Goal: Task Accomplishment & Management: Complete application form

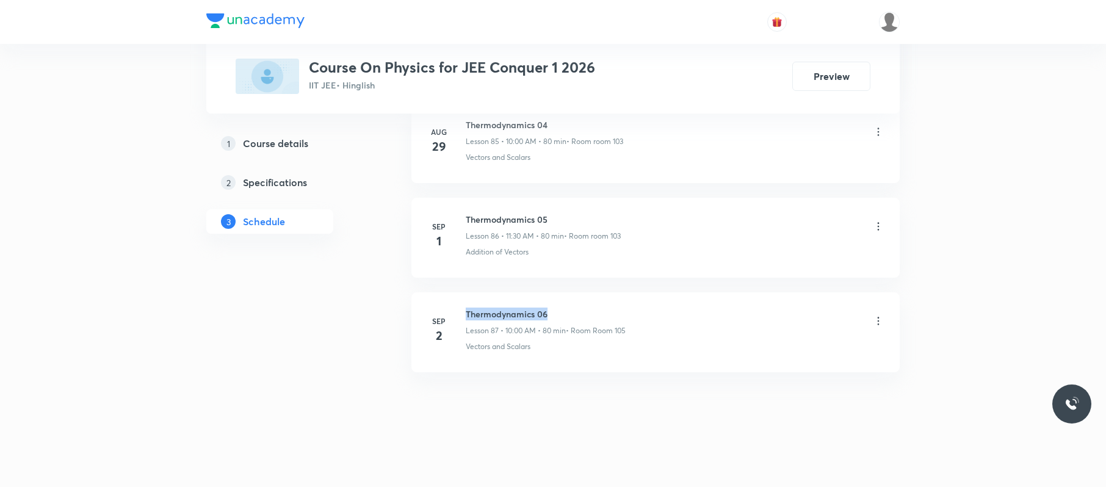
click at [467, 298] on li "Sep 2 Thermodynamics 06 Lesson 87 • 10:00 AM • 80 min • Room Room 105 Vectors a…" at bounding box center [655, 332] width 488 height 80
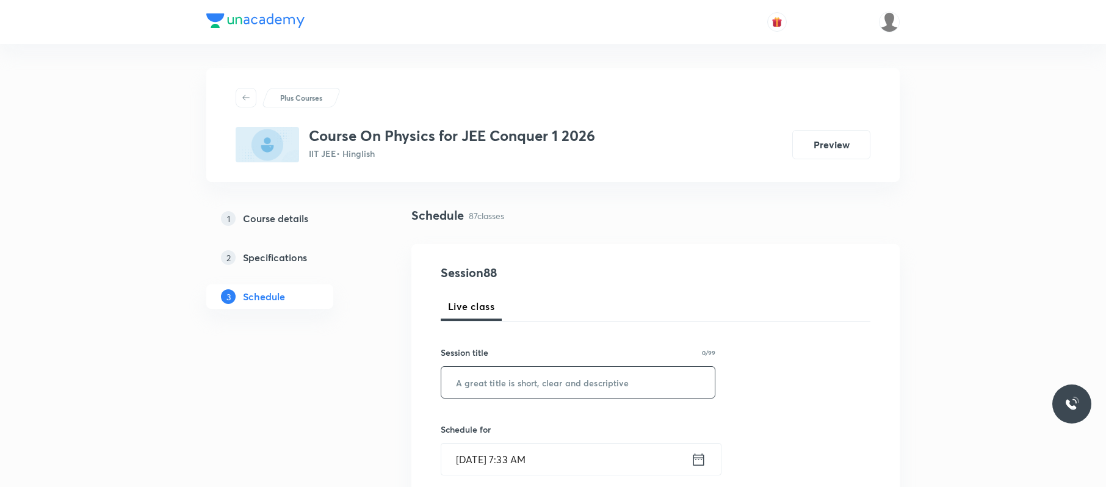
paste input "Thermodynamics 06"
click at [640, 381] on input "Thermodynamics 06" at bounding box center [577, 382] width 273 height 31
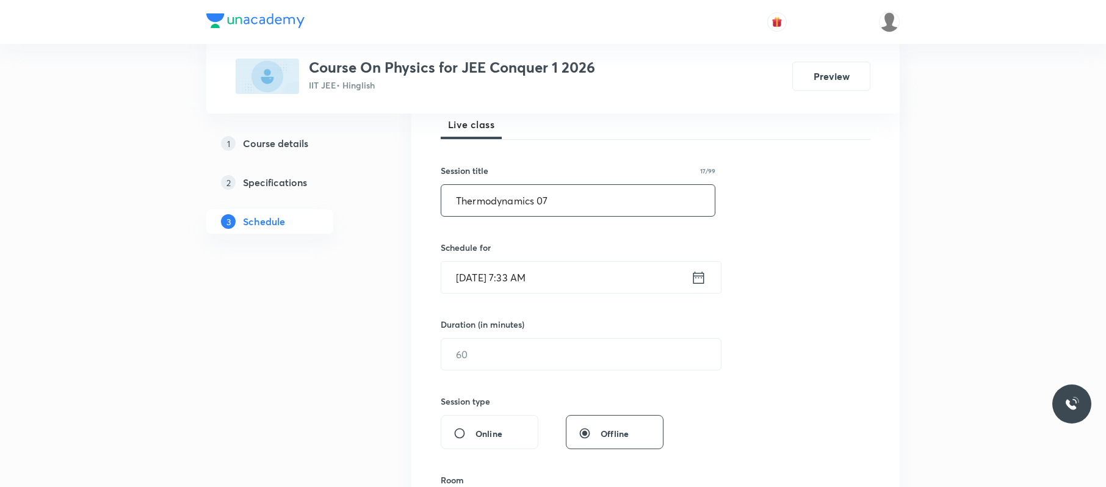
scroll to position [186, 0]
type input "Thermodynamics 07"
click at [606, 272] on input "Sep 3, 2025, 7:33 AM" at bounding box center [566, 273] width 250 height 31
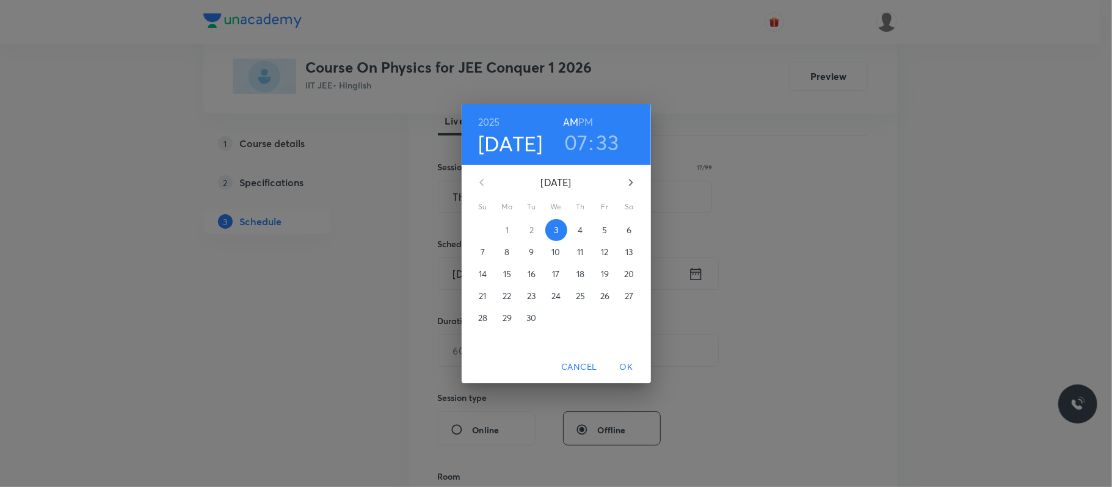
click at [573, 138] on h3 "07" at bounding box center [576, 142] width 24 height 26
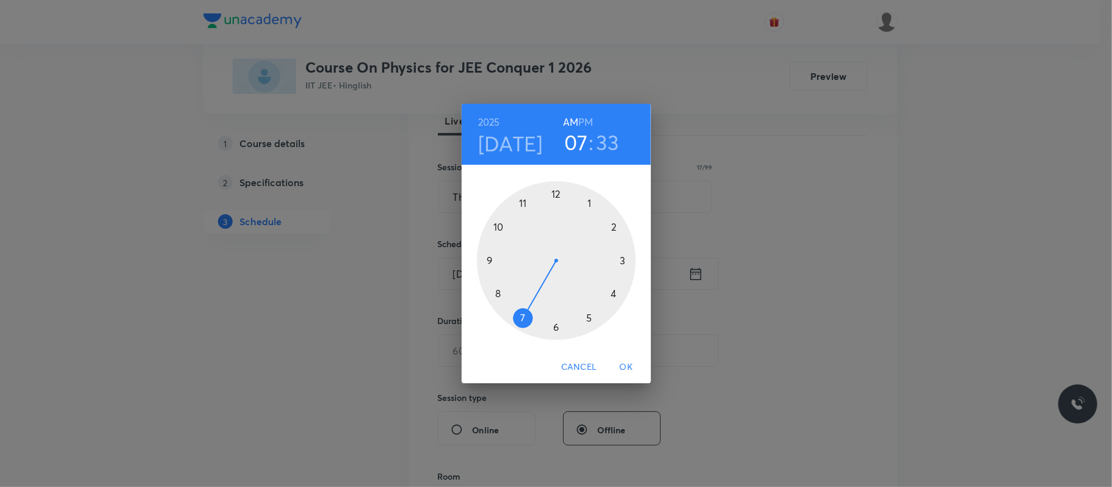
click at [498, 225] on div at bounding box center [556, 260] width 159 height 159
click at [555, 190] on div at bounding box center [556, 260] width 159 height 159
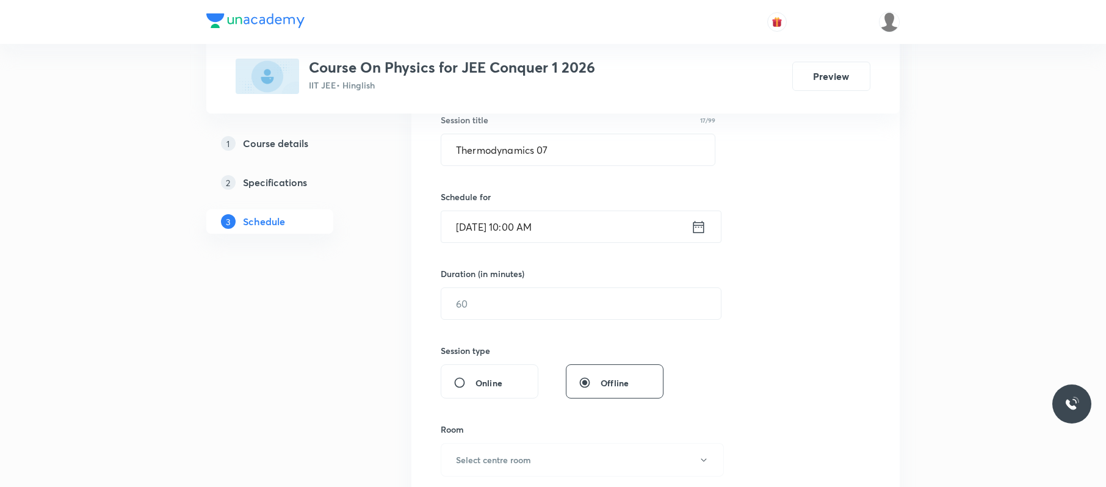
scroll to position [238, 0]
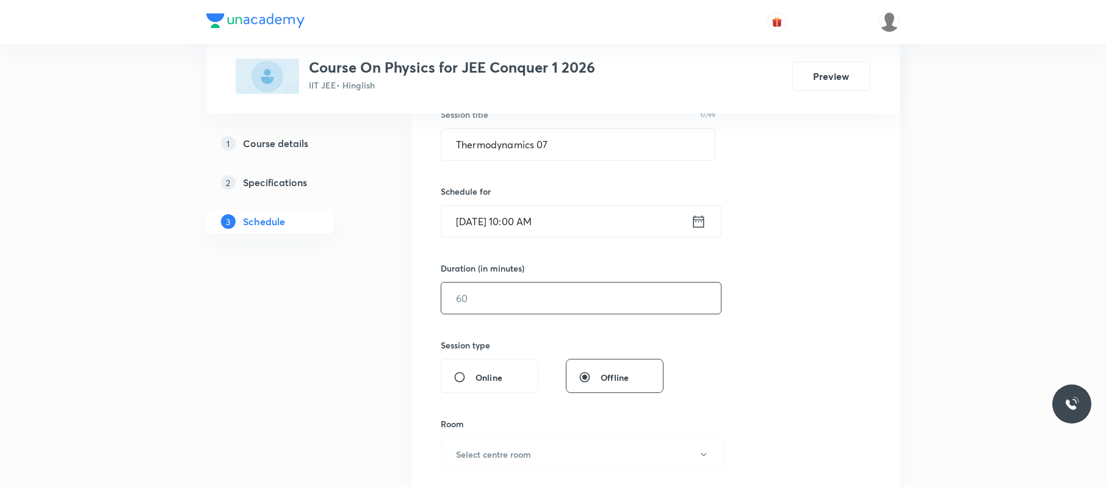
click at [552, 297] on input "text" at bounding box center [581, 298] width 280 height 31
type input "9"
type input "0"
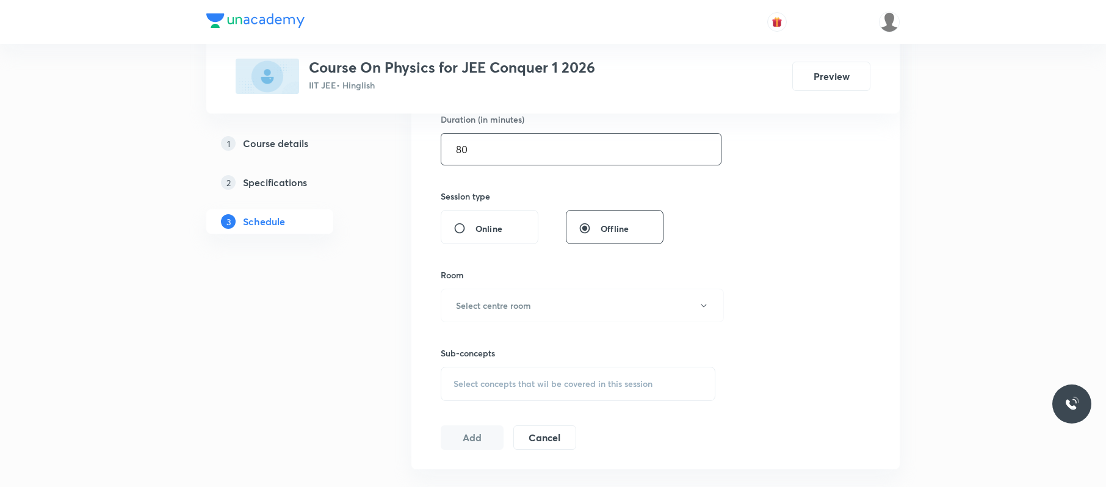
scroll to position [388, 0]
type input "80"
click at [552, 297] on button "Select centre room" at bounding box center [582, 305] width 283 height 34
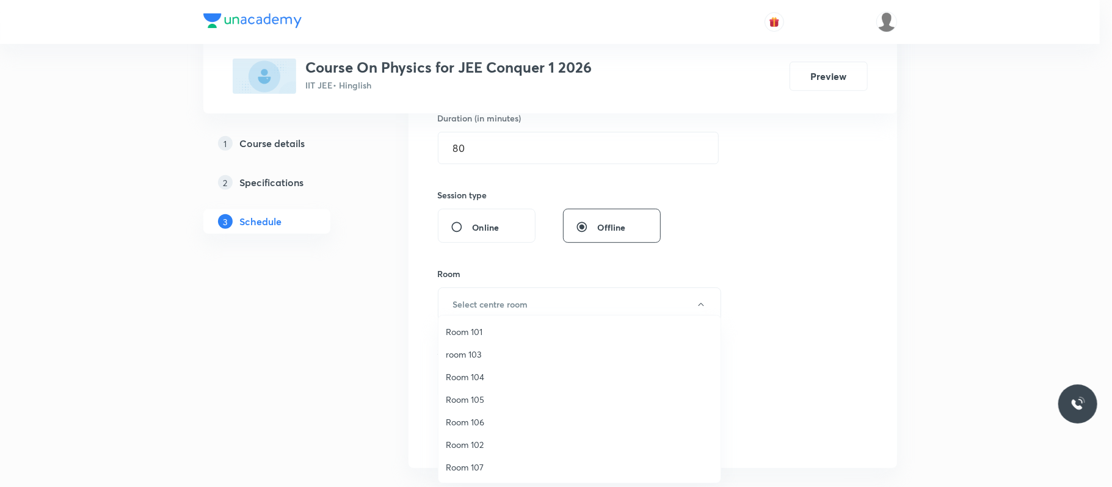
click at [490, 348] on span "room 103" at bounding box center [579, 354] width 267 height 13
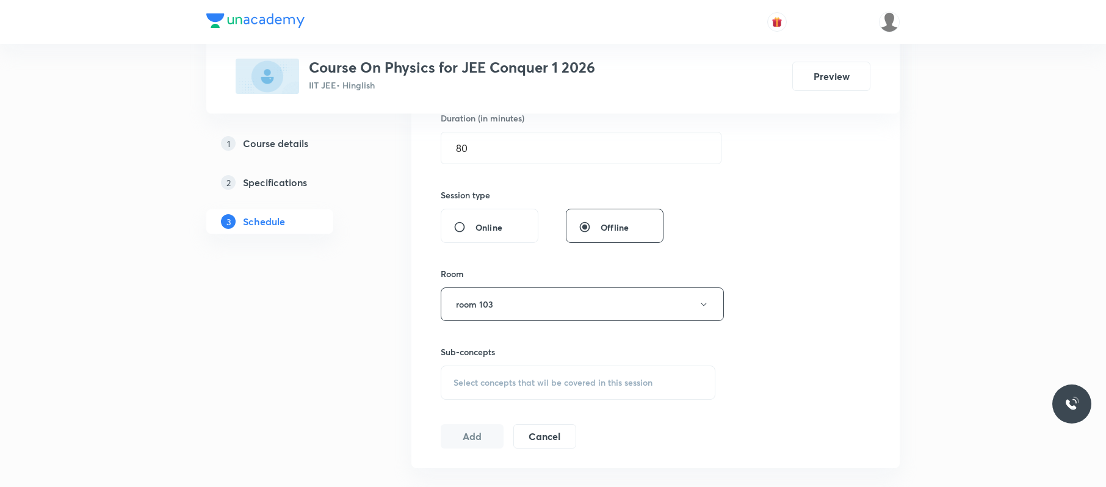
click at [536, 386] on span "Select concepts that wil be covered in this session" at bounding box center [553, 383] width 199 height 10
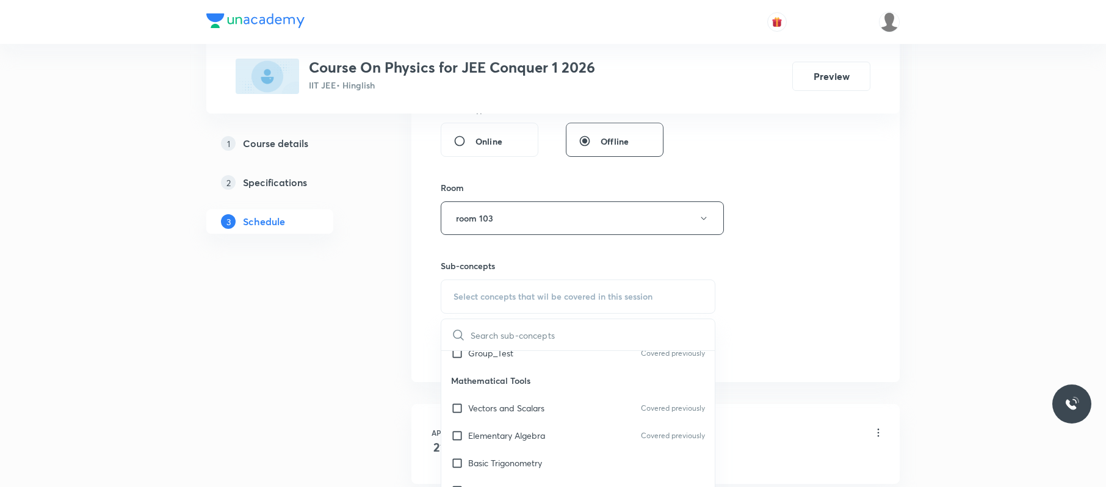
scroll to position [69, 0]
click at [570, 460] on div "Basic Trigonometry" at bounding box center [577, 460] width 273 height 27
click at [775, 310] on div "Session 88 Live class Session title 17/99 Thermodynamics 07 ​ Schedule for Sep …" at bounding box center [656, 75] width 430 height 573
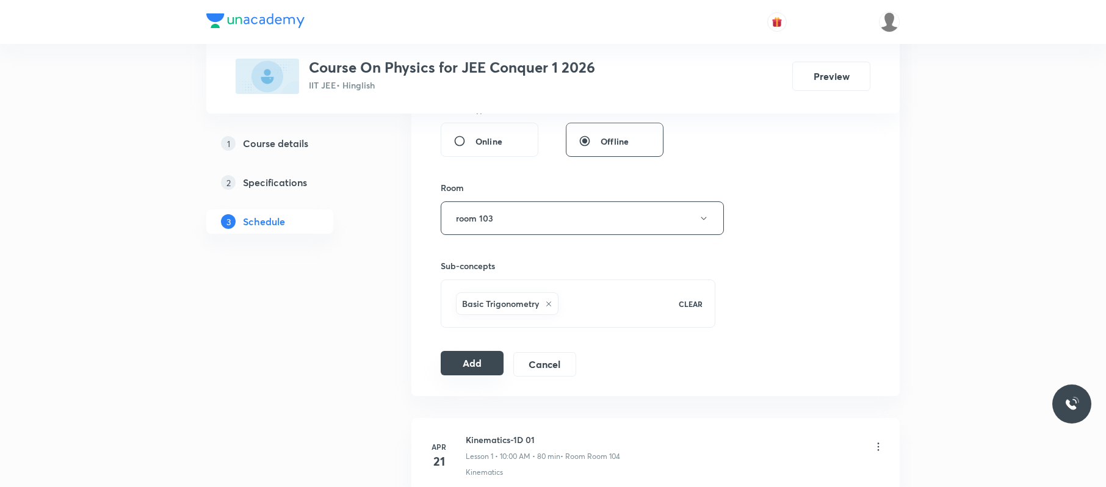
click at [468, 377] on div "Add Cancel" at bounding box center [513, 364] width 145 height 24
click at [474, 370] on button "Add" at bounding box center [472, 363] width 63 height 24
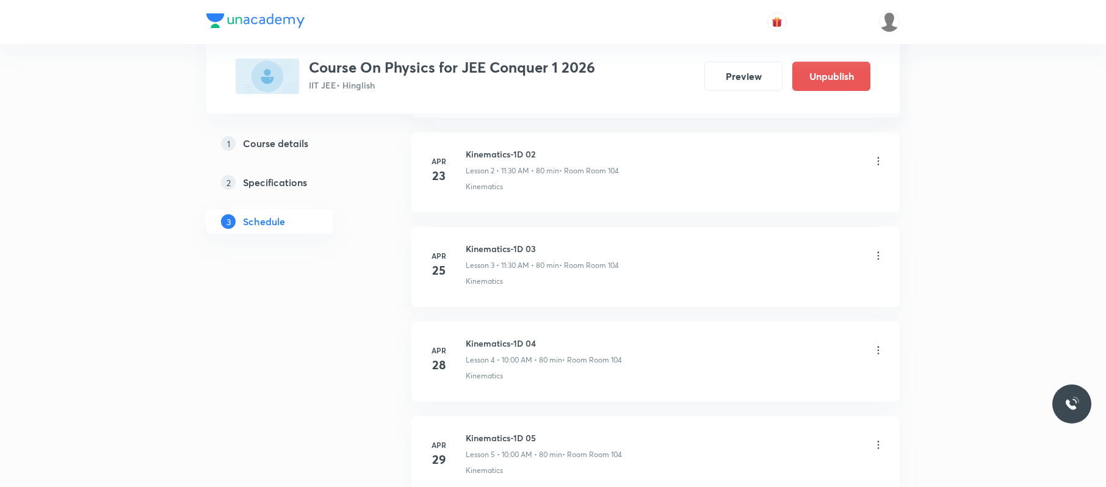
scroll to position [8295, 0]
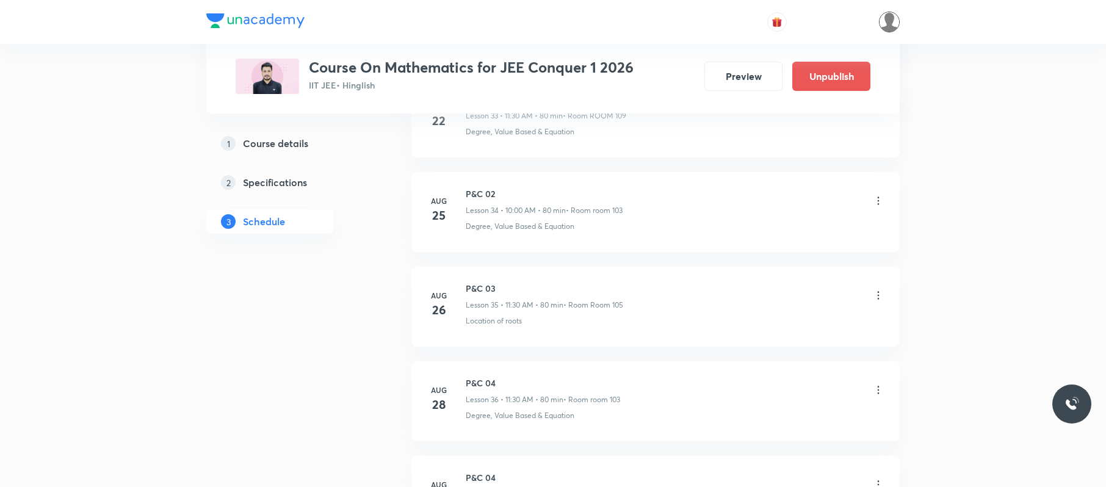
scroll to position [4294, 0]
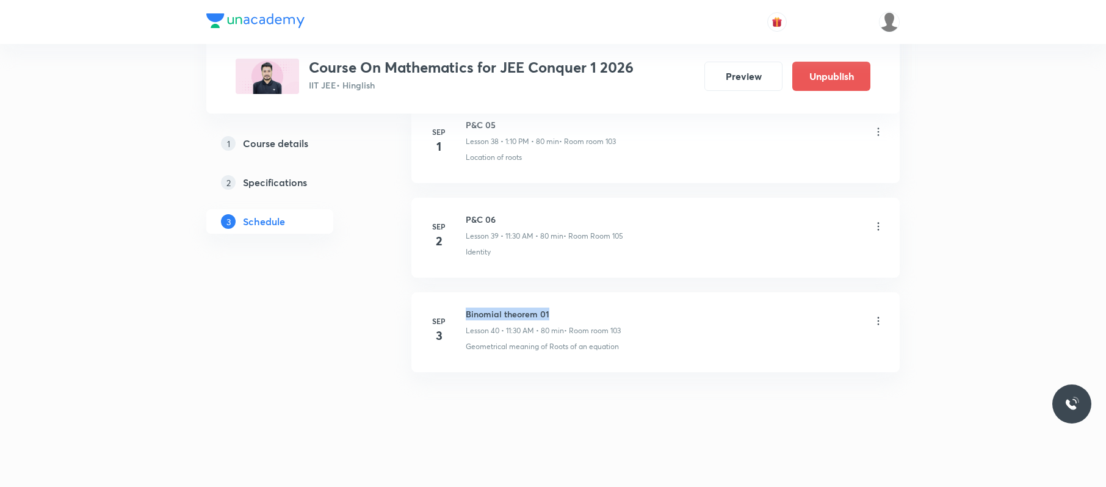
drag, startPoint x: 570, startPoint y: 303, endPoint x: 466, endPoint y: 291, distance: 103.9
copy h6 "Binomial theorem 01"
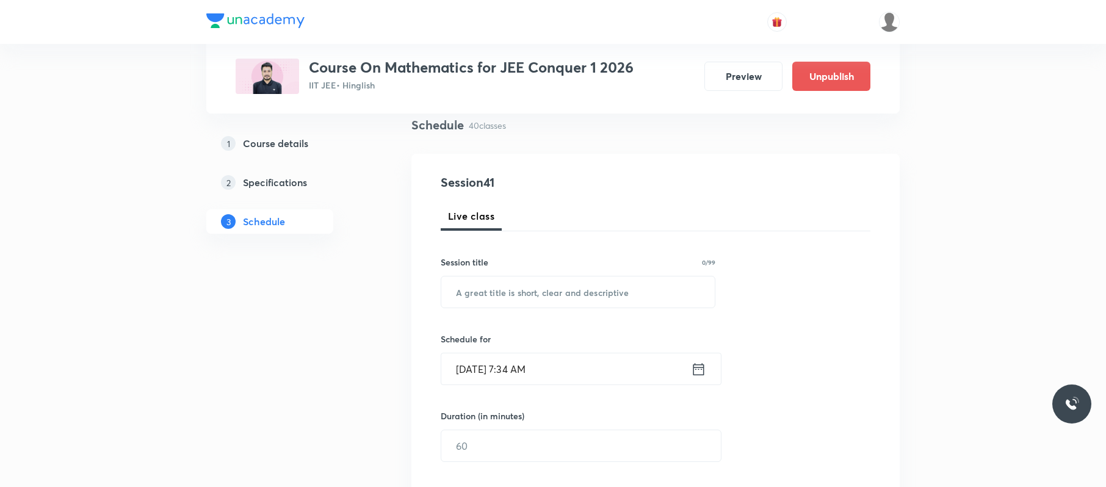
scroll to position [0, 0]
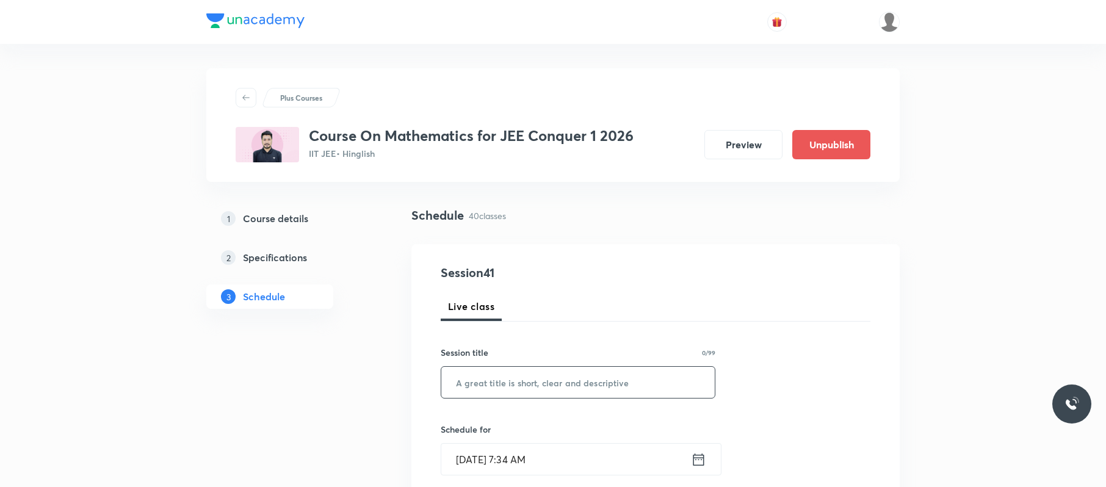
paste input "Binomial theorem 01"
click at [526, 365] on input "Binomial theorem 01" at bounding box center [577, 382] width 273 height 31
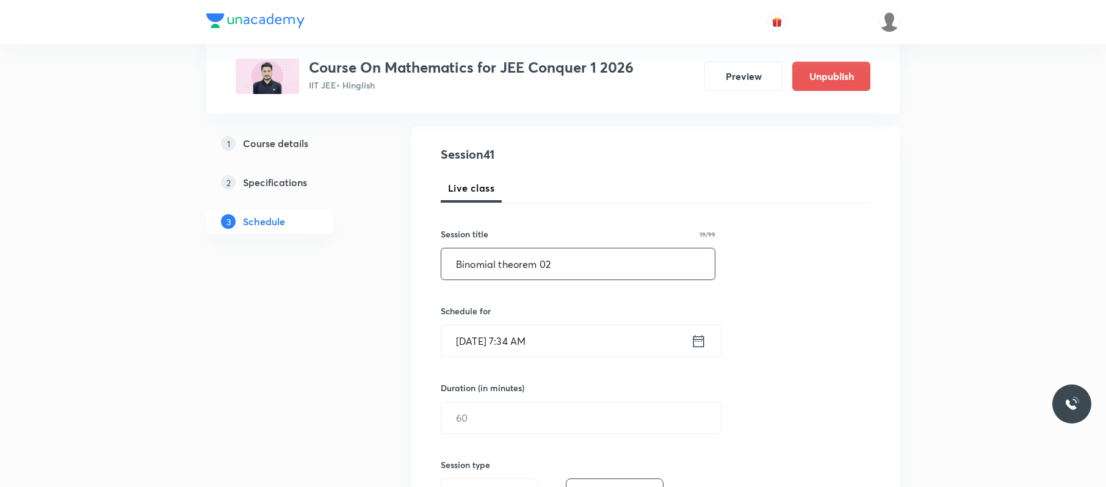
scroll to position [120, 0]
type input "Binomial theorem 02"
click at [582, 341] on input "Sep 3, 2025, 7:34 AM" at bounding box center [566, 339] width 250 height 31
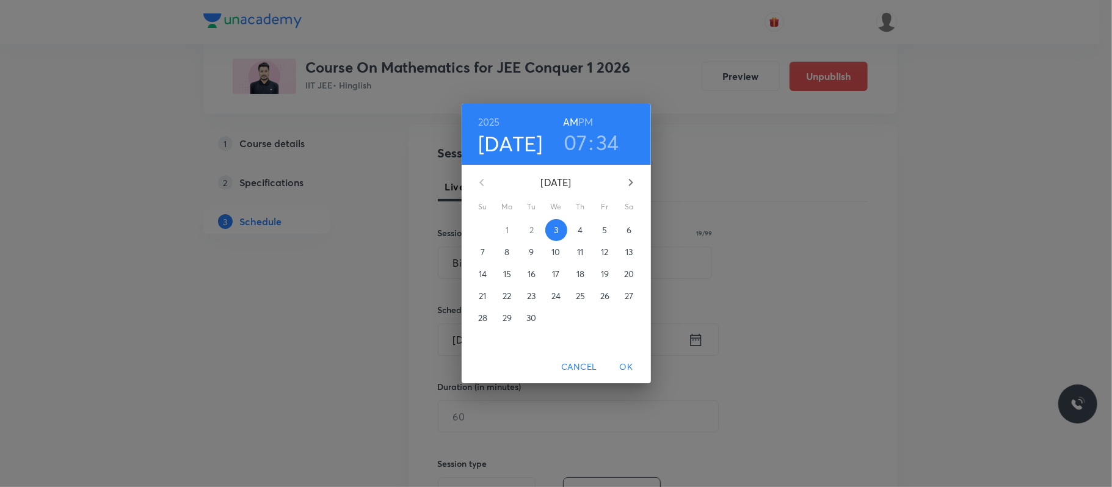
click at [574, 159] on div "2025 Sep 3 07 : 34 AM PM" at bounding box center [555, 134] width 189 height 61
click at [575, 143] on h3 "07" at bounding box center [575, 142] width 24 height 26
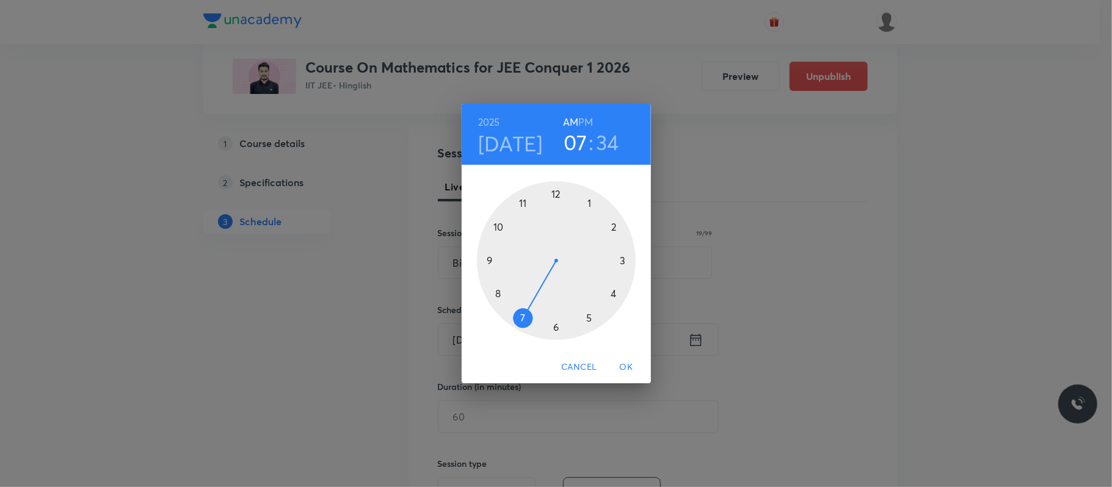
click at [523, 201] on div at bounding box center [556, 260] width 159 height 159
click at [555, 323] on div at bounding box center [556, 260] width 159 height 159
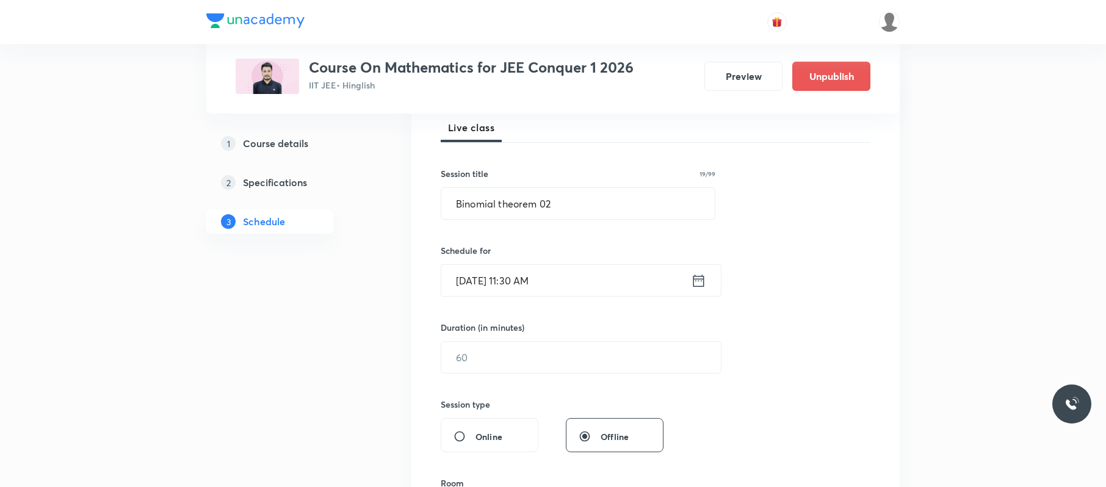
scroll to position [181, 0]
click at [515, 352] on input "text" at bounding box center [581, 354] width 280 height 31
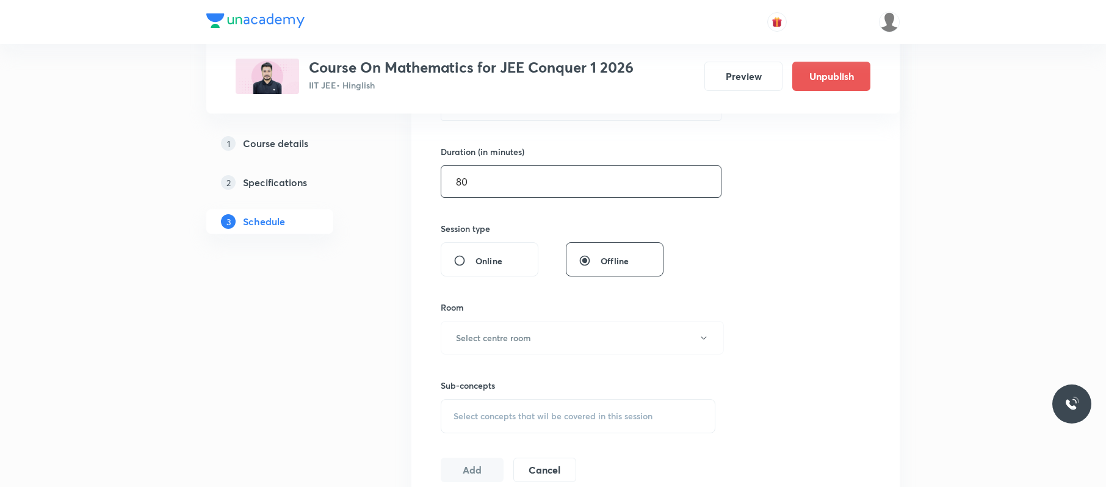
scroll to position [372, 0]
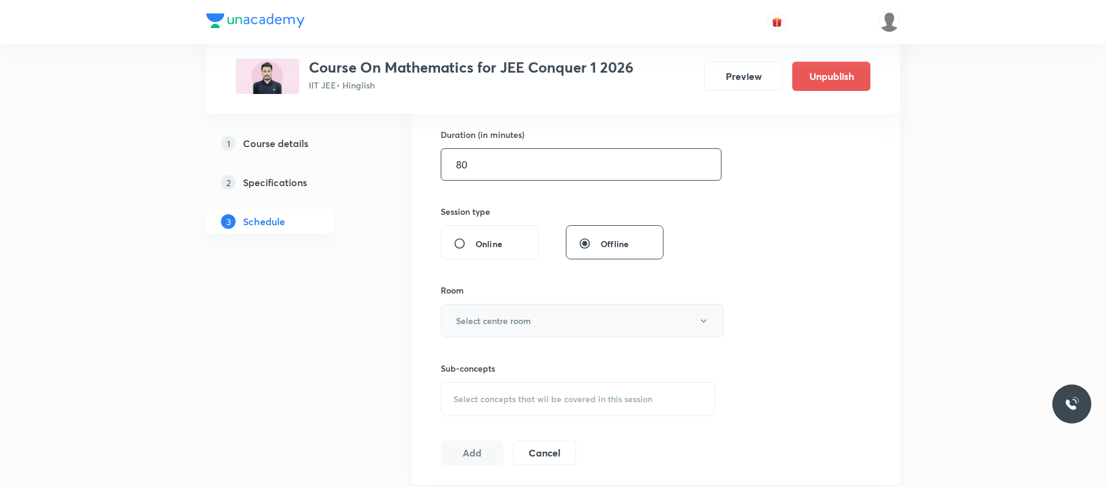
type input "80"
click at [527, 313] on button "Select centre room" at bounding box center [582, 321] width 283 height 34
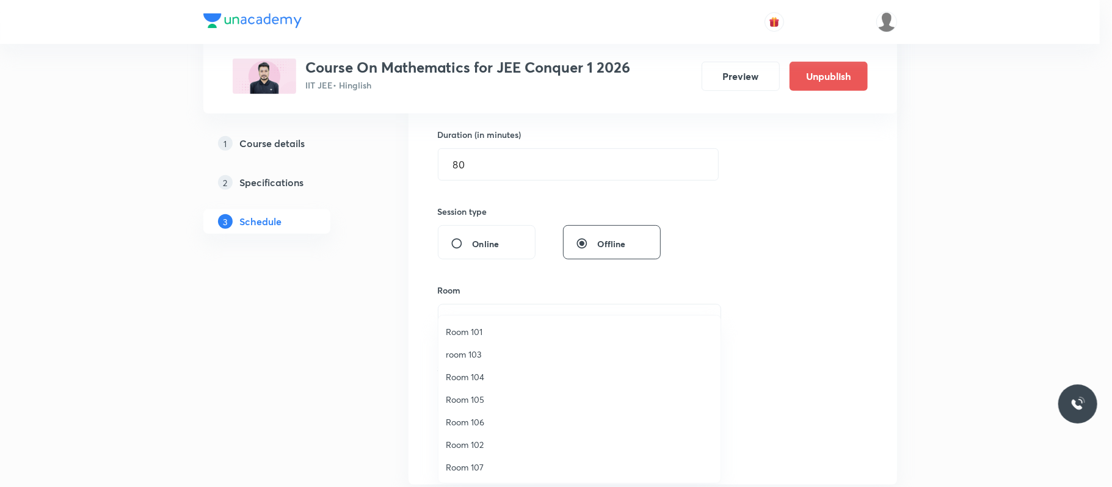
click at [486, 352] on span "room 103" at bounding box center [579, 354] width 267 height 13
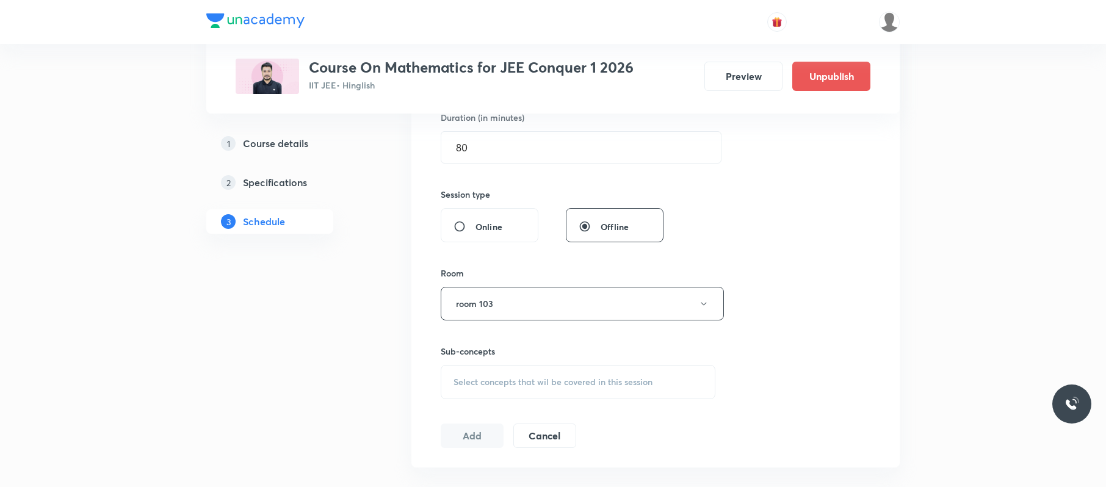
scroll to position [391, 0]
click at [555, 365] on span "Select concepts that wil be covered in this session" at bounding box center [553, 380] width 199 height 10
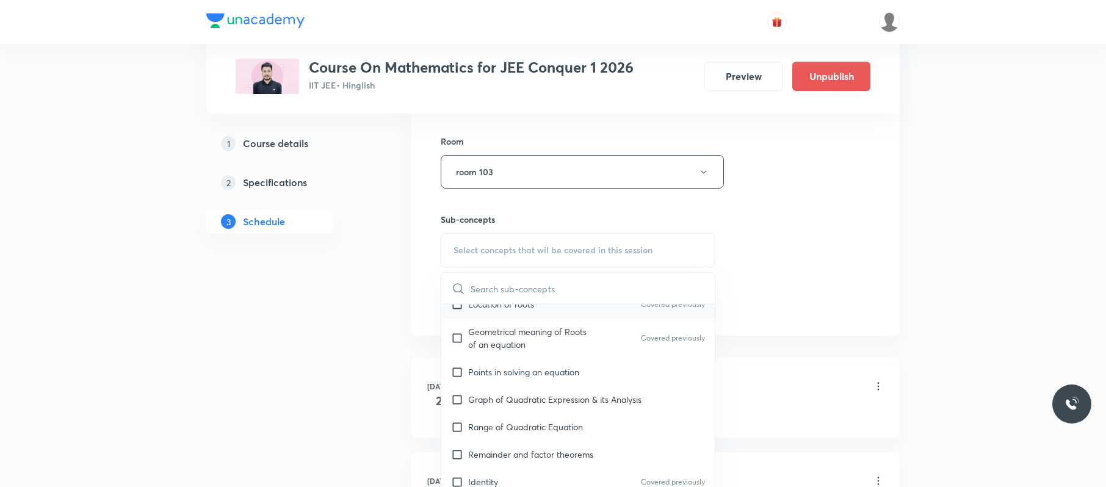
scroll to position [237, 0]
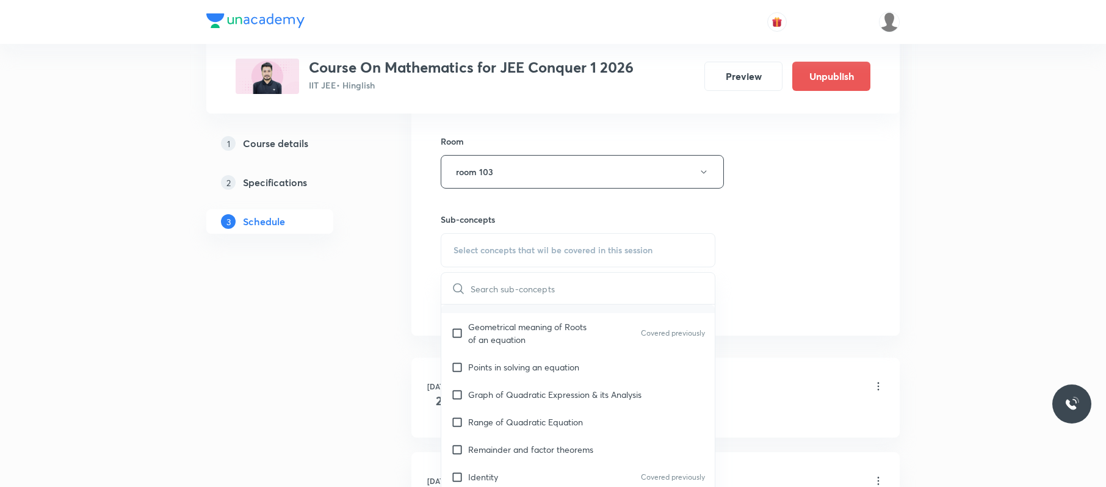
click at [557, 365] on div "Remainder and factor theorems" at bounding box center [577, 449] width 273 height 27
checkbox input "true"
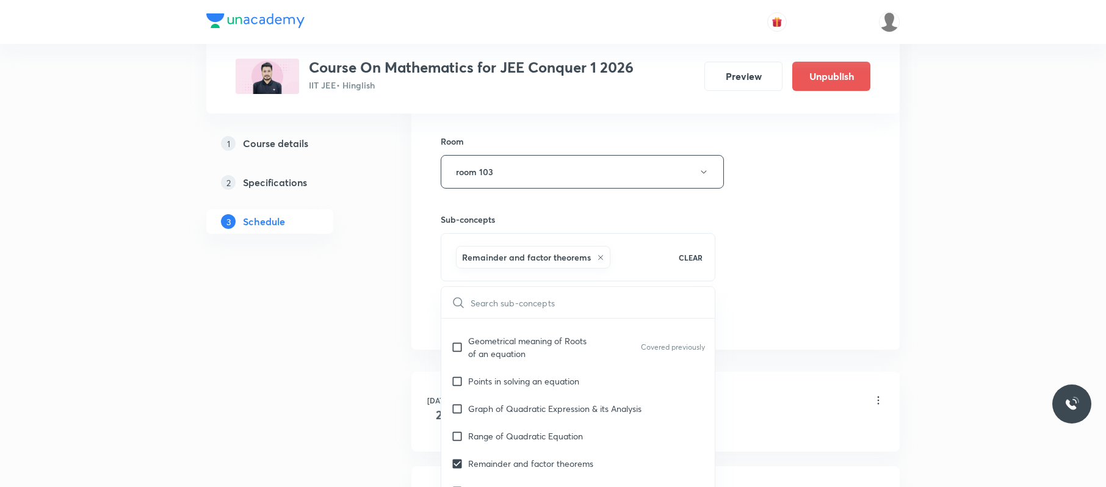
click at [789, 265] on div "Session 41 Live class Session title 19/99 Binomial theorem 02 ​ Schedule for Se…" at bounding box center [656, 36] width 430 height 587
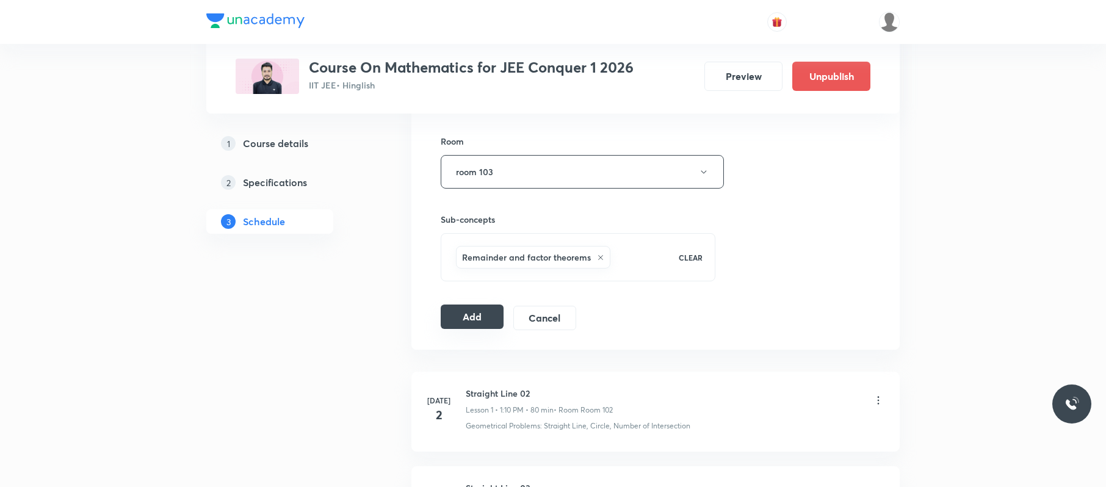
click at [475, 314] on button "Add" at bounding box center [472, 317] width 63 height 24
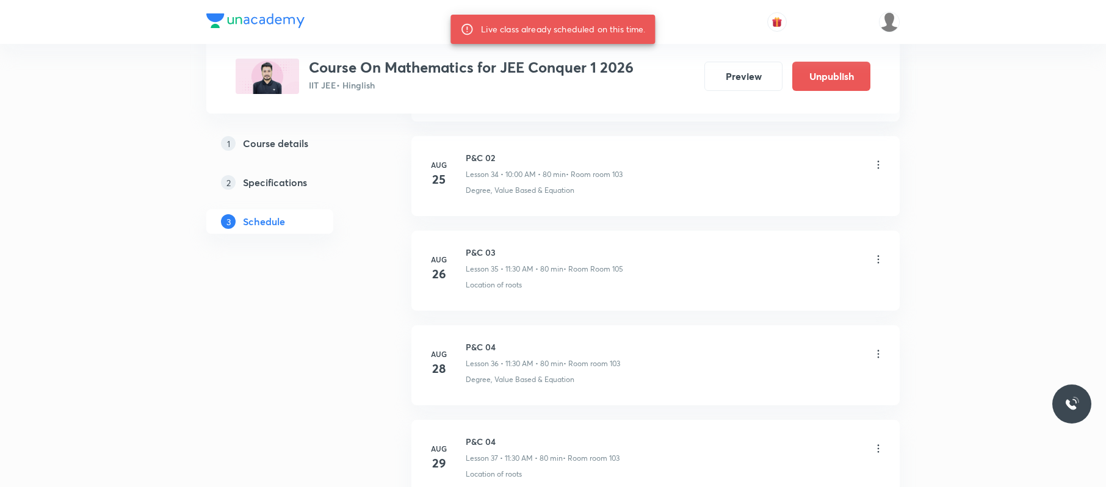
scroll to position [4308, 0]
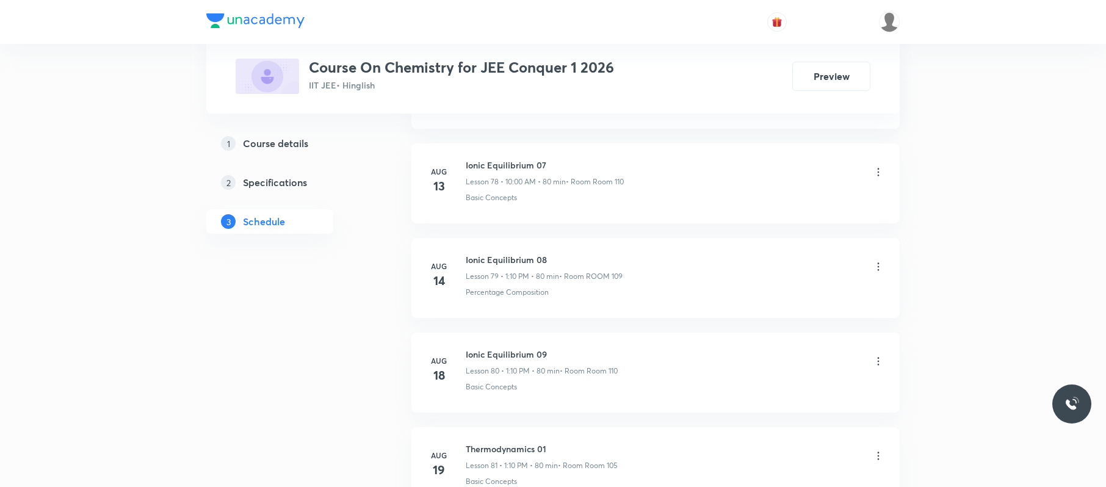
scroll to position [9047, 0]
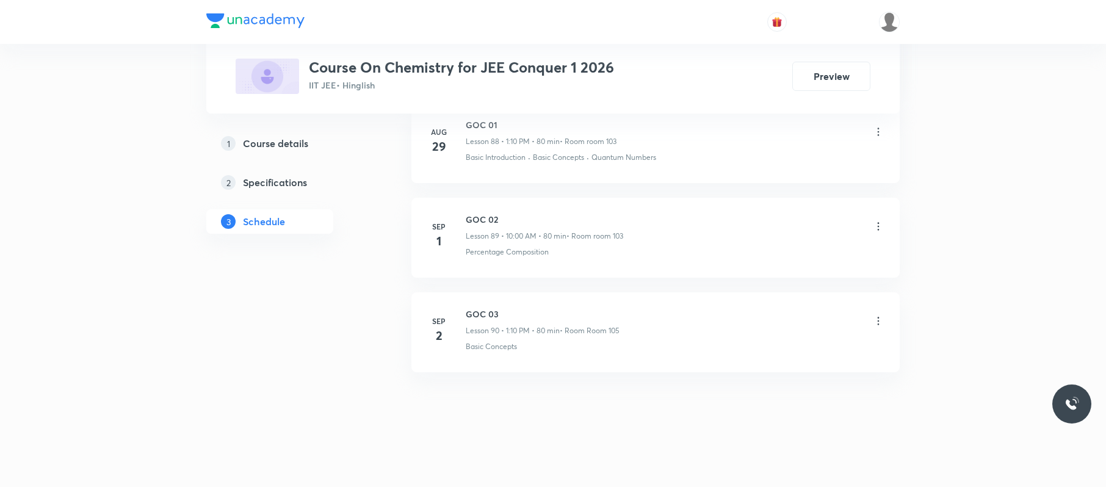
click at [510, 301] on li "[DATE] GOC 03 Lesson 90 • 1:10 PM • 80 min • Room Room 105 Basic Concepts" at bounding box center [655, 332] width 488 height 80
drag, startPoint x: 510, startPoint y: 301, endPoint x: 466, endPoint y: 293, distance: 44.7
click at [466, 293] on li "Sep 2 GOC 03 Lesson 90 • 1:10 PM • 80 min • Room Room 105 Basic Concepts" at bounding box center [655, 332] width 488 height 80
copy h6 "GOC 03"
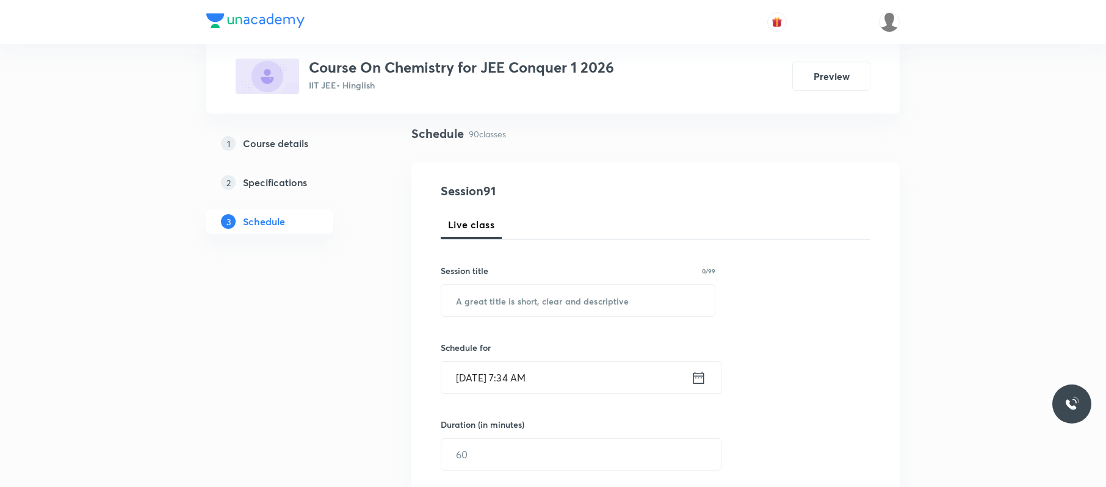
scroll to position [0, 0]
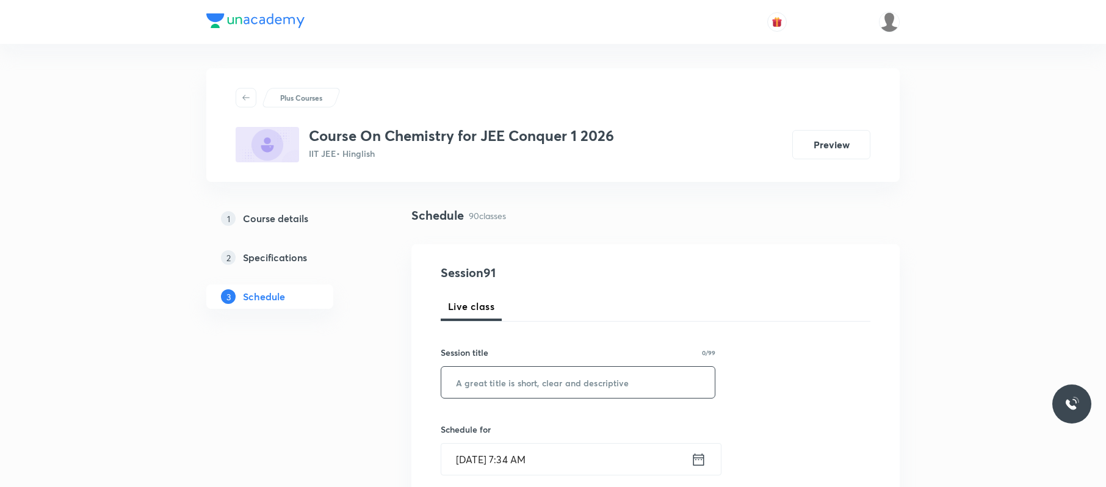
paste input "GOC 03"
click at [538, 365] on input "GOC 03" at bounding box center [577, 382] width 273 height 31
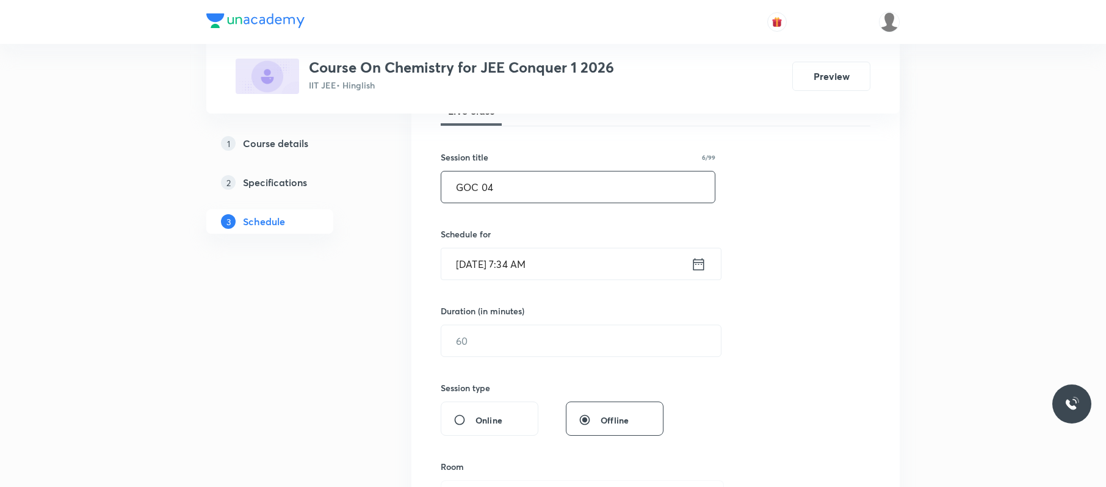
scroll to position [198, 0]
type input "GOC 04"
click at [557, 262] on input "Sep 3, 2025, 7:34 AM" at bounding box center [566, 261] width 250 height 31
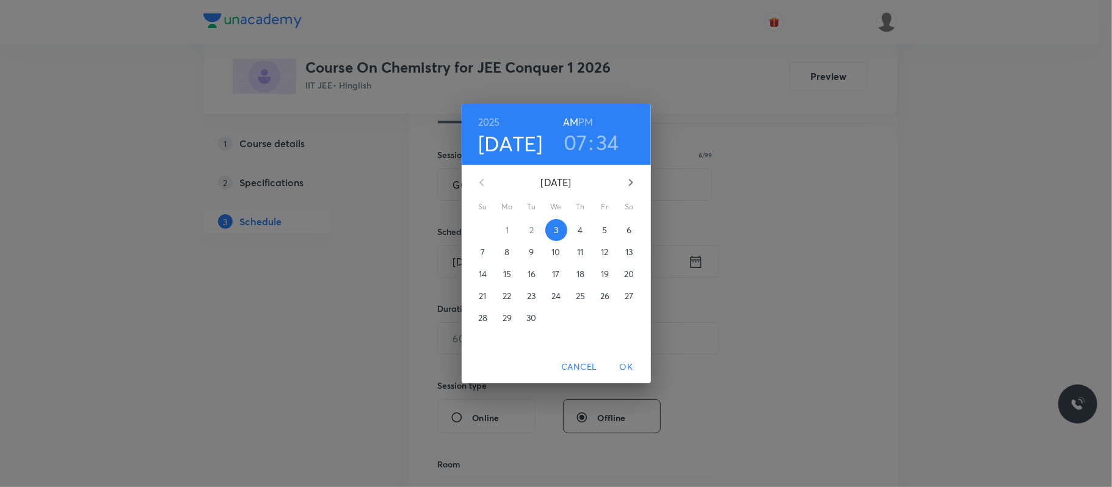
click at [575, 140] on h3 "07" at bounding box center [575, 142] width 24 height 26
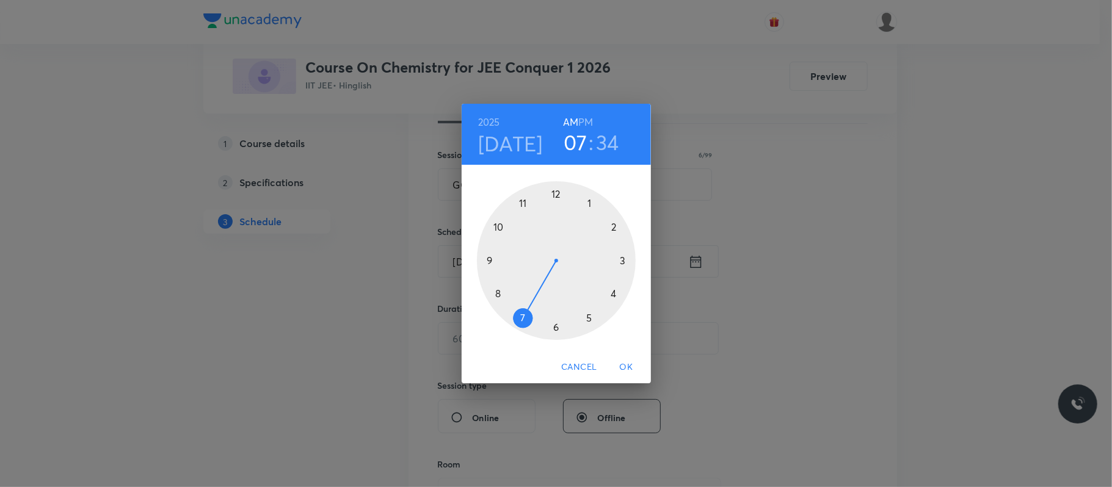
click at [586, 120] on h6 "PM" at bounding box center [585, 122] width 15 height 17
click at [589, 199] on div at bounding box center [556, 260] width 159 height 159
click at [616, 225] on div at bounding box center [556, 260] width 159 height 159
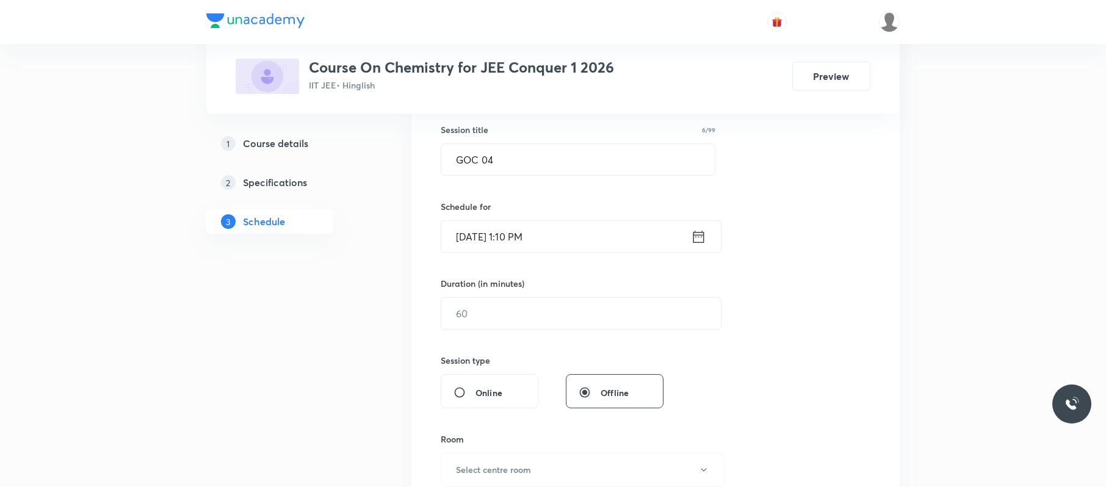
scroll to position [223, 0]
click at [555, 316] on input "text" at bounding box center [581, 312] width 280 height 31
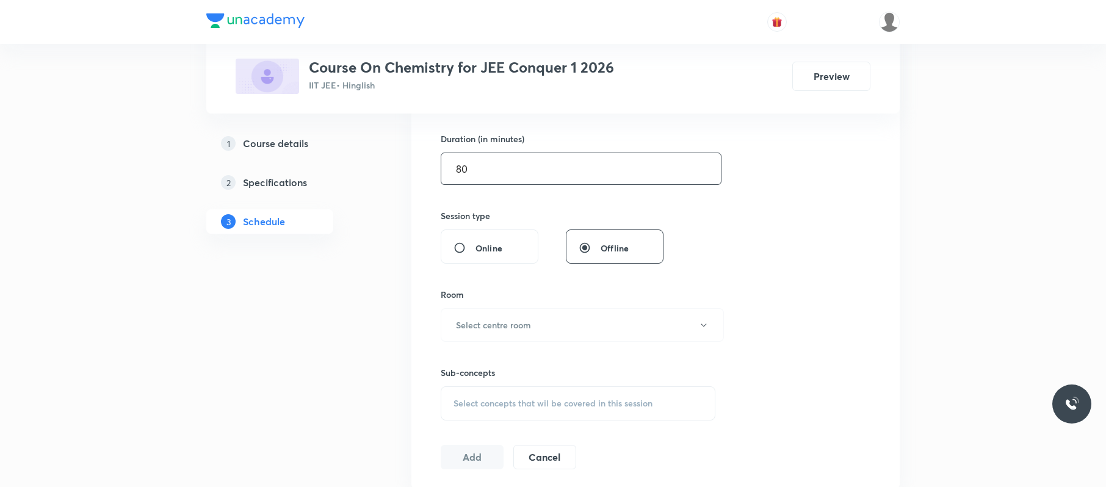
scroll to position [372, 0]
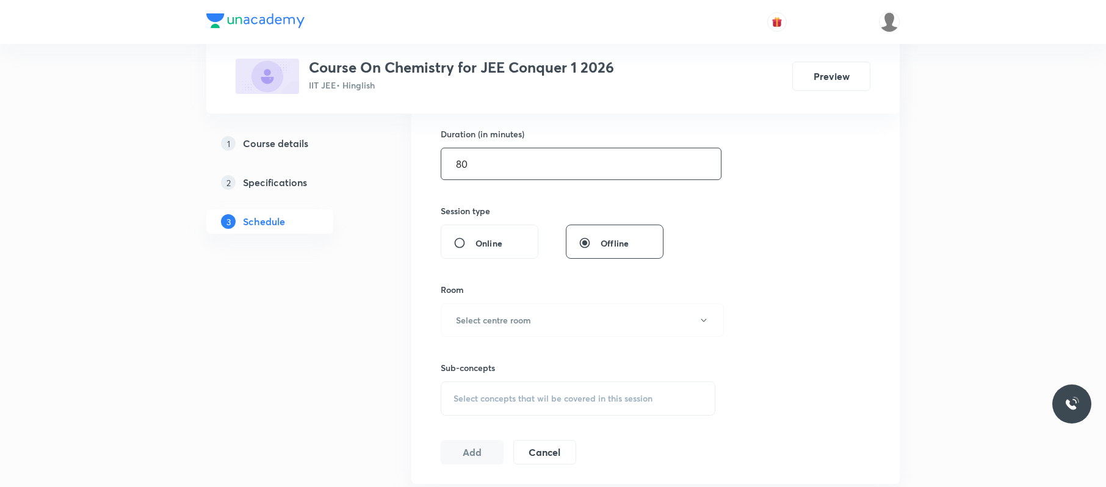
type input "80"
click at [555, 316] on button "Select centre room" at bounding box center [582, 320] width 283 height 34
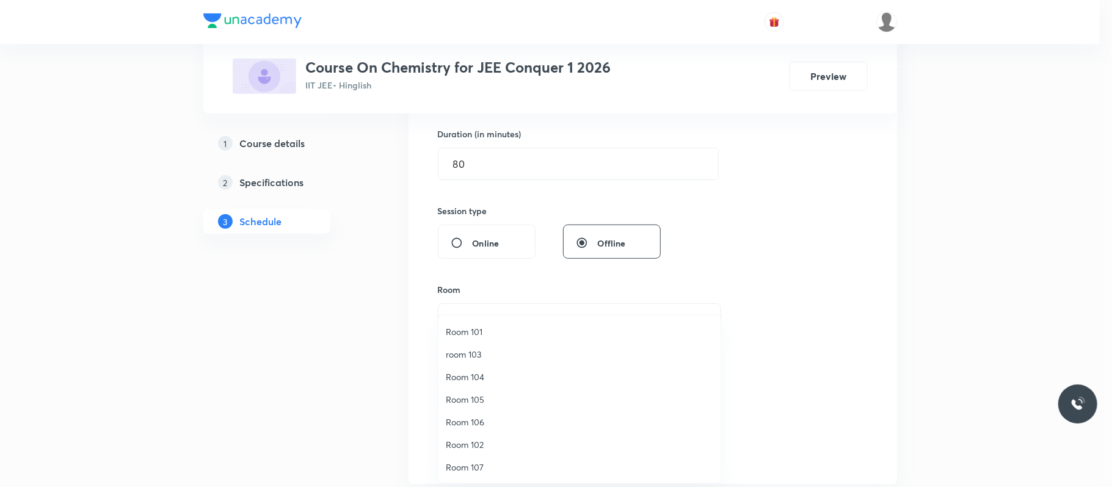
click at [487, 356] on span "room 103" at bounding box center [579, 354] width 267 height 13
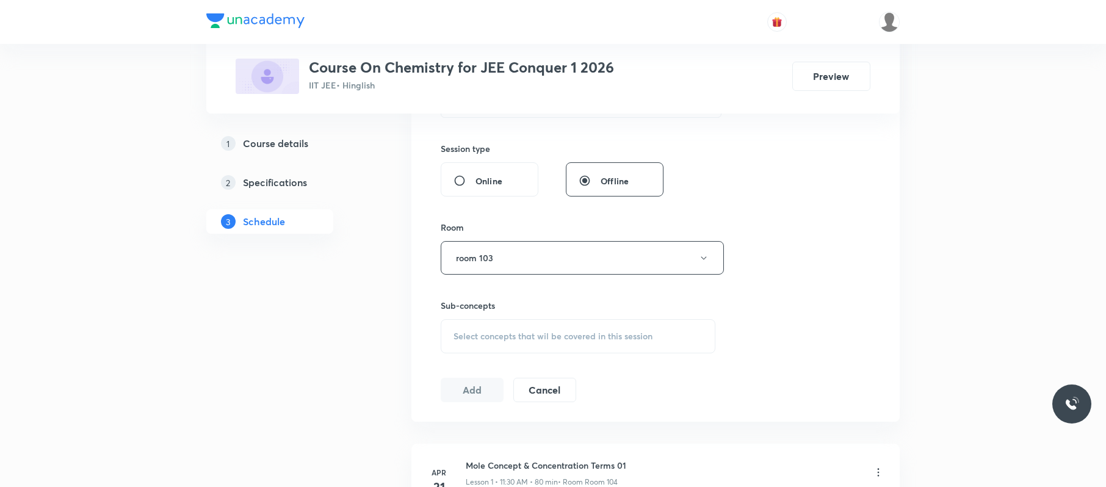
scroll to position [437, 0]
click at [551, 337] on span "Select concepts that wil be covered in this session" at bounding box center [553, 334] width 199 height 10
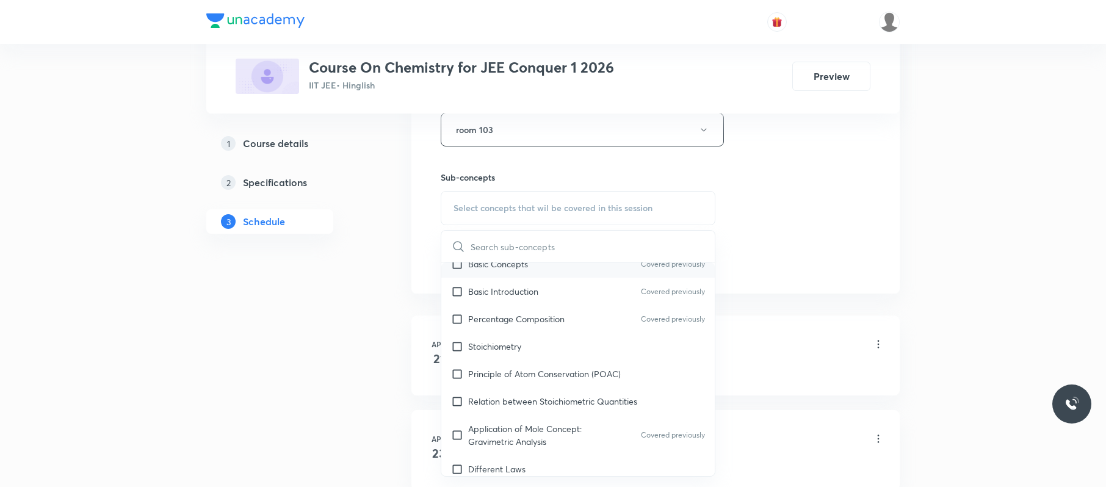
scroll to position [150, 0]
click at [579, 365] on p "Relation between Stoichiometric Quantities" at bounding box center [552, 400] width 169 height 13
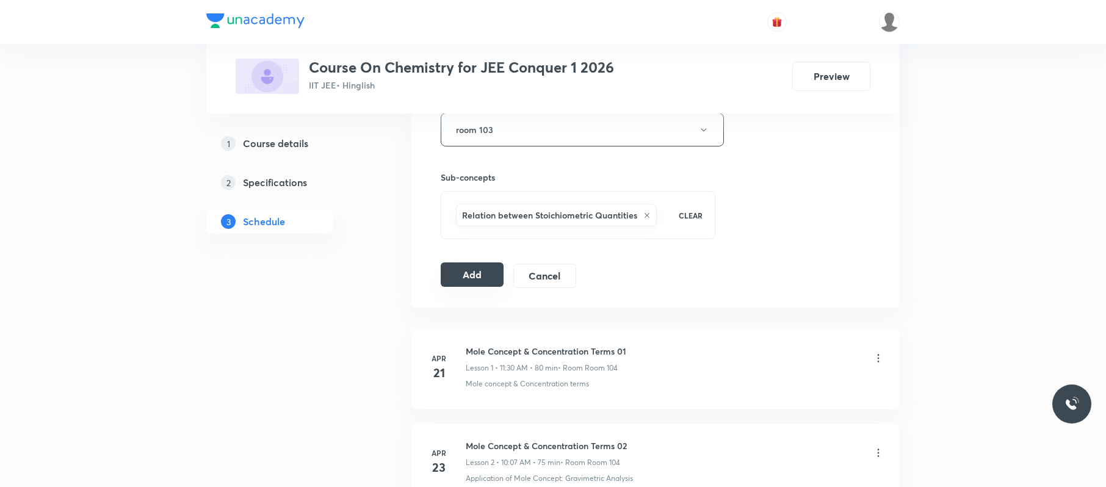
click at [486, 271] on button "Add" at bounding box center [472, 274] width 63 height 24
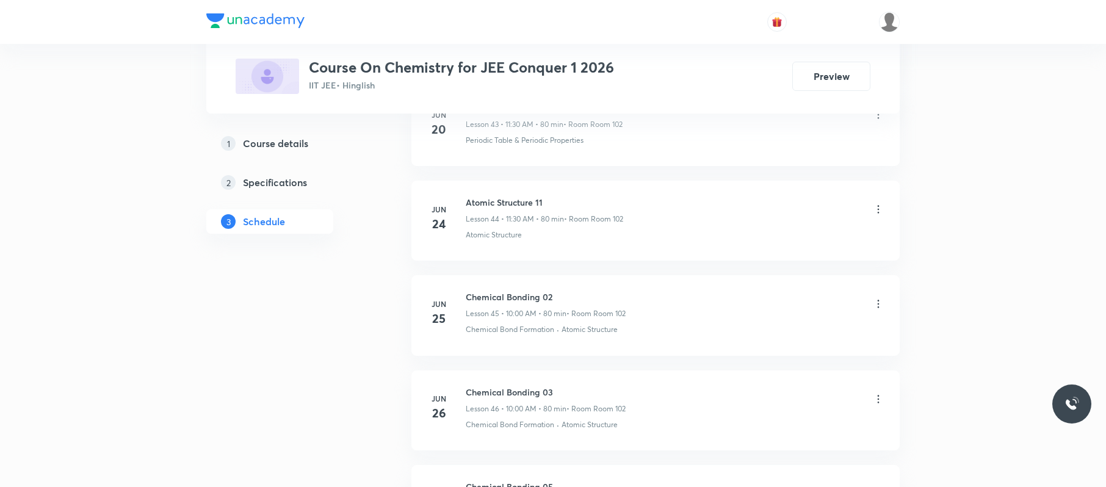
scroll to position [8483, 0]
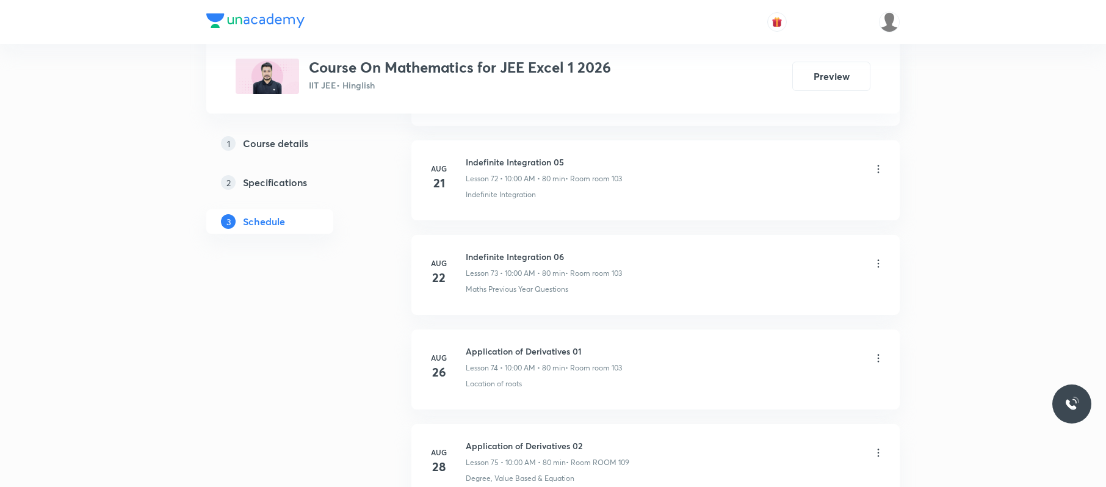
scroll to position [7716, 0]
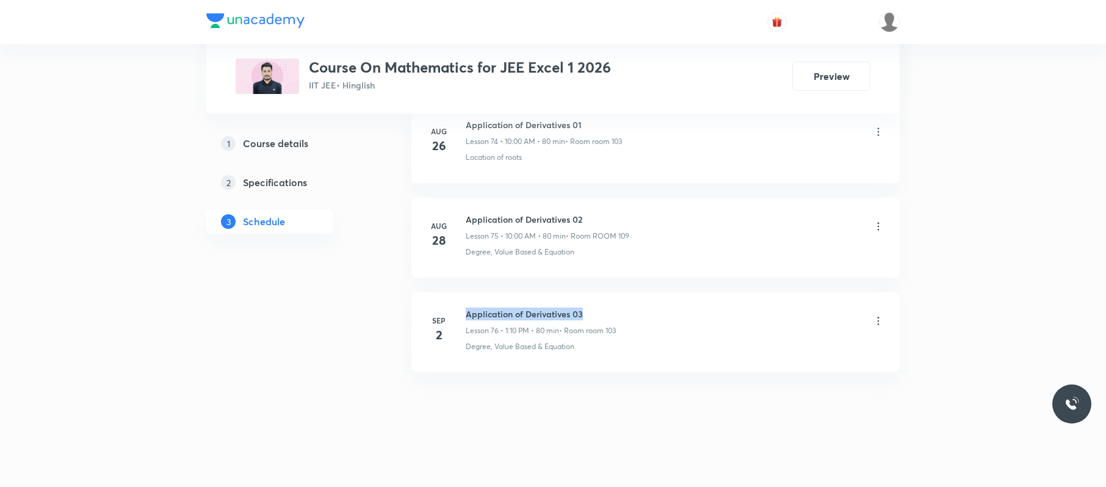
drag, startPoint x: 592, startPoint y: 308, endPoint x: 455, endPoint y: 289, distance: 138.0
copy h6 "Application of Derivatives 03"
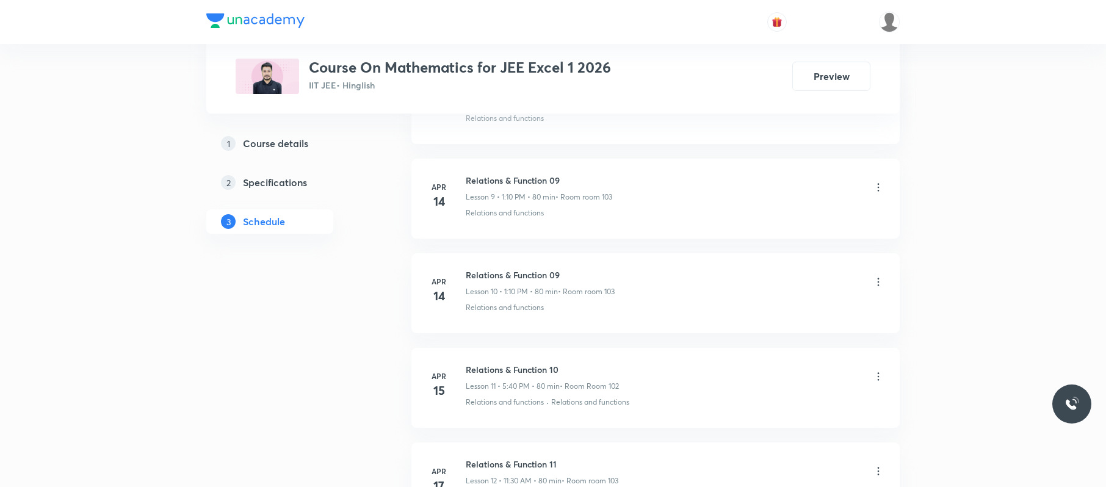
scroll to position [0, 0]
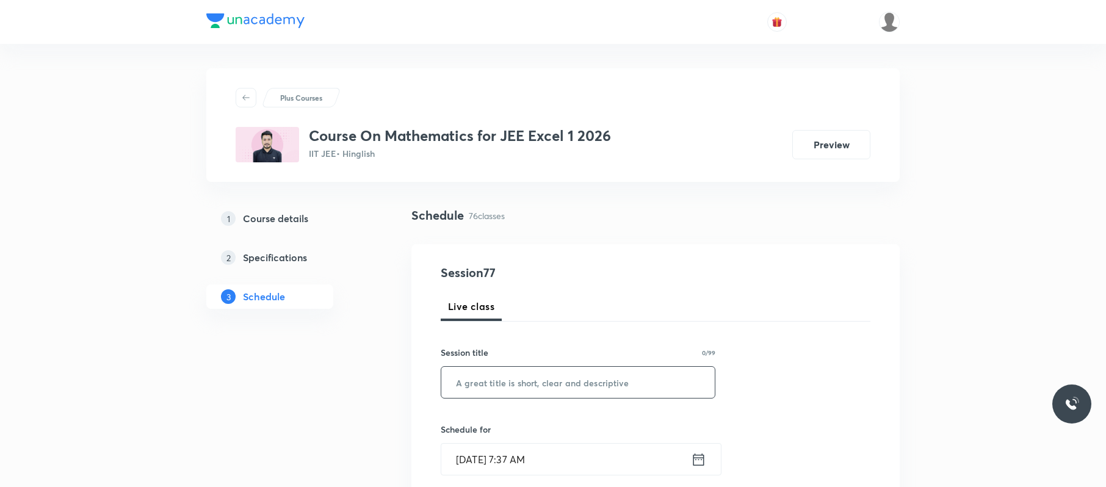
paste input "Application of Derivatives 03"
click at [526, 387] on input "Application of Derivatives 03" at bounding box center [577, 382] width 273 height 31
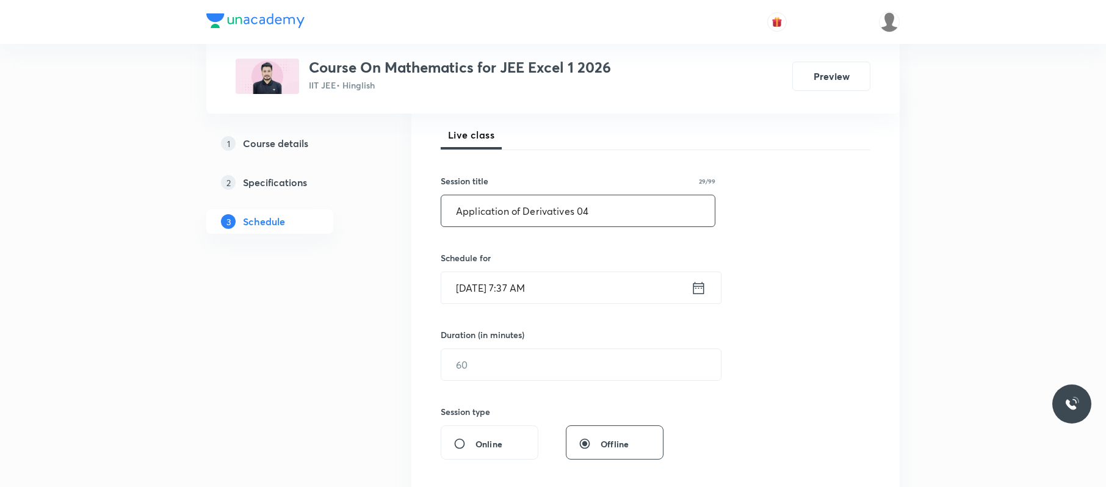
scroll to position [172, 0]
type input "Application of Derivatives 04"
click at [596, 283] on input "[DATE] 7:37 AM" at bounding box center [566, 287] width 250 height 31
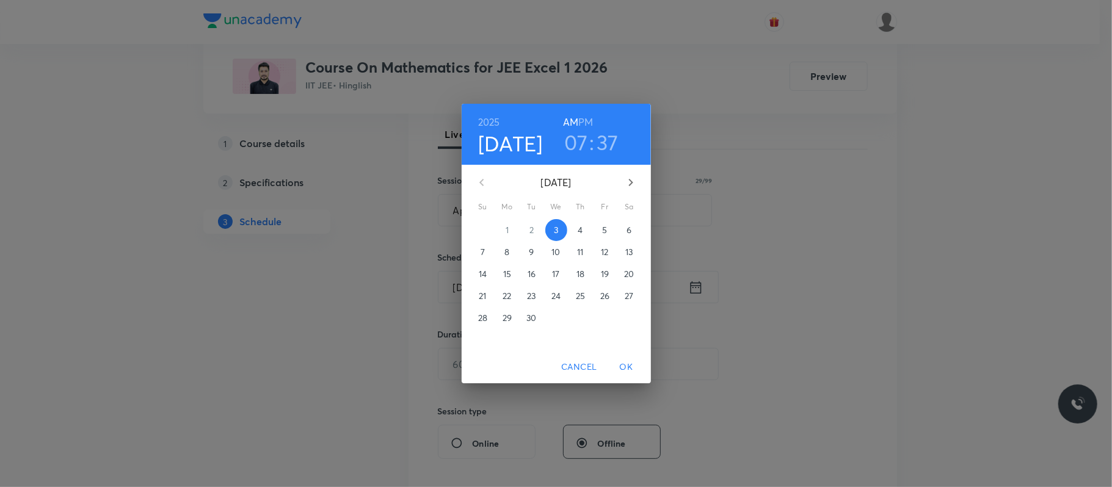
click at [580, 142] on h3 "07" at bounding box center [576, 142] width 24 height 26
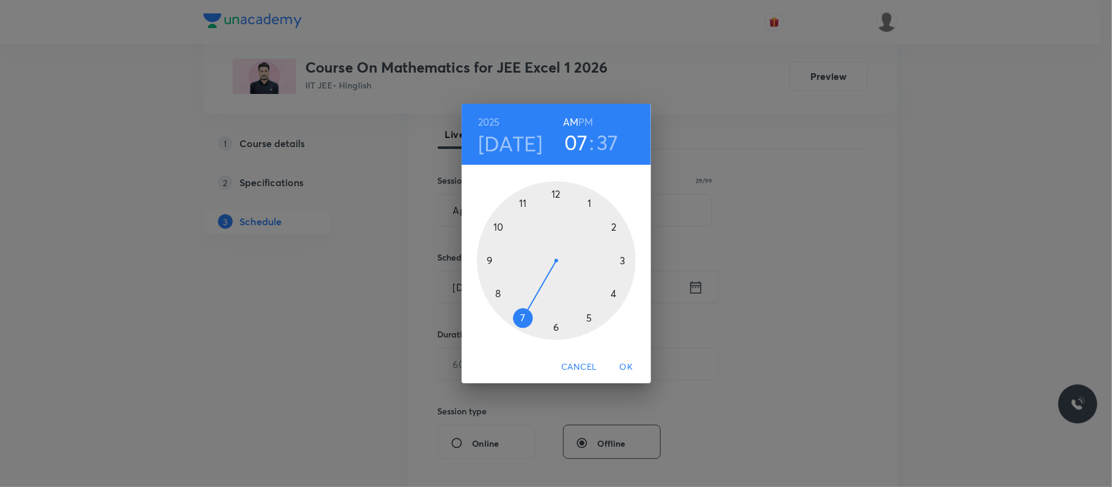
click at [498, 230] on div at bounding box center [556, 260] width 159 height 159
click at [558, 192] on div at bounding box center [556, 260] width 159 height 159
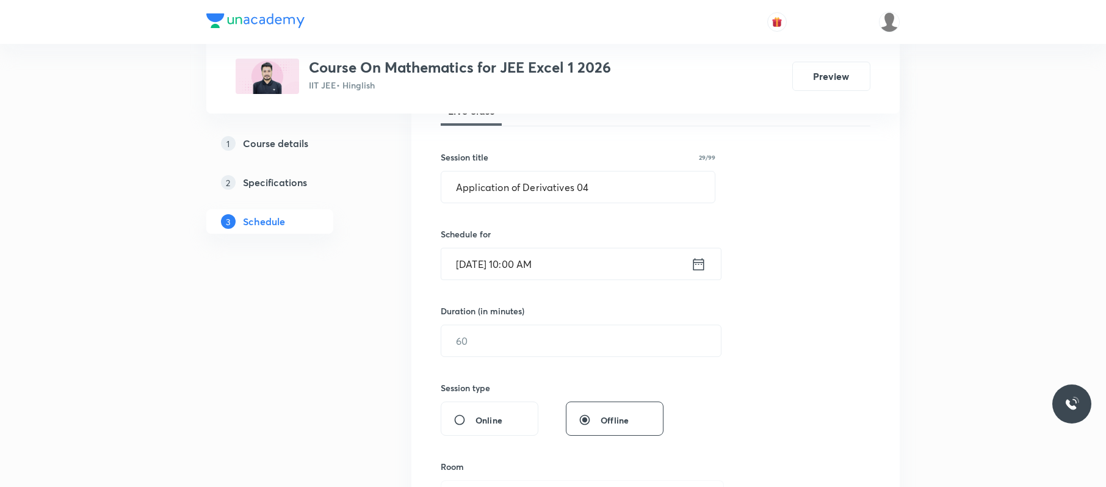
scroll to position [198, 0]
click at [555, 338] on input "text" at bounding box center [581, 338] width 280 height 31
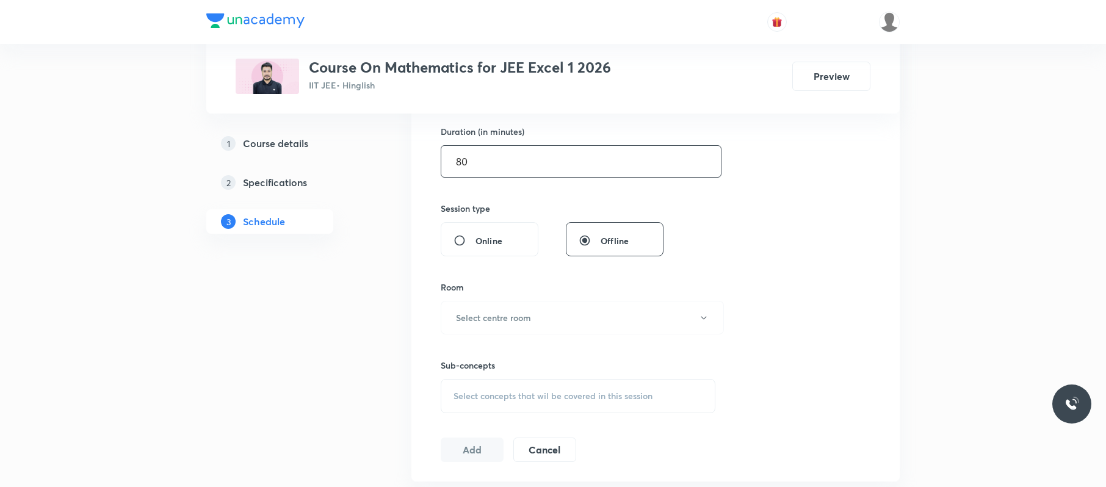
scroll to position [377, 0]
type input "80"
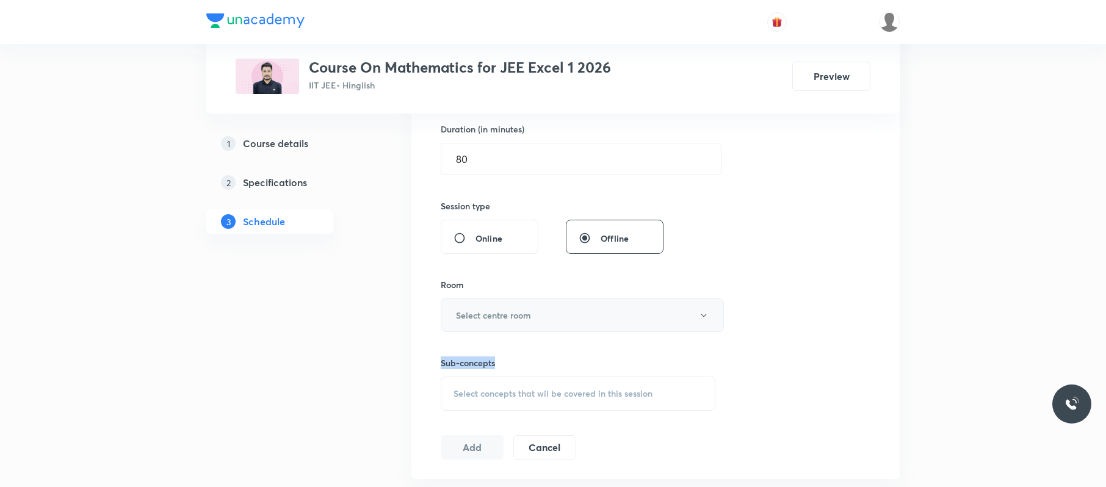
drag, startPoint x: 555, startPoint y: 338, endPoint x: 555, endPoint y: 320, distance: 17.7
click at [555, 320] on div "Session 77 Live class Session title 29/99 Application of Derivatives 04 ​ Sched…" at bounding box center [656, 172] width 430 height 573
click at [555, 320] on button "Select centre room" at bounding box center [582, 316] width 283 height 34
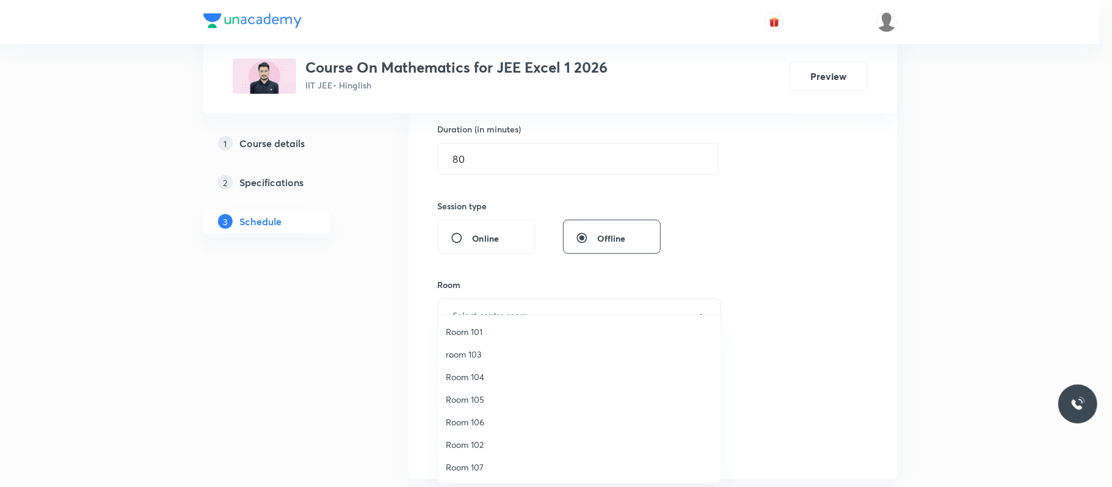
click at [476, 422] on span "Room 106" at bounding box center [579, 422] width 267 height 13
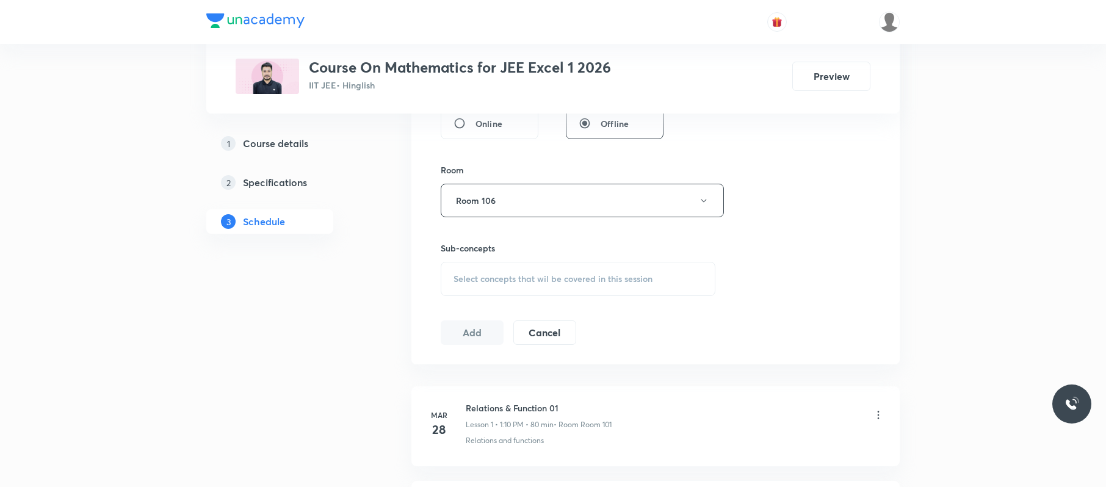
scroll to position [504, 0]
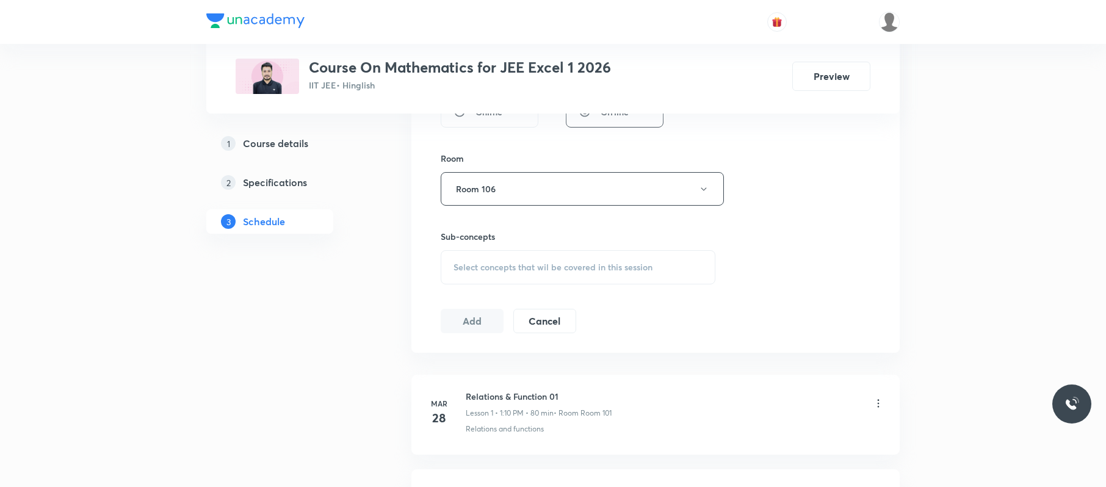
click at [581, 267] on span "Select concepts that wil be covered in this session" at bounding box center [553, 267] width 199 height 10
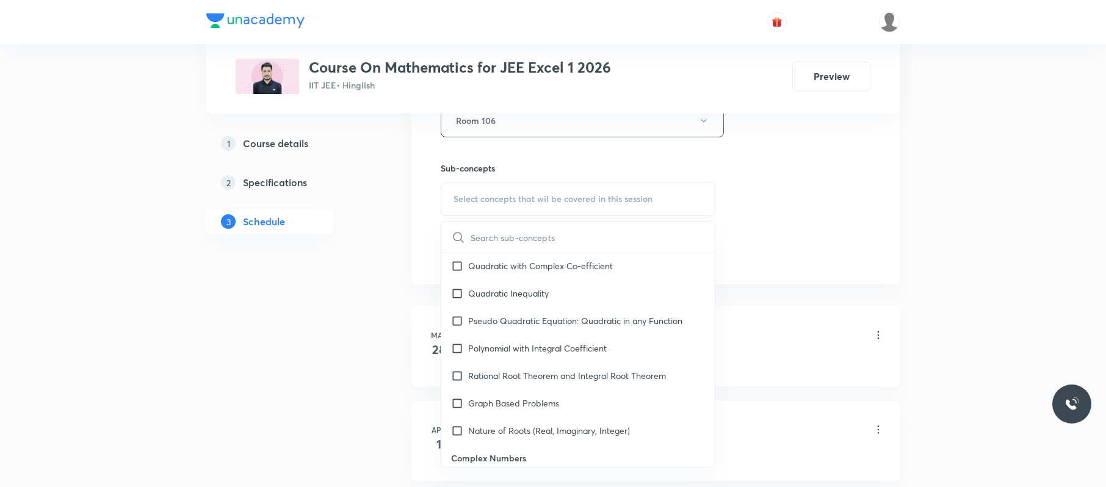
scroll to position [592, 0]
click at [541, 391] on div "Graph Based Problems" at bounding box center [577, 402] width 273 height 27
checkbox input "true"
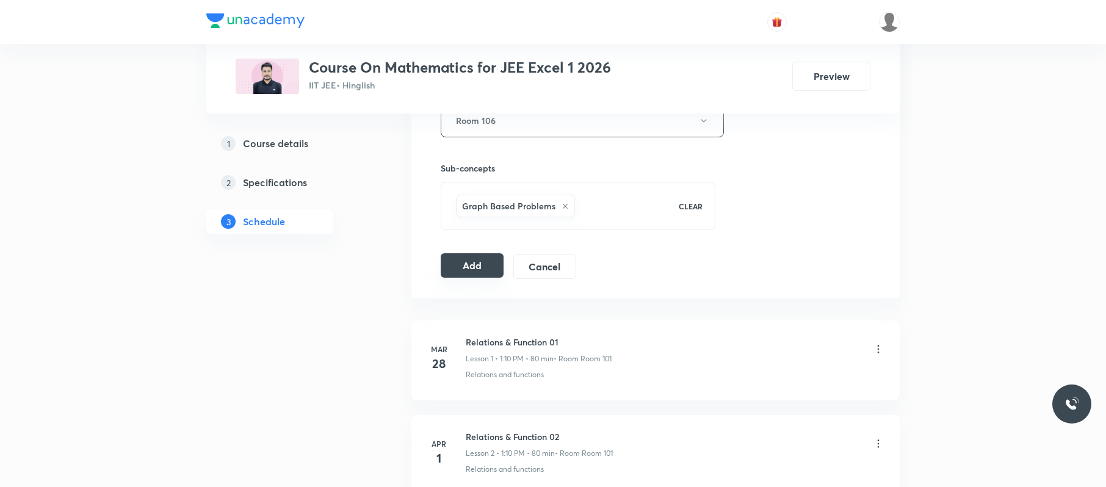
click at [485, 270] on button "Add" at bounding box center [472, 265] width 63 height 24
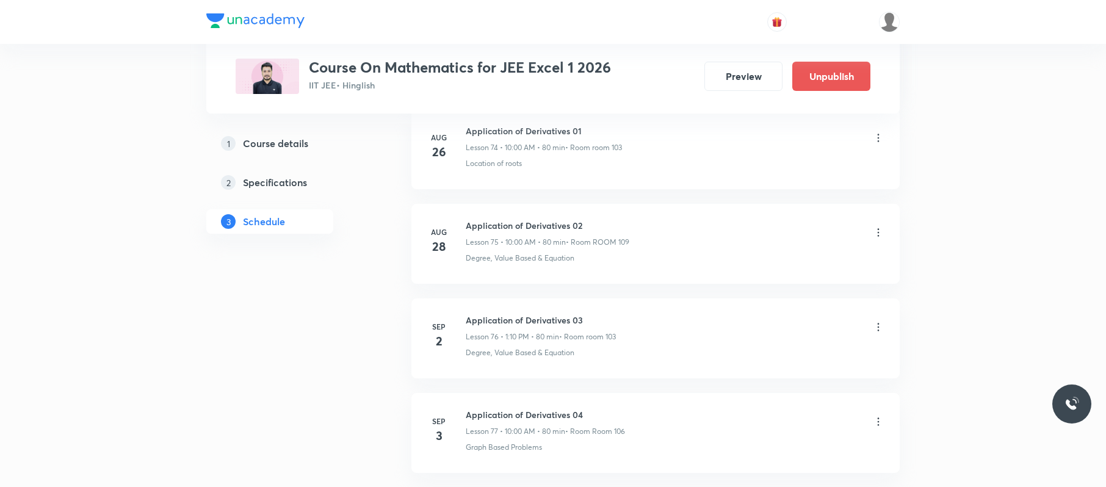
scroll to position [7248, 0]
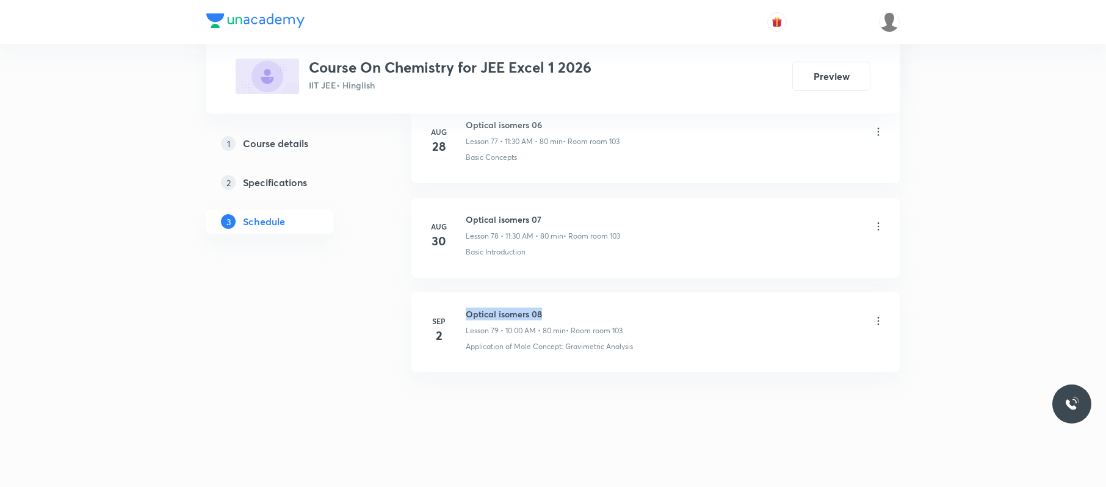
drag, startPoint x: 551, startPoint y: 291, endPoint x: 466, endPoint y: 284, distance: 84.5
copy h6 "Optical isomers 08"
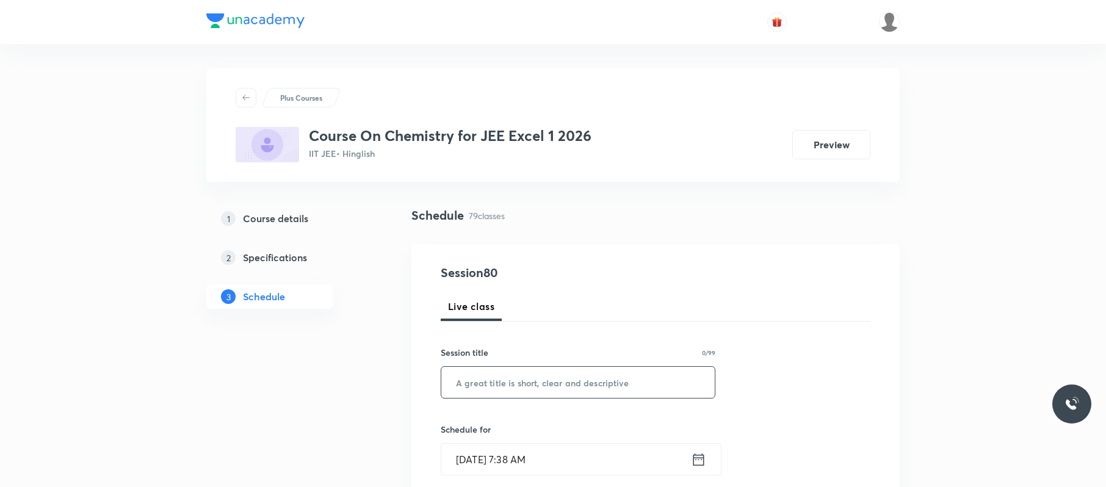
paste input "Optical isomers 08"
click at [538, 379] on input "Optical isomers 08" at bounding box center [577, 382] width 273 height 31
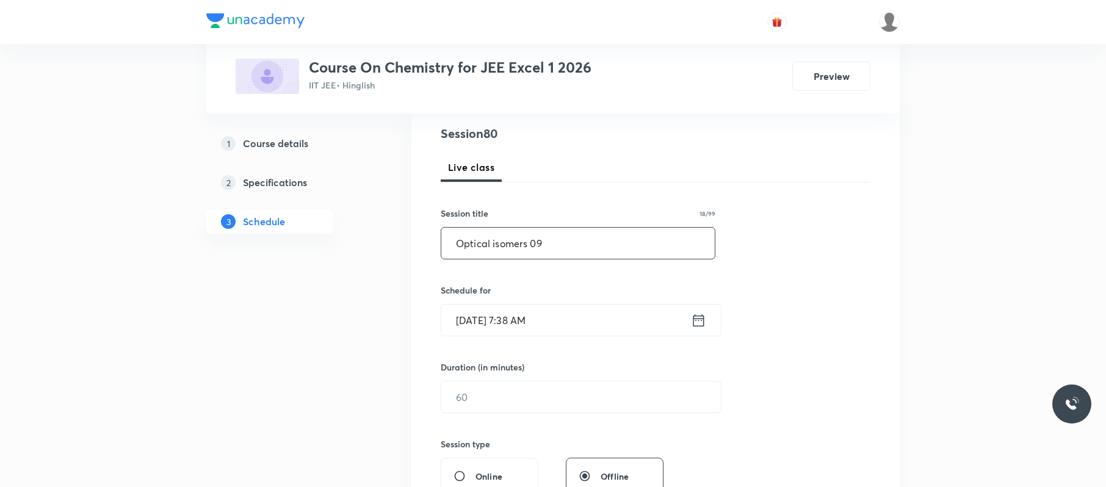
scroll to position [142, 0]
type input "Optical isomers 09"
click at [587, 310] on input "[DATE] 7:38 AM" at bounding box center [566, 317] width 250 height 31
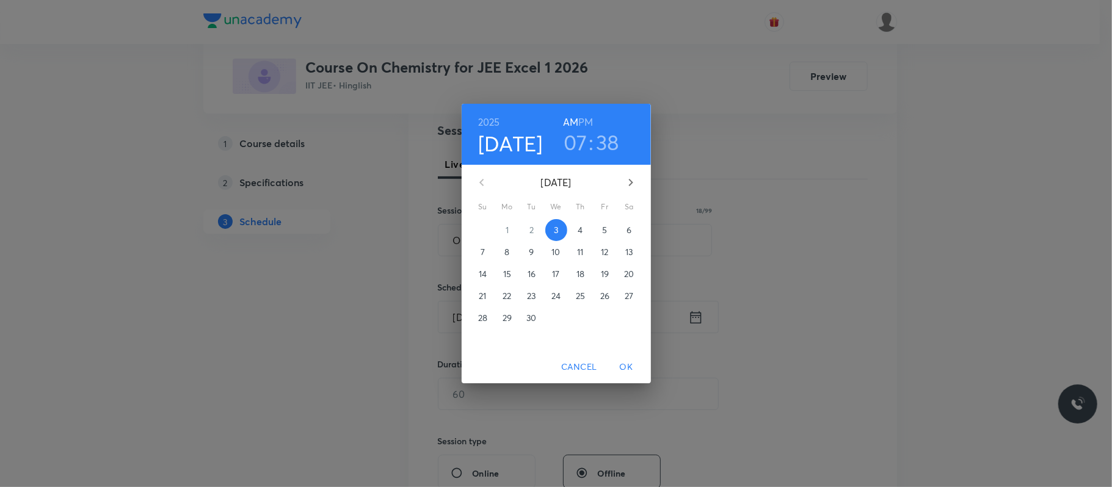
click at [581, 152] on h3 "07" at bounding box center [575, 142] width 24 height 26
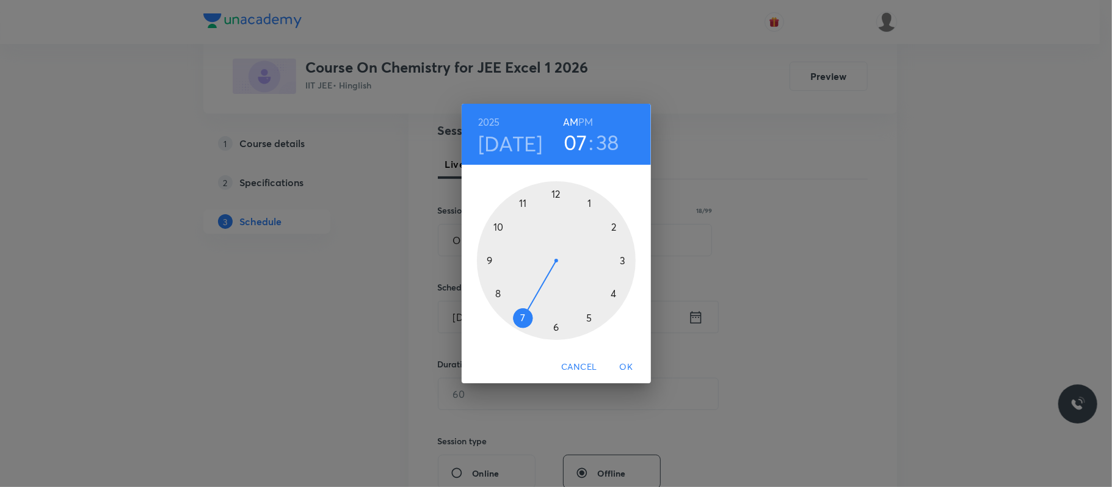
click at [523, 201] on div at bounding box center [556, 260] width 159 height 159
click at [555, 326] on div at bounding box center [556, 260] width 159 height 159
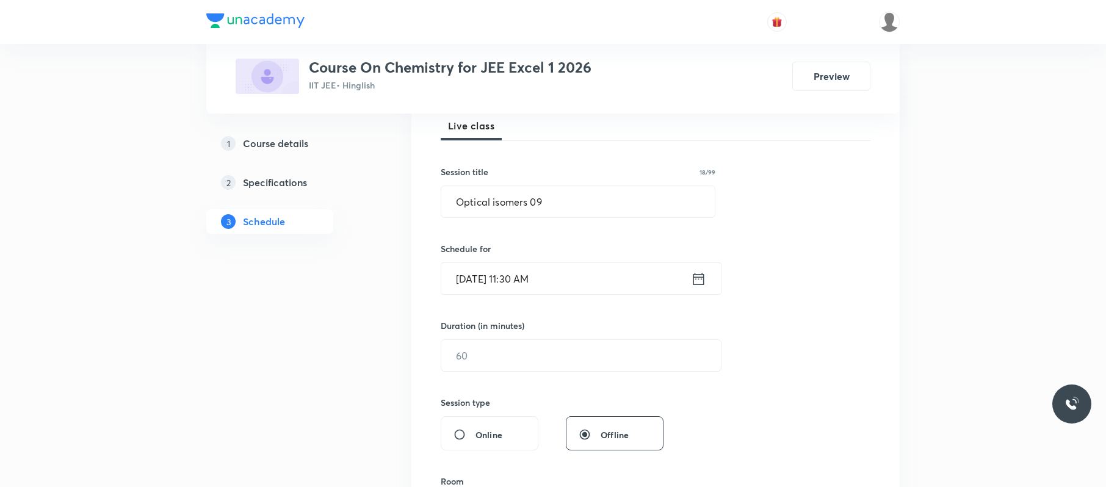
scroll to position [182, 0]
click at [516, 350] on input "text" at bounding box center [581, 354] width 280 height 31
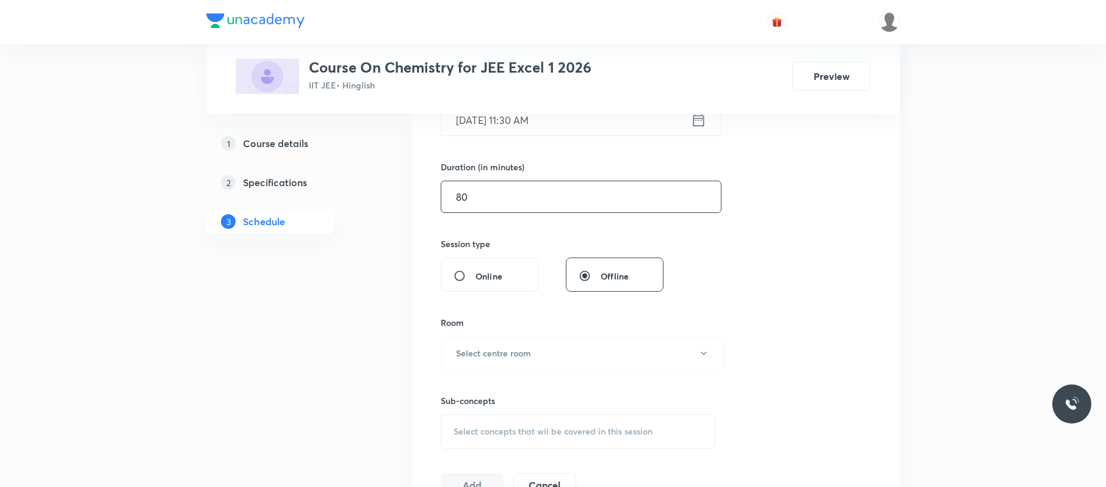
scroll to position [360, 0]
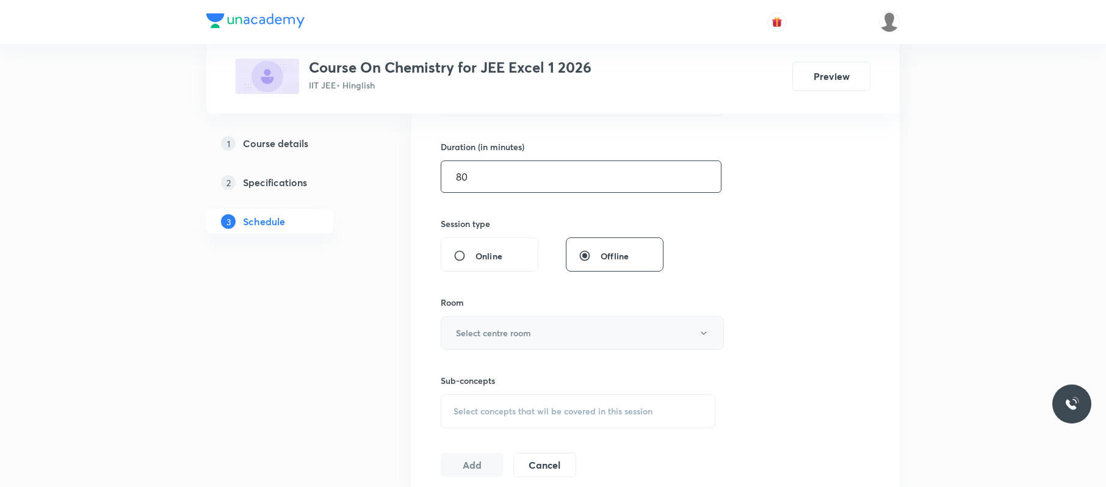
type input "80"
click at [684, 328] on button "Select centre room" at bounding box center [582, 333] width 283 height 34
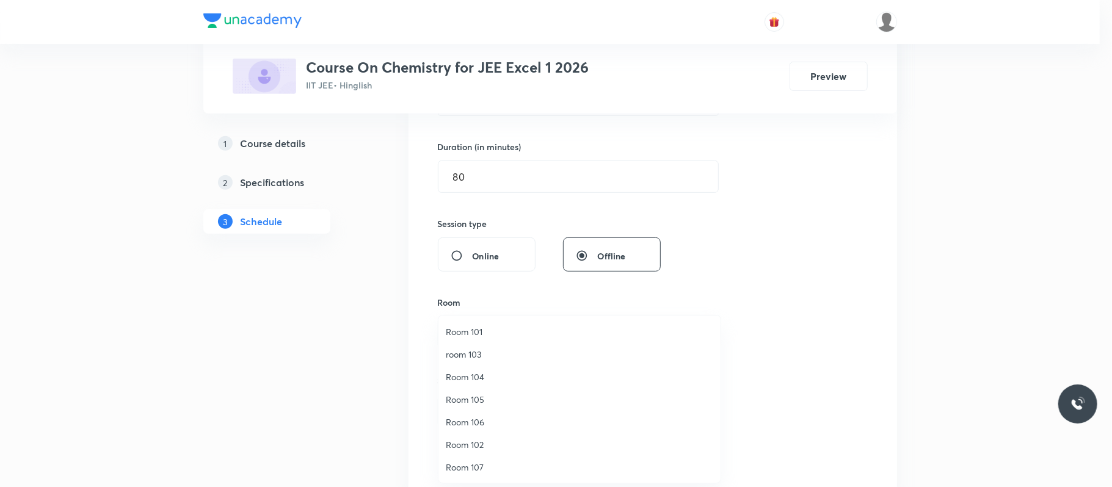
click at [814, 258] on div at bounding box center [556, 243] width 1112 height 487
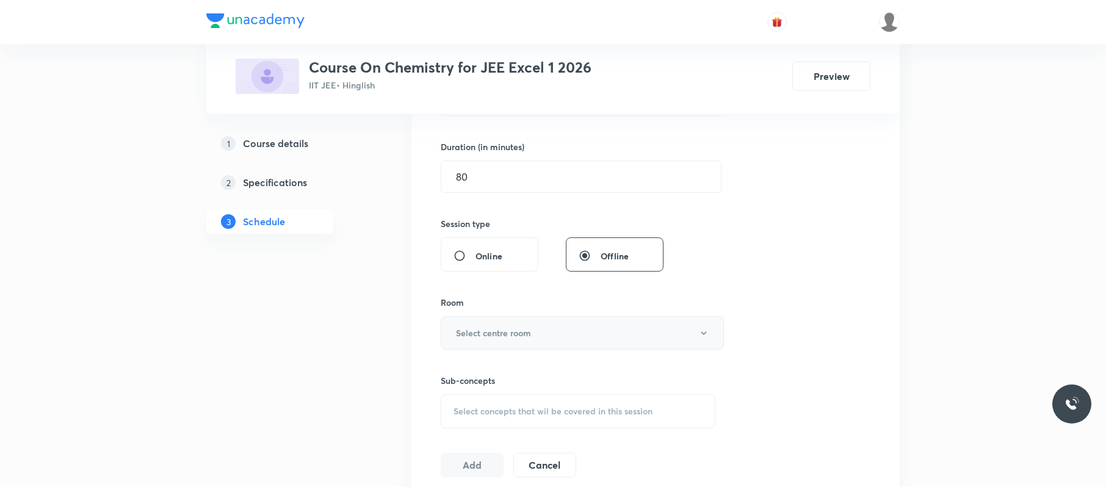
click at [675, 336] on button "Select centre room" at bounding box center [582, 333] width 283 height 34
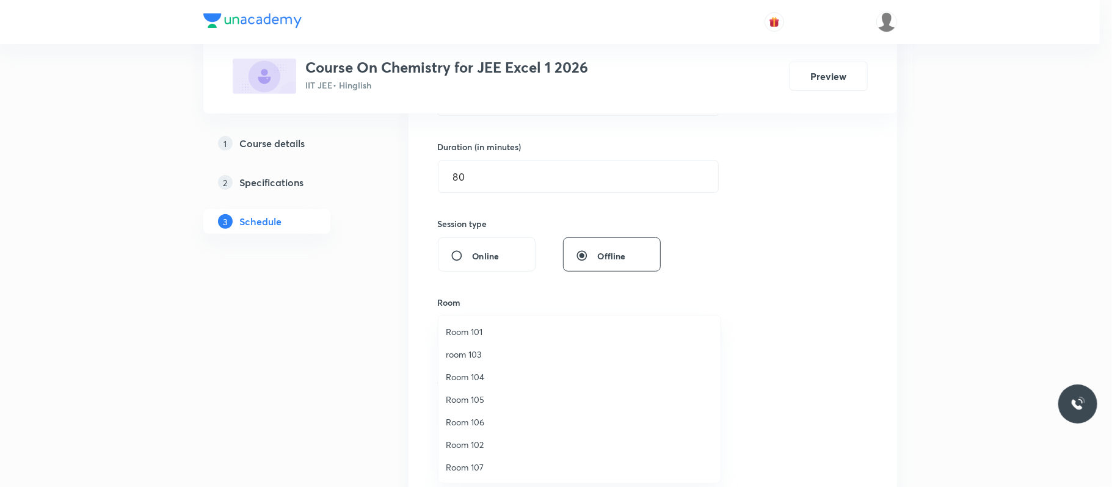
click at [481, 422] on span "Room 106" at bounding box center [579, 422] width 267 height 13
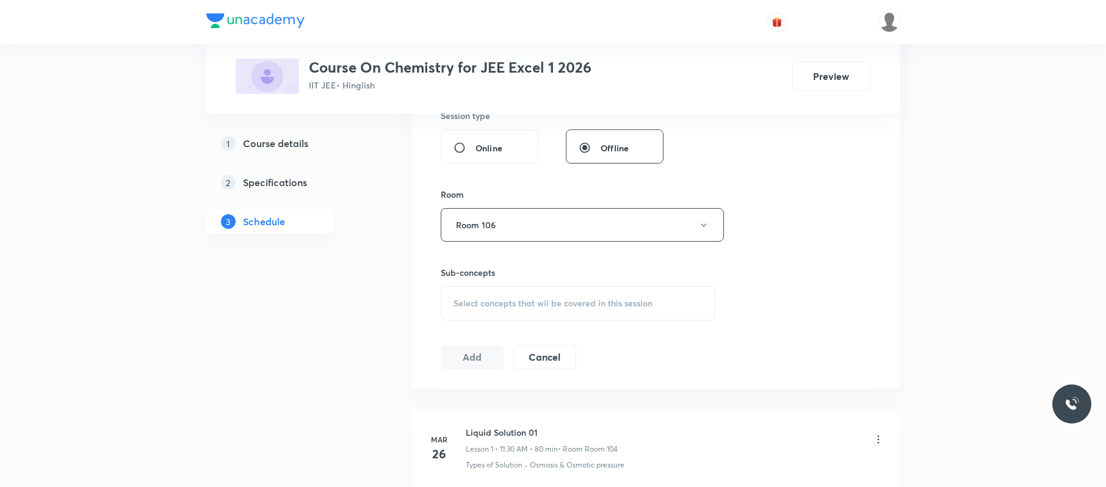
scroll to position [490, 0]
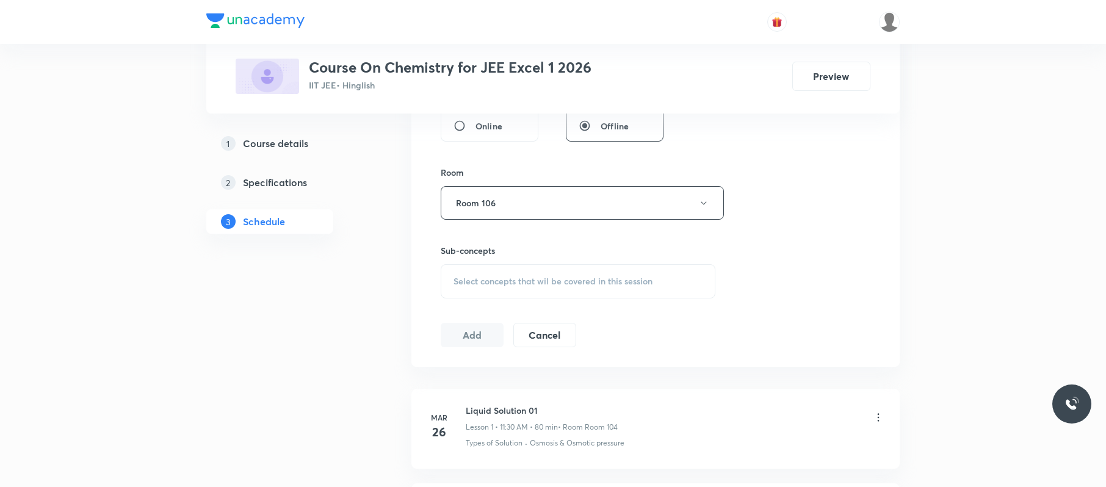
click at [628, 276] on div "Select concepts that wil be covered in this session" at bounding box center [578, 281] width 275 height 34
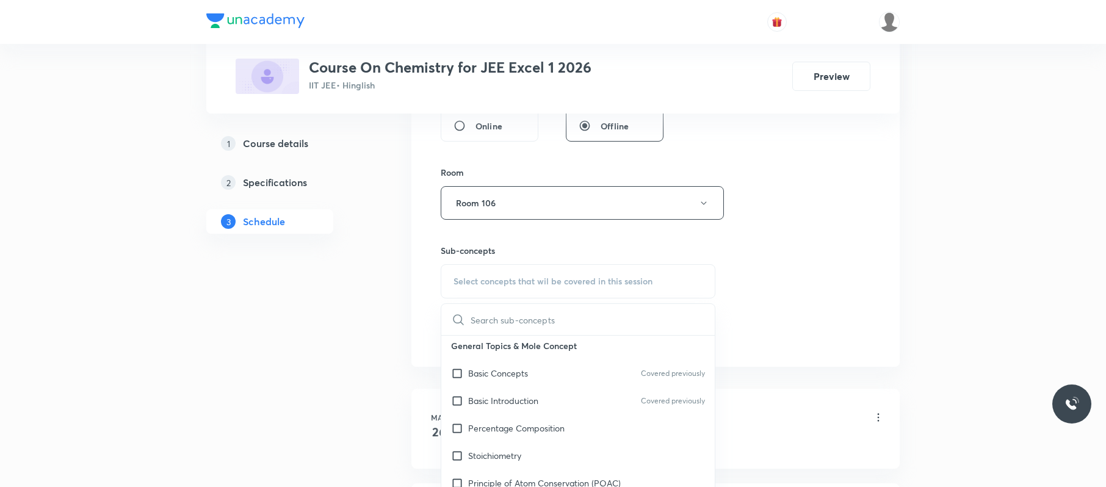
scroll to position [115, 0]
click at [533, 464] on div "Stoichiometry" at bounding box center [577, 454] width 273 height 27
checkbox input "true"
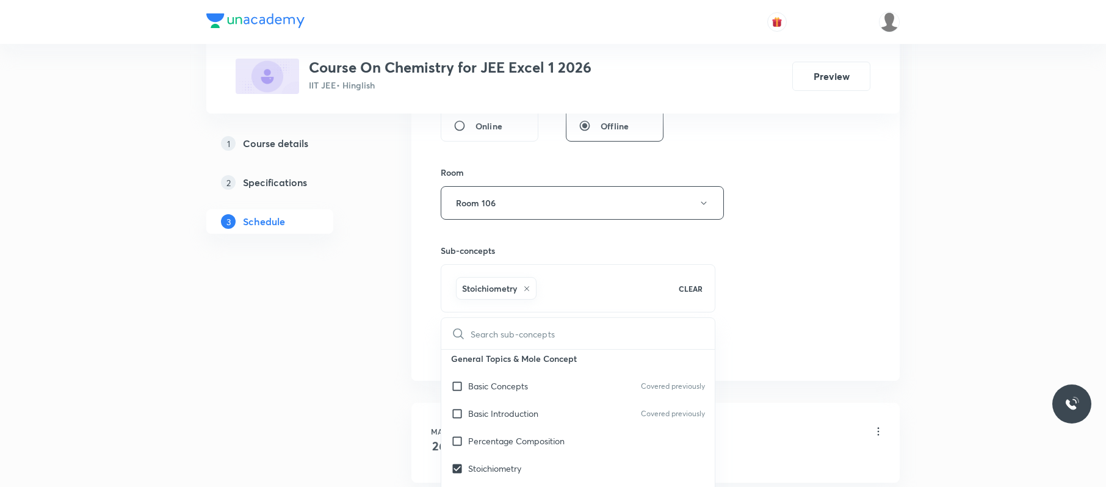
click at [784, 223] on div "Session 80 Live class Session title 18/99 Optical isomers 09 ​ Schedule for Sep…" at bounding box center [656, 67] width 430 height 587
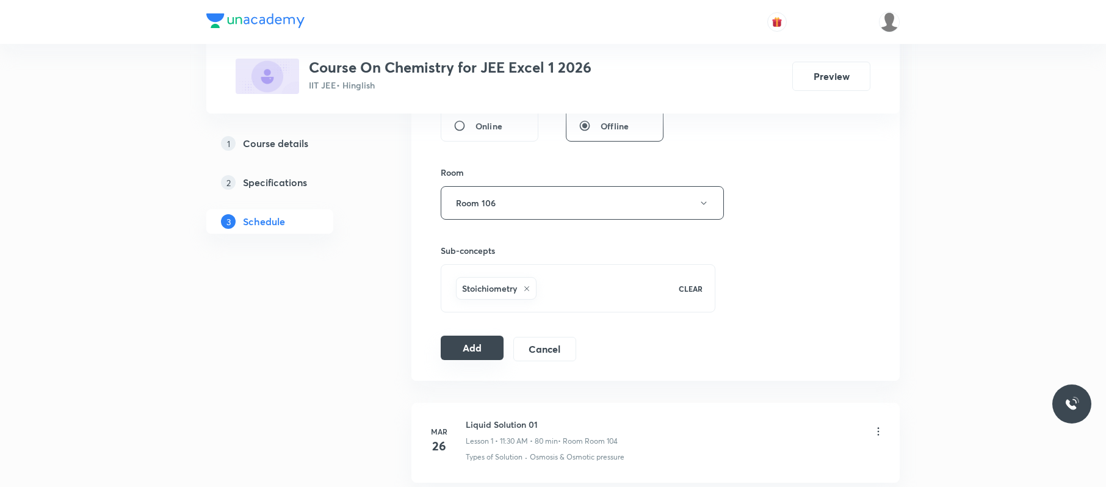
click at [469, 346] on button "Add" at bounding box center [472, 348] width 63 height 24
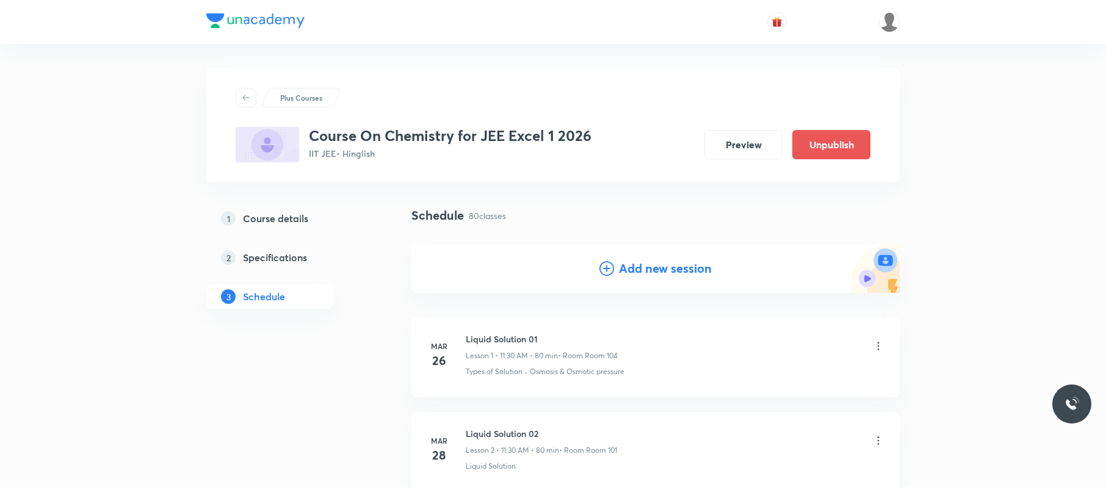
scroll to position [7534, 0]
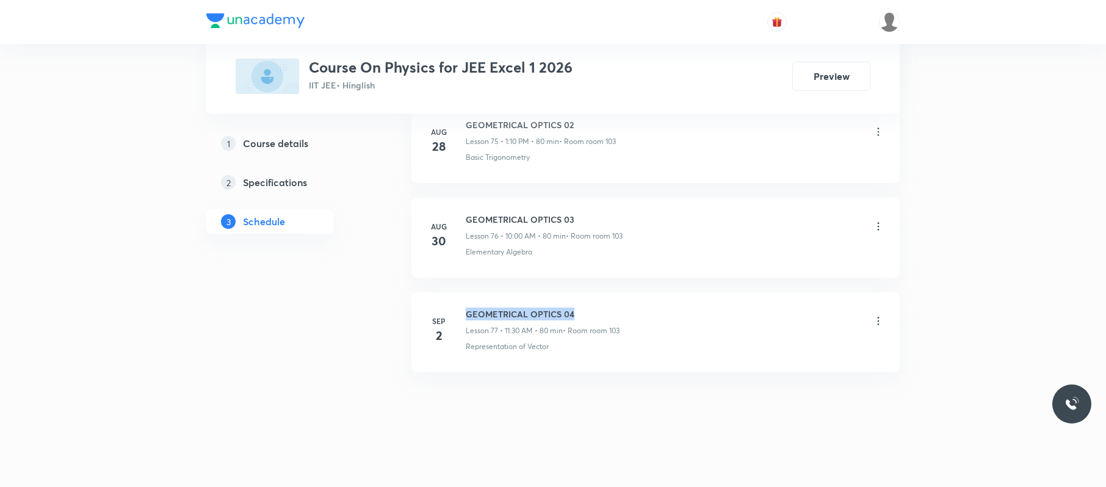
drag, startPoint x: 577, startPoint y: 295, endPoint x: 455, endPoint y: 286, distance: 122.5
copy h6 "GEOMETRICAL OPTICS 04"
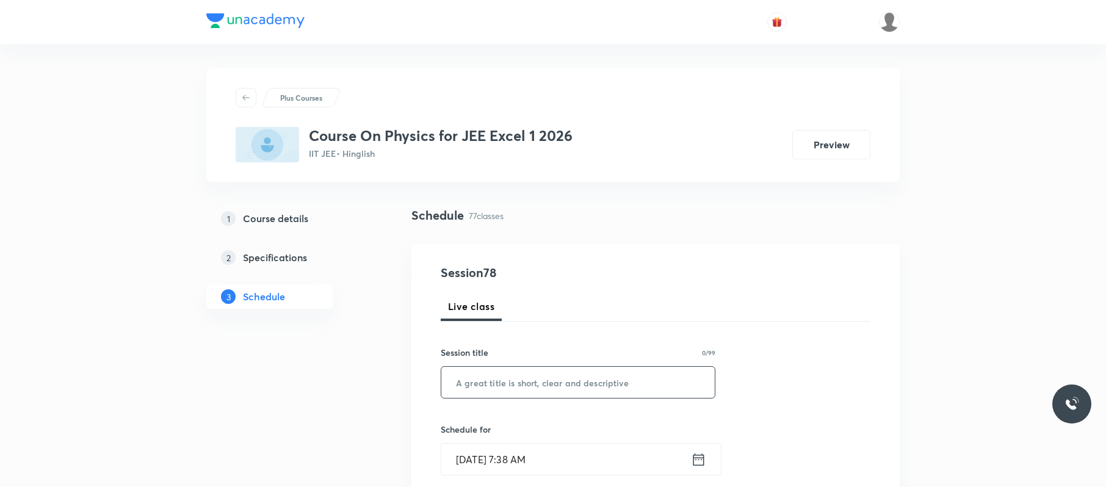
paste input "GEOMETRICAL OPTICS 04"
click at [518, 377] on input "GEOMETRICAL OPTICS 04" at bounding box center [577, 382] width 273 height 31
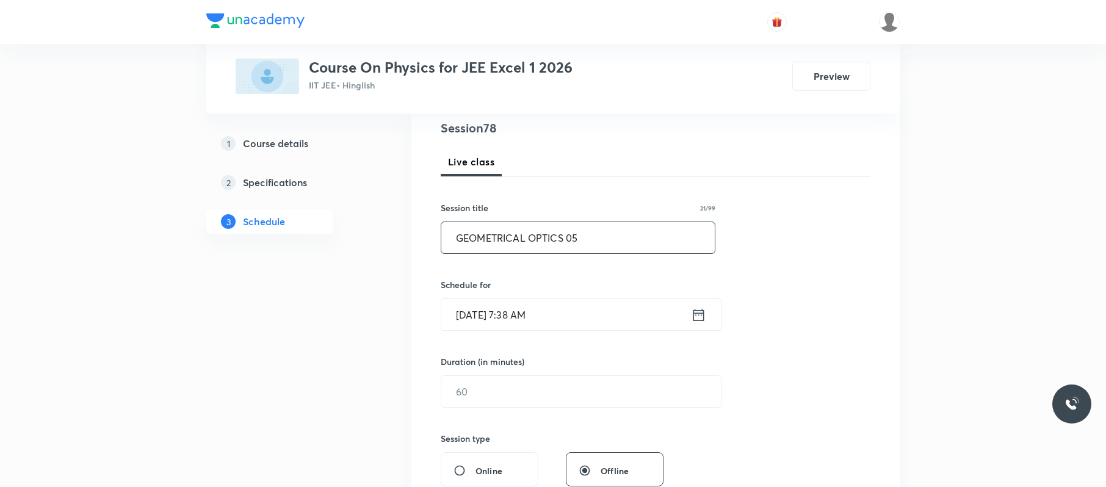
scroll to position [154, 0]
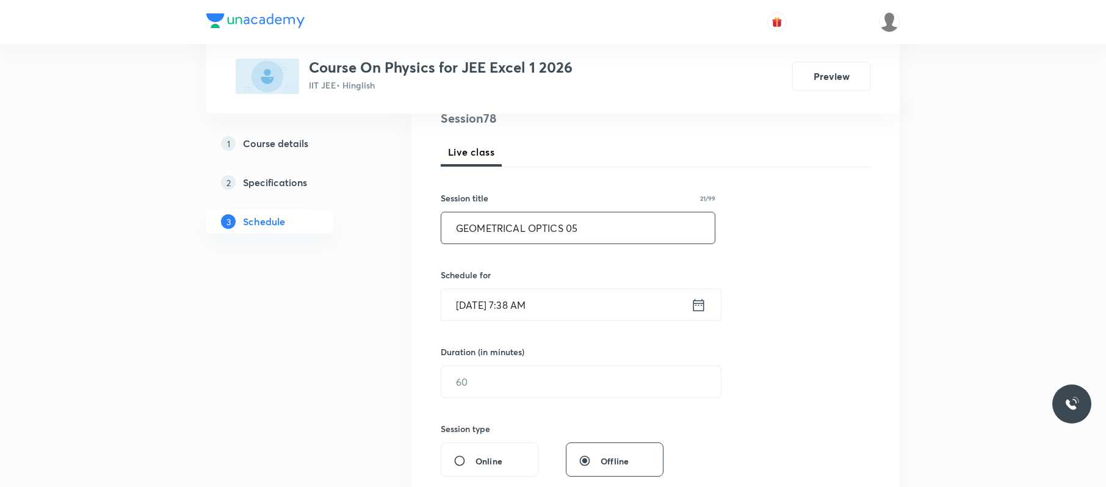
type input "GEOMETRICAL OPTICS 05"
click at [550, 315] on input "[DATE] 7:38 AM" at bounding box center [566, 304] width 250 height 31
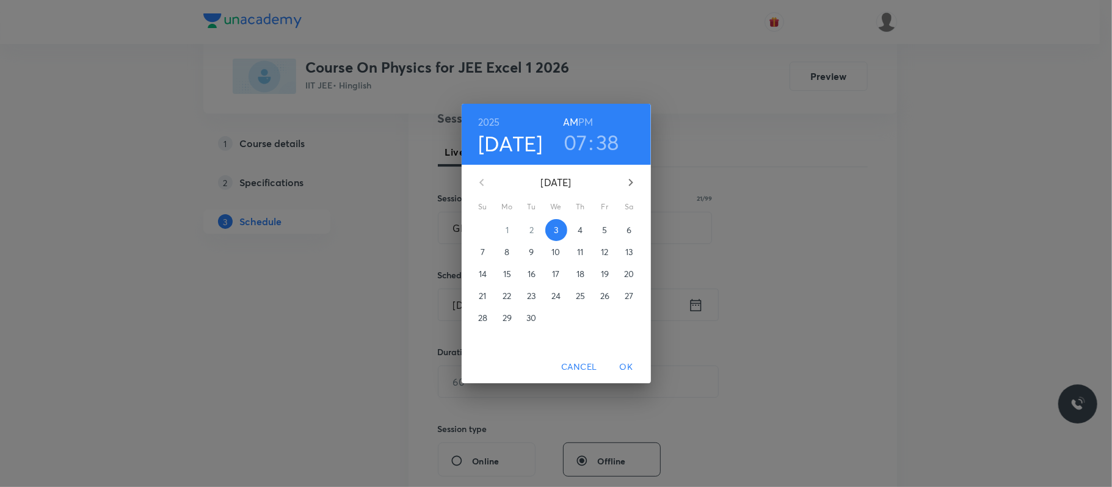
click at [591, 118] on h6 "PM" at bounding box center [585, 122] width 15 height 17
click at [581, 145] on h3 "07" at bounding box center [575, 142] width 24 height 26
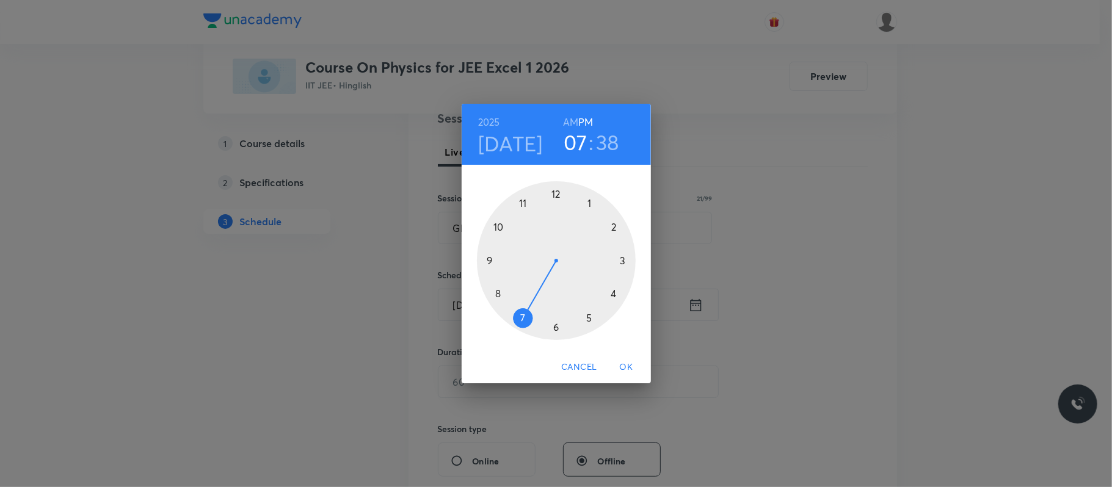
click at [592, 200] on div at bounding box center [556, 260] width 159 height 159
click at [614, 225] on div at bounding box center [556, 260] width 159 height 159
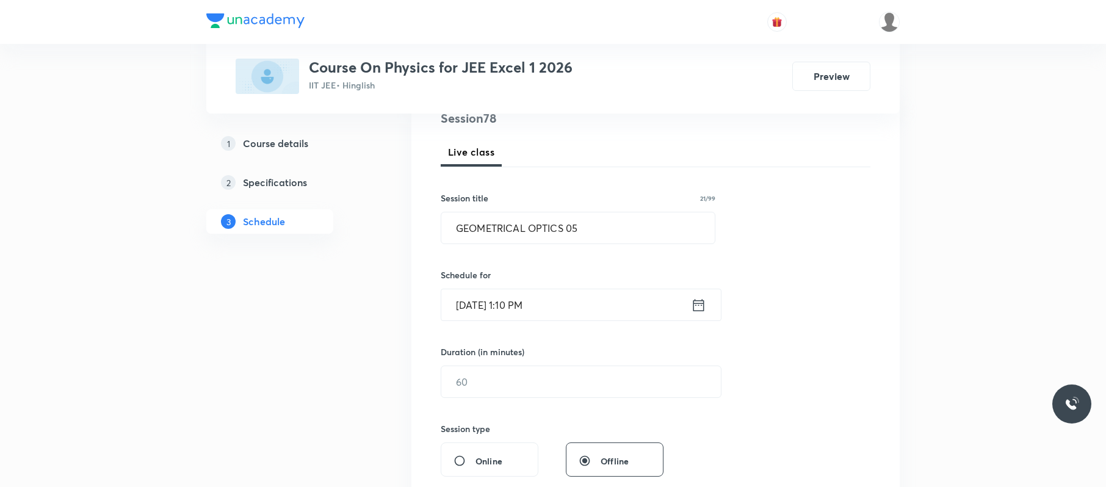
scroll to position [208, 0]
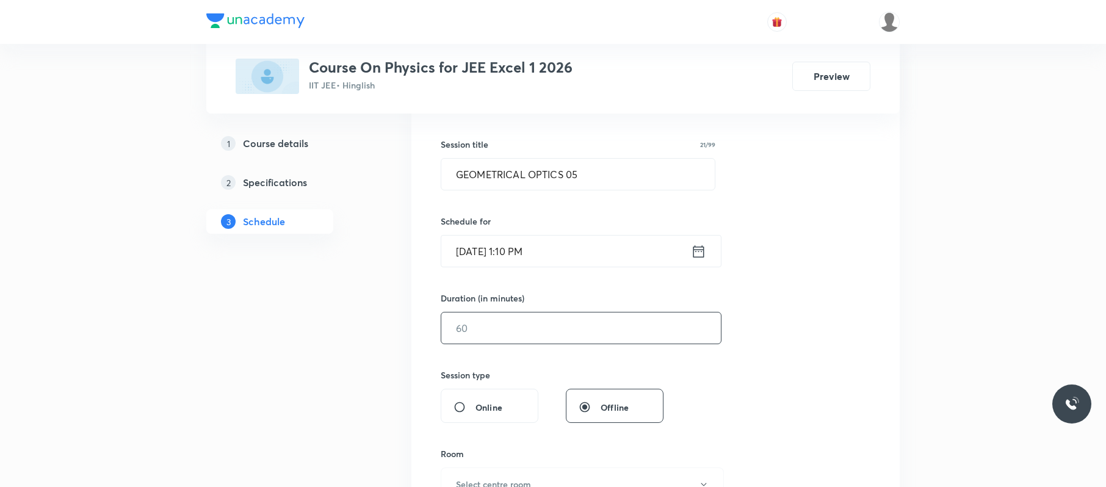
click at [520, 335] on input "text" at bounding box center [581, 328] width 280 height 31
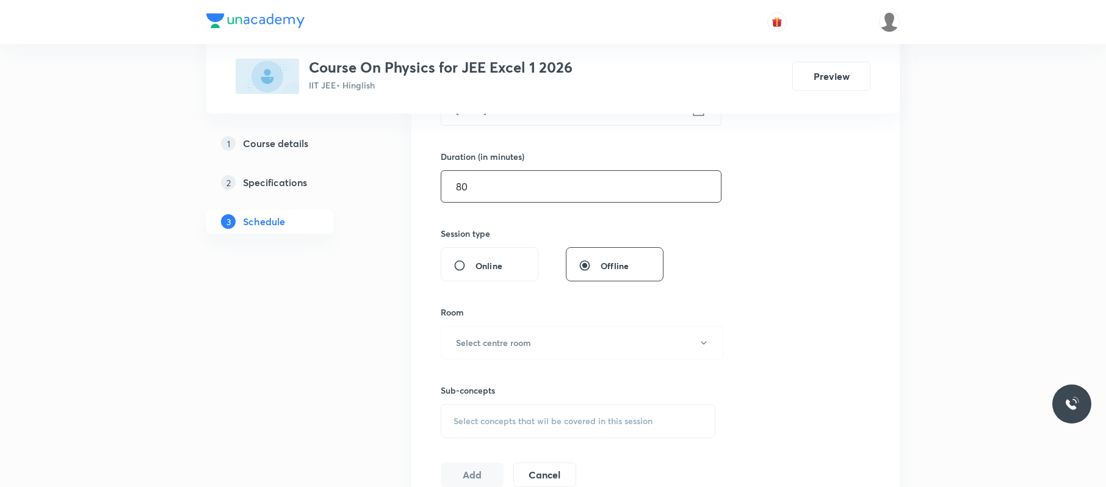
scroll to position [380, 0]
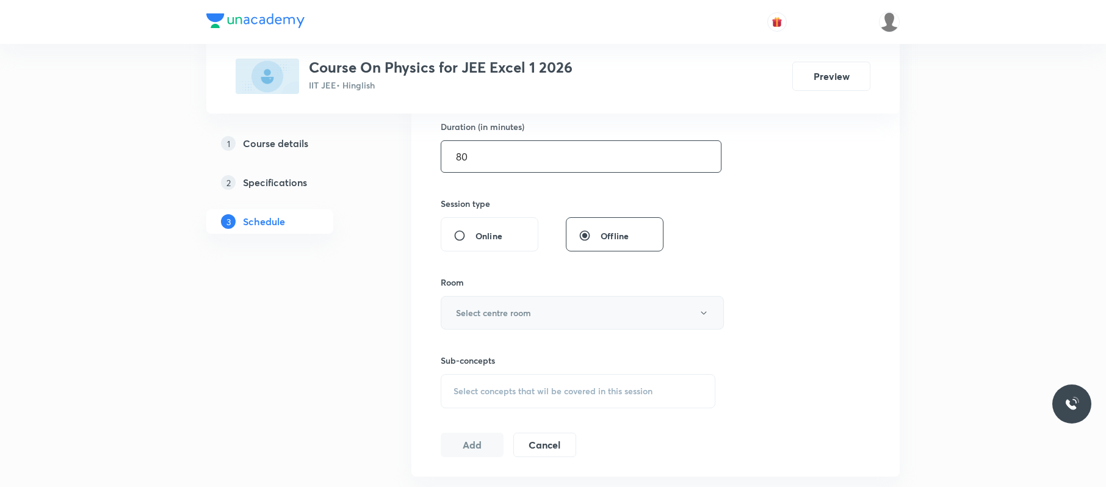
type input "80"
click at [520, 316] on h6 "Select centre room" at bounding box center [493, 312] width 75 height 13
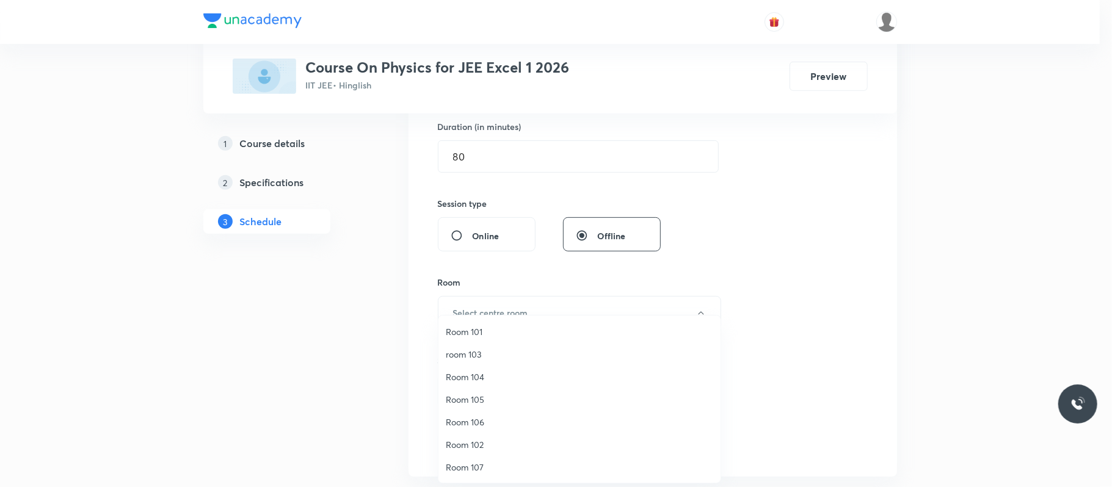
click at [491, 418] on span "Room 106" at bounding box center [579, 422] width 267 height 13
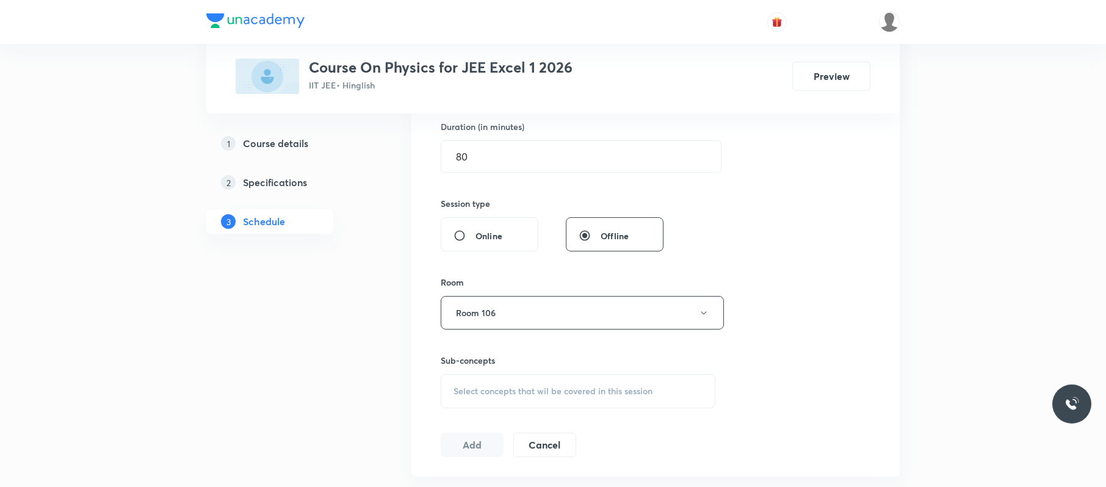
click at [606, 386] on div "Select concepts that wil be covered in this session" at bounding box center [578, 391] width 275 height 34
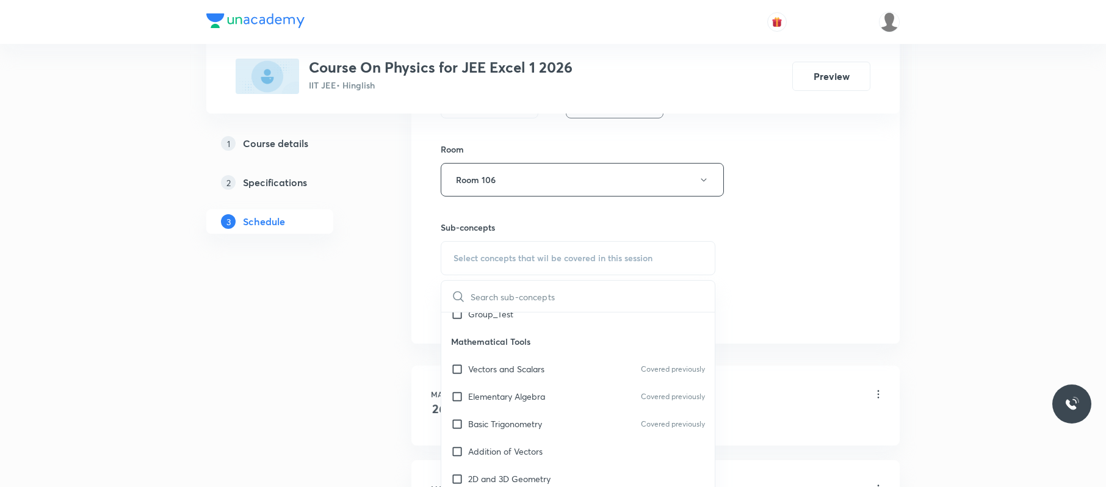
scroll to position [68, 0]
drag, startPoint x: 606, startPoint y: 386, endPoint x: 745, endPoint y: 289, distance: 170.2
click at [606, 386] on div "Elementary Algebra Covered previously" at bounding box center [577, 395] width 273 height 27
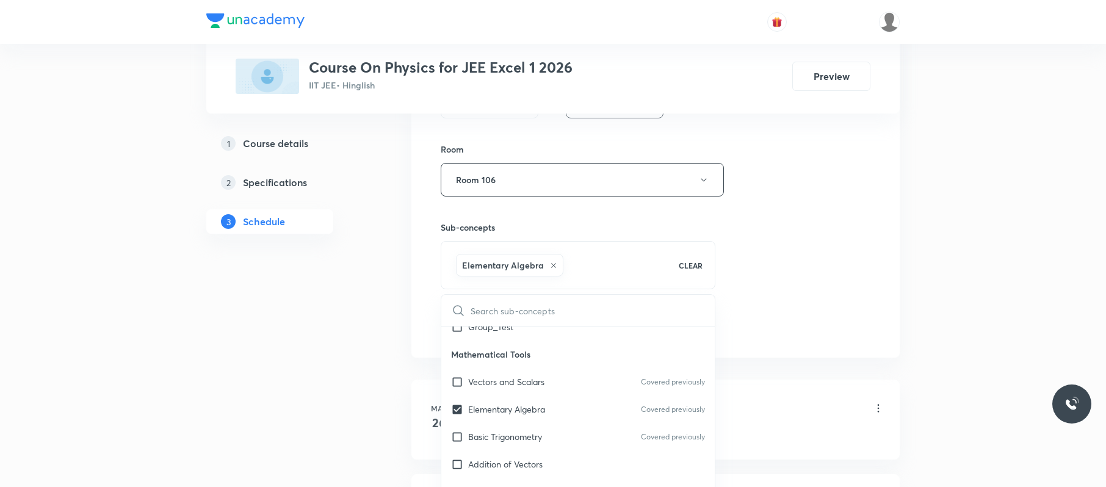
checkbox input "true"
click at [750, 284] on div "Session 78 Live class Session title 21/99 GEOMETRICAL OPTICS 05 ​ Schedule for …" at bounding box center [656, 44] width 430 height 587
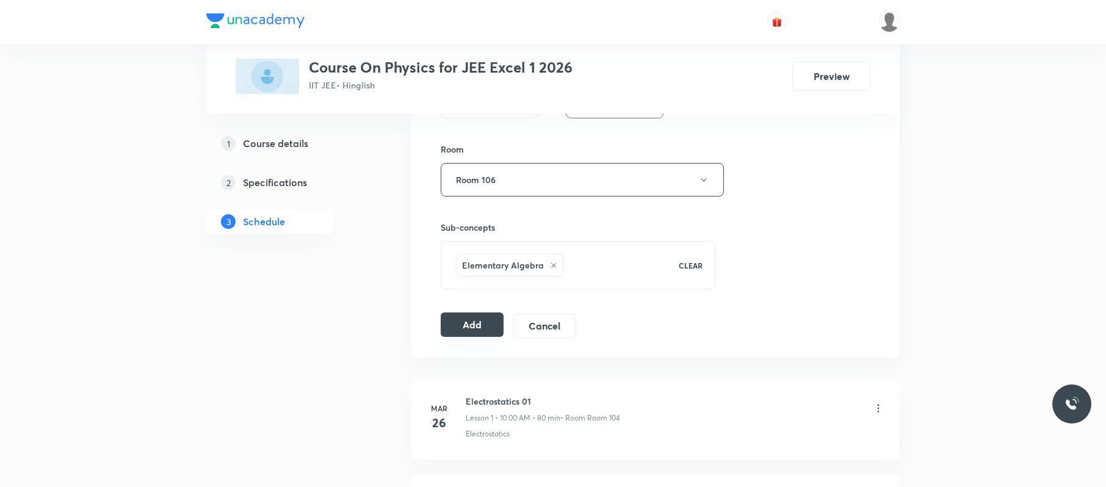
click at [477, 325] on button "Add" at bounding box center [472, 325] width 63 height 24
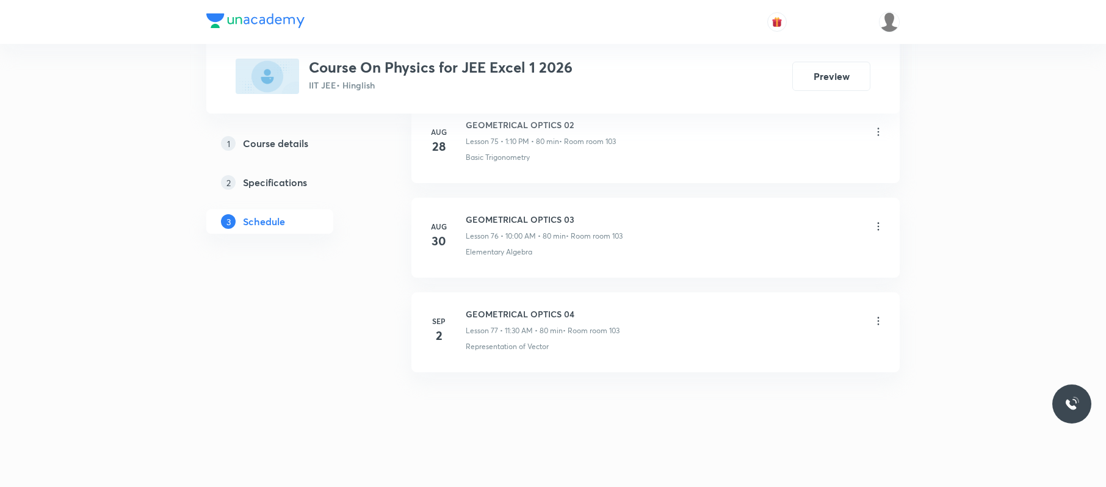
scroll to position [7247, 0]
drag, startPoint x: 569, startPoint y: 293, endPoint x: 466, endPoint y: 286, distance: 102.8
copy h6 "Chemical Bonding 11"
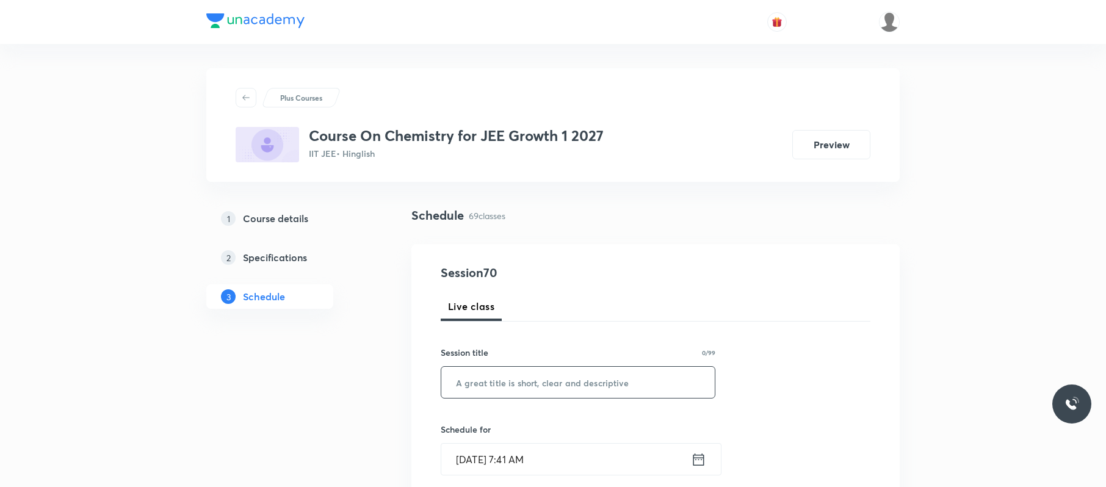
paste input "Chemical Bonding 11"
click at [496, 389] on input "Chemical Bonding 11" at bounding box center [577, 382] width 273 height 31
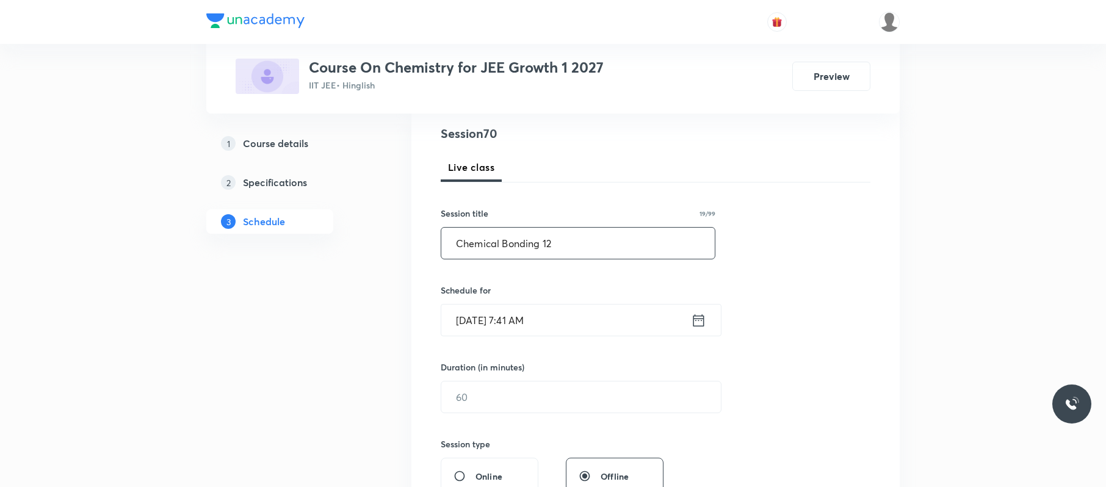
scroll to position [140, 0]
type input "Chemical Bonding 12"
click at [584, 320] on input "[DATE] 7:41 AM" at bounding box center [566, 319] width 250 height 31
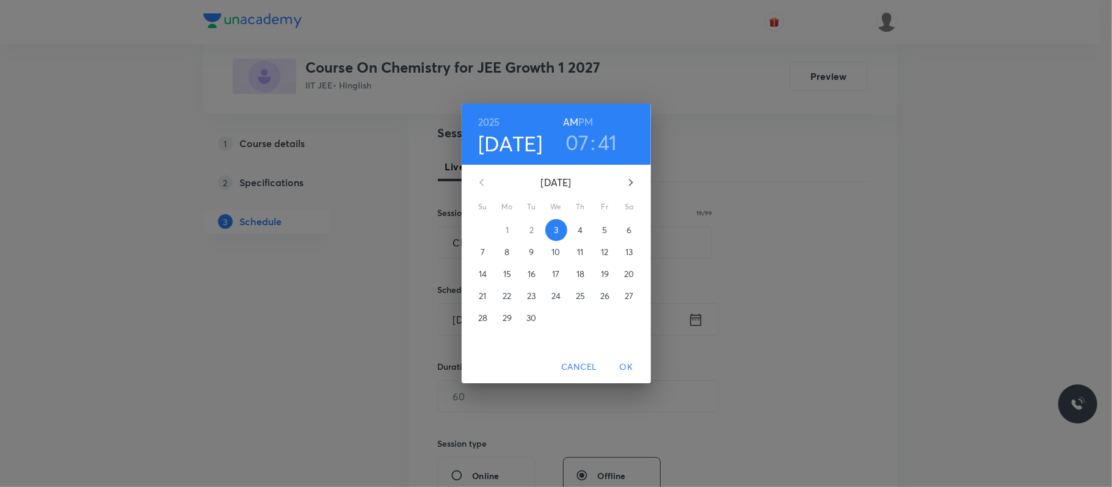
click at [580, 140] on h3 "07" at bounding box center [577, 142] width 24 height 26
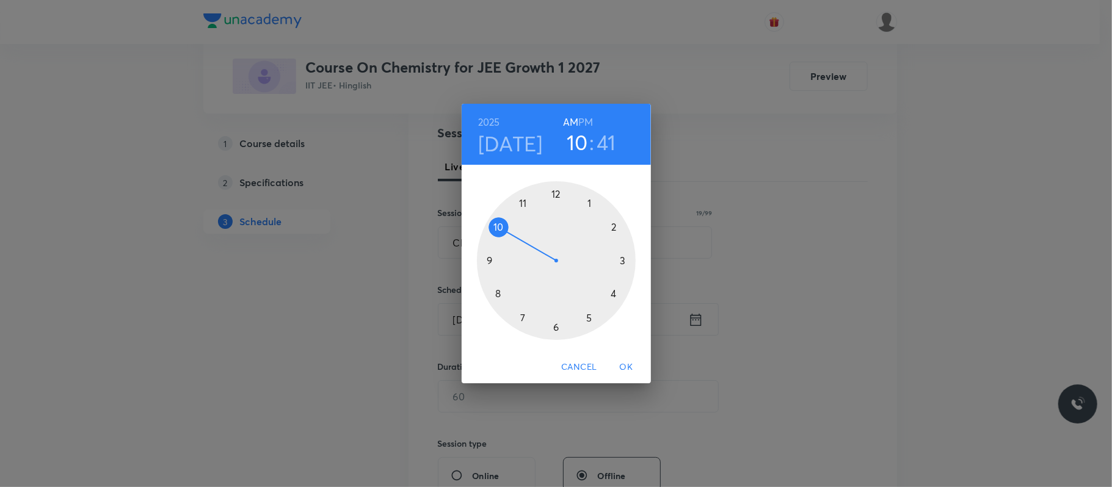
drag, startPoint x: 499, startPoint y: 226, endPoint x: 512, endPoint y: 230, distance: 13.5
click at [512, 230] on div at bounding box center [556, 260] width 159 height 159
click at [554, 187] on div at bounding box center [556, 260] width 159 height 159
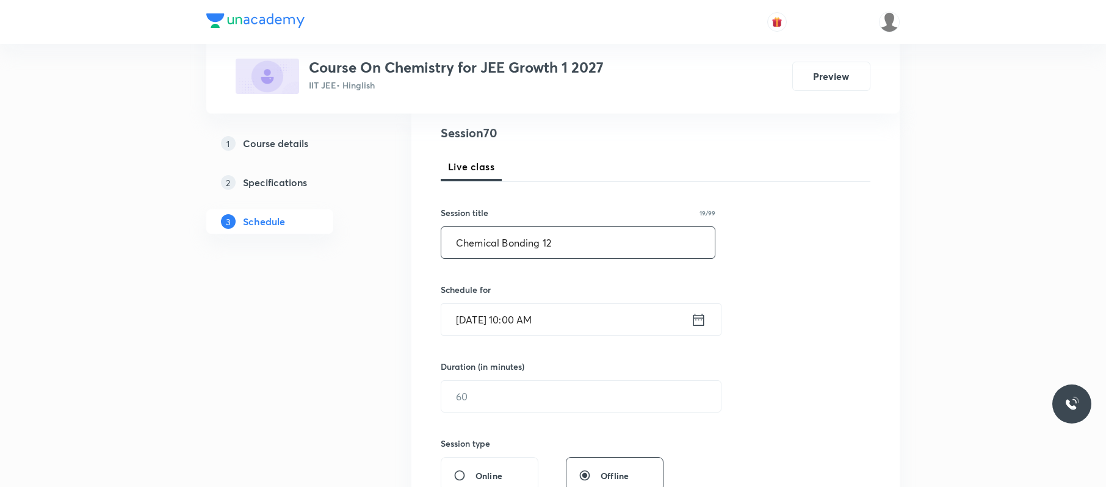
scroll to position [308, 0]
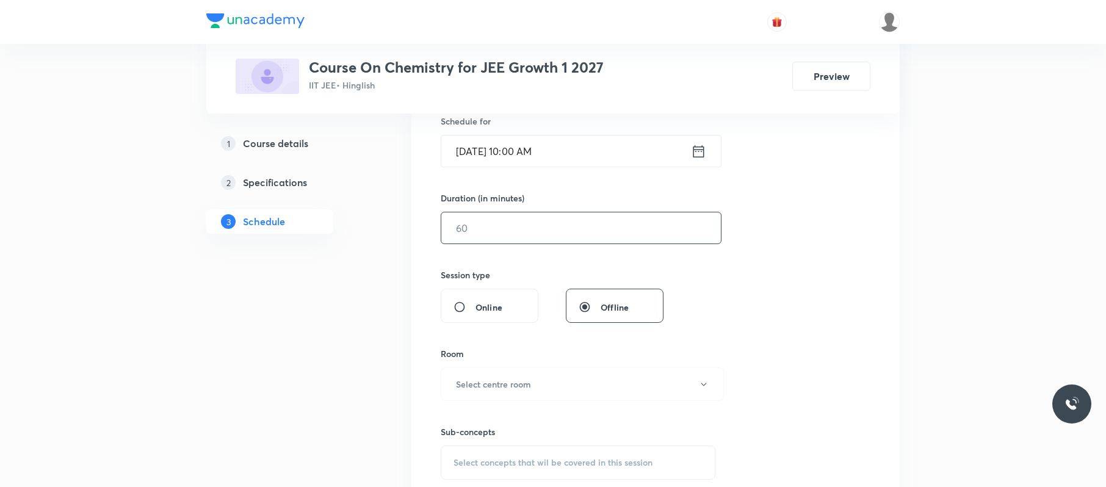
click at [541, 228] on input "text" at bounding box center [581, 227] width 280 height 31
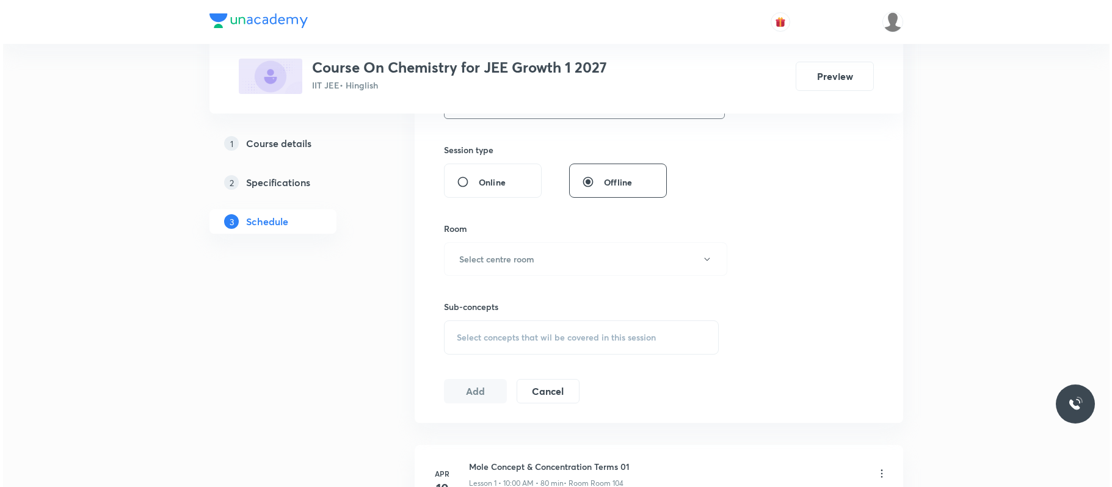
scroll to position [435, 0]
type input "80"
click at [533, 256] on button "Select centre room" at bounding box center [582, 258] width 283 height 34
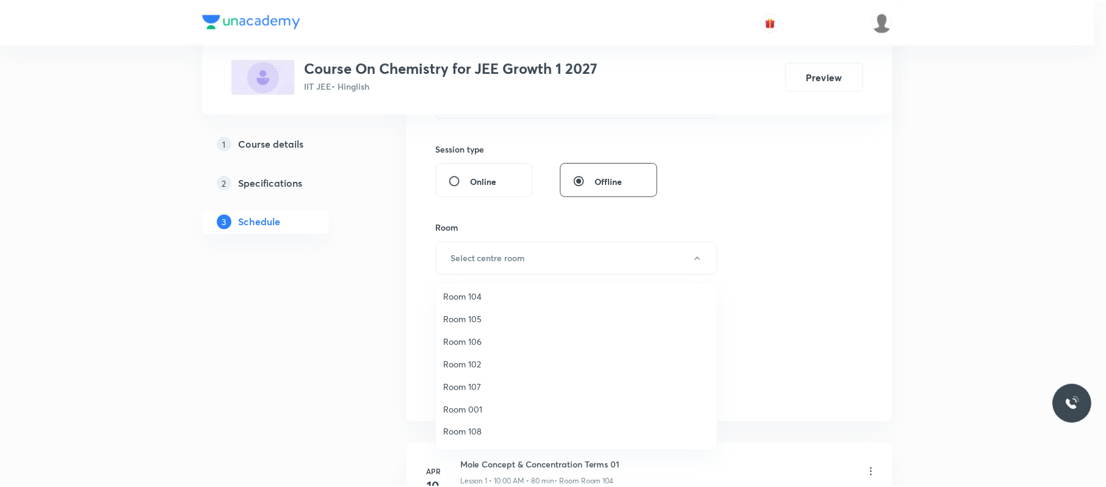
scroll to position [49, 0]
click at [476, 432] on span "Room 108" at bounding box center [579, 430] width 267 height 13
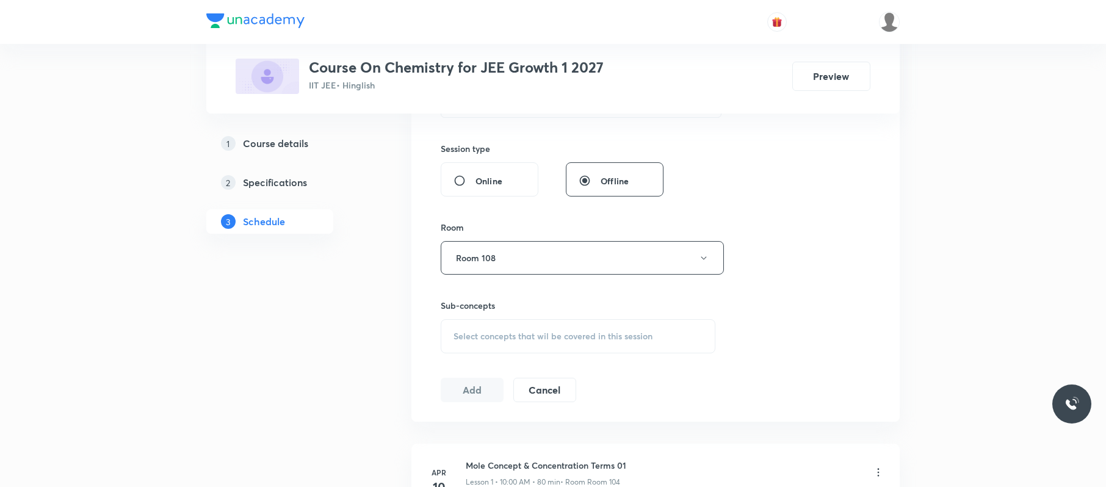
scroll to position [548, 0]
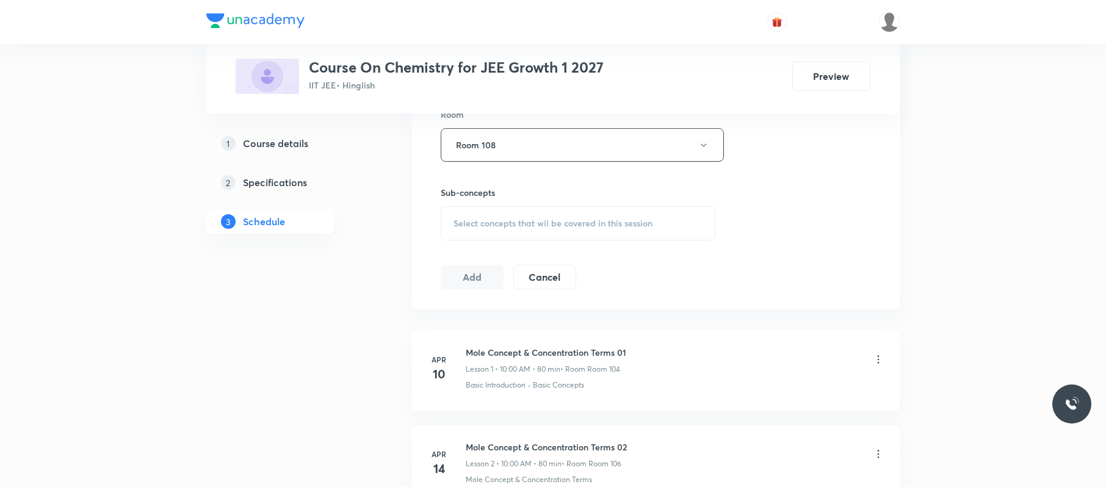
click at [626, 223] on span "Select concepts that wil be covered in this session" at bounding box center [553, 224] width 199 height 10
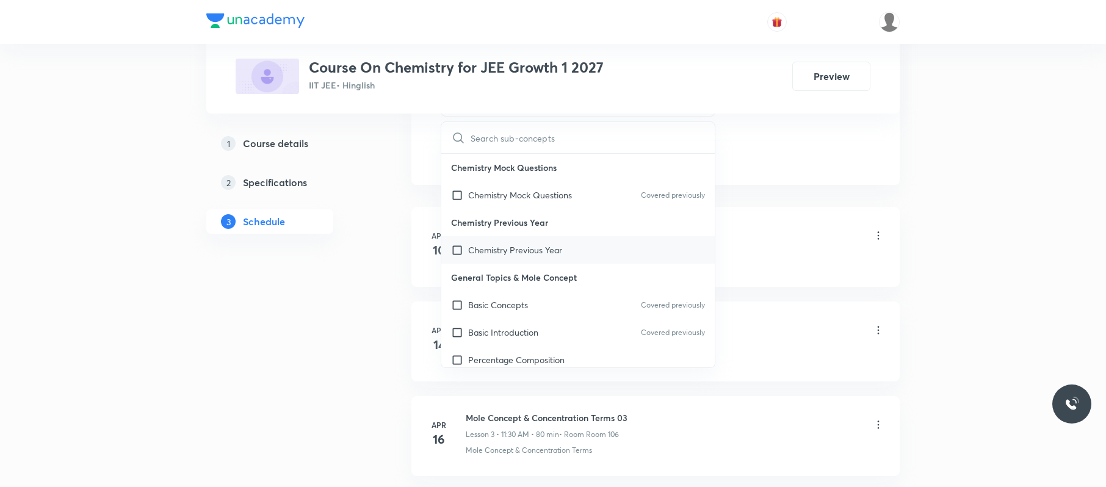
scroll to position [672, 0]
click at [579, 310] on div "Basic Concepts Covered previously" at bounding box center [577, 304] width 273 height 27
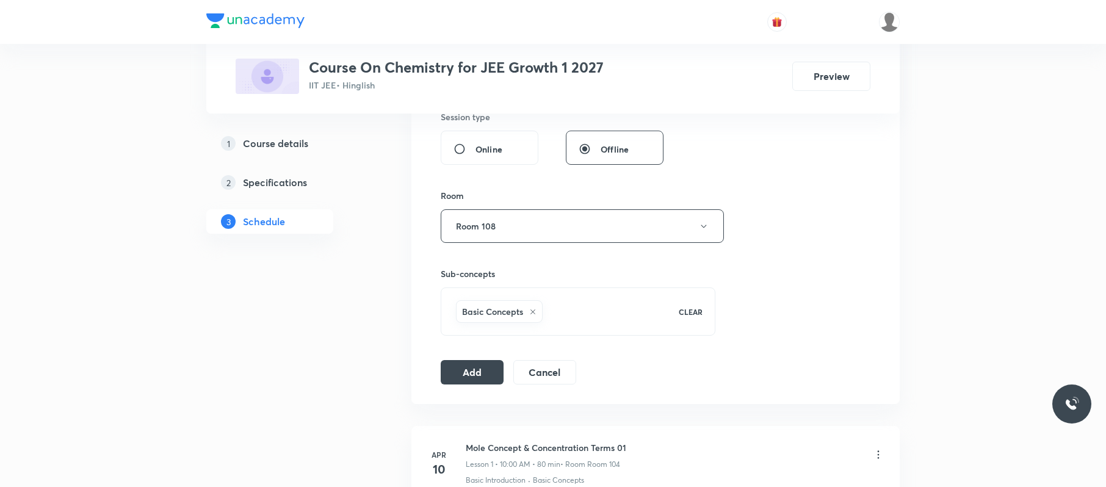
scroll to position [465, 0]
click at [476, 376] on button "Add" at bounding box center [472, 372] width 63 height 24
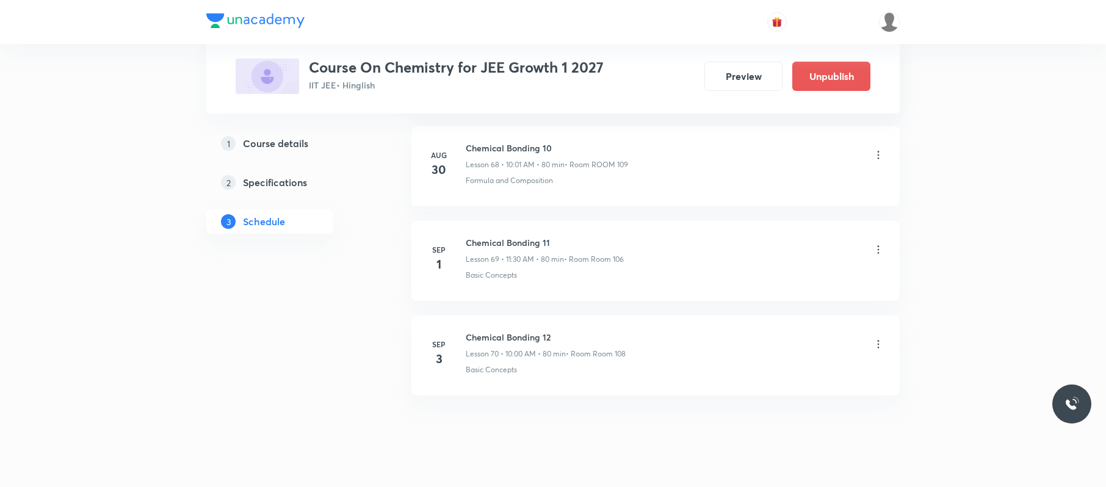
scroll to position [6582, 0]
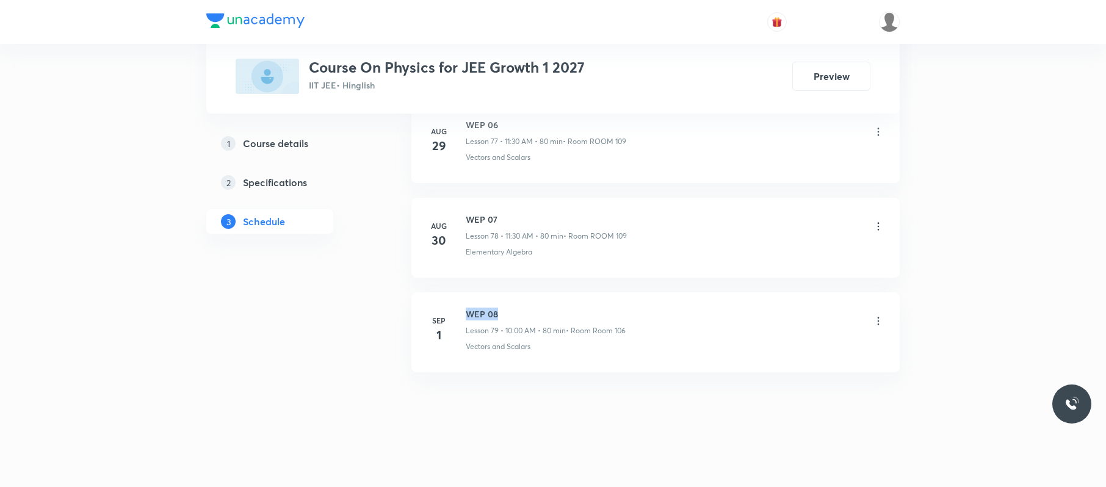
drag, startPoint x: 518, startPoint y: 311, endPoint x: 460, endPoint y: 279, distance: 66.9
copy h6 "WEP 08"
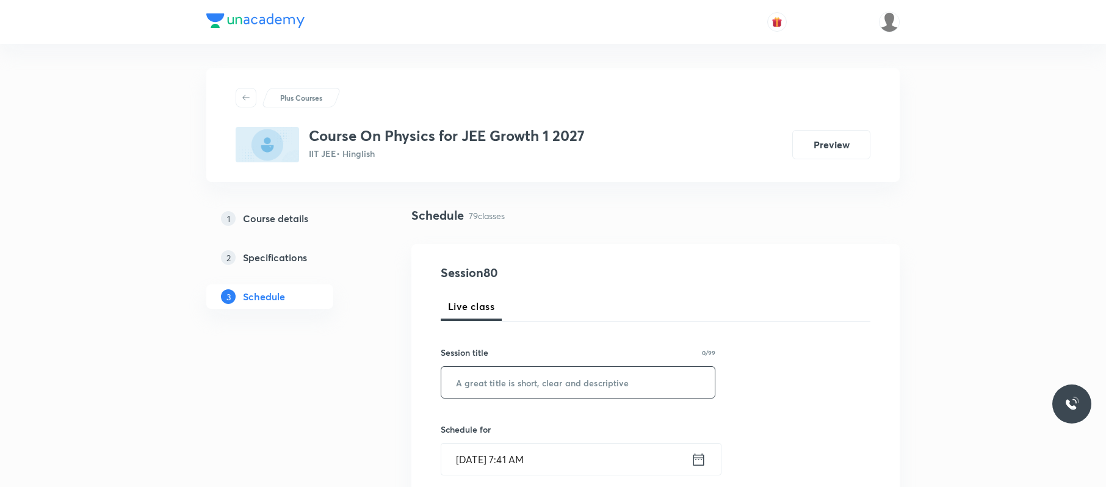
paste input "WEP 08"
click at [548, 387] on input "WEP 08" at bounding box center [577, 382] width 273 height 31
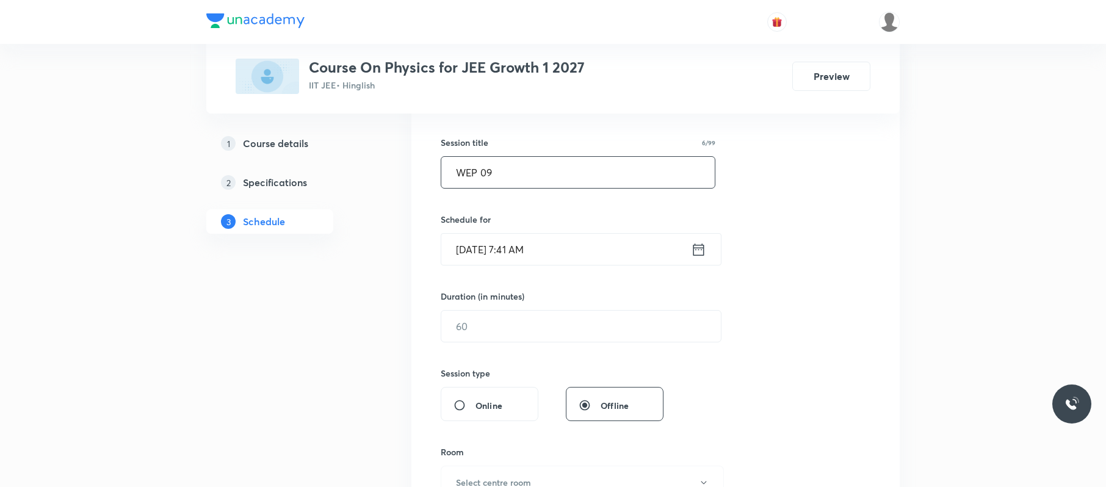
scroll to position [212, 0]
type input "WEP 09"
click at [580, 251] on input "[DATE] 7:41 AM" at bounding box center [566, 246] width 250 height 31
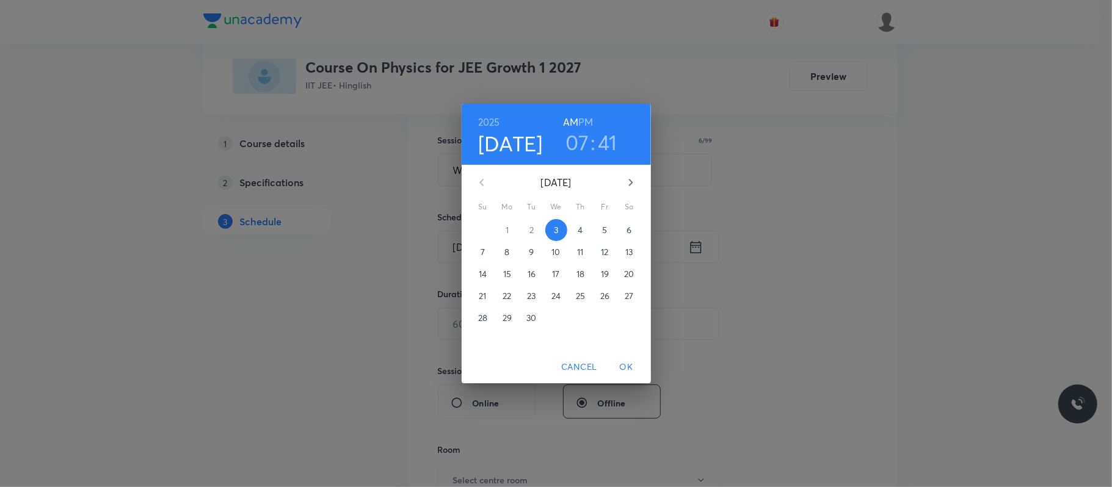
click at [579, 147] on h3 "07" at bounding box center [577, 142] width 24 height 26
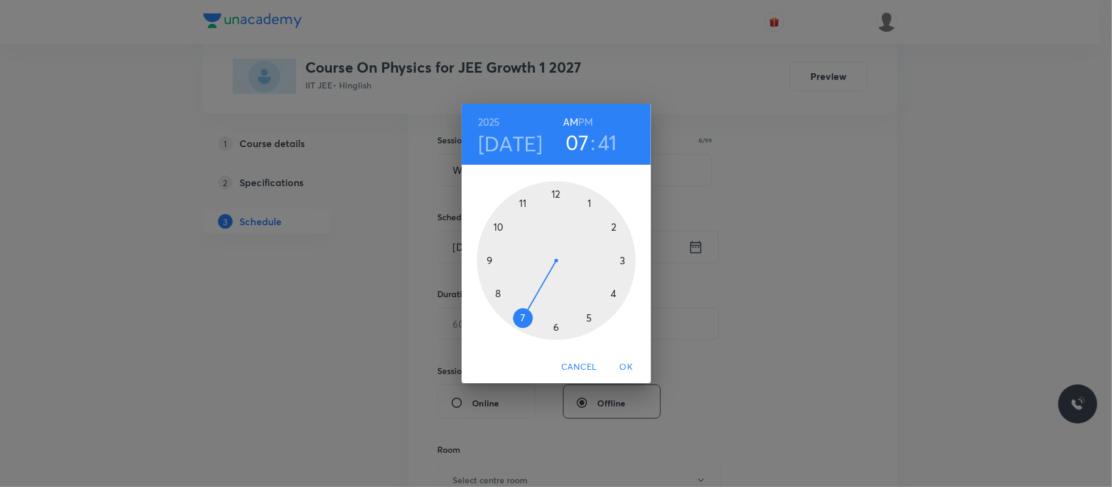
click at [523, 198] on div at bounding box center [556, 260] width 159 height 159
click at [555, 321] on div at bounding box center [556, 260] width 159 height 159
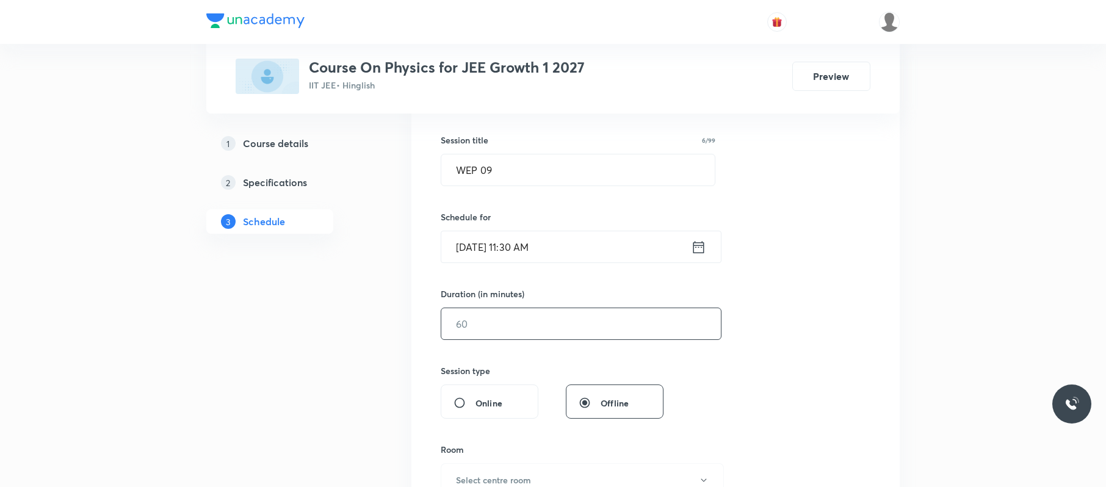
click at [541, 339] on input "text" at bounding box center [581, 323] width 280 height 31
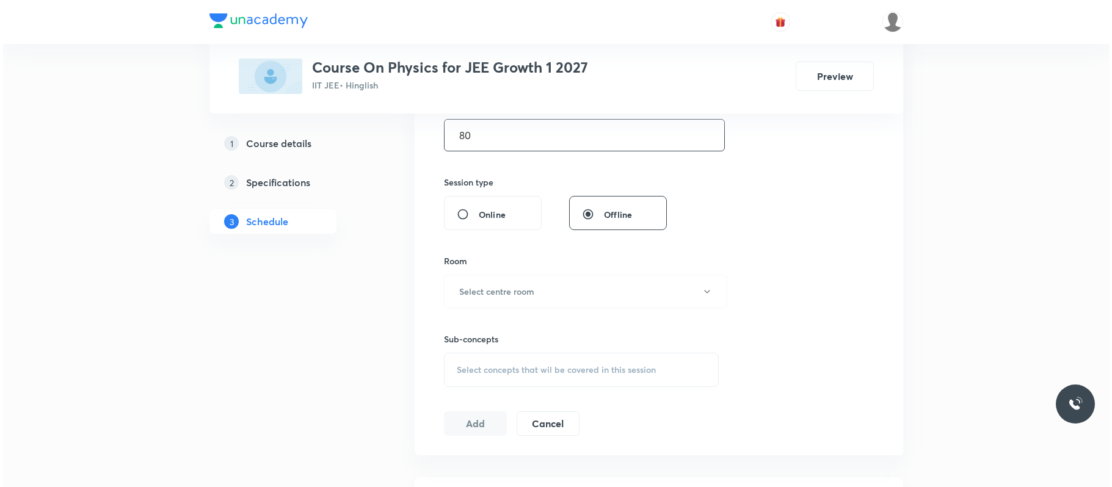
scroll to position [402, 0]
type input "80"
click at [543, 284] on button "Select centre room" at bounding box center [582, 291] width 283 height 34
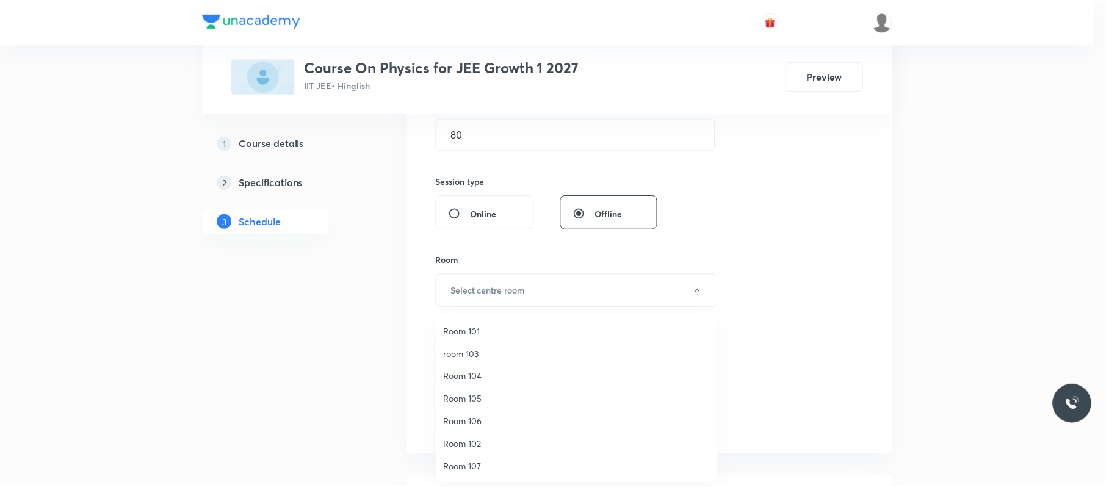
scroll to position [91, 0]
click at [488, 416] on span "Room 108" at bounding box center [579, 421] width 267 height 13
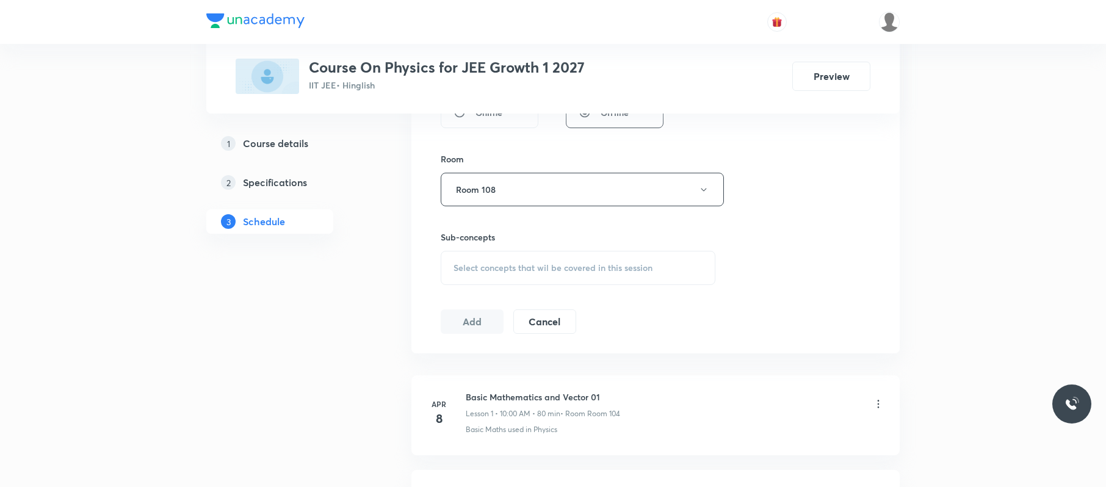
scroll to position [504, 0]
click at [646, 264] on span "Select concepts that wil be covered in this session" at bounding box center [553, 267] width 199 height 10
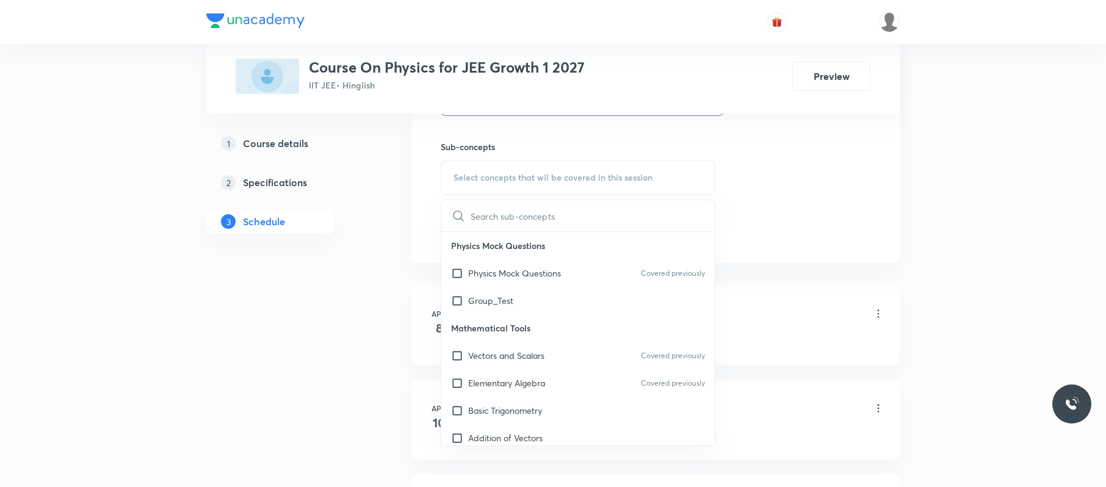
scroll to position [594, 0]
click at [523, 413] on p "Basic Trigonometry" at bounding box center [505, 409] width 74 height 13
checkbox input "true"
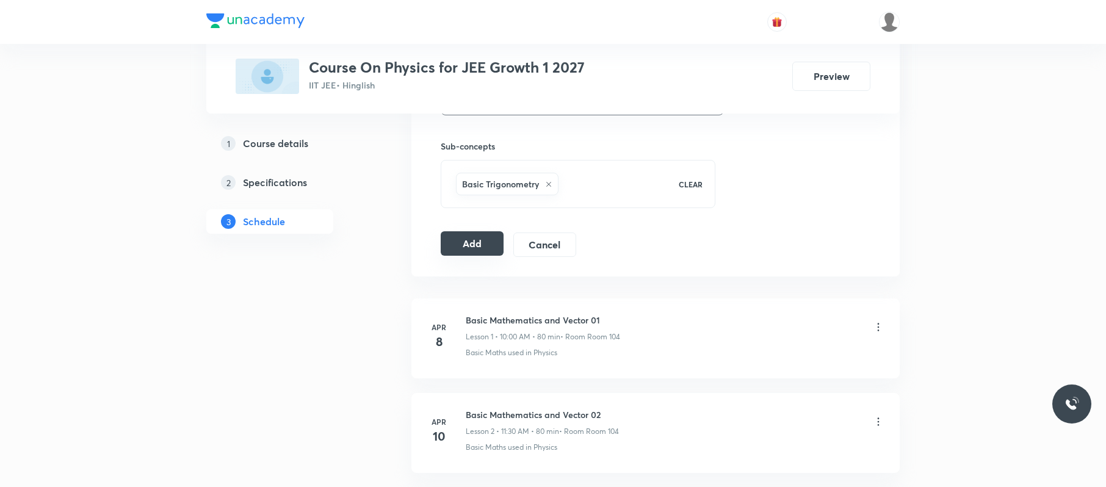
click at [483, 251] on button "Add" at bounding box center [472, 243] width 63 height 24
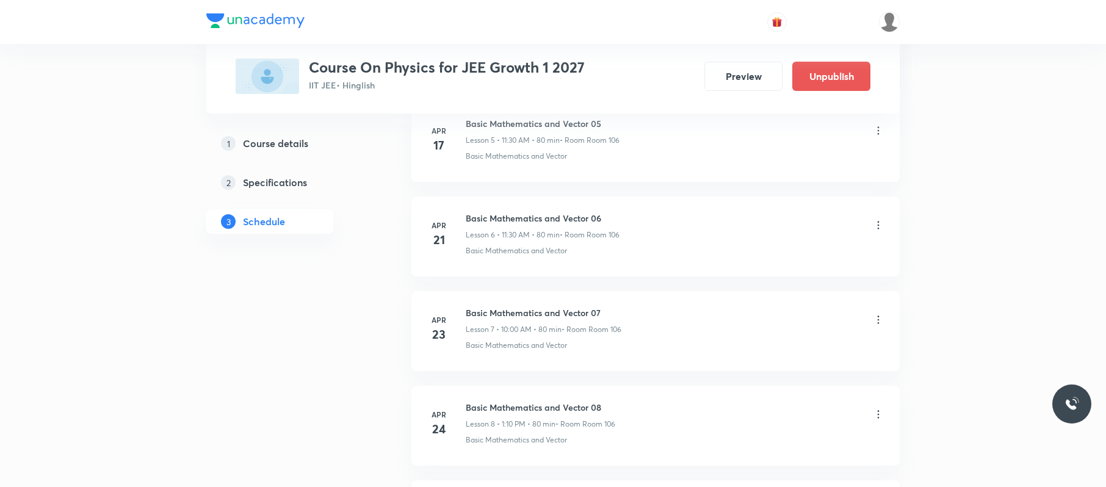
scroll to position [7533, 0]
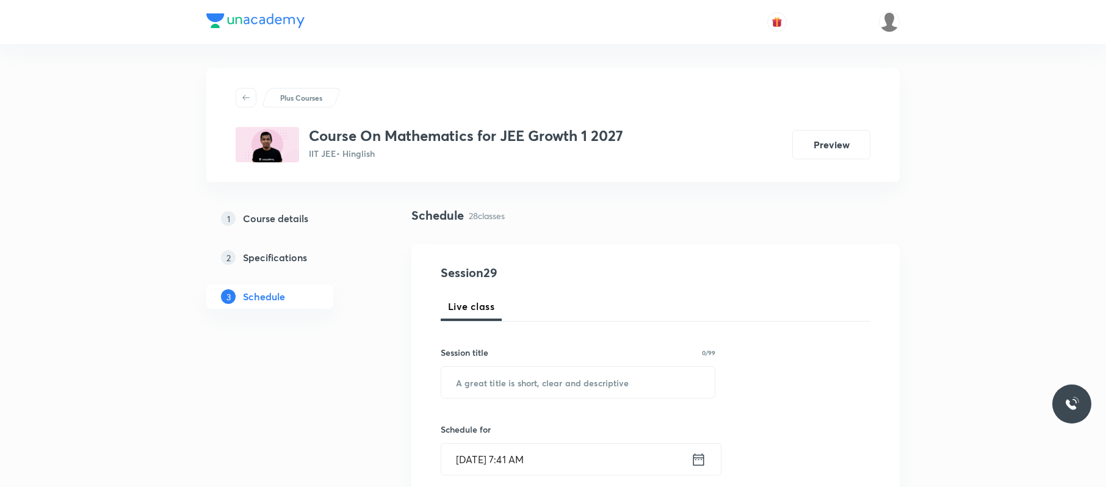
scroll to position [3154, 0]
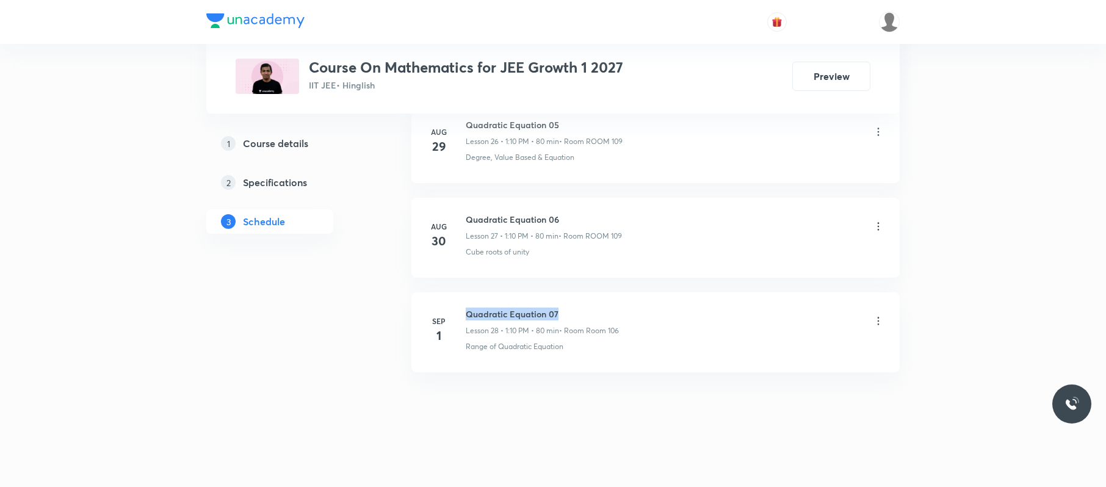
drag, startPoint x: 566, startPoint y: 287, endPoint x: 468, endPoint y: 277, distance: 99.4
copy h6 "Quadratic Equation 07"
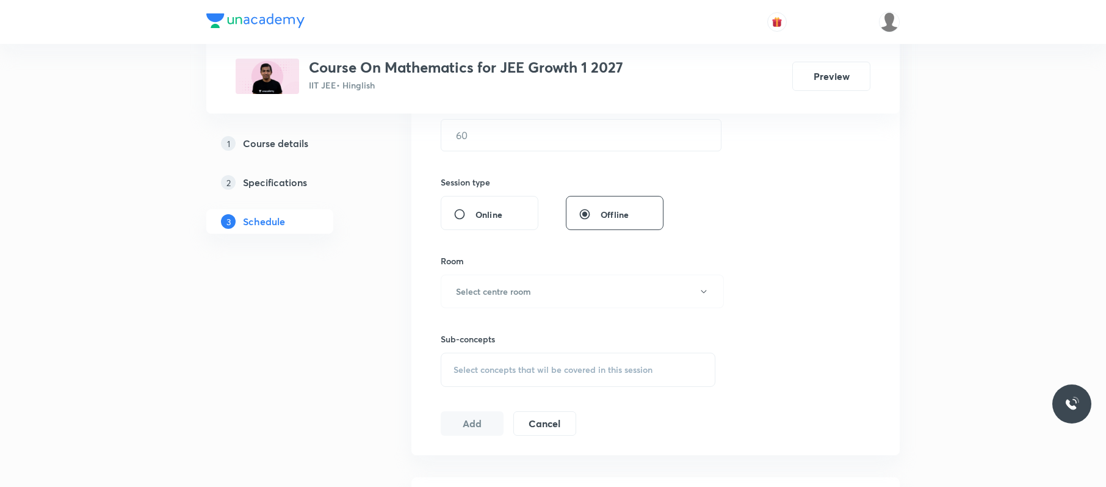
scroll to position [0, 0]
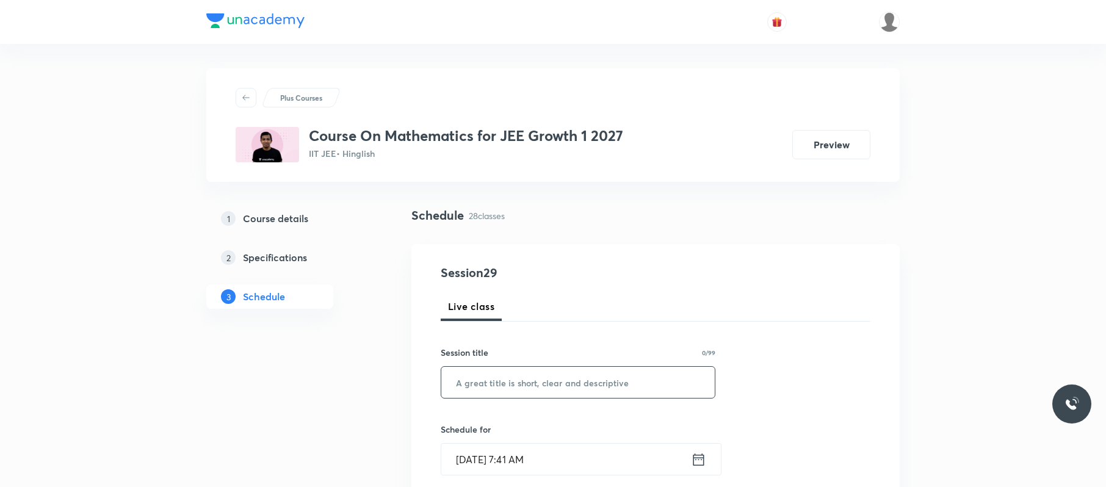
paste input "Quadratic Equation 07"
click at [577, 372] on input "Quadratic Equation 07" at bounding box center [577, 382] width 273 height 31
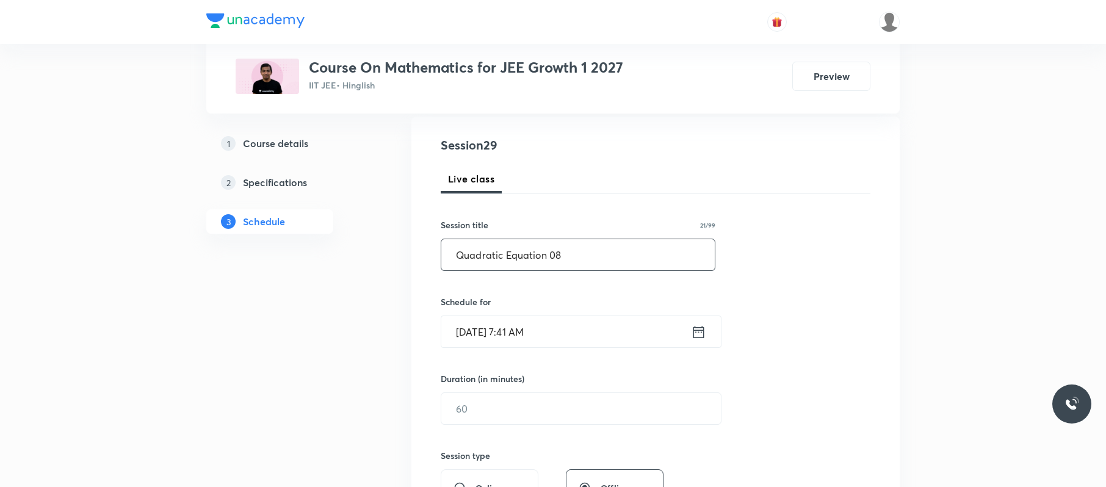
type input "Quadratic Equation 08"
click at [580, 326] on input "[DATE] 7:41 AM" at bounding box center [566, 331] width 250 height 31
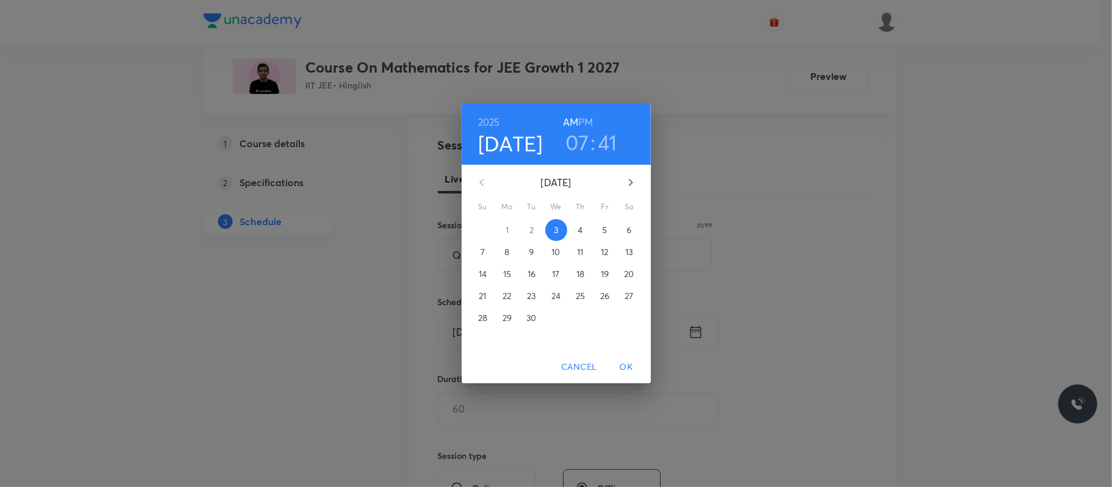
click at [585, 114] on h6 "PM" at bounding box center [585, 122] width 15 height 17
click at [581, 135] on h3 "07" at bounding box center [577, 142] width 24 height 26
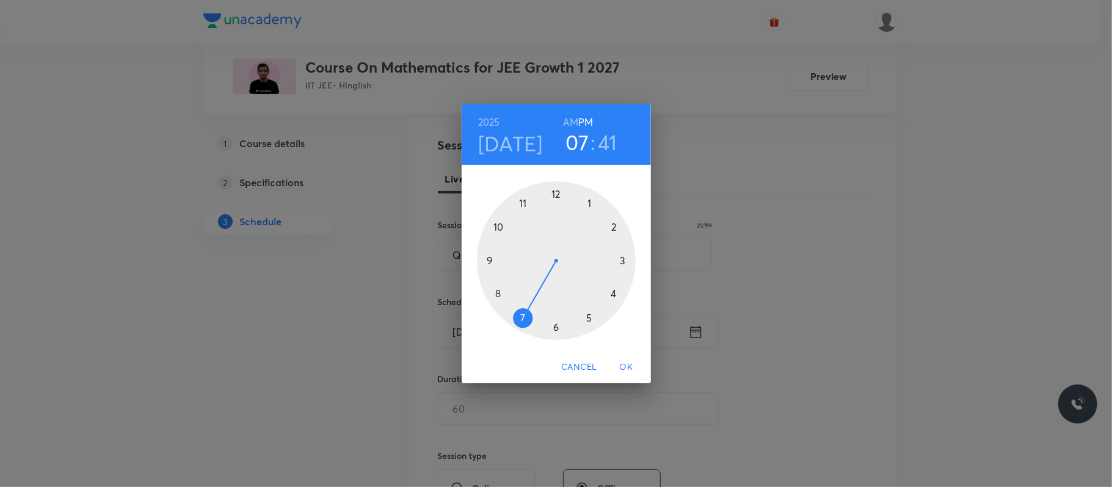
click at [591, 204] on div at bounding box center [556, 260] width 159 height 159
click at [616, 225] on div at bounding box center [556, 260] width 159 height 159
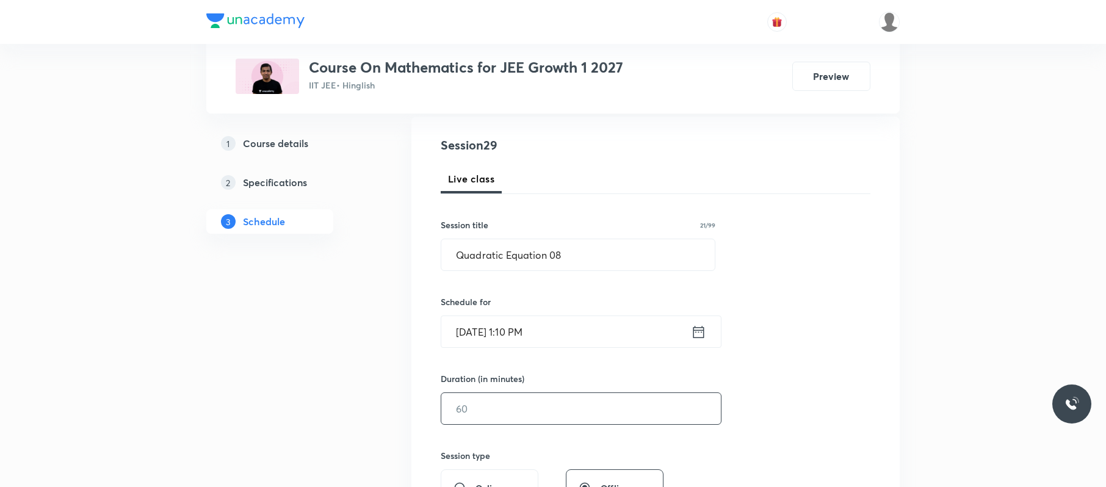
click at [587, 419] on input "text" at bounding box center [581, 408] width 280 height 31
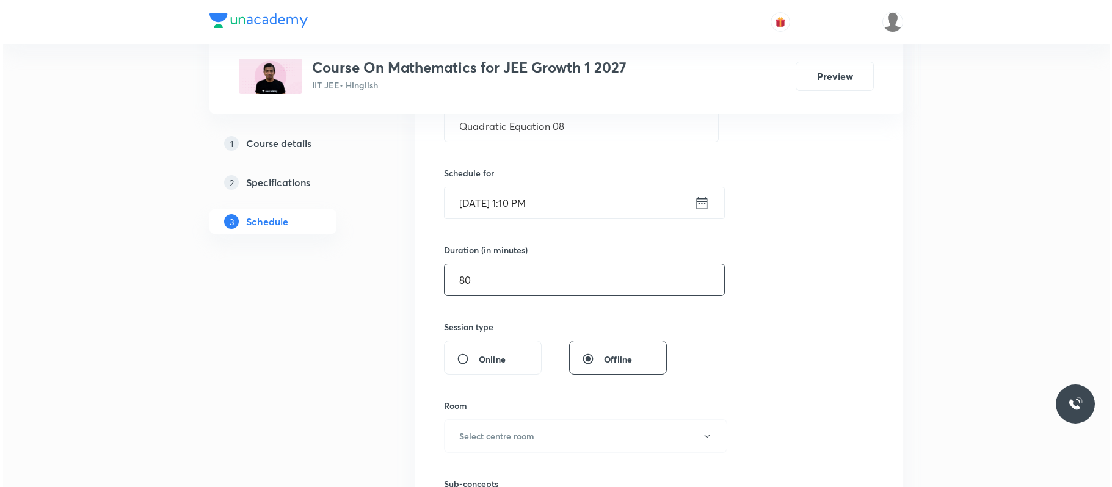
scroll to position [297, 0]
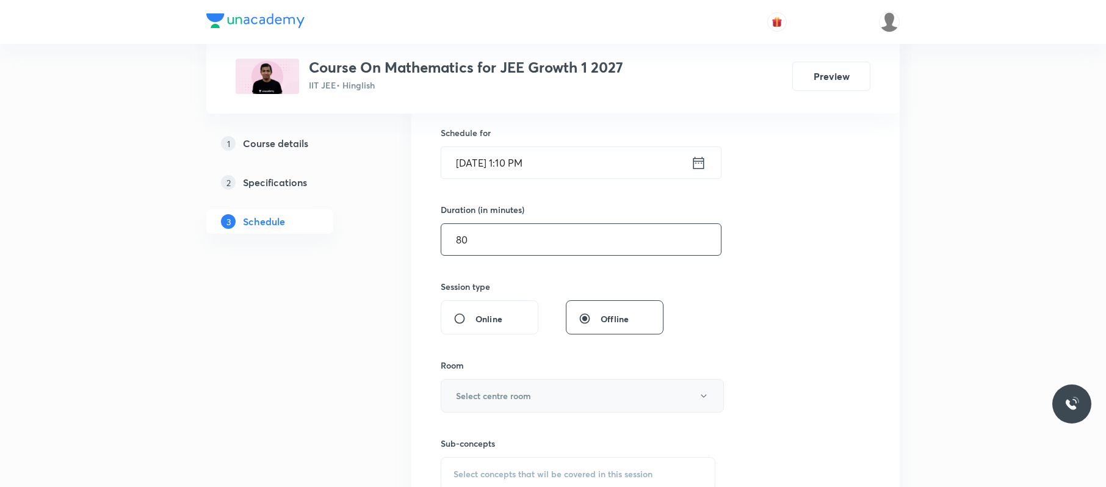
type input "80"
click at [558, 396] on button "Select centre room" at bounding box center [582, 396] width 283 height 34
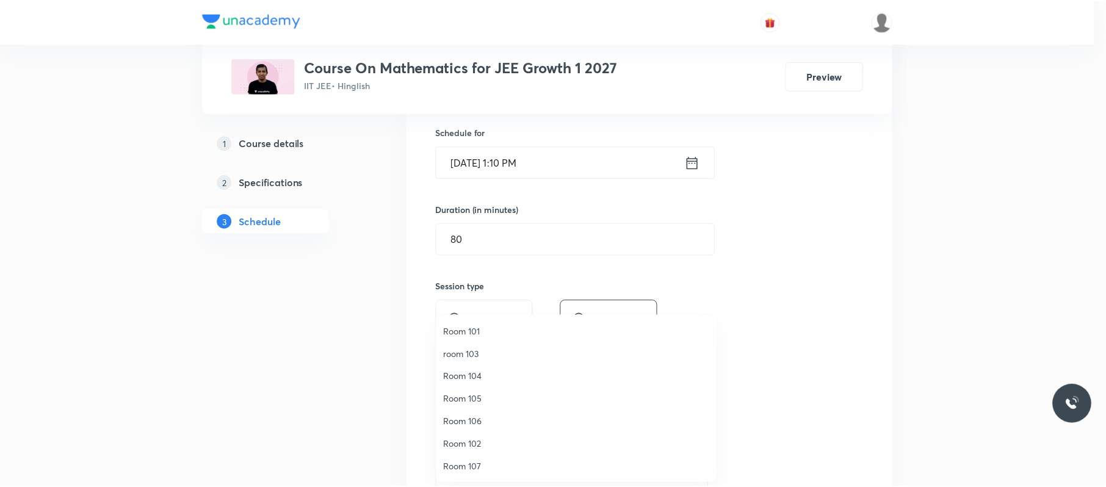
scroll to position [91, 0]
click at [492, 422] on span "Room 108" at bounding box center [579, 421] width 267 height 13
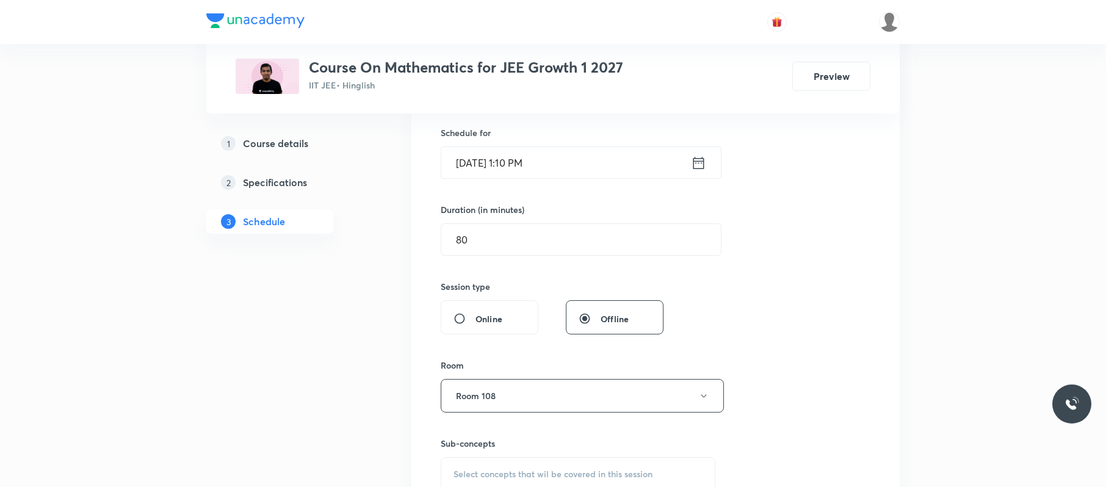
click at [828, 324] on div "Session 29 Live class Session title 21/99 Quadratic Equation 08 ​ Schedule for …" at bounding box center [656, 253] width 430 height 573
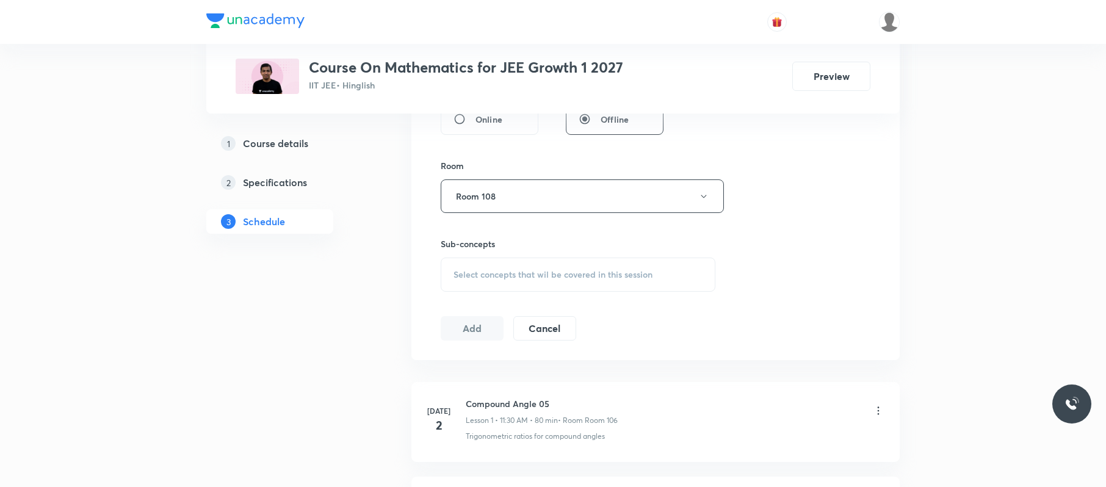
scroll to position [497, 0]
click at [632, 270] on span "Select concepts that wil be covered in this session" at bounding box center [553, 274] width 199 height 10
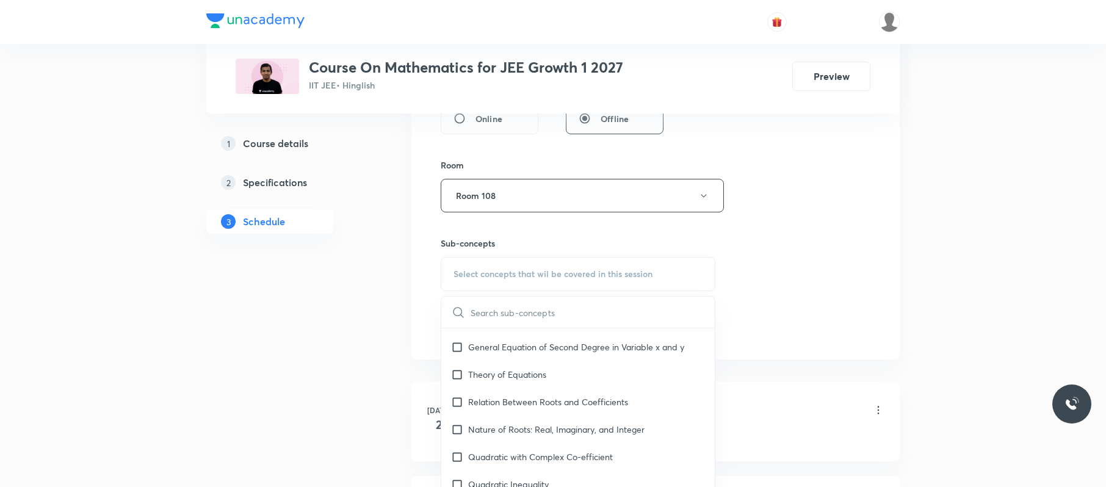
scroll to position [476, 0]
click at [563, 430] on p "Nature of Roots: Real, Imaginary, and Integer" at bounding box center [556, 428] width 176 height 13
checkbox input "true"
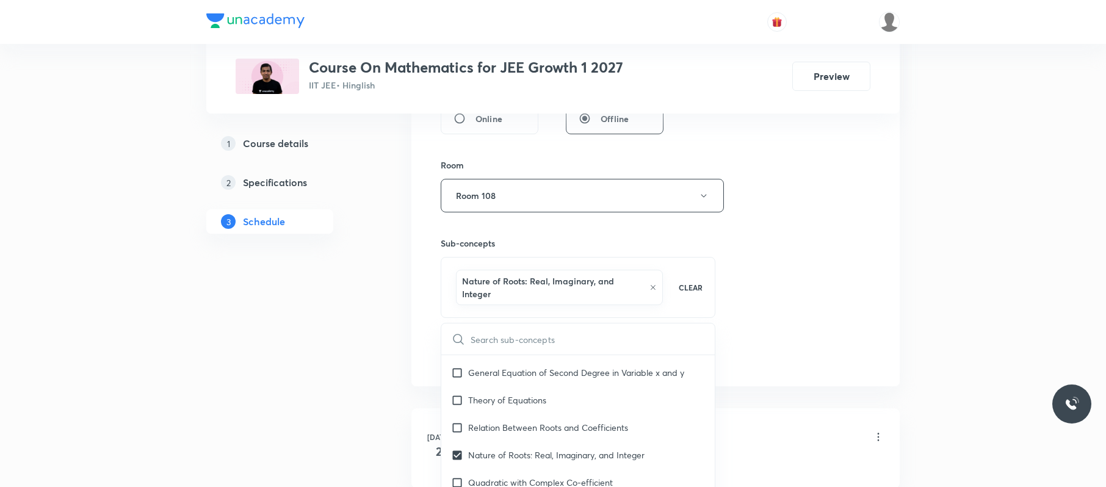
click at [814, 256] on div "Session 29 Live class Session title 21/99 Quadratic Equation 08 ​ Schedule for …" at bounding box center [656, 67] width 430 height 600
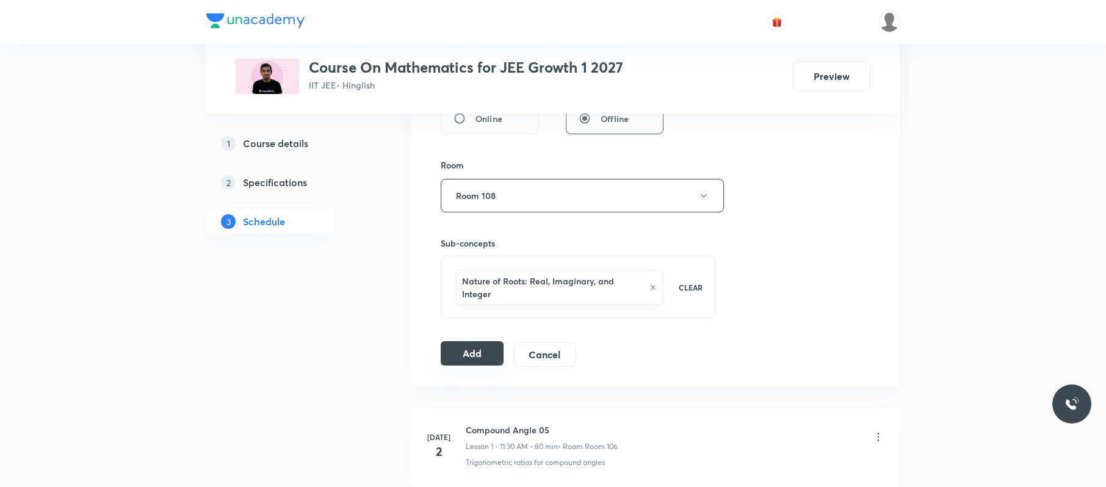
click at [476, 364] on button "Add" at bounding box center [472, 353] width 63 height 24
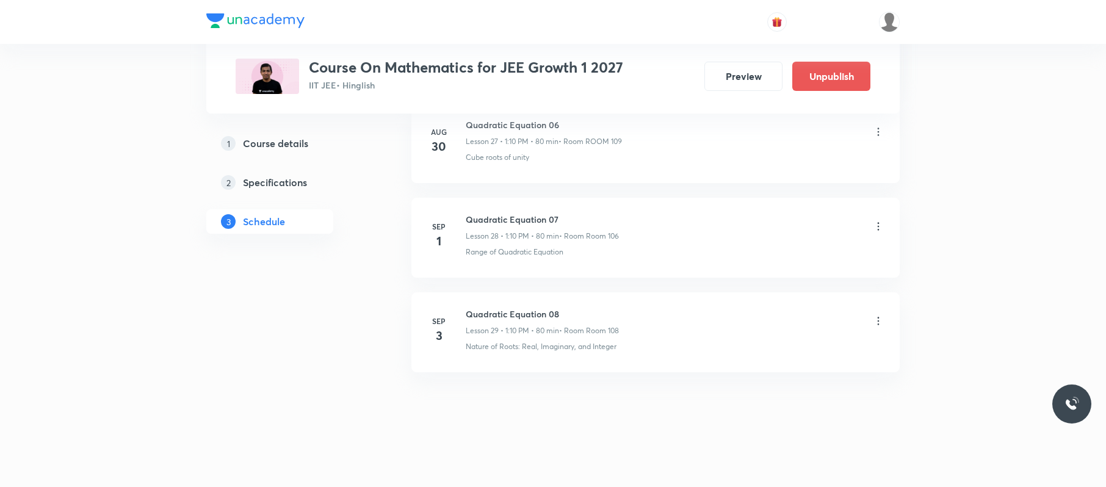
scroll to position [2686, 0]
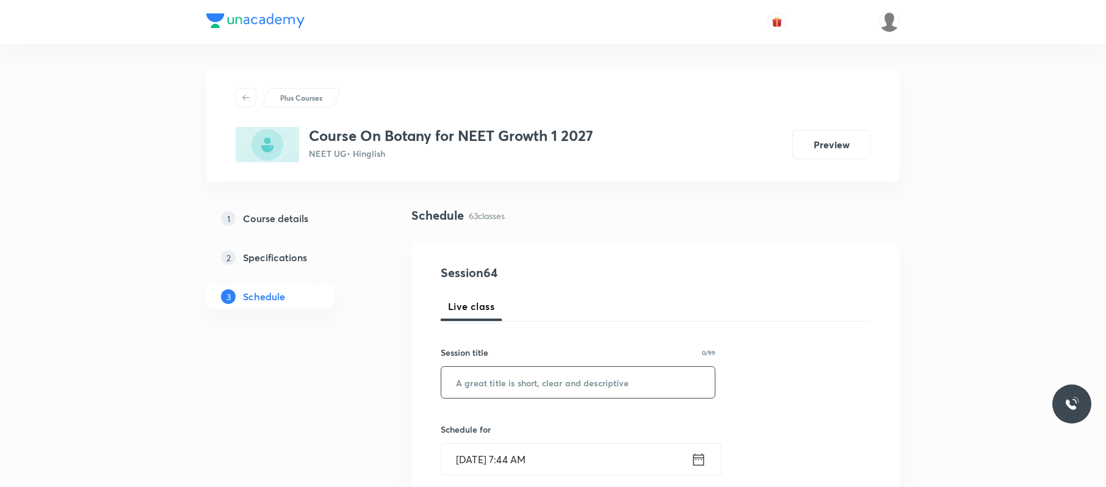
click at [562, 377] on input "text" at bounding box center [577, 382] width 273 height 31
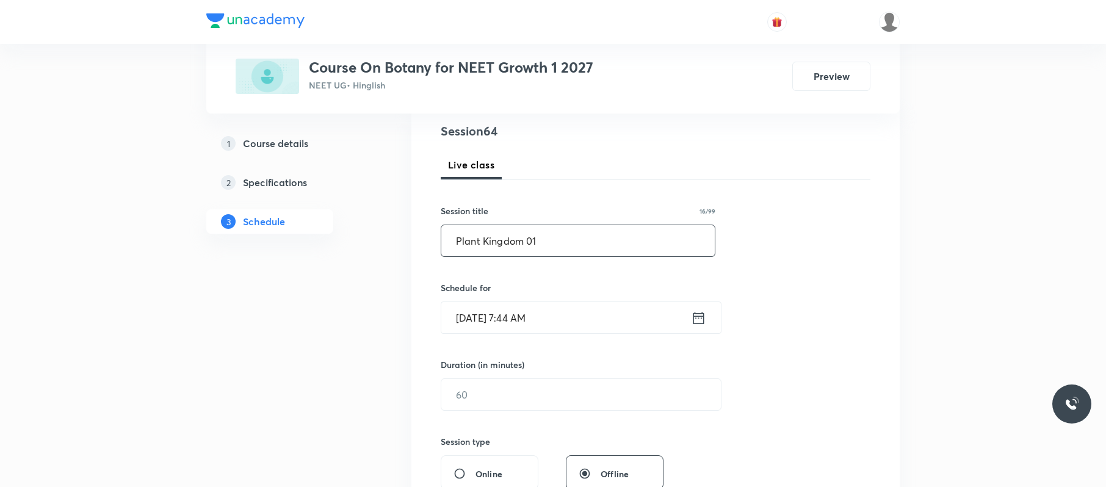
scroll to position [143, 0]
type input "Plant Kingdom 01"
click at [585, 313] on input "[DATE] 7:44 AM" at bounding box center [566, 316] width 250 height 31
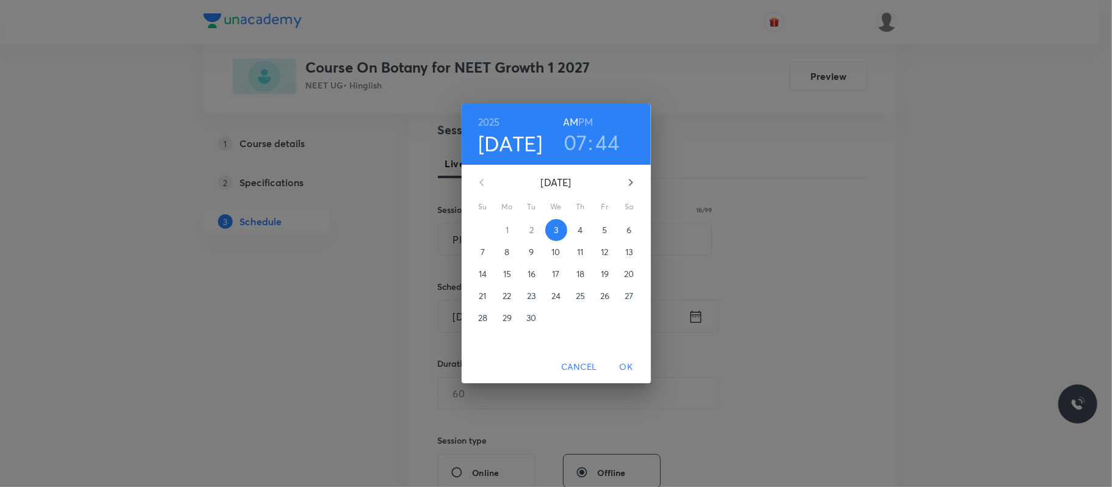
click at [580, 147] on h3 "07" at bounding box center [575, 142] width 24 height 26
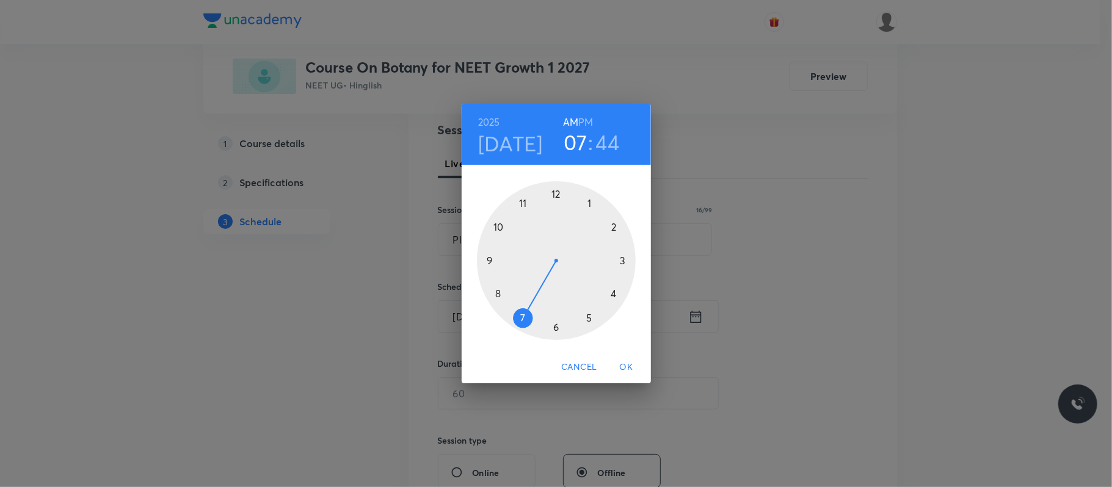
click at [499, 228] on div at bounding box center [556, 260] width 159 height 159
click at [557, 188] on div at bounding box center [556, 260] width 159 height 159
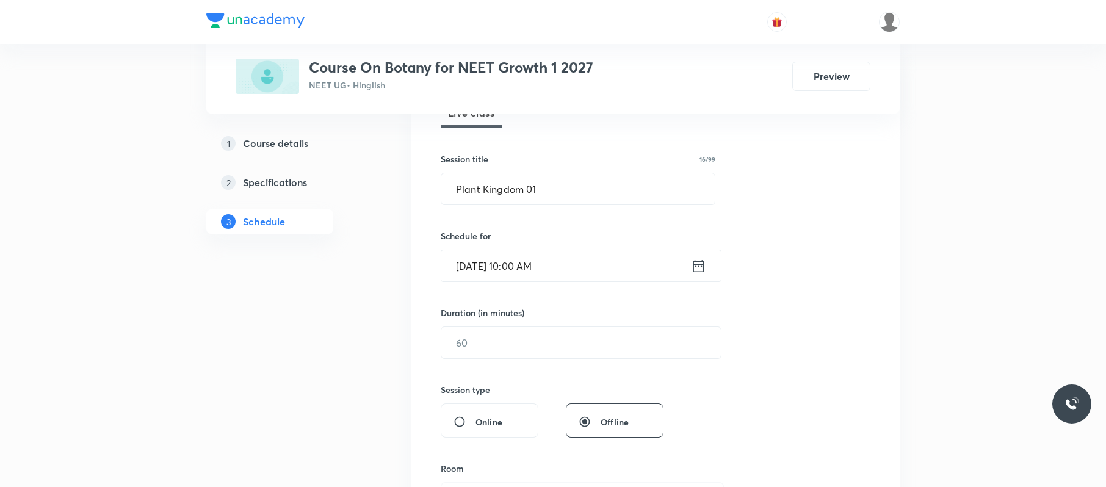
scroll to position [196, 0]
click at [528, 347] on input "text" at bounding box center [581, 340] width 280 height 31
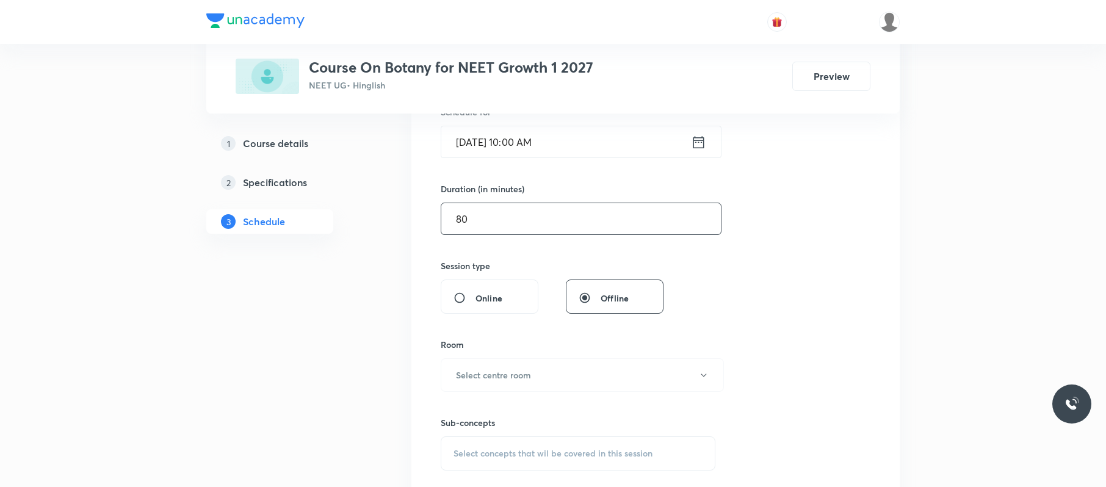
scroll to position [318, 0]
type input "80"
click at [526, 367] on button "Select centre room" at bounding box center [582, 375] width 283 height 34
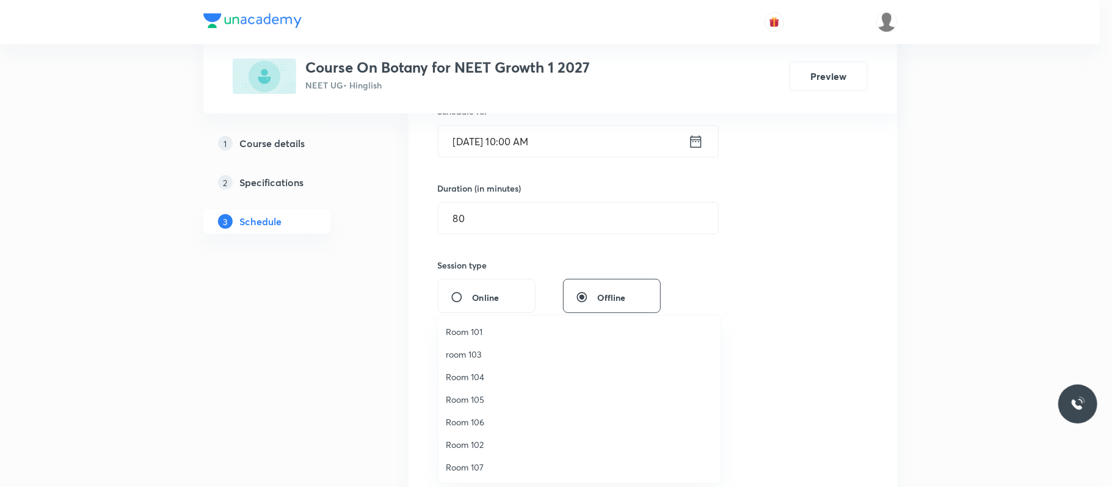
click at [488, 401] on span "Room 105" at bounding box center [579, 399] width 267 height 13
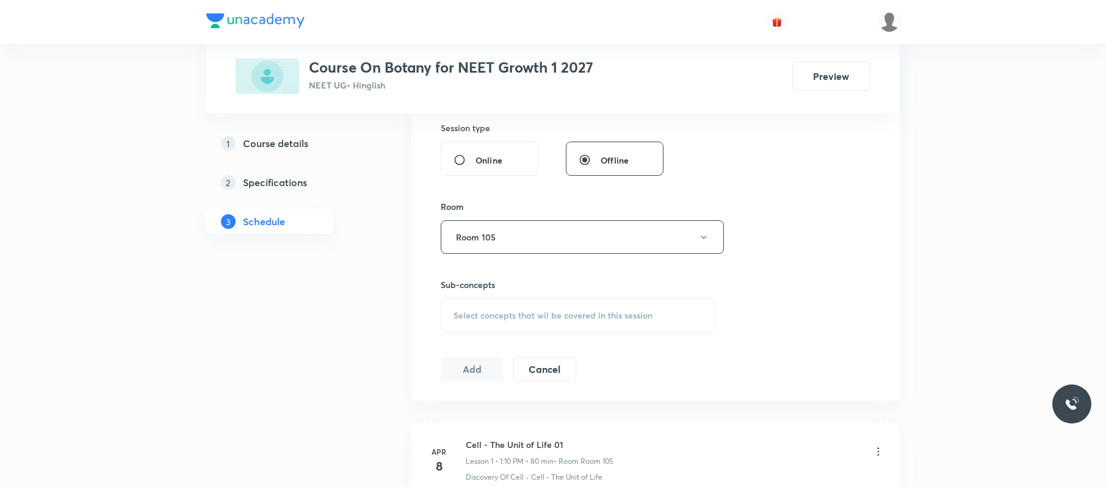
scroll to position [457, 0]
click at [519, 306] on div "Select concepts that wil be covered in this session" at bounding box center [578, 314] width 275 height 34
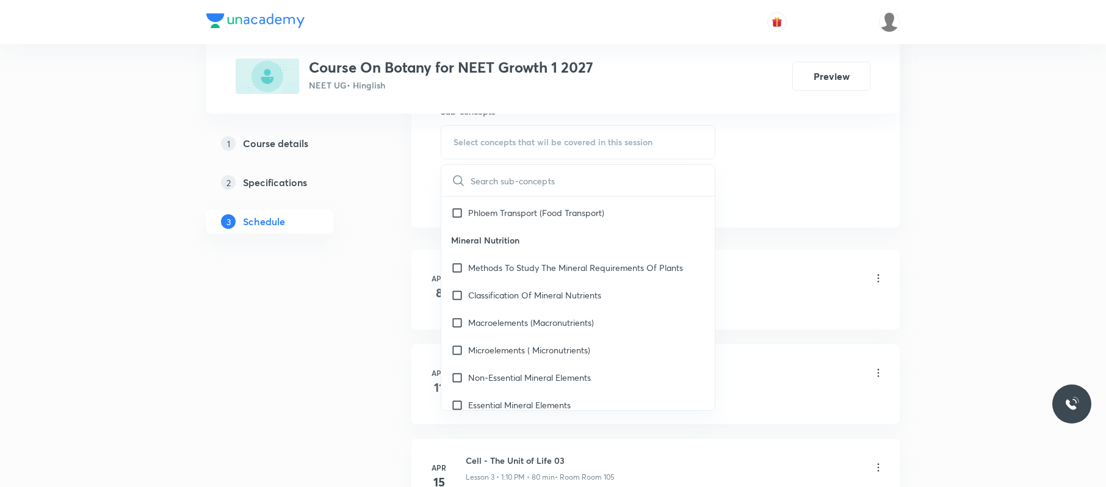
scroll to position [438, 0]
click at [574, 313] on div "Macroelements (Macronutrients)" at bounding box center [577, 319] width 273 height 27
checkbox input "true"
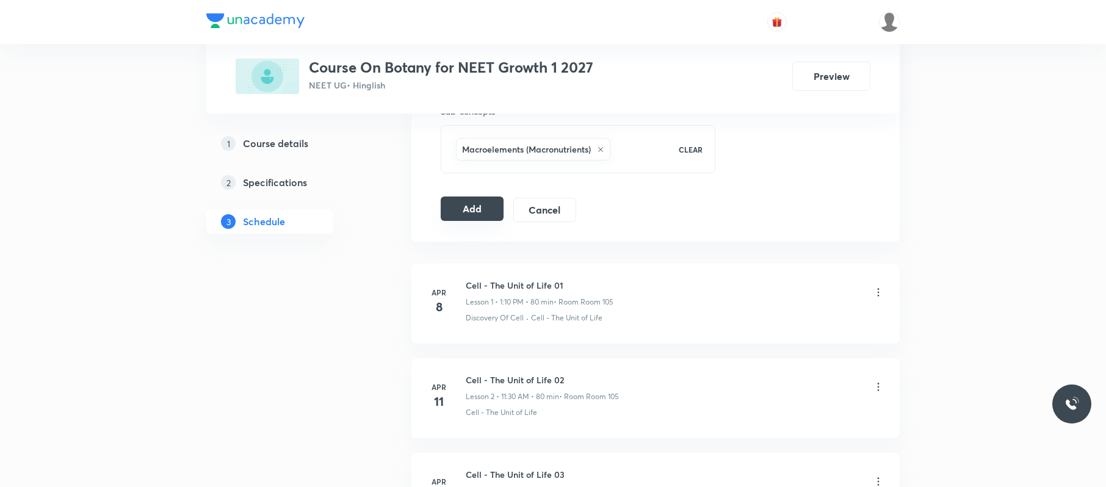
click at [467, 206] on button "Add" at bounding box center [472, 209] width 63 height 24
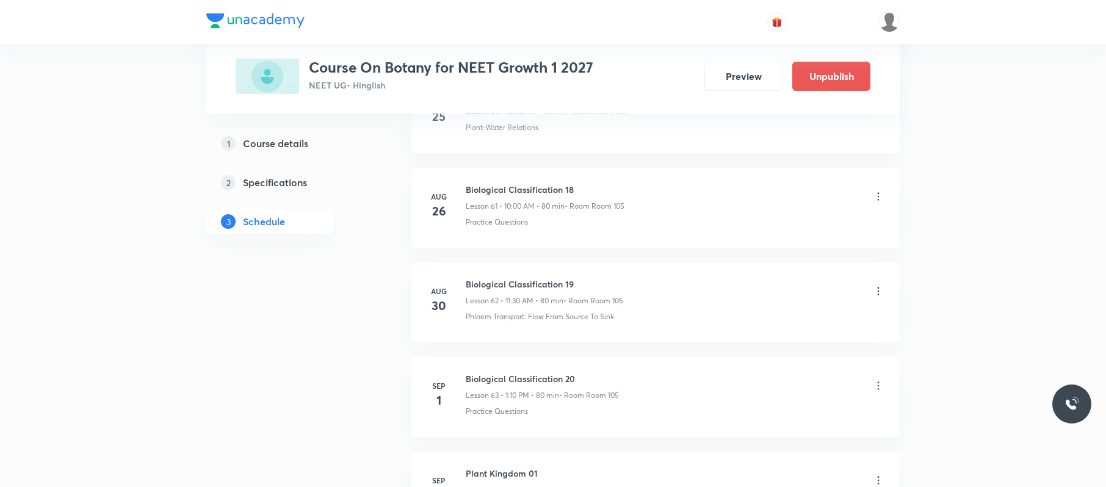
scroll to position [6012, 0]
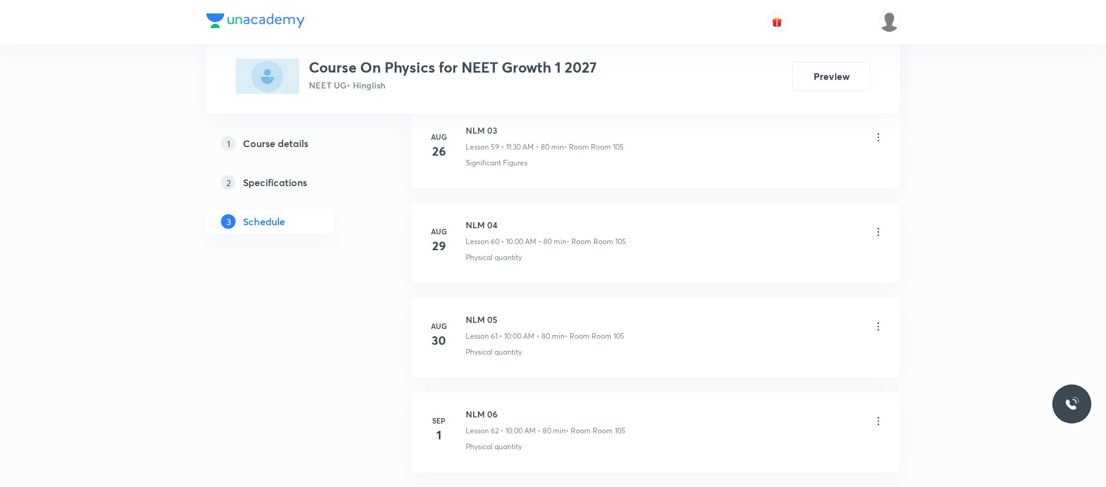
scroll to position [6385, 0]
drag, startPoint x: 546, startPoint y: 289, endPoint x: 460, endPoint y: 291, distance: 85.5
copy h6 "NLM 06"
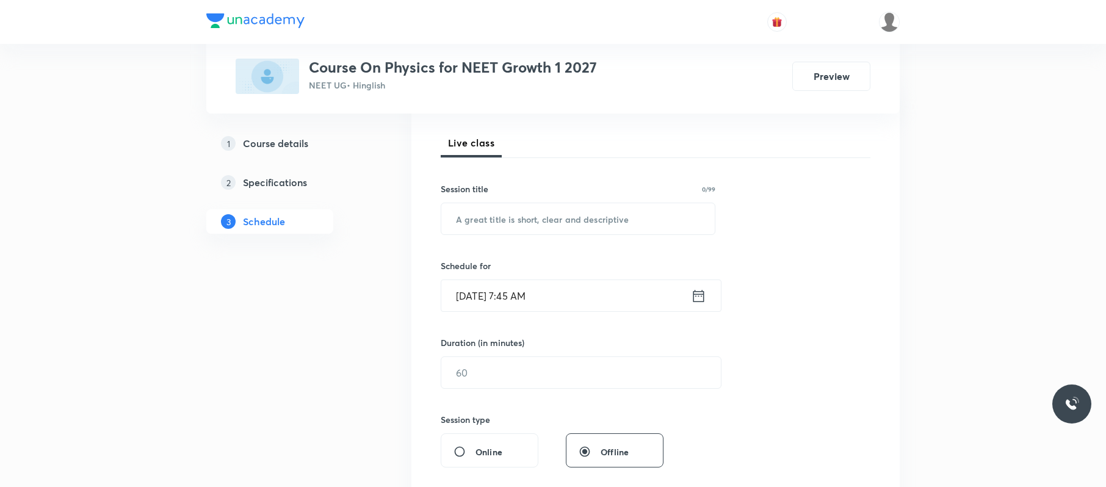
scroll to position [0, 0]
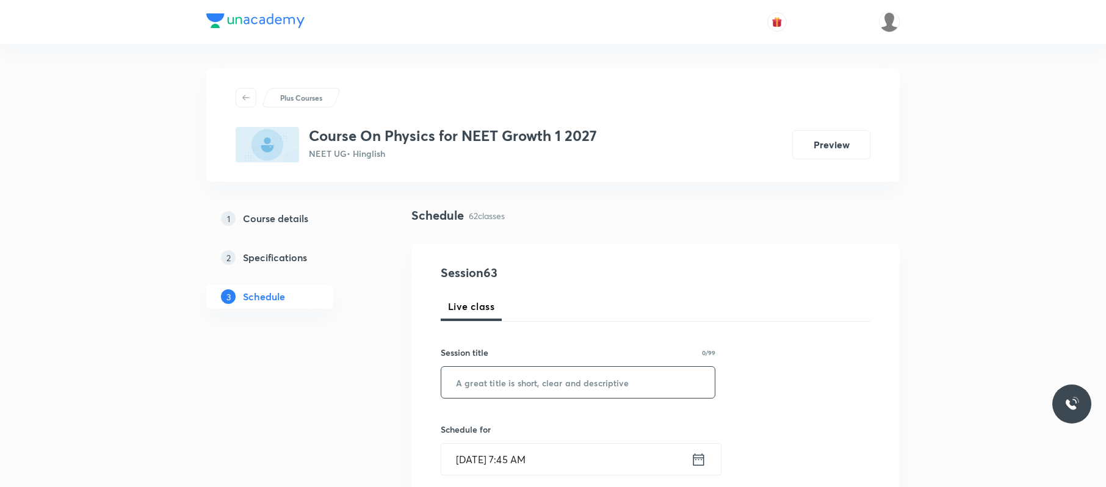
paste input "NLM 06"
click at [547, 377] on input "NLM 06" at bounding box center [577, 382] width 273 height 31
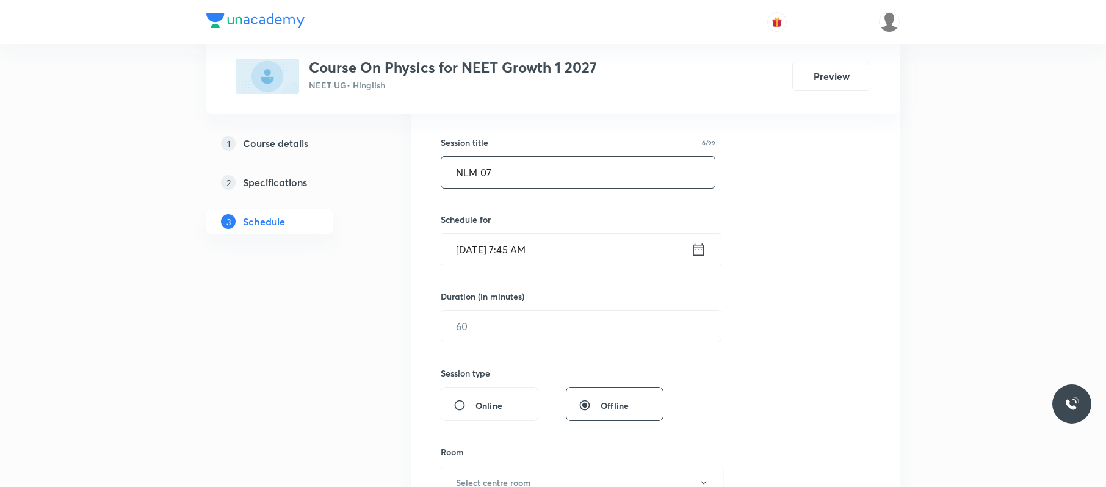
type input "NLM 07"
click at [576, 269] on div "Session 63 Live class Session title 6/99 NLM 07 ​ Schedule for [DATE] 7:45 AM ​…" at bounding box center [656, 340] width 430 height 573
click at [589, 245] on input "[DATE] 7:45 AM" at bounding box center [566, 249] width 250 height 31
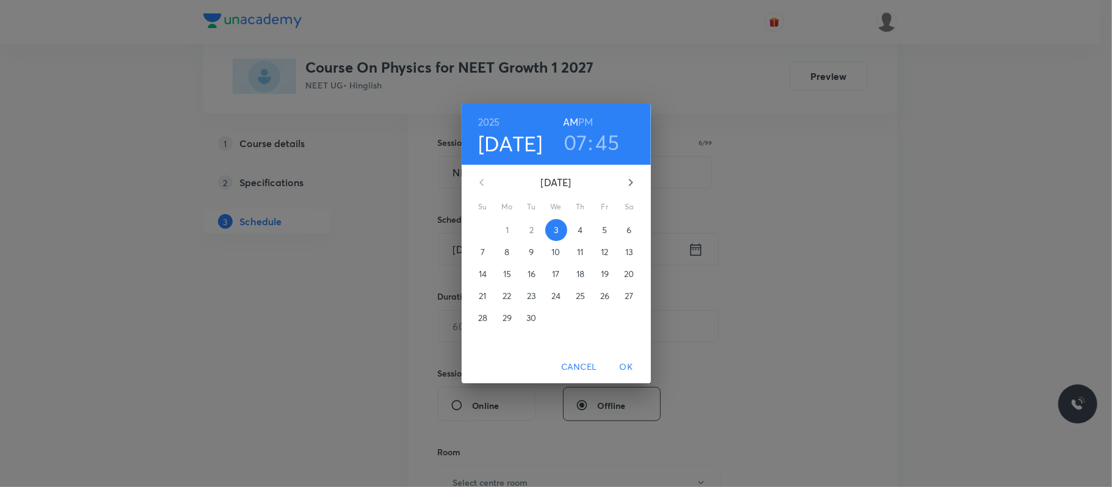
click at [582, 136] on h3 "07" at bounding box center [575, 142] width 24 height 26
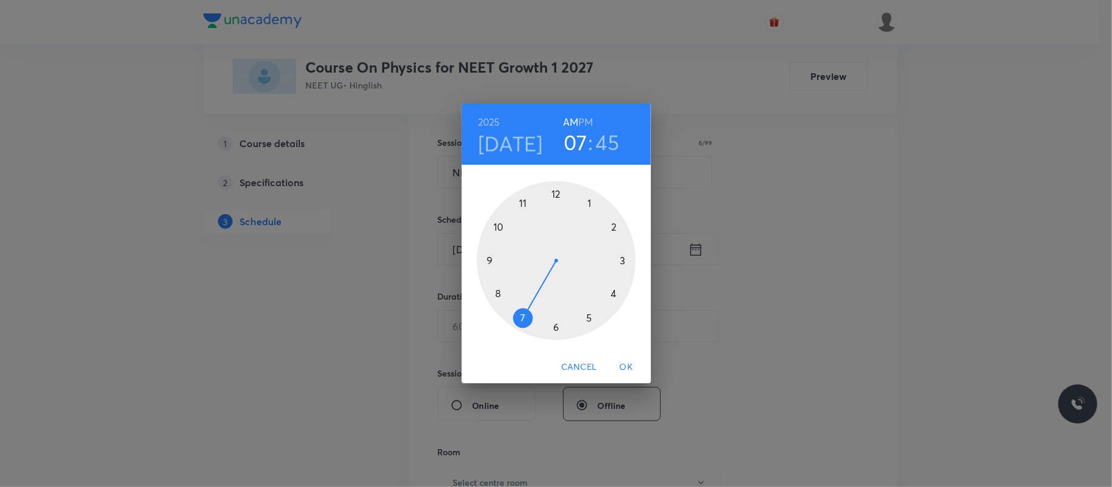
click at [524, 201] on div at bounding box center [556, 260] width 159 height 159
click at [557, 325] on div at bounding box center [556, 260] width 159 height 159
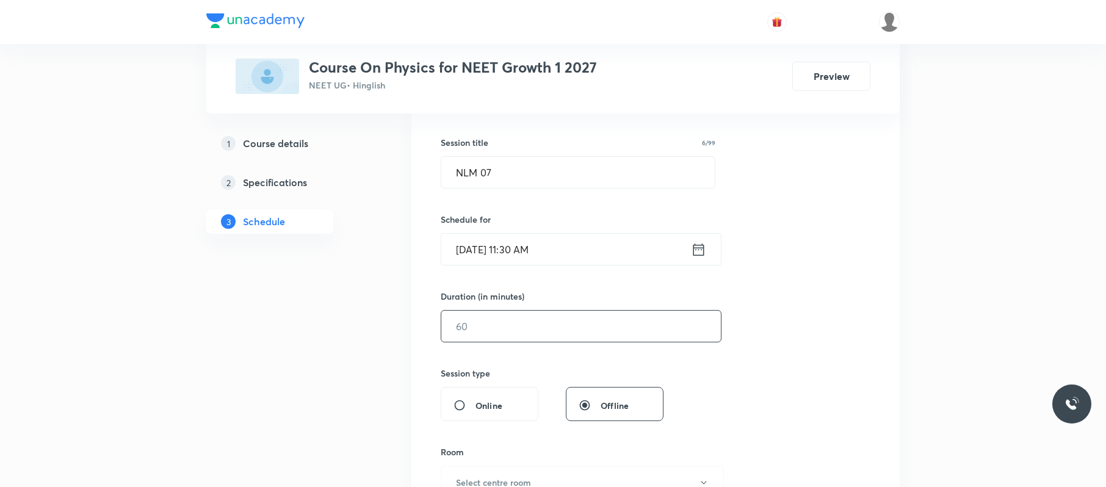
click at [527, 333] on input "text" at bounding box center [581, 326] width 280 height 31
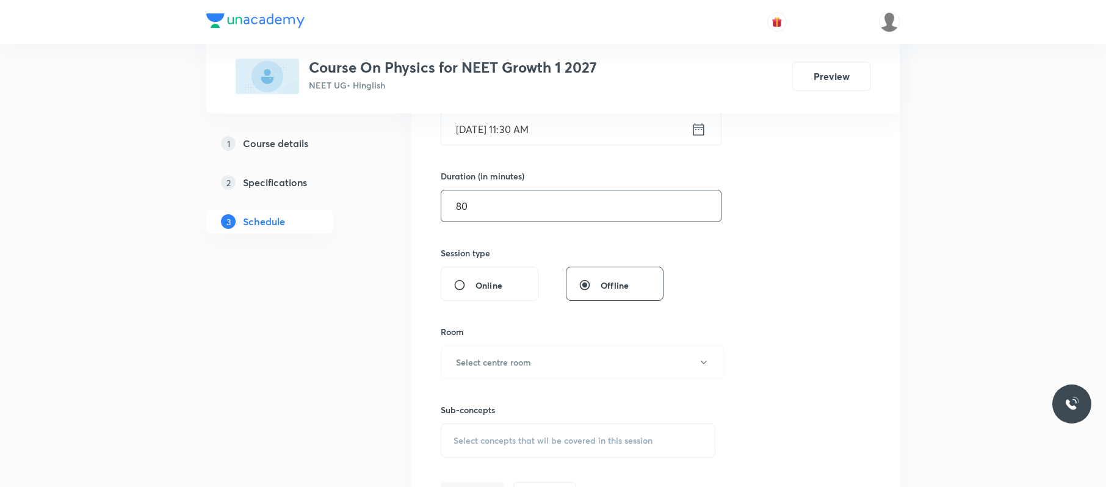
scroll to position [338, 0]
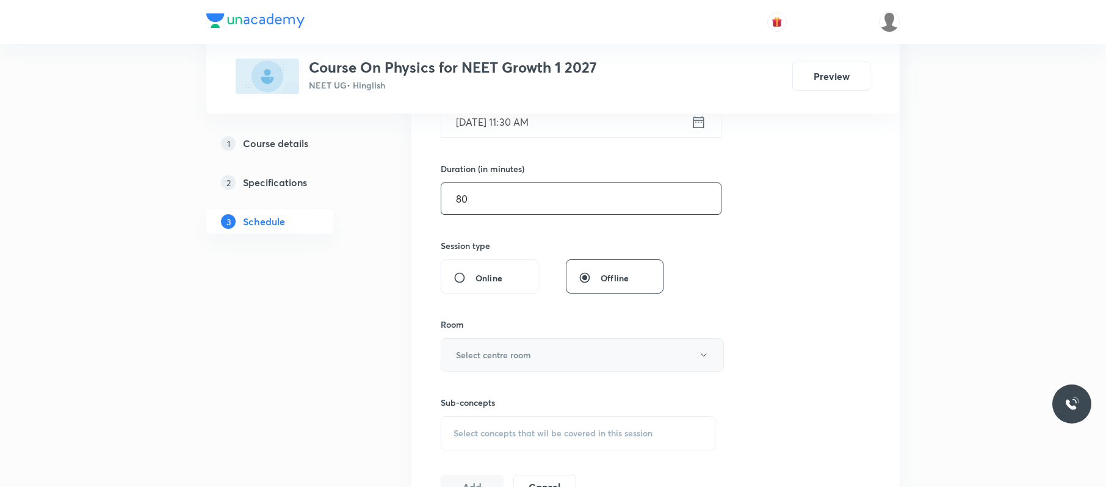
type input "80"
click at [535, 360] on button "Select centre room" at bounding box center [582, 355] width 283 height 34
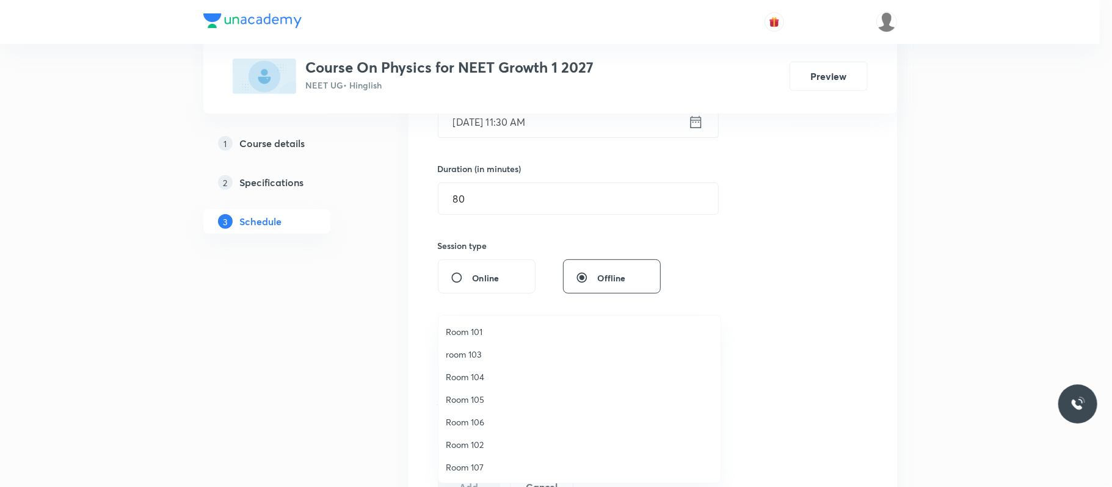
click at [499, 396] on span "Room 105" at bounding box center [579, 399] width 267 height 13
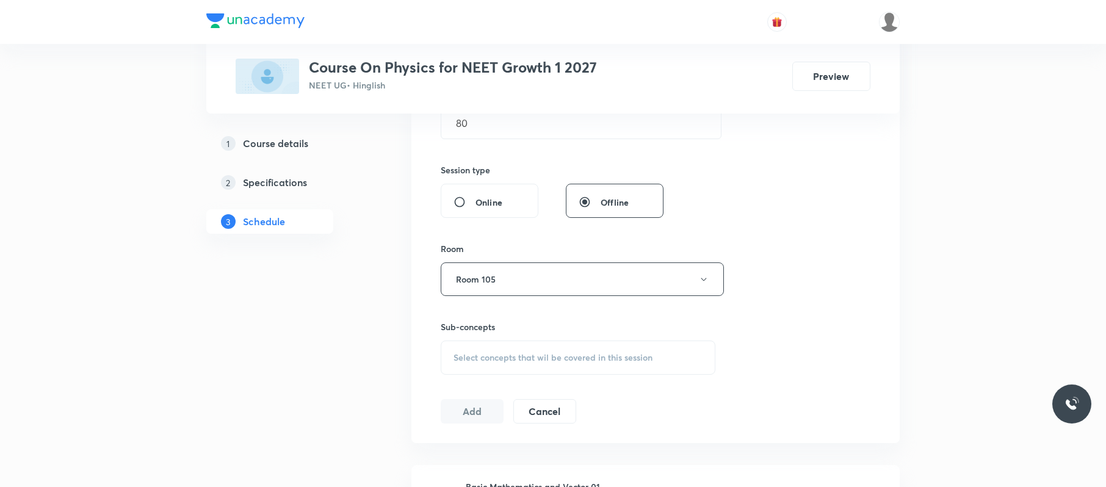
scroll to position [418, 0]
click at [550, 352] on span "Select concepts that wil be covered in this session" at bounding box center [553, 354] width 199 height 10
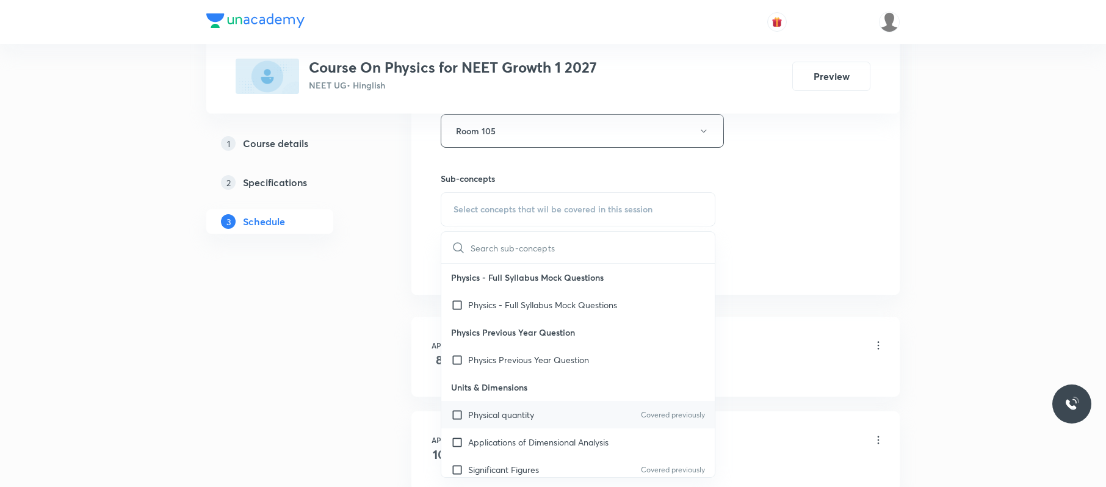
scroll to position [132, 0]
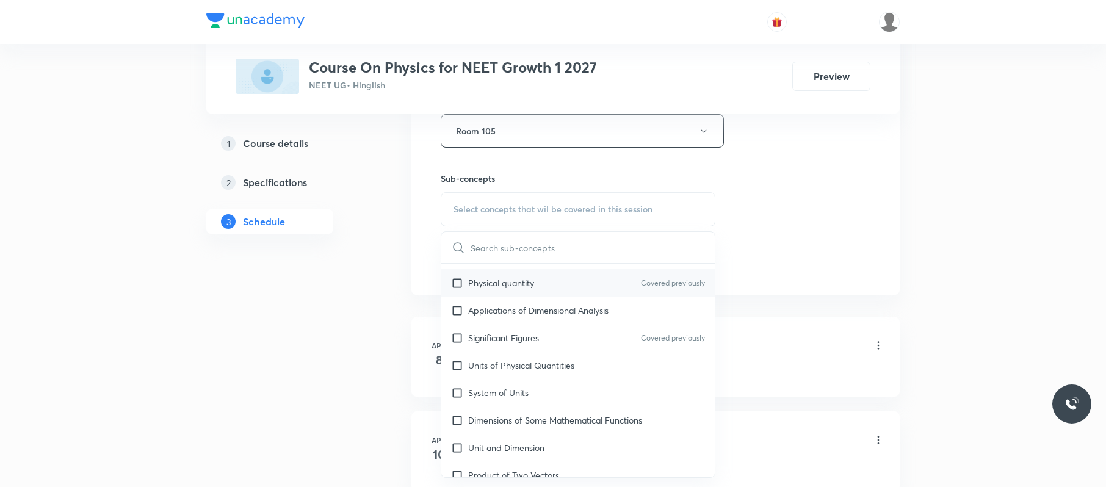
click at [550, 424] on p "Dimensions of Some Mathematical Functions" at bounding box center [555, 420] width 174 height 13
checkbox input "true"
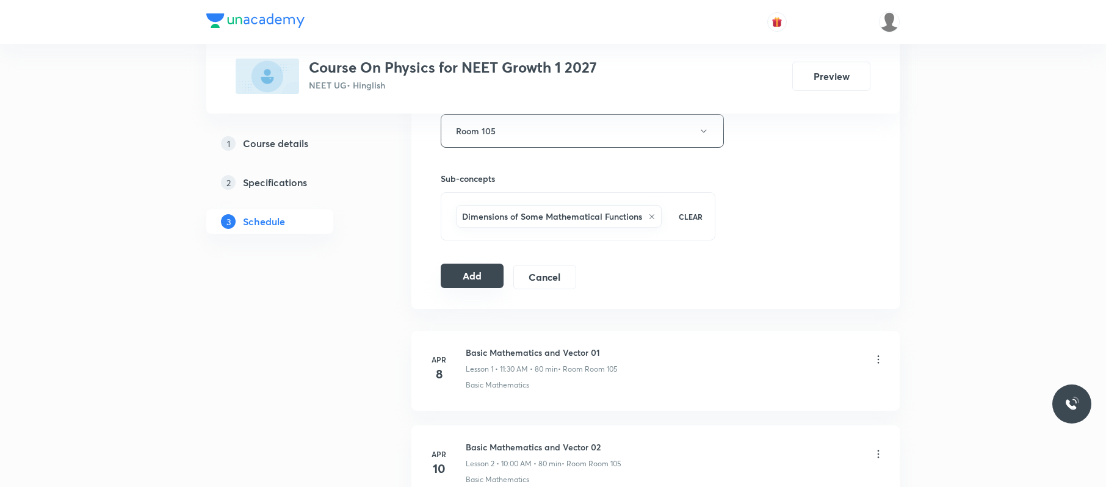
click at [488, 284] on button "Add" at bounding box center [472, 276] width 63 height 24
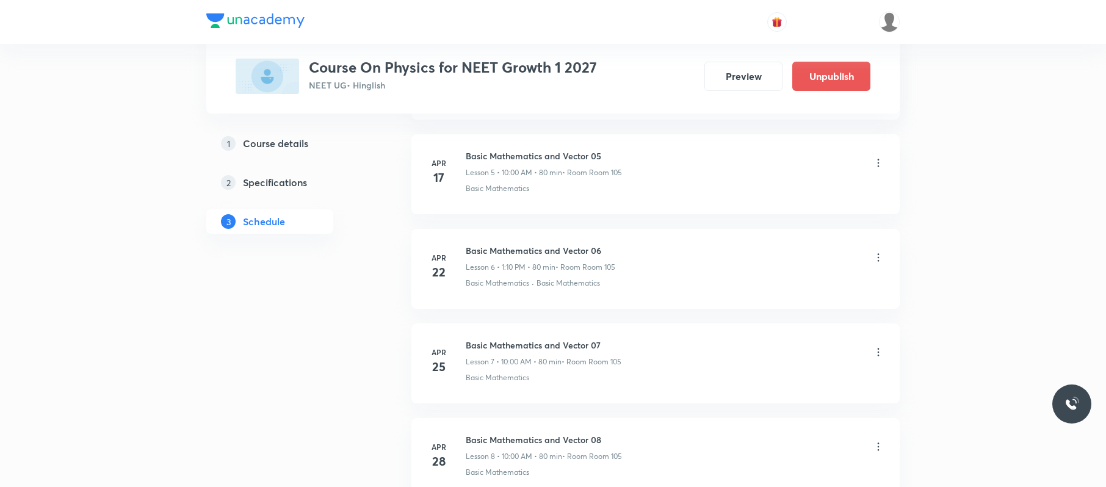
scroll to position [5917, 0]
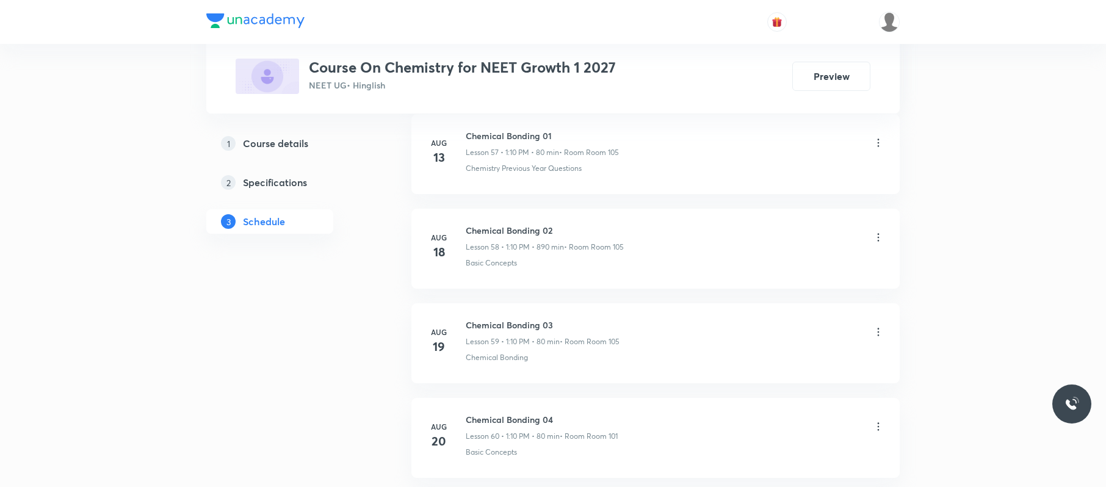
scroll to position [6574, 0]
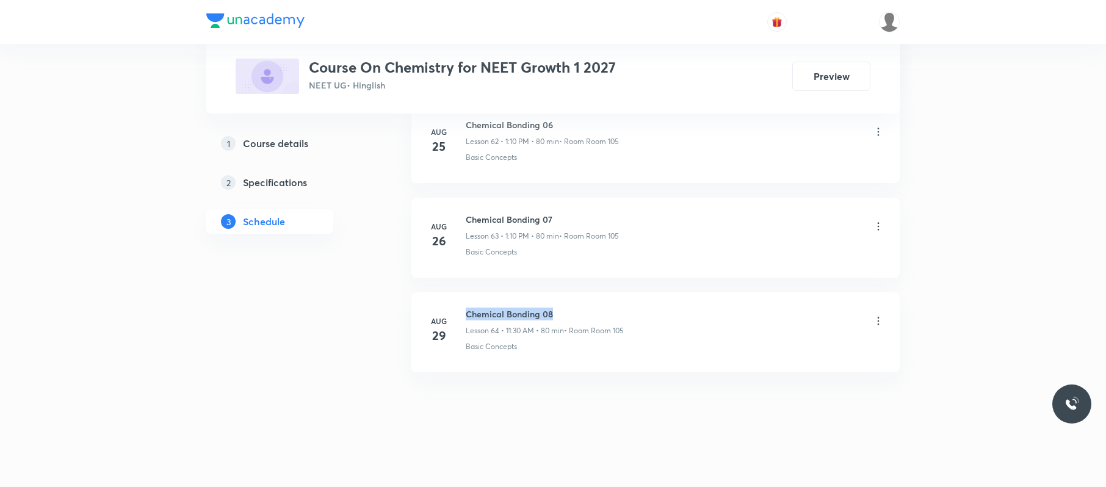
drag, startPoint x: 565, startPoint y: 294, endPoint x: 467, endPoint y: 301, distance: 97.9
click at [467, 301] on li "[DATE] Chemical Bonding 08 Lesson 64 • 11:30 AM • 80 min • Room Room 105 Basic …" at bounding box center [655, 332] width 488 height 80
copy h6 "Chemical Bonding 08"
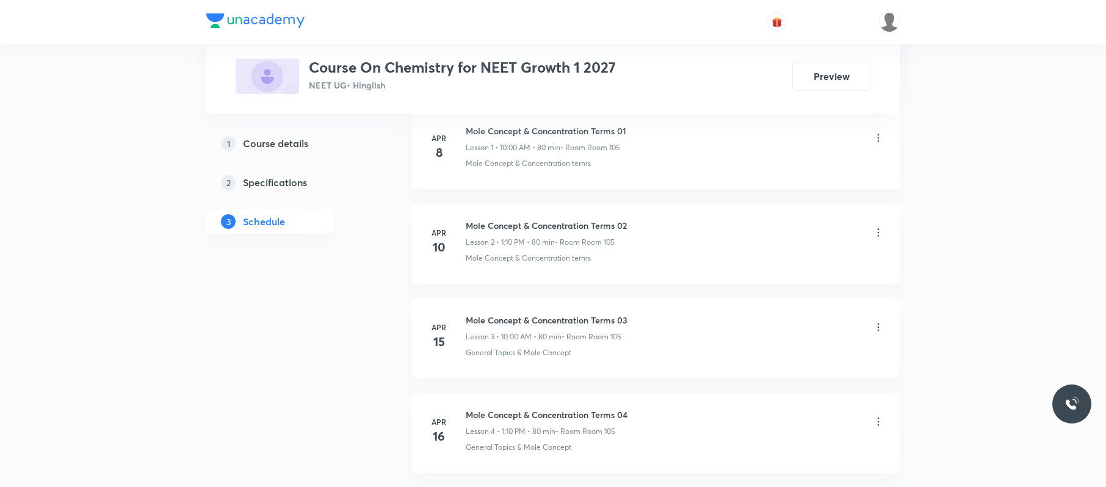
scroll to position [0, 0]
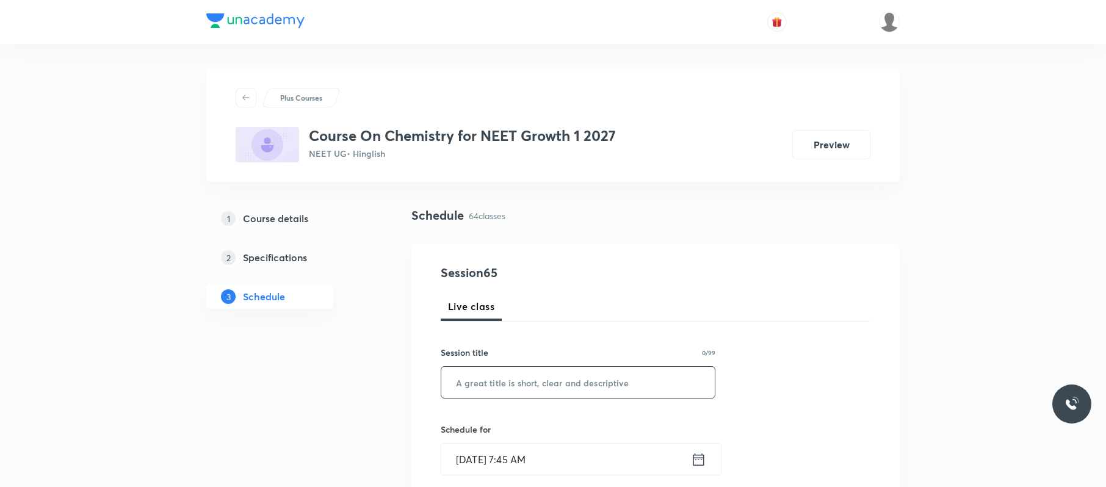
paste input "Chemical Bonding 08"
click at [542, 378] on input "Chemical Bonding 08" at bounding box center [577, 382] width 273 height 31
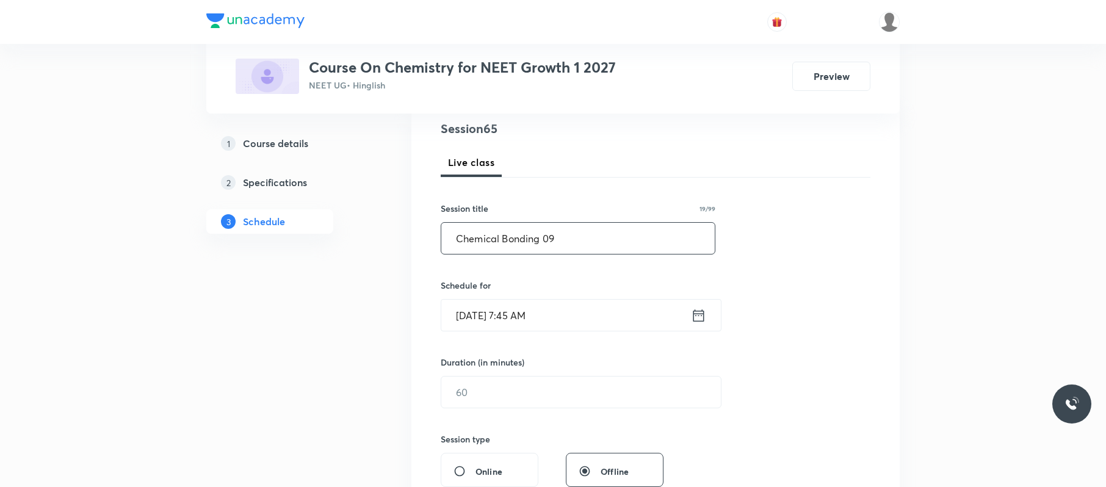
scroll to position [154, 0]
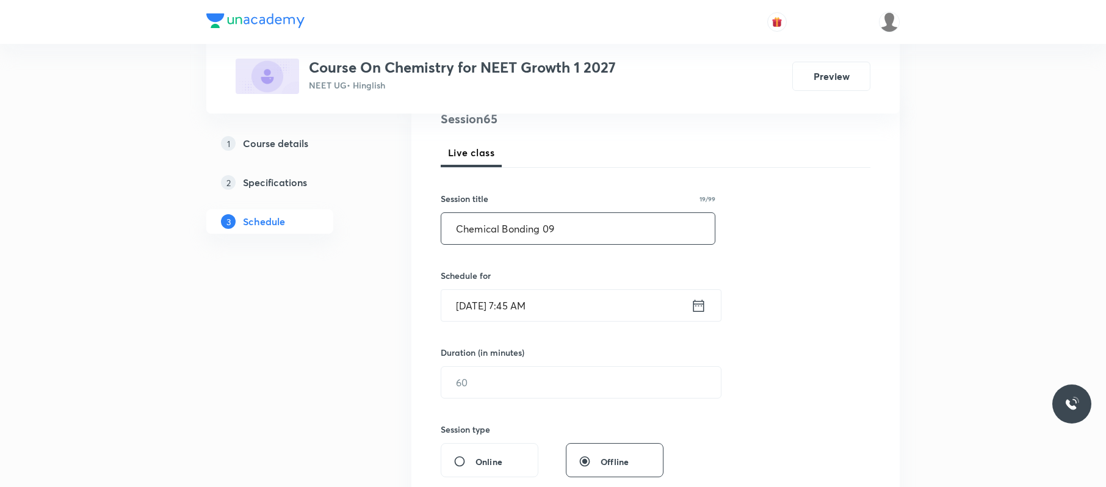
type input "Chemical Bonding 09"
click at [573, 305] on input "[DATE] 7:45 AM" at bounding box center [566, 305] width 250 height 31
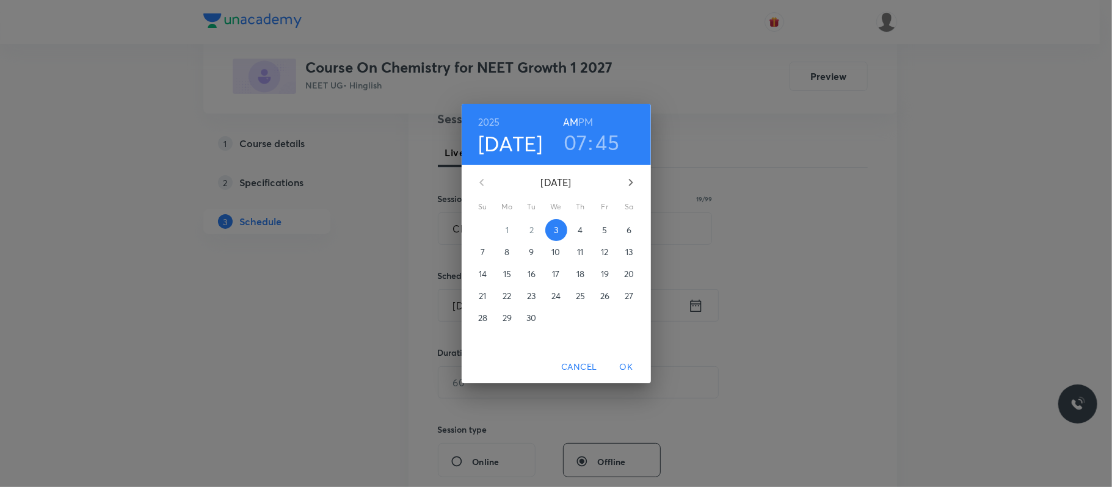
click at [587, 123] on h6 "PM" at bounding box center [585, 122] width 15 height 17
click at [577, 136] on h3 "07" at bounding box center [575, 142] width 24 height 26
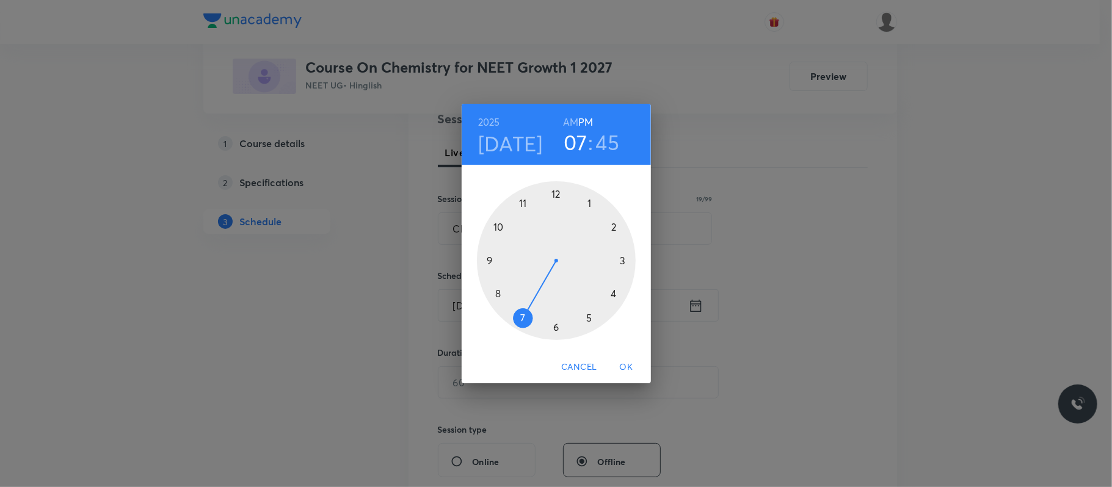
click at [591, 203] on div at bounding box center [556, 260] width 159 height 159
click at [613, 225] on div at bounding box center [556, 260] width 159 height 159
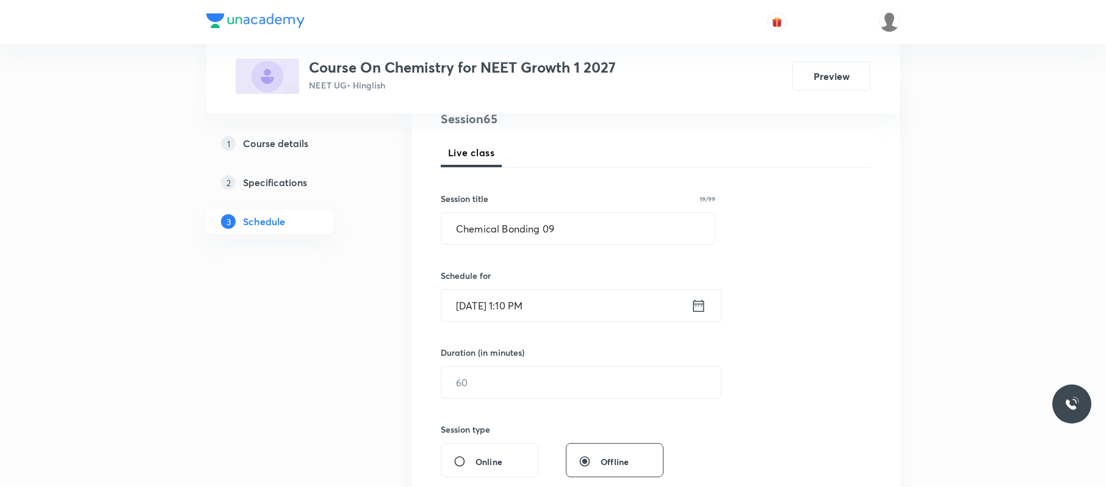
click at [573, 310] on input "[DATE] 1:10 PM" at bounding box center [566, 305] width 250 height 31
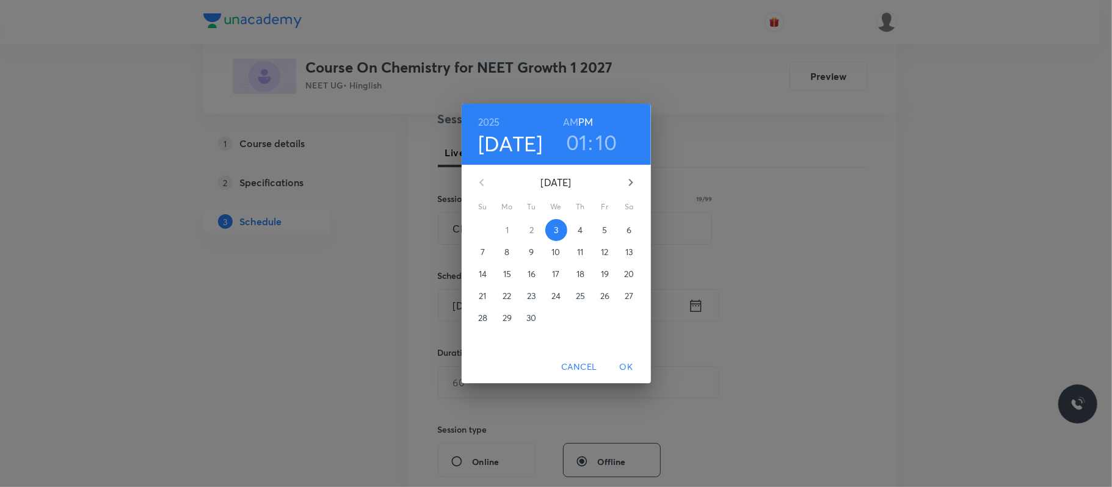
click at [577, 138] on h3 "01" at bounding box center [576, 142] width 21 height 26
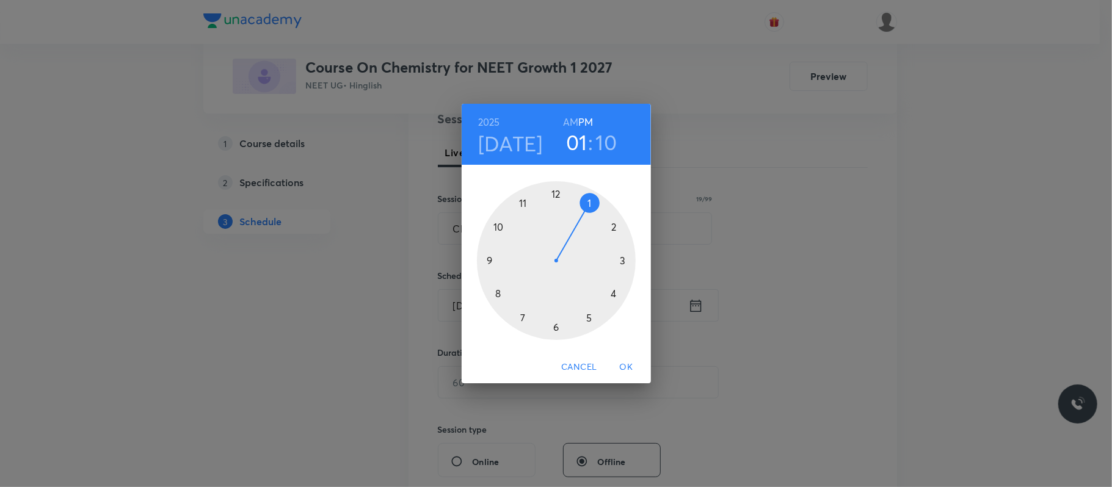
click at [613, 228] on div at bounding box center [556, 260] width 159 height 159
click at [592, 205] on div at bounding box center [556, 260] width 159 height 159
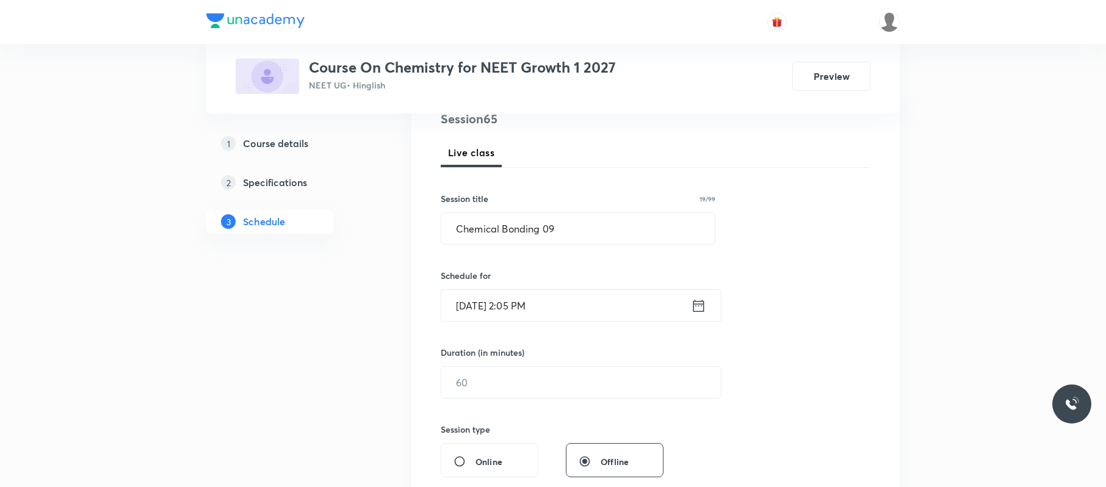
click at [566, 302] on input "Sep 3, 2025, 2:05 PM" at bounding box center [566, 305] width 250 height 31
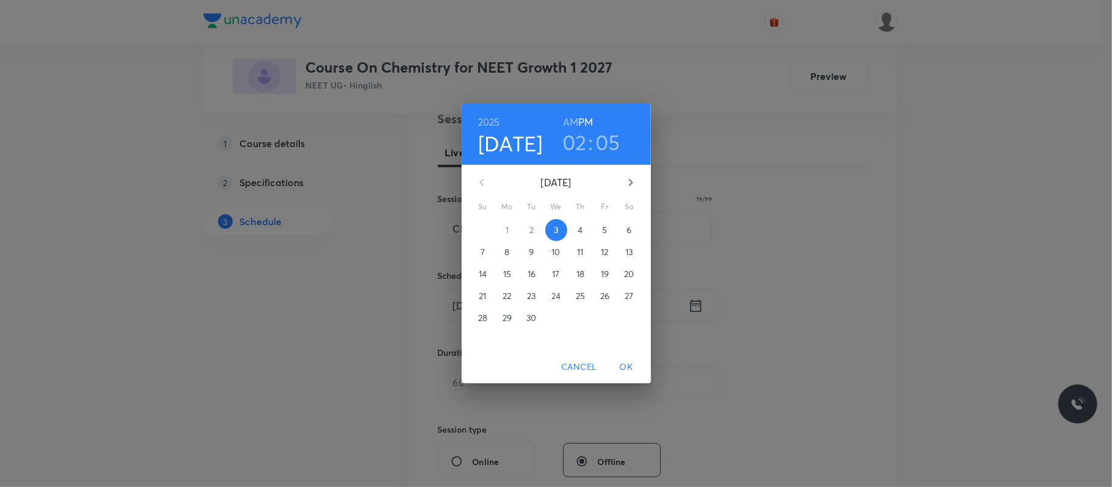
click at [582, 143] on h3 "02" at bounding box center [574, 142] width 24 height 26
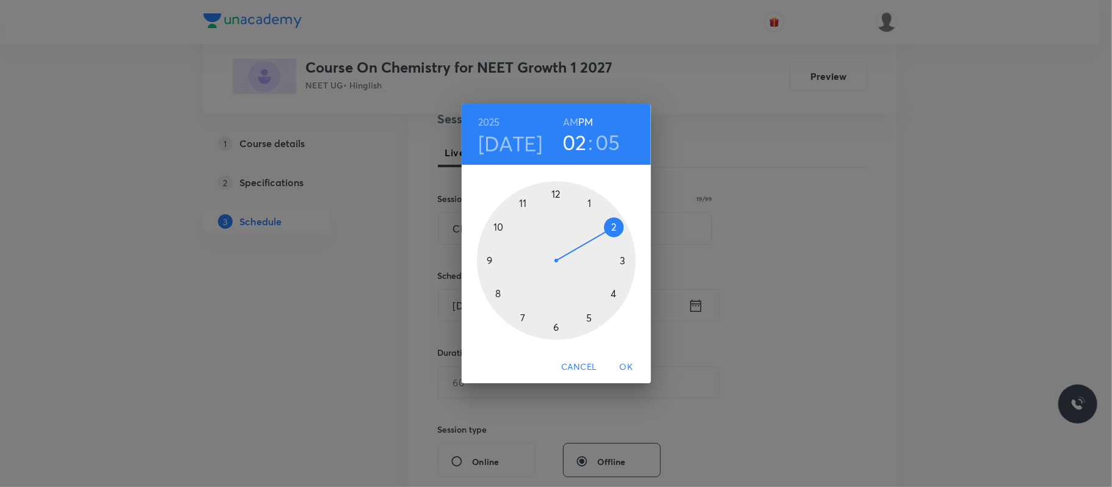
click at [590, 203] on div at bounding box center [556, 260] width 159 height 159
click at [617, 225] on div at bounding box center [556, 260] width 159 height 159
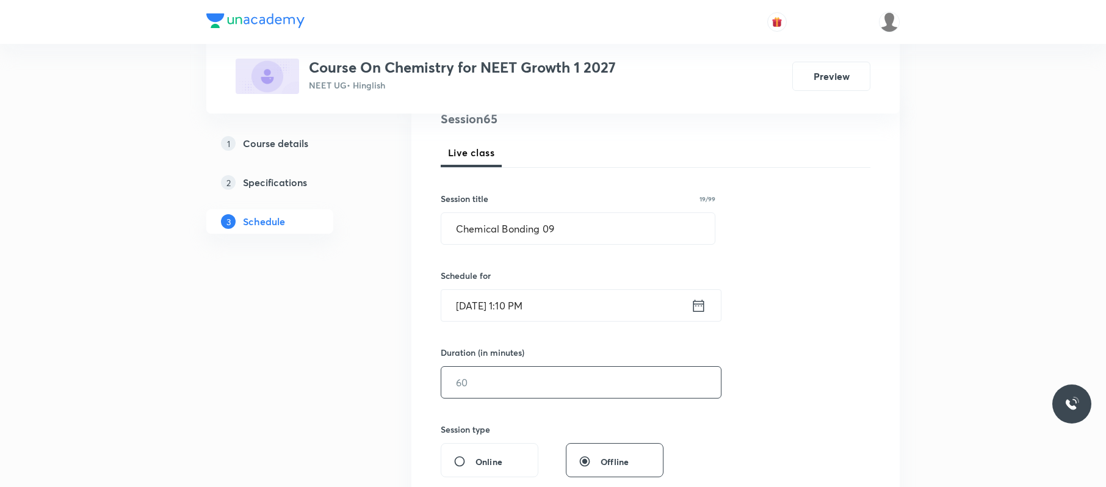
click at [537, 379] on input "text" at bounding box center [581, 382] width 280 height 31
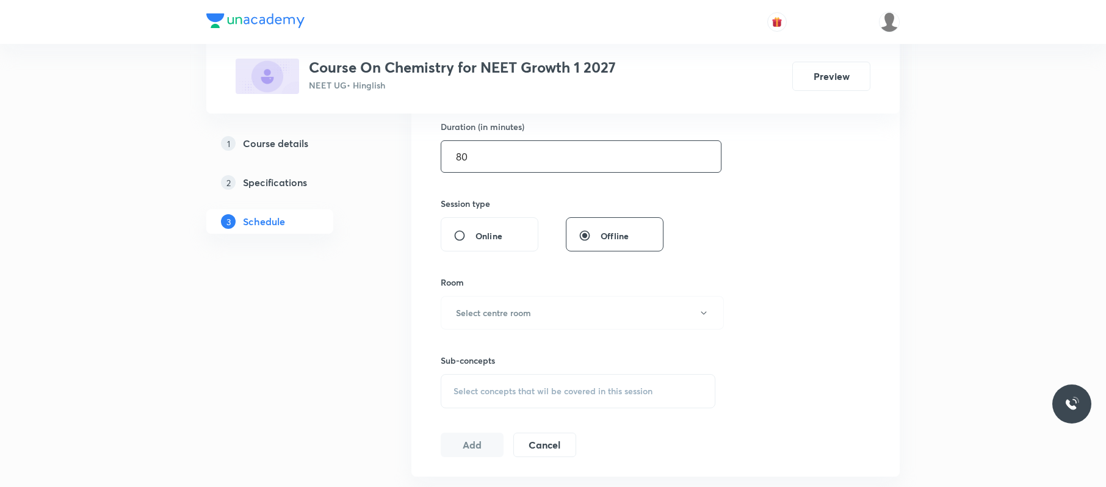
scroll to position [413, 0]
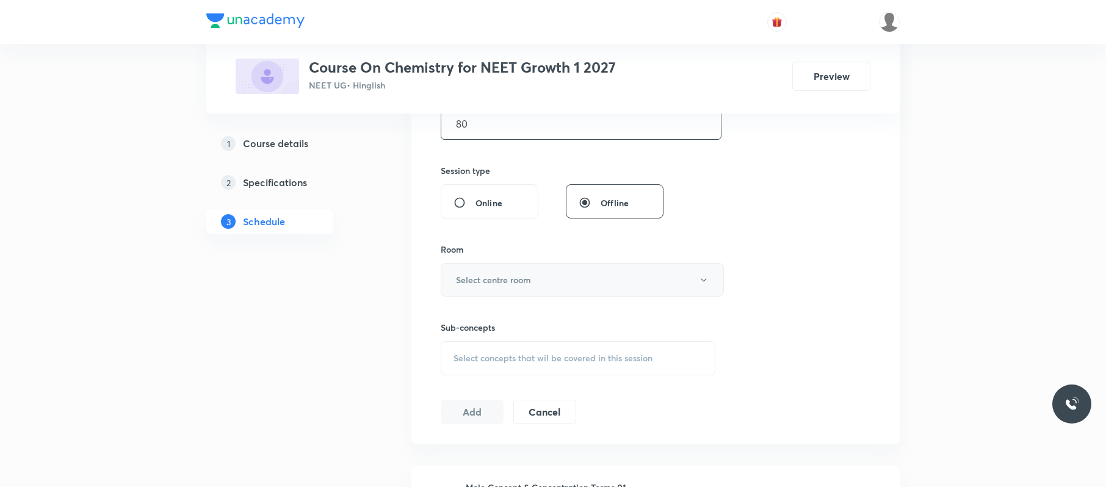
type input "80"
click at [537, 284] on button "Select centre room" at bounding box center [582, 280] width 283 height 34
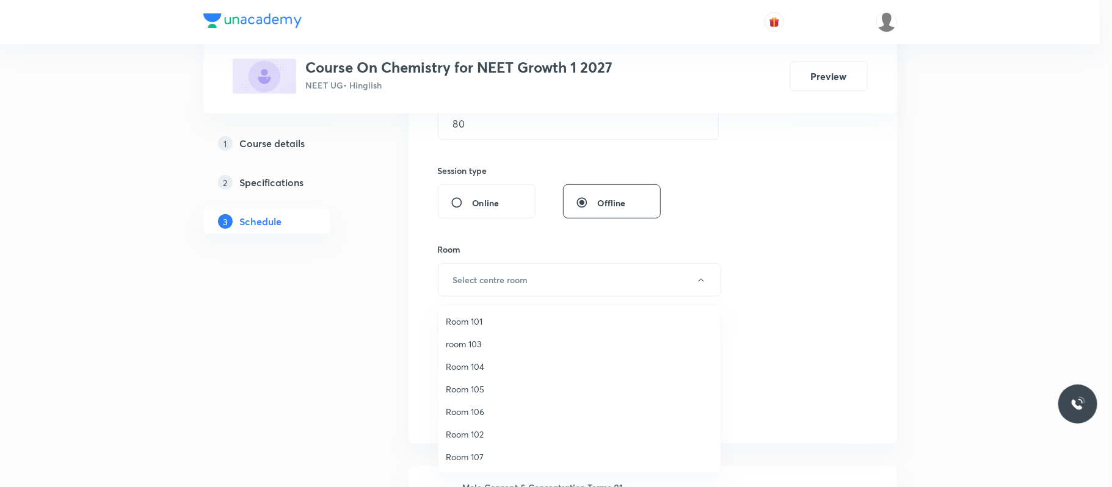
click at [488, 406] on span "Room 106" at bounding box center [579, 411] width 267 height 13
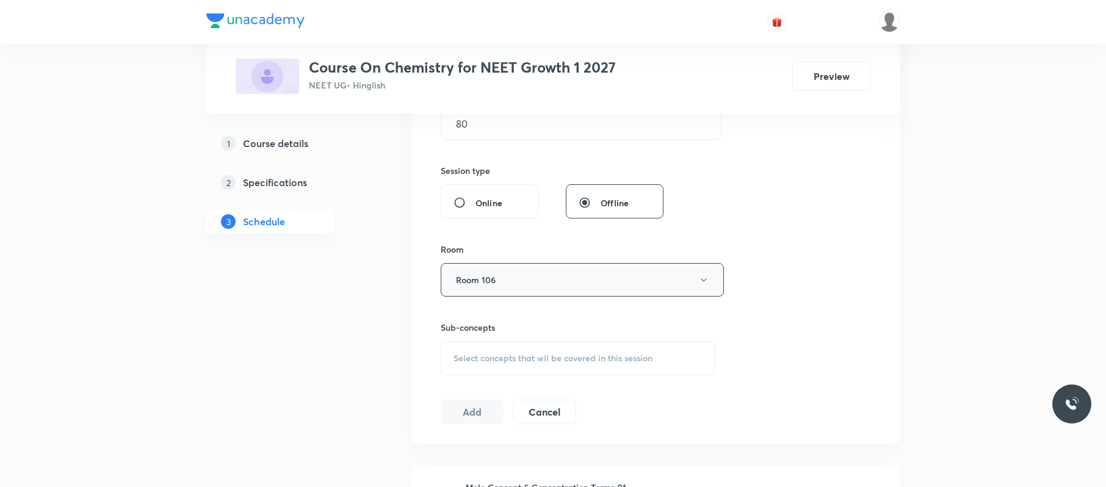
click at [524, 284] on button "Room 106" at bounding box center [582, 280] width 283 height 34
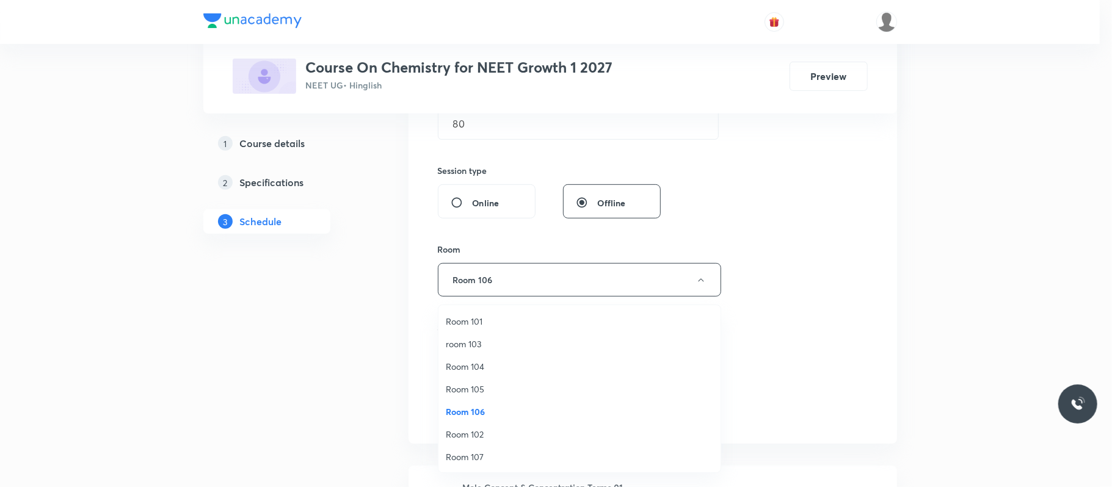
click at [488, 383] on span "Room 105" at bounding box center [579, 389] width 267 height 13
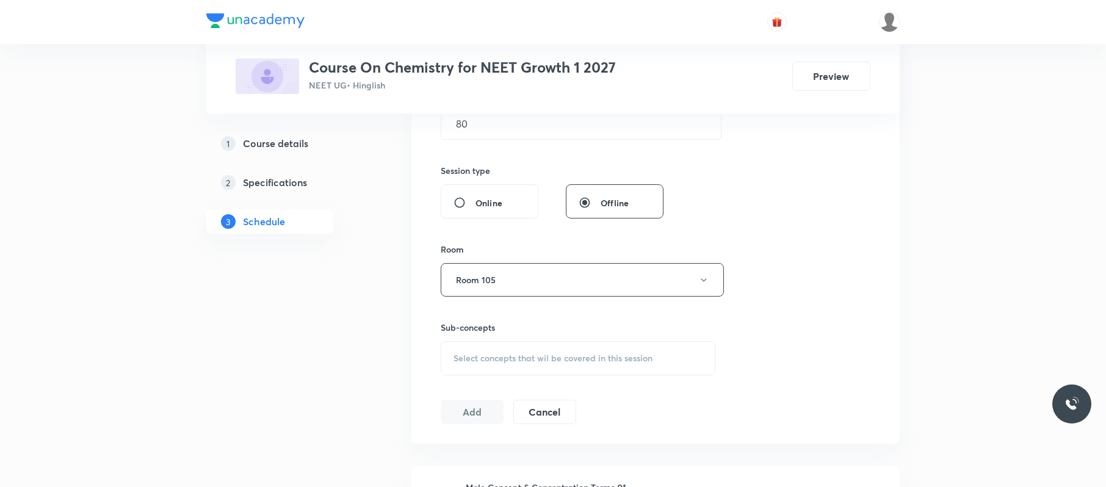
scroll to position [460, 0]
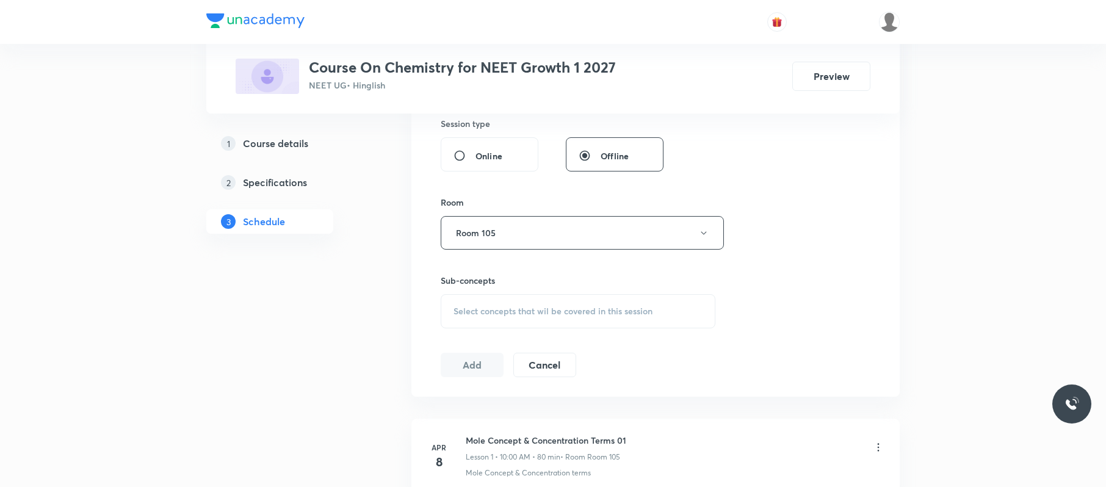
click at [651, 310] on span "Select concepts that wil be covered in this session" at bounding box center [553, 311] width 199 height 10
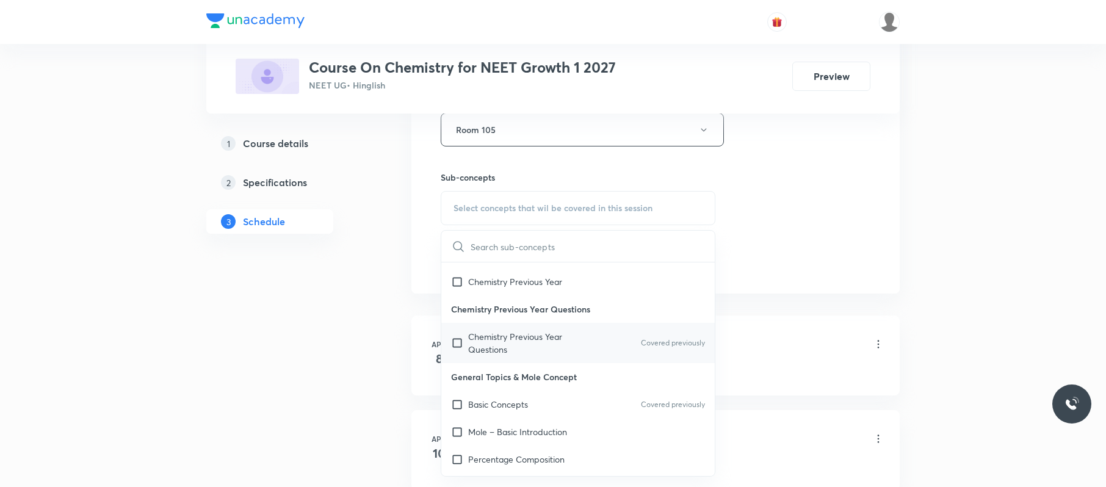
scroll to position [63, 0]
click at [538, 409] on div "Basic Concepts Covered previously" at bounding box center [577, 402] width 273 height 27
checkbox input "true"
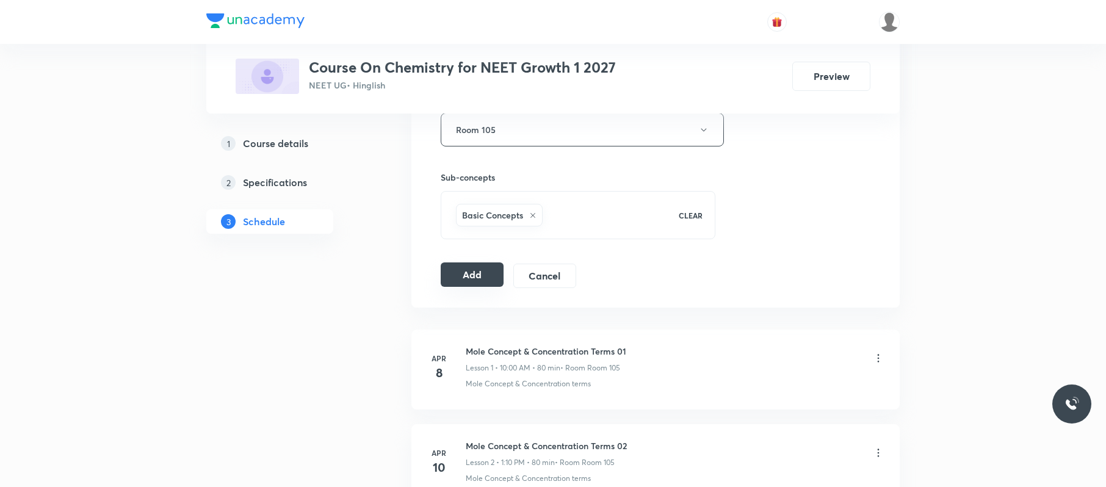
click at [472, 270] on button "Add" at bounding box center [472, 274] width 63 height 24
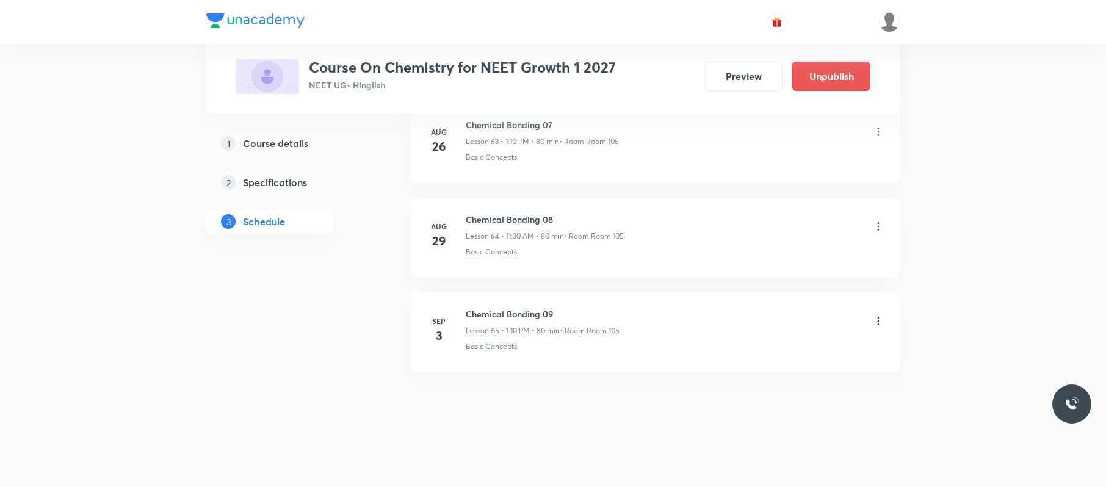
scroll to position [5981, 0]
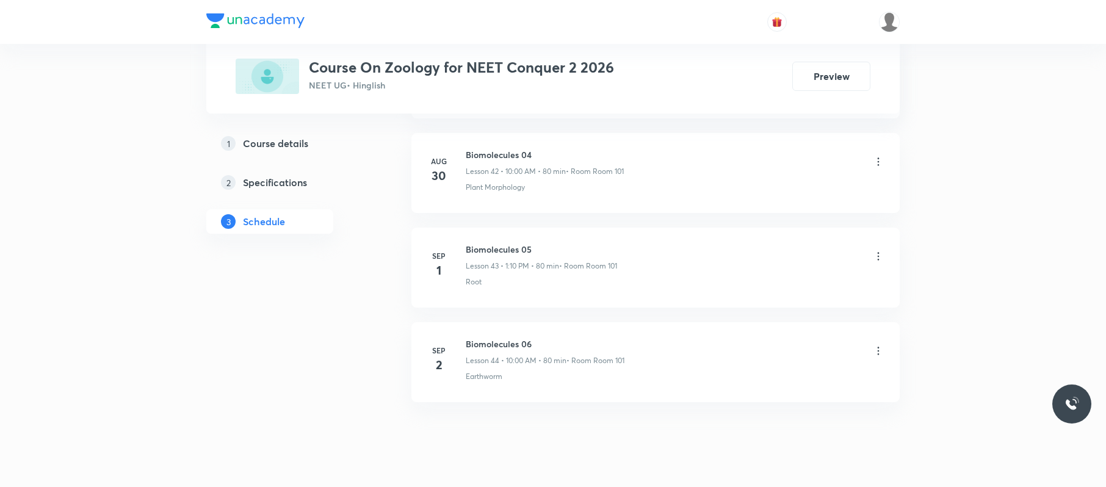
scroll to position [4675, 0]
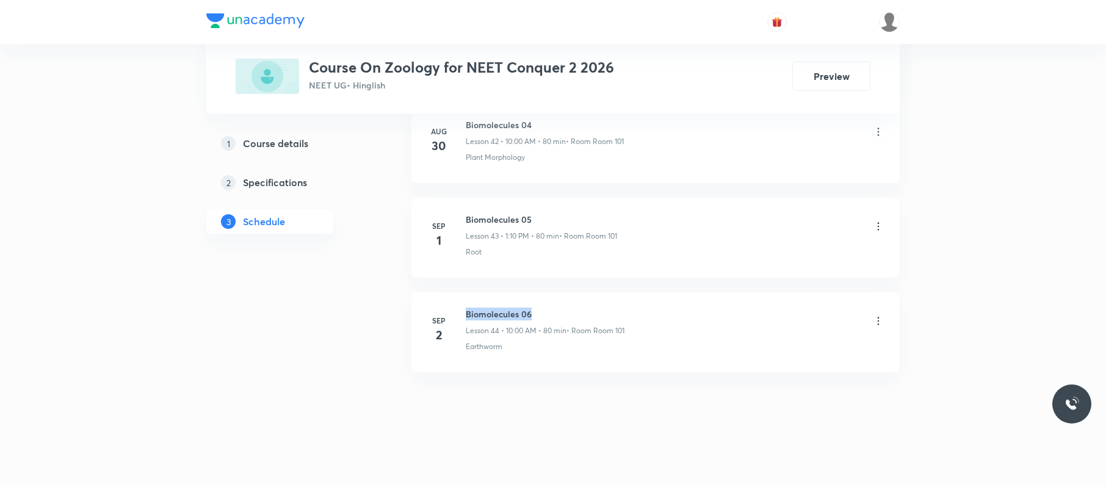
drag, startPoint x: 543, startPoint y: 286, endPoint x: 462, endPoint y: 294, distance: 81.0
copy h6 "Biomolecules 06"
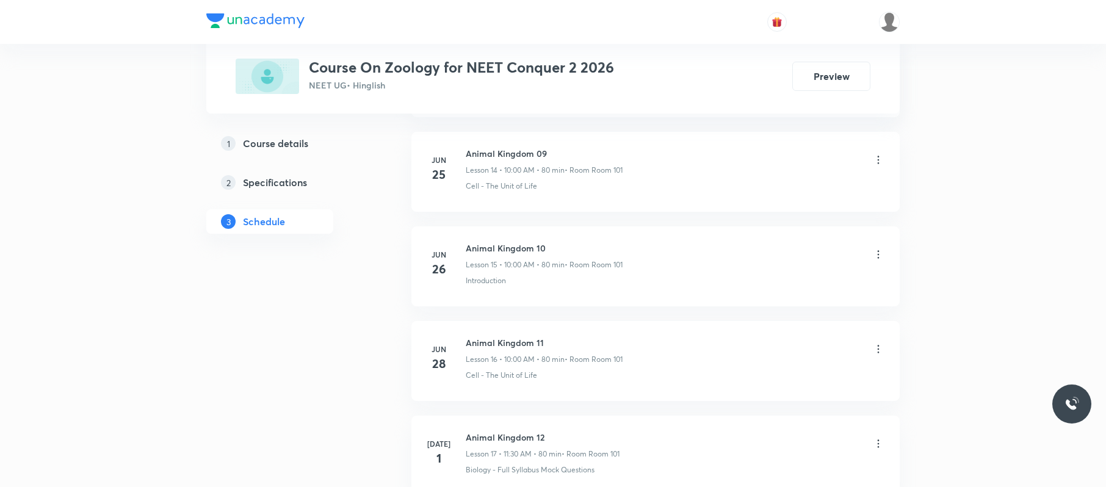
scroll to position [0, 0]
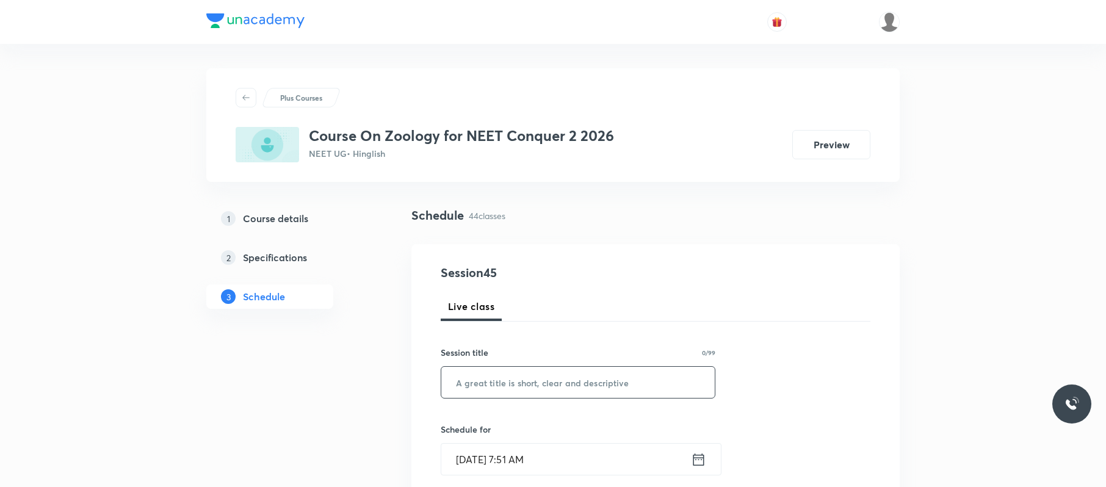
paste input "Biomolecules 06"
click at [592, 377] on input "Biomolecules 06" at bounding box center [577, 382] width 273 height 31
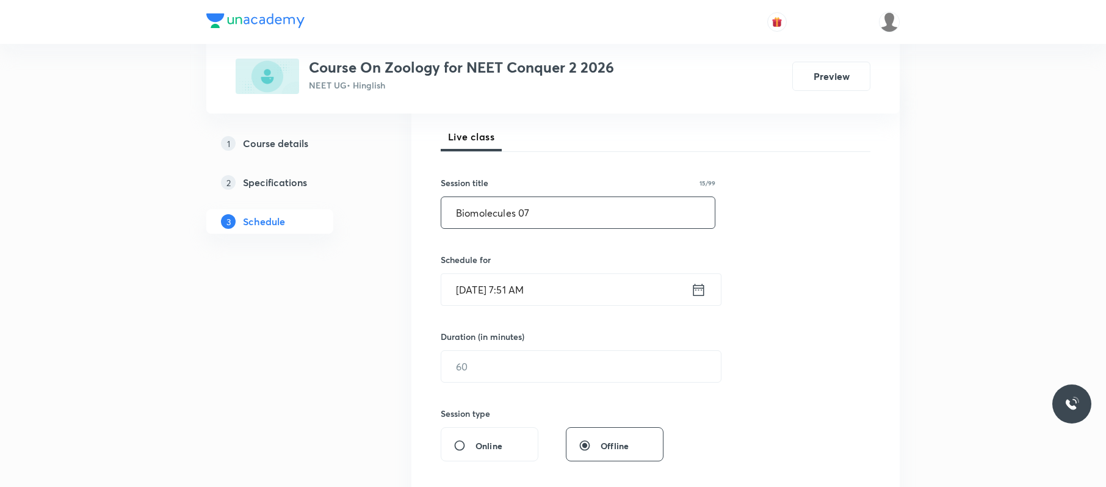
scroll to position [171, 0]
type input "Biomolecules 07"
click at [604, 286] on input "[DATE] 7:51 AM" at bounding box center [566, 288] width 250 height 31
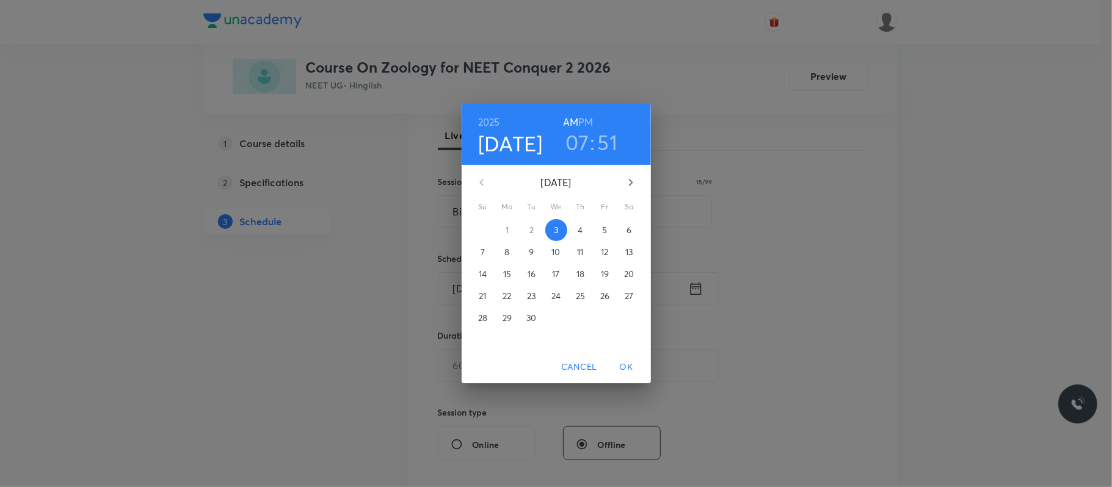
click at [582, 138] on h3 "07" at bounding box center [577, 142] width 24 height 26
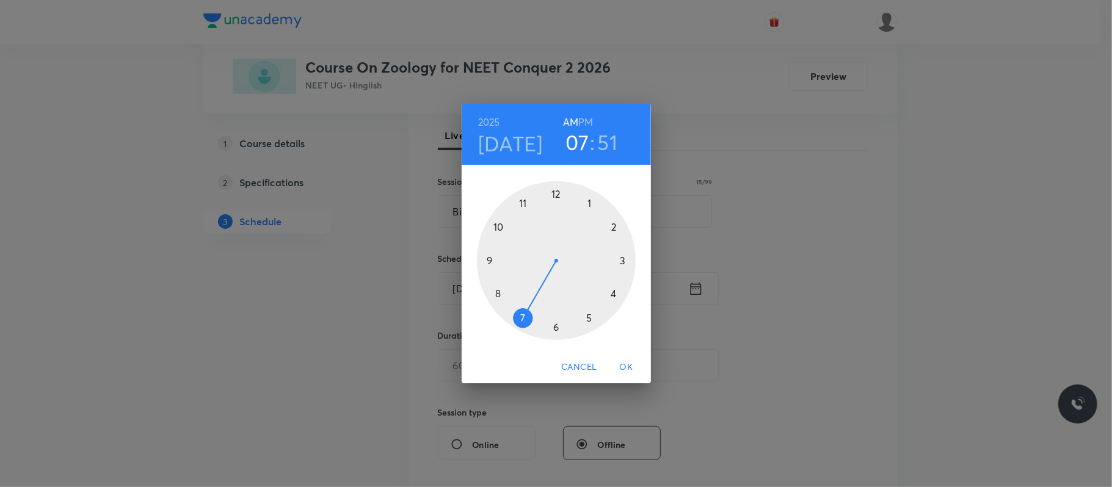
click at [501, 228] on div at bounding box center [556, 260] width 159 height 159
click at [555, 194] on div at bounding box center [556, 260] width 159 height 159
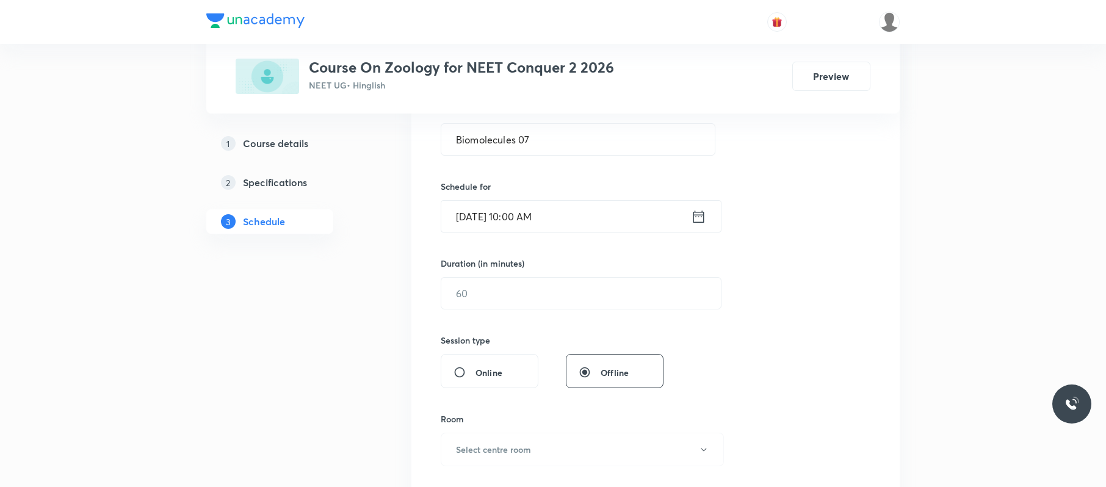
scroll to position [244, 0]
click at [562, 298] on input "text" at bounding box center [581, 292] width 280 height 31
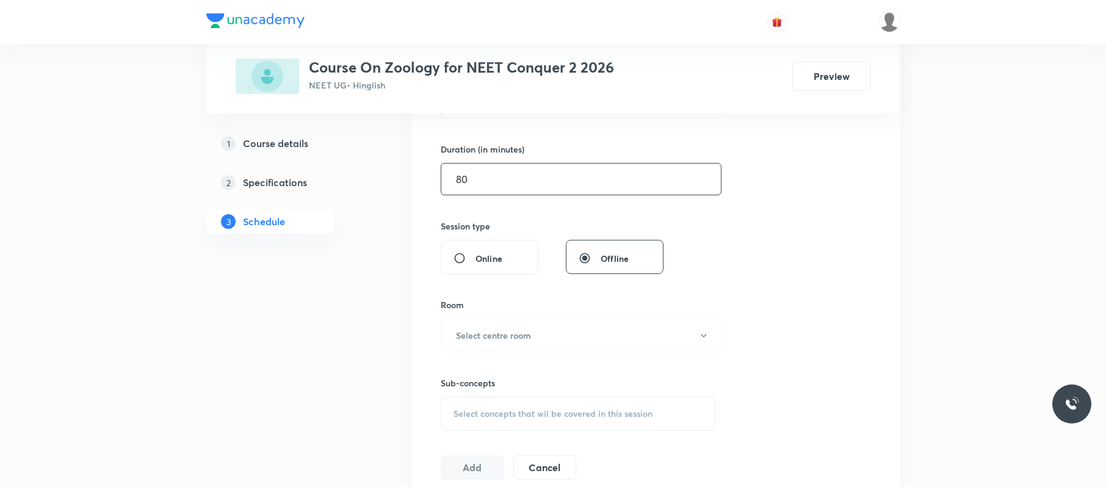
scroll to position [360, 0]
type input "80"
click at [557, 325] on button "Select centre room" at bounding box center [582, 333] width 283 height 34
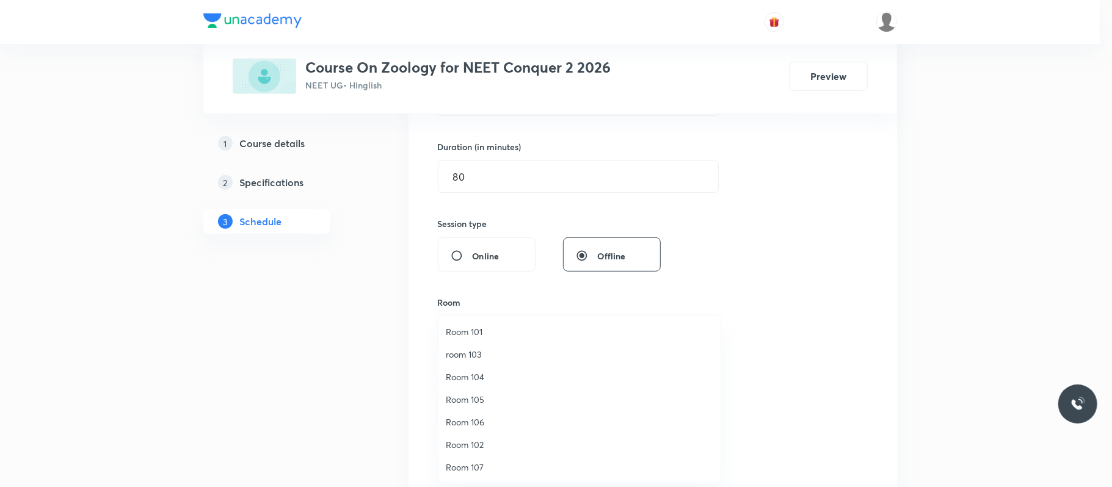
click at [482, 437] on li "Room 102" at bounding box center [579, 444] width 282 height 23
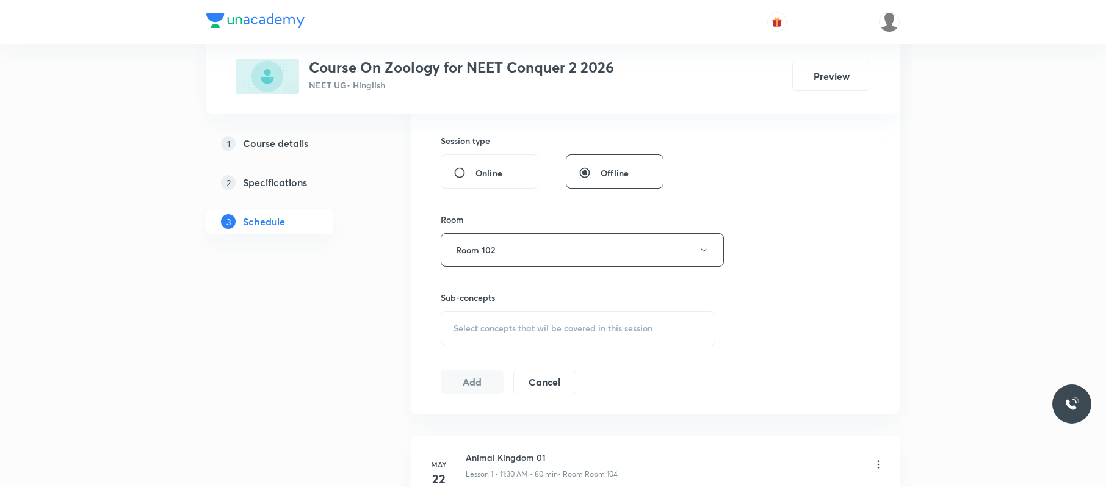
scroll to position [443, 0]
click at [590, 327] on span "Select concepts that wil be covered in this session" at bounding box center [553, 328] width 199 height 10
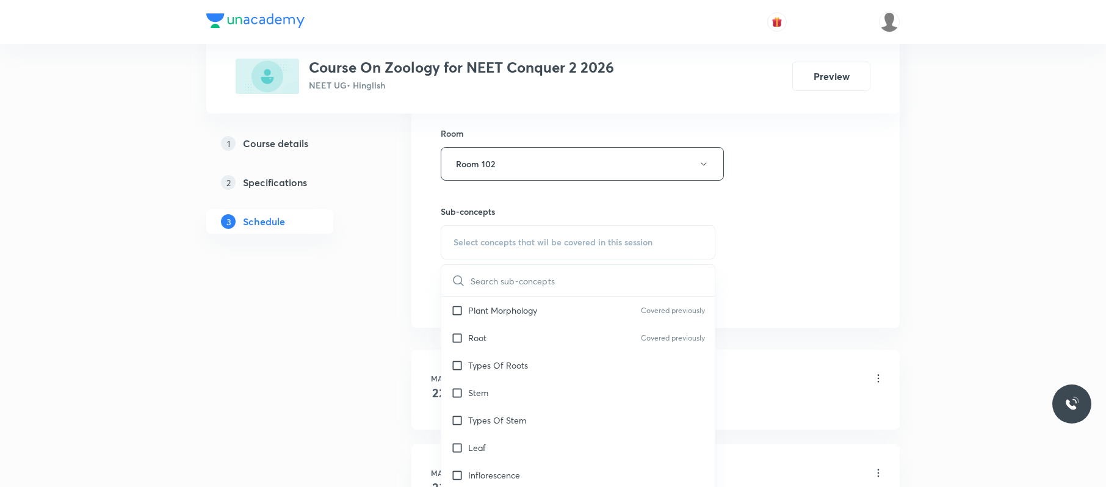
scroll to position [205, 0]
click at [567, 425] on div "Types Of Stem" at bounding box center [577, 420] width 273 height 27
checkbox input "true"
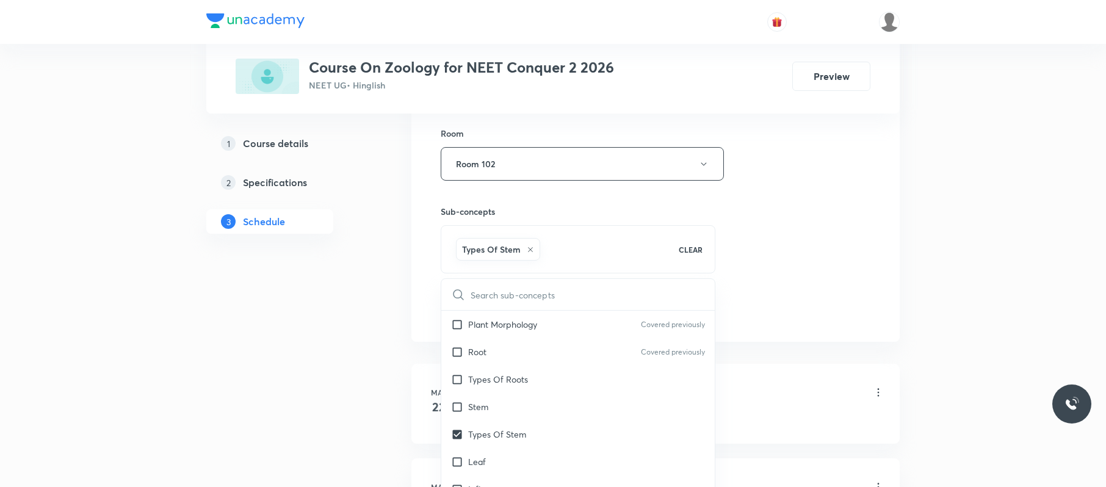
click at [787, 272] on div "Session 45 Live class Session title 15/99 Biomolecules 07 ​ Schedule for Sep 3,…" at bounding box center [656, 28] width 430 height 587
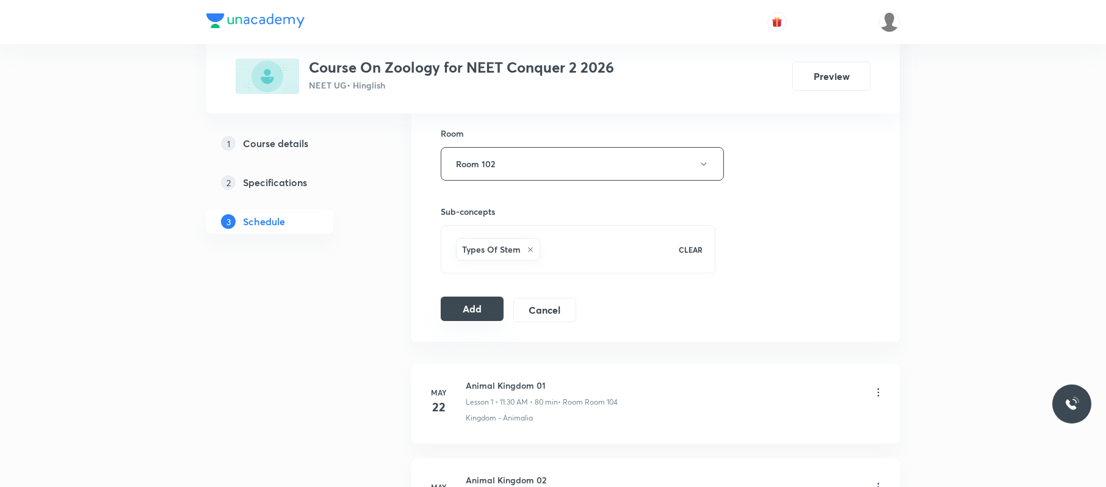
click at [486, 316] on button "Add" at bounding box center [472, 309] width 63 height 24
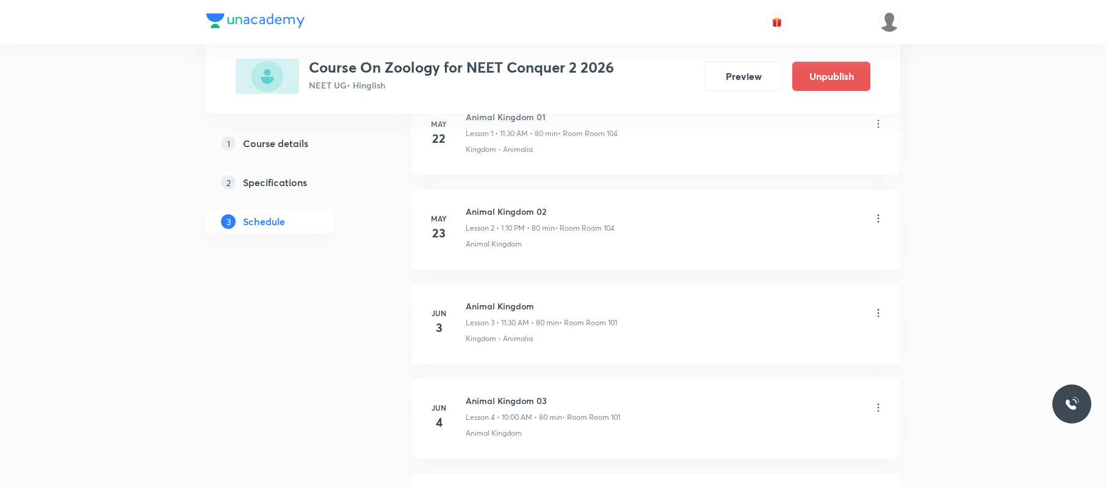
scroll to position [4207, 0]
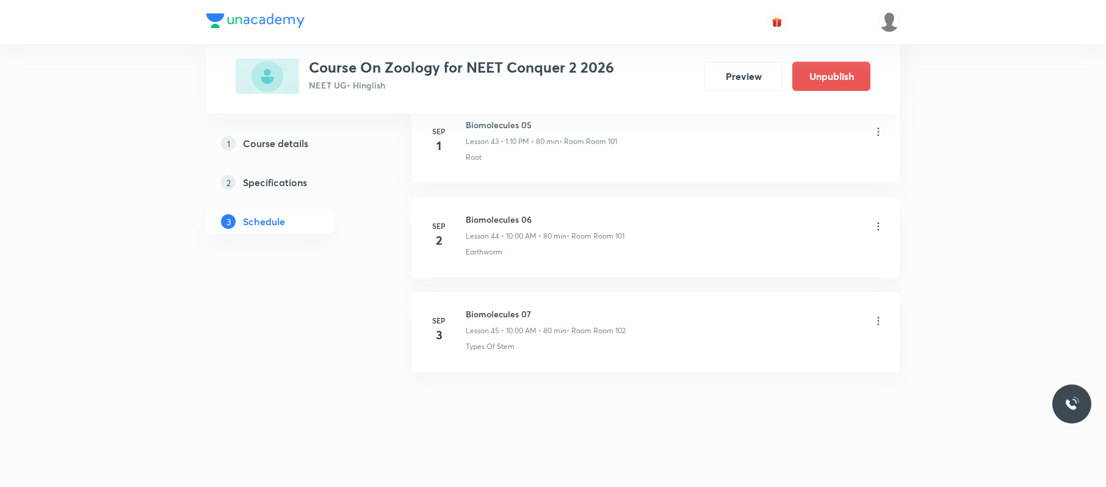
click at [877, 320] on icon at bounding box center [878, 321] width 12 height 12
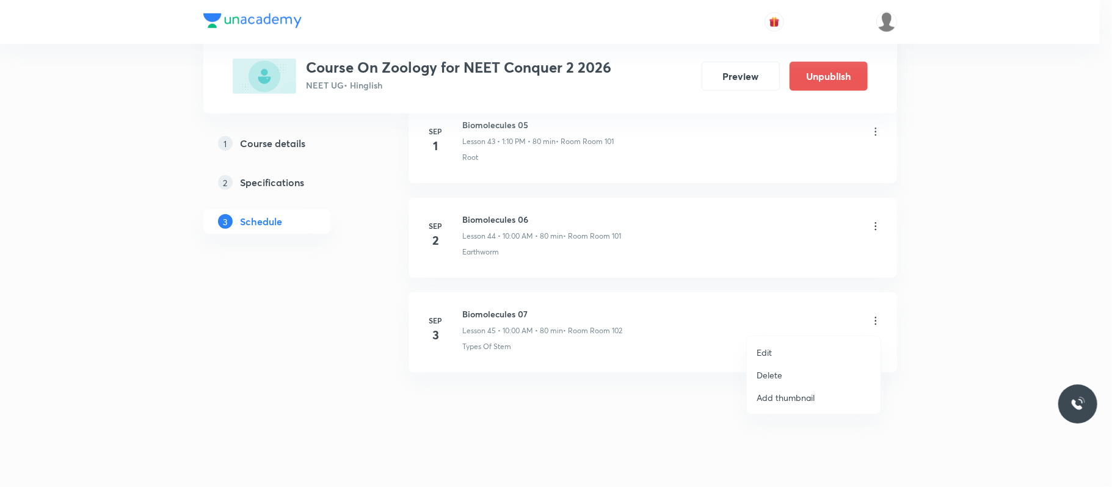
click at [787, 350] on li "Edit" at bounding box center [814, 352] width 134 height 23
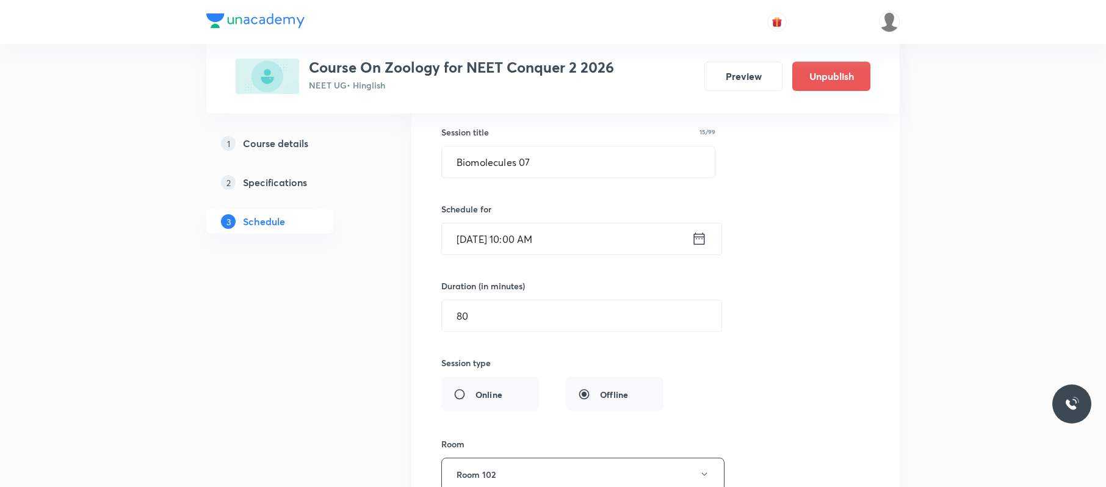
scroll to position [4583, 0]
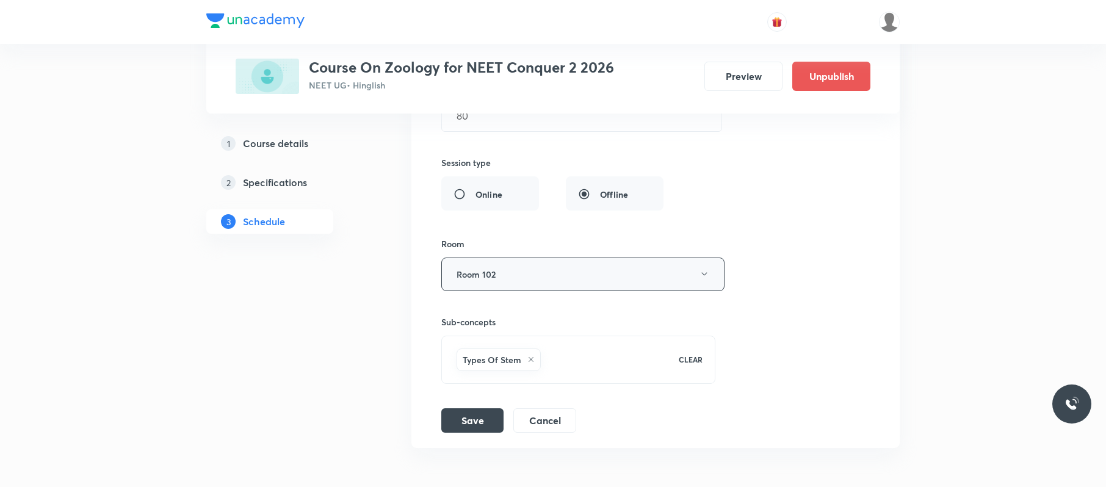
click at [646, 278] on button "Room 102" at bounding box center [582, 275] width 283 height 34
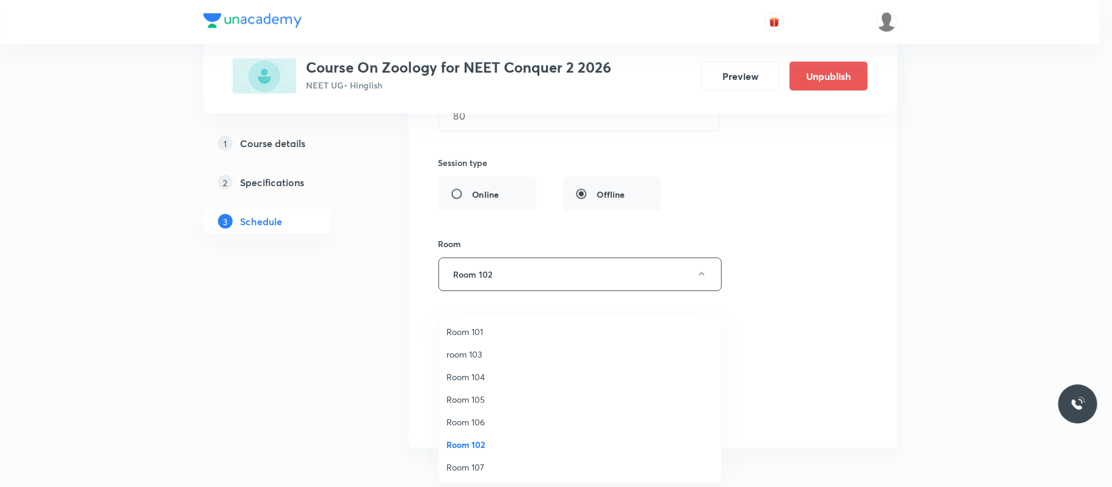
click at [523, 325] on span "Room 101" at bounding box center [579, 331] width 267 height 13
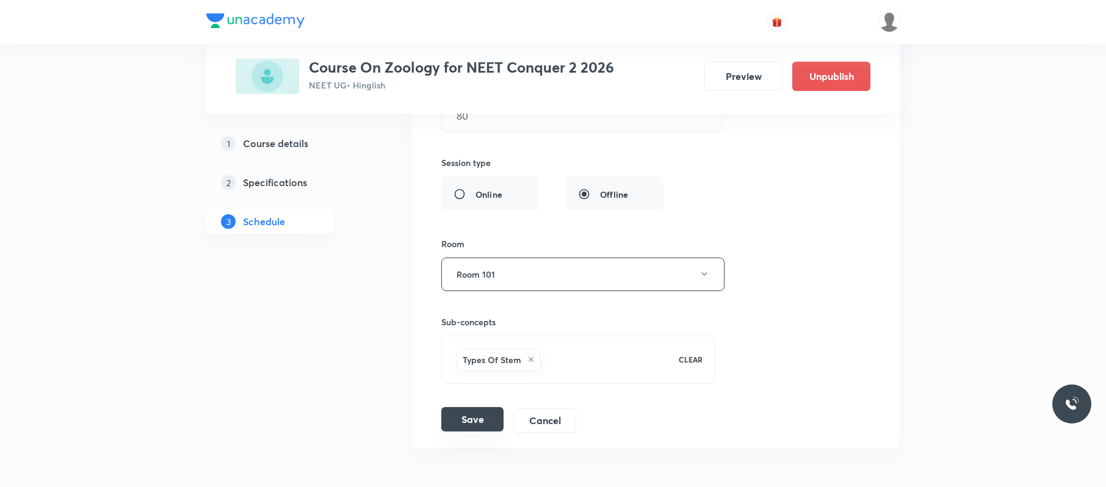
click at [491, 432] on button "Save" at bounding box center [472, 419] width 62 height 24
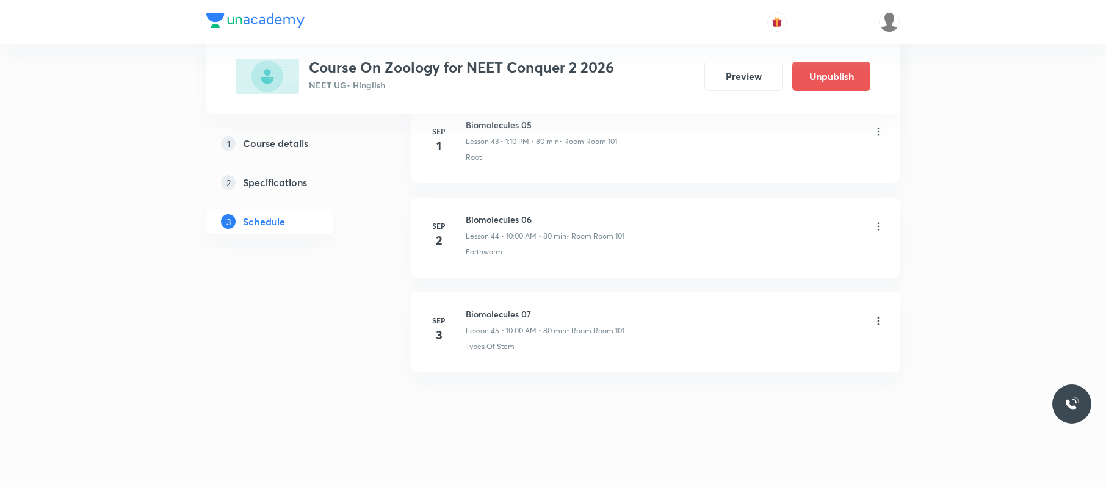
scroll to position [4207, 0]
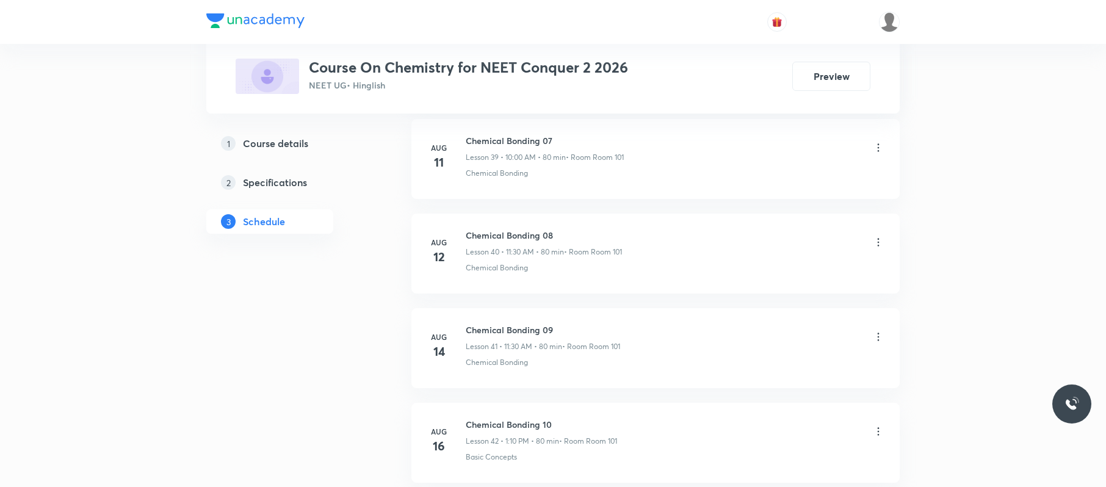
scroll to position [5339, 0]
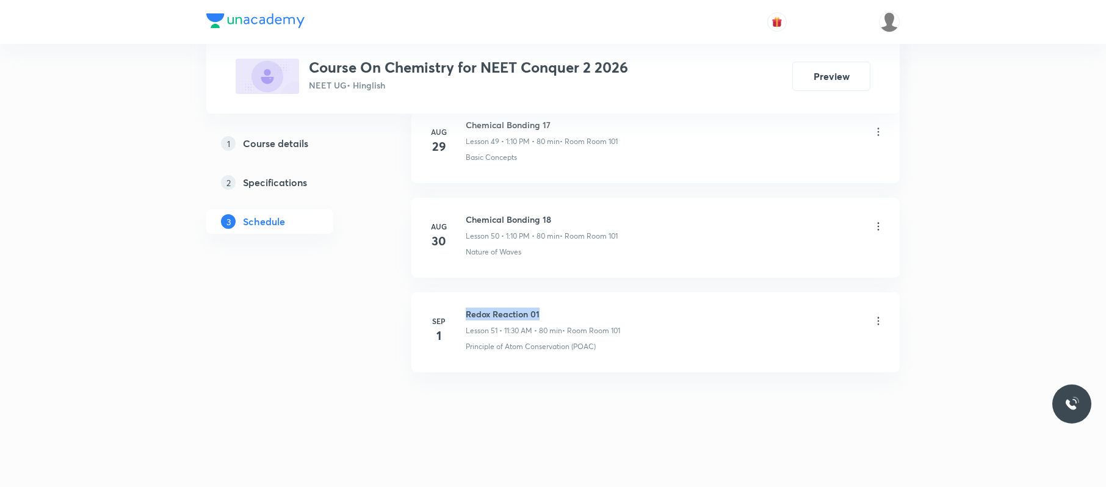
drag, startPoint x: 568, startPoint y: 308, endPoint x: 462, endPoint y: 294, distance: 106.5
click at [462, 294] on li "[DATE] Redox Reaction 01 Lesson 51 • 11:30 AM • 80 min • Room Room 101 Principl…" at bounding box center [655, 332] width 488 height 80
copy h6 "Redox Reaction 01"
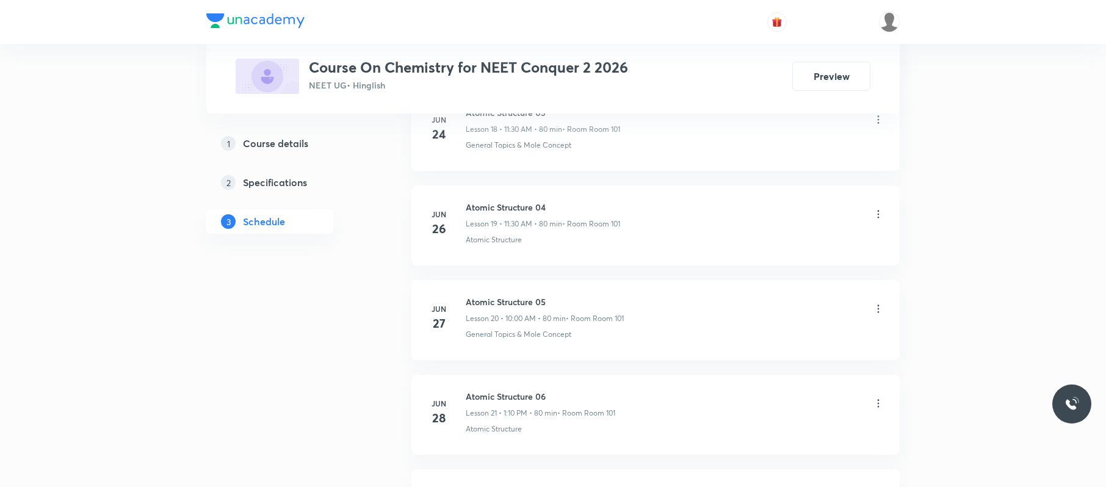
scroll to position [0, 0]
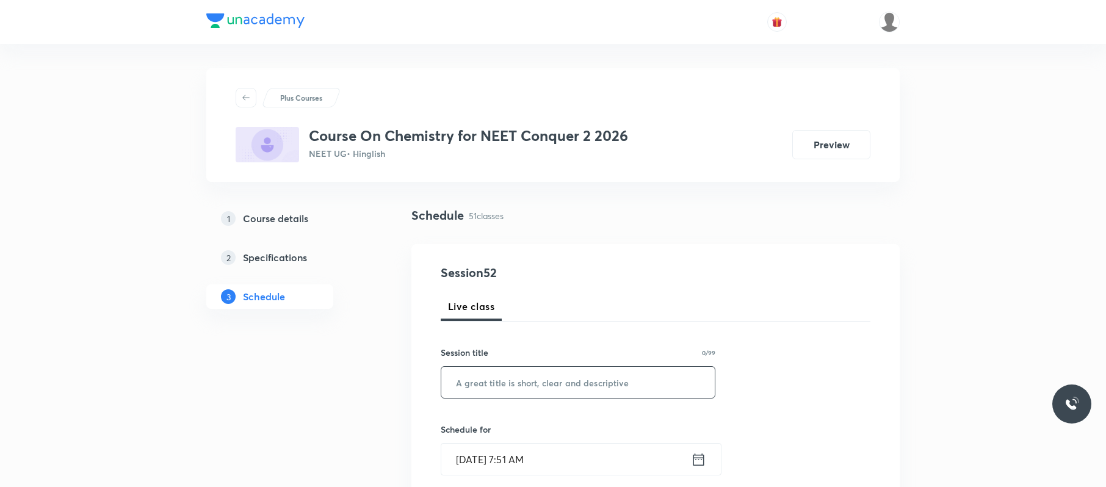
click at [657, 381] on input "text" at bounding box center [577, 382] width 273 height 31
paste input "Redox Reaction 01"
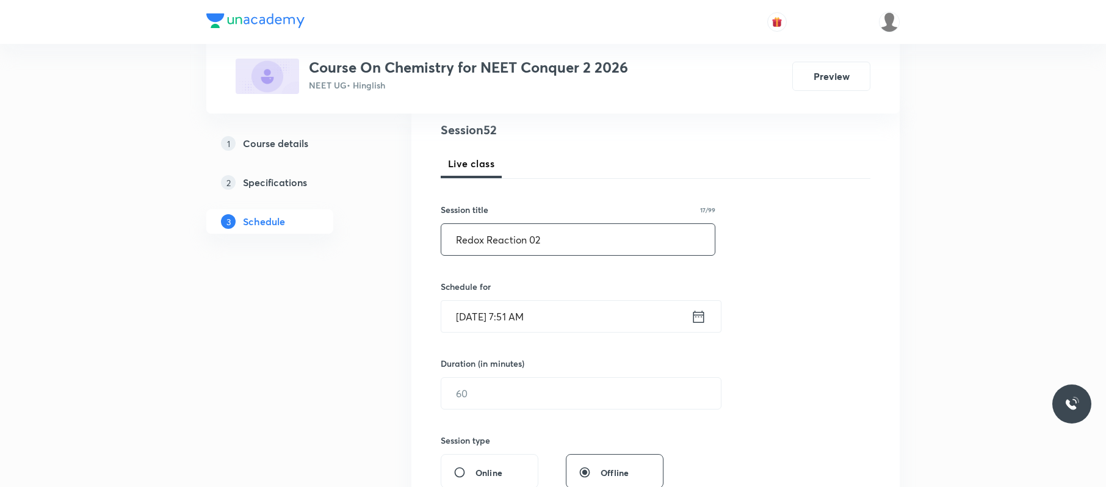
scroll to position [144, 0]
type input "Redox Reaction 02"
click at [623, 313] on input "[DATE] 7:51 AM" at bounding box center [566, 315] width 250 height 31
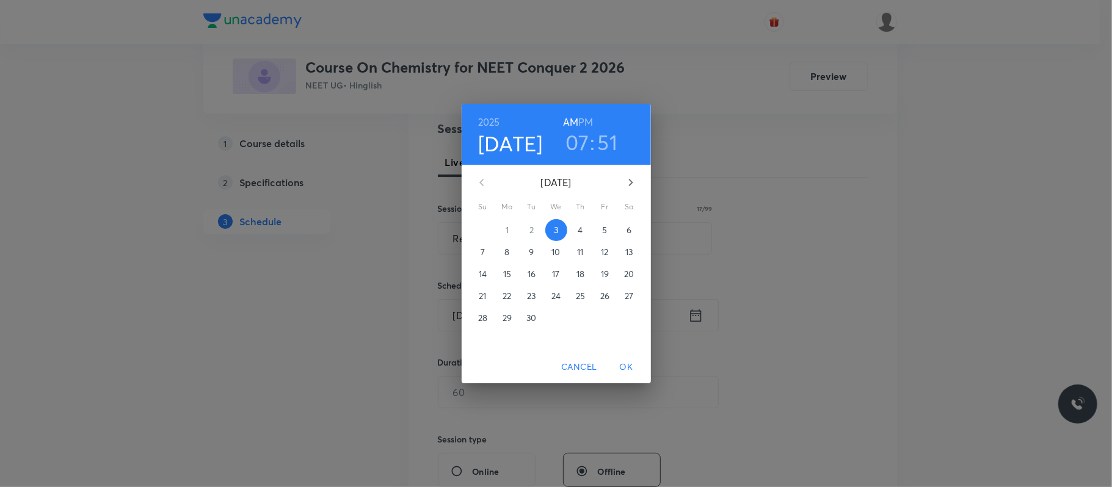
click at [579, 137] on h3 "07" at bounding box center [577, 142] width 24 height 26
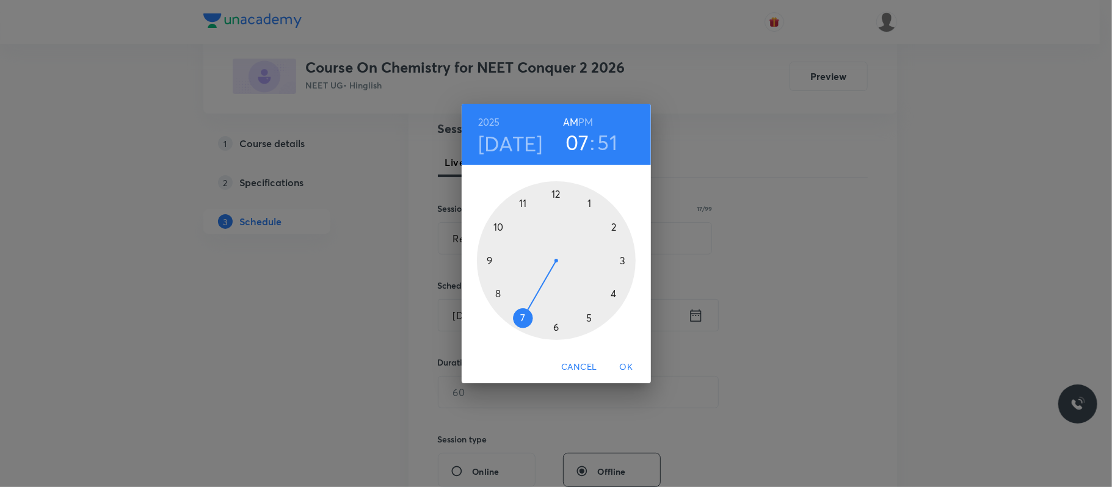
click at [523, 203] on div at bounding box center [556, 260] width 159 height 159
click at [558, 328] on div at bounding box center [556, 260] width 159 height 159
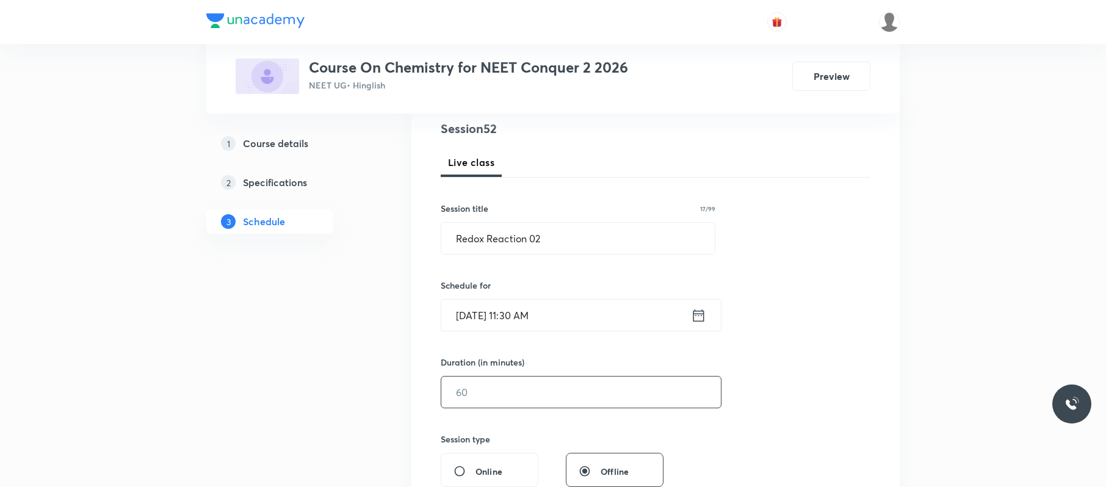
click at [521, 384] on input "text" at bounding box center [581, 392] width 280 height 31
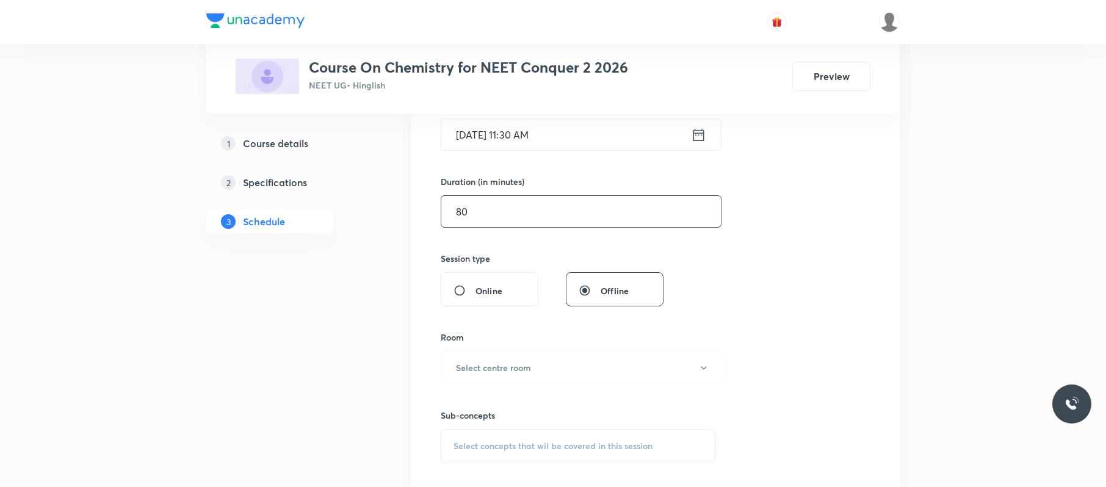
scroll to position [325, 0]
type input "80"
click at [531, 358] on button "Select centre room" at bounding box center [582, 367] width 283 height 34
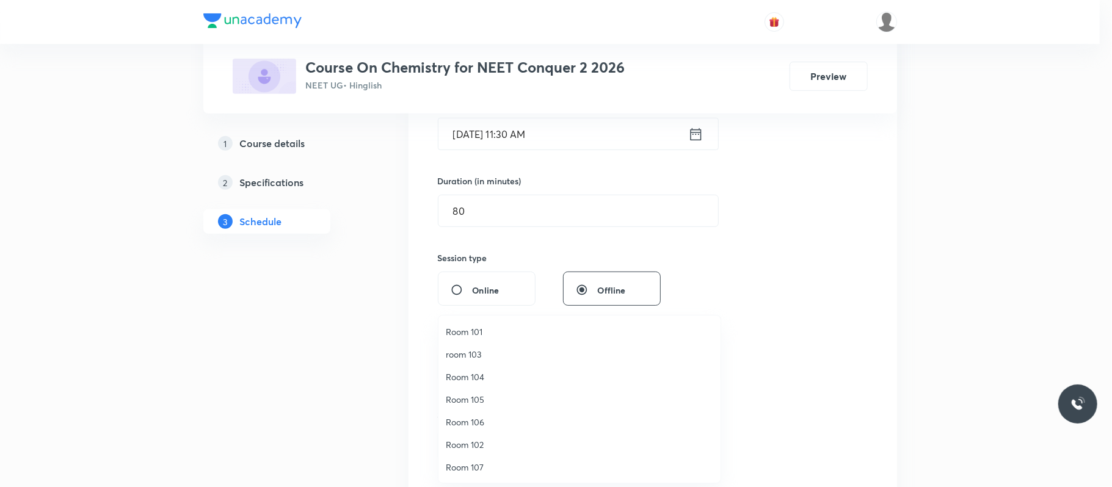
click at [490, 443] on span "Room 102" at bounding box center [579, 444] width 267 height 13
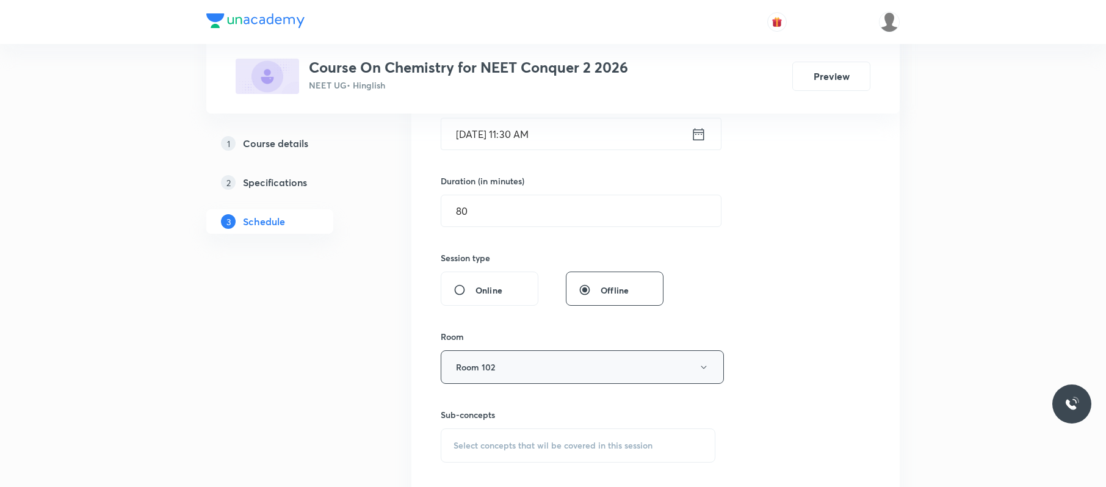
click at [553, 380] on button "Room 102" at bounding box center [582, 367] width 283 height 34
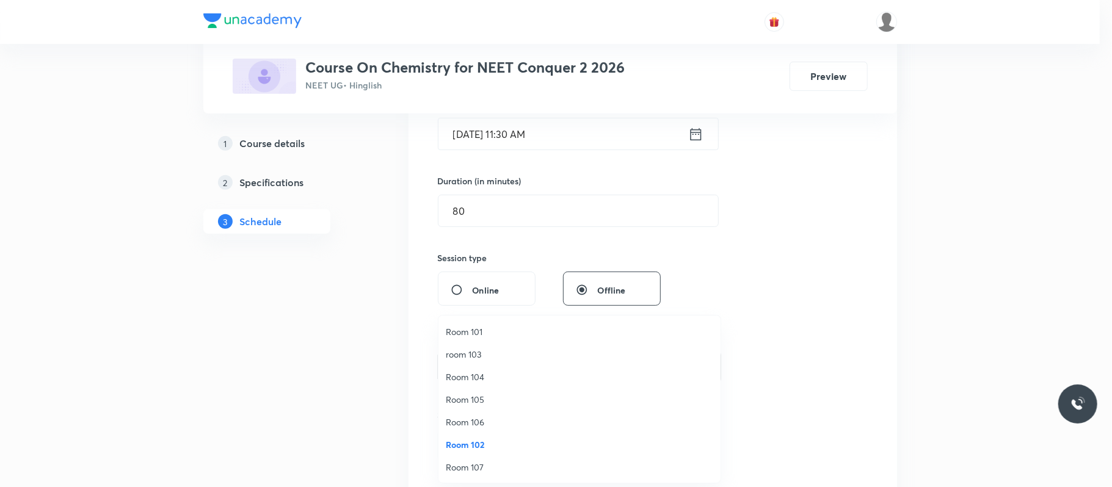
click at [516, 327] on span "Room 101" at bounding box center [579, 331] width 267 height 13
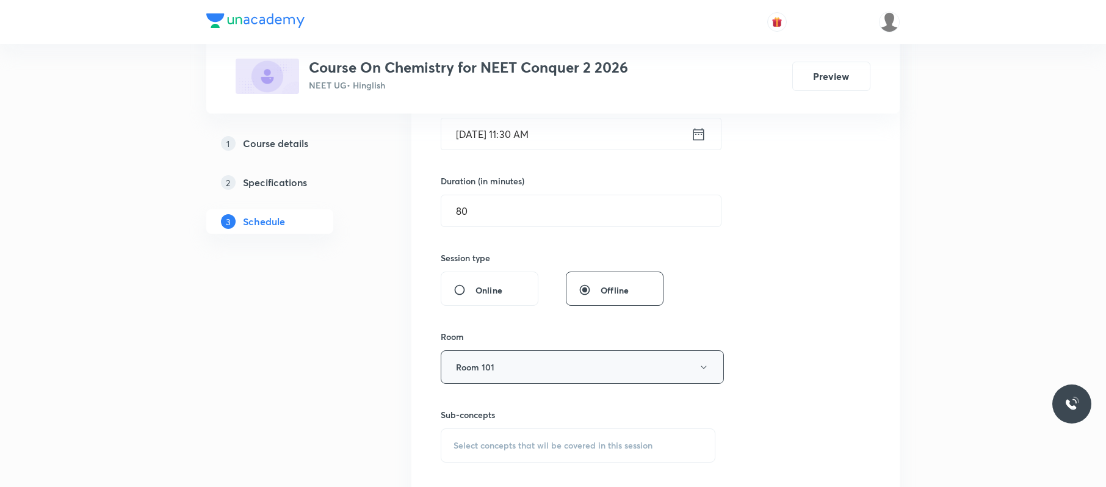
scroll to position [469, 0]
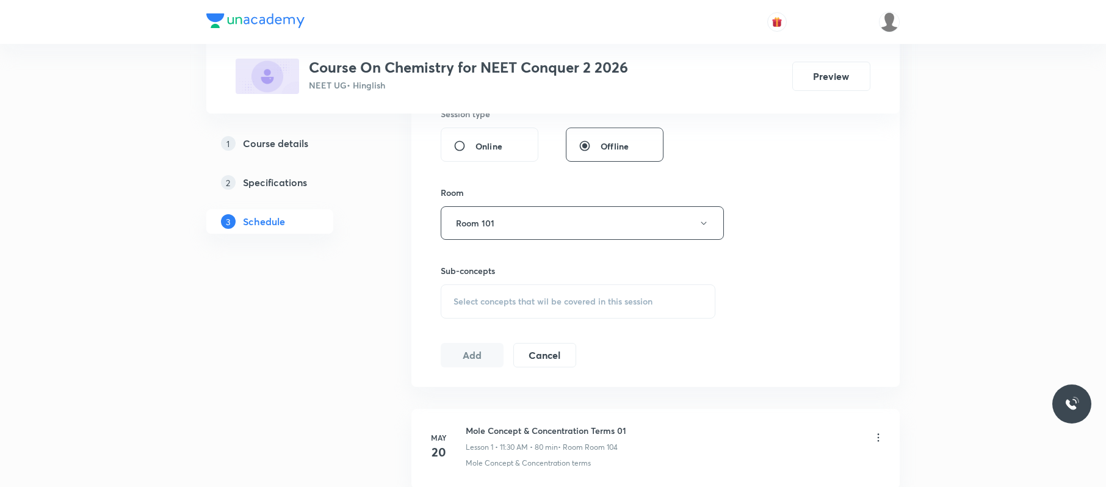
click at [564, 291] on div "Select concepts that wil be covered in this session" at bounding box center [578, 301] width 275 height 34
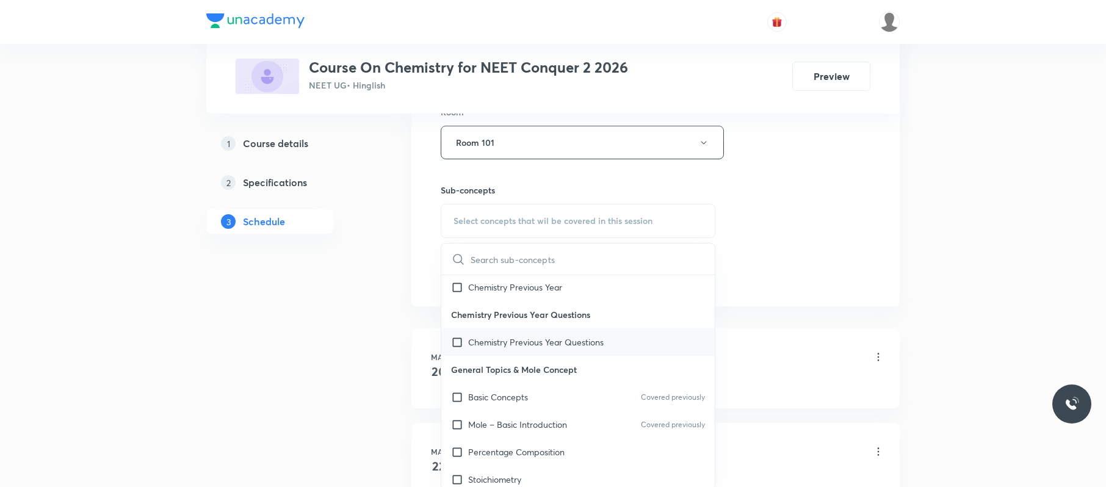
scroll to position [71, 0]
click at [558, 416] on div "Mole – Basic Introduction Covered previously" at bounding box center [577, 423] width 273 height 27
checkbox input "true"
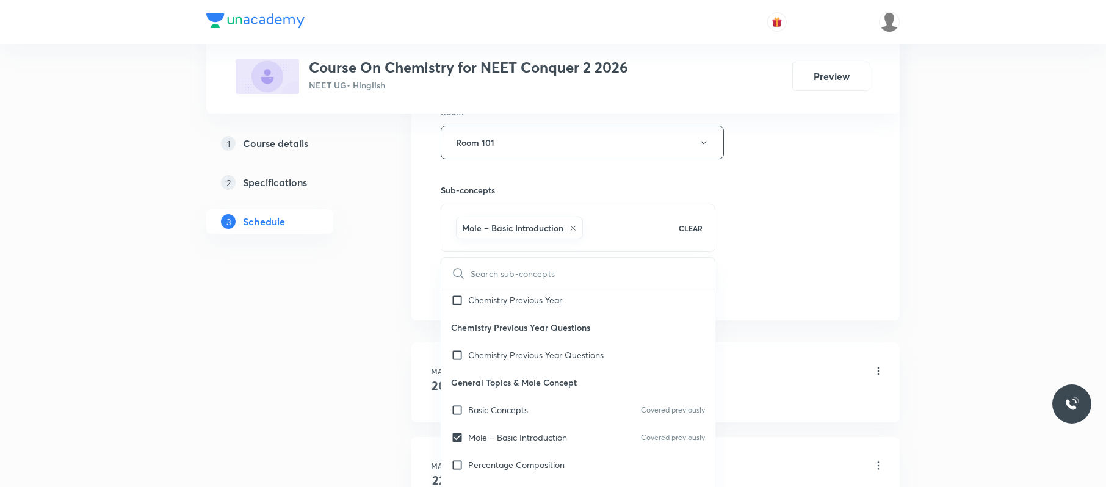
click at [857, 262] on div "Session 52 Live class Session title 17/99 Redox Reaction 02 ​ Schedule for Sep …" at bounding box center [656, 7] width 430 height 587
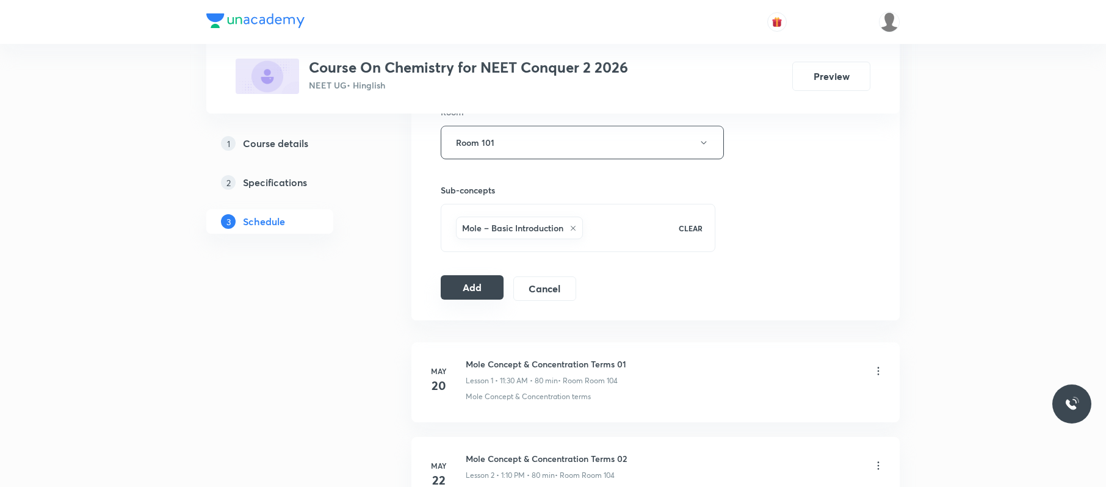
click at [488, 286] on button "Add" at bounding box center [472, 287] width 63 height 24
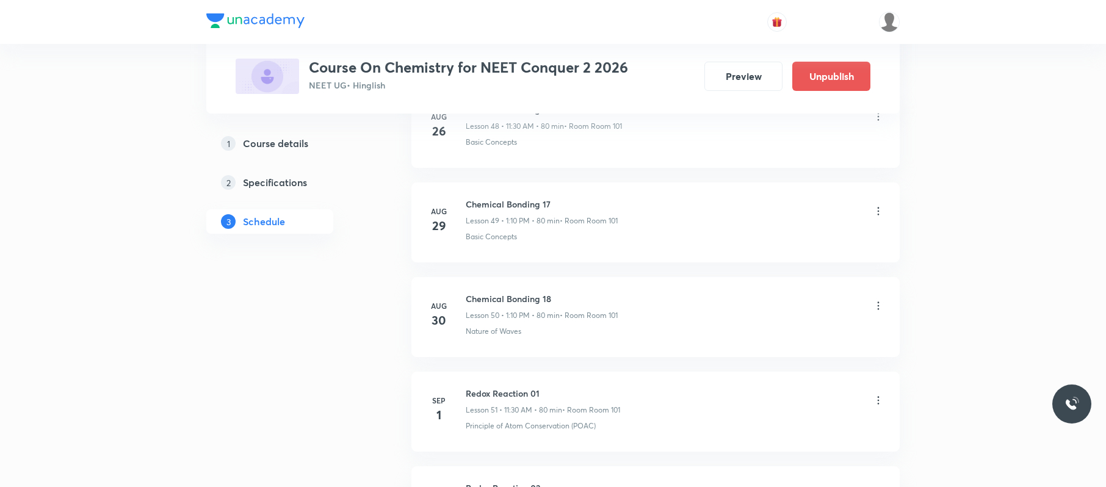
scroll to position [4871, 0]
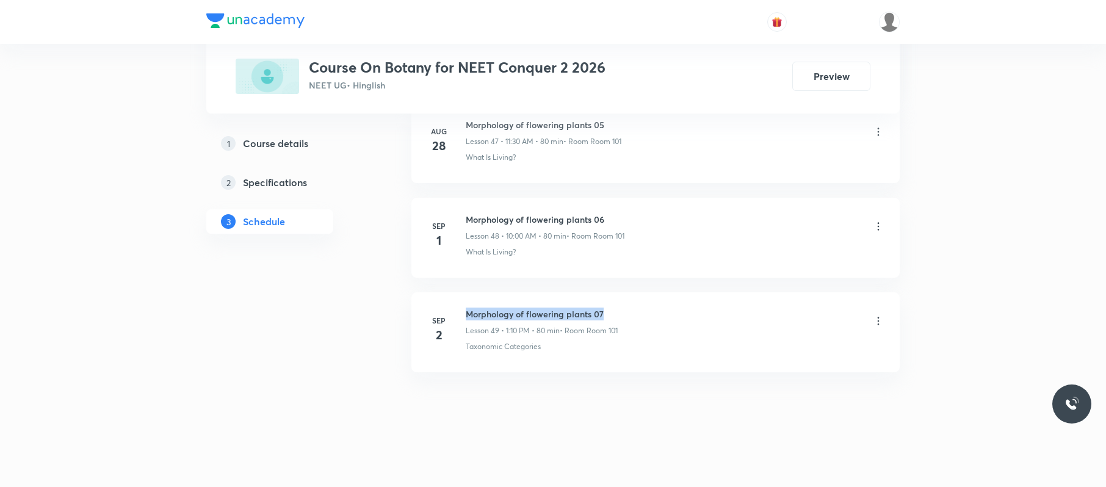
drag, startPoint x: 615, startPoint y: 310, endPoint x: 464, endPoint y: 302, distance: 151.6
click at [464, 302] on li "[DATE] Morphology of flowering plants 07 Lesson 49 • 1:10 PM • 80 min • Room Ro…" at bounding box center [655, 332] width 488 height 80
copy h6 "Morphology of flowering plants 07"
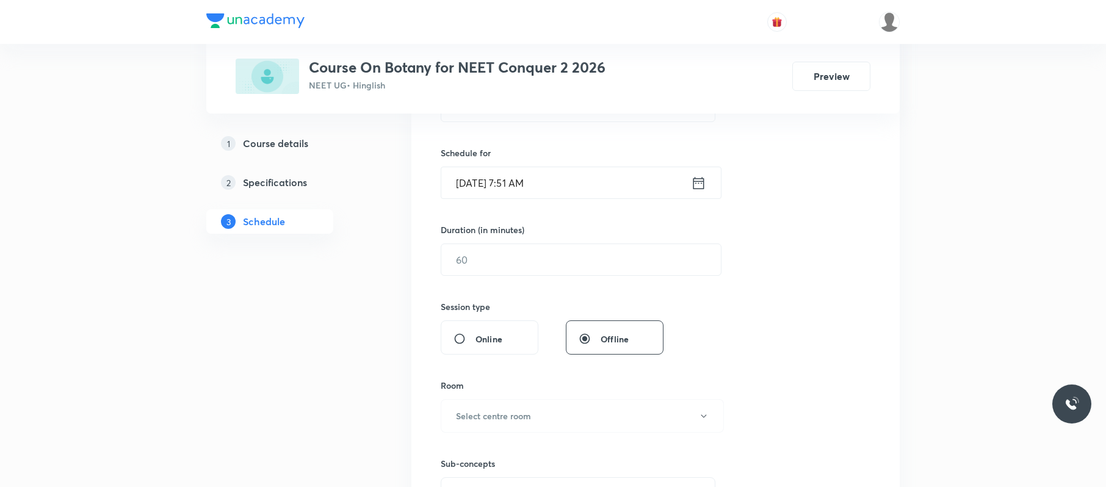
scroll to position [415, 0]
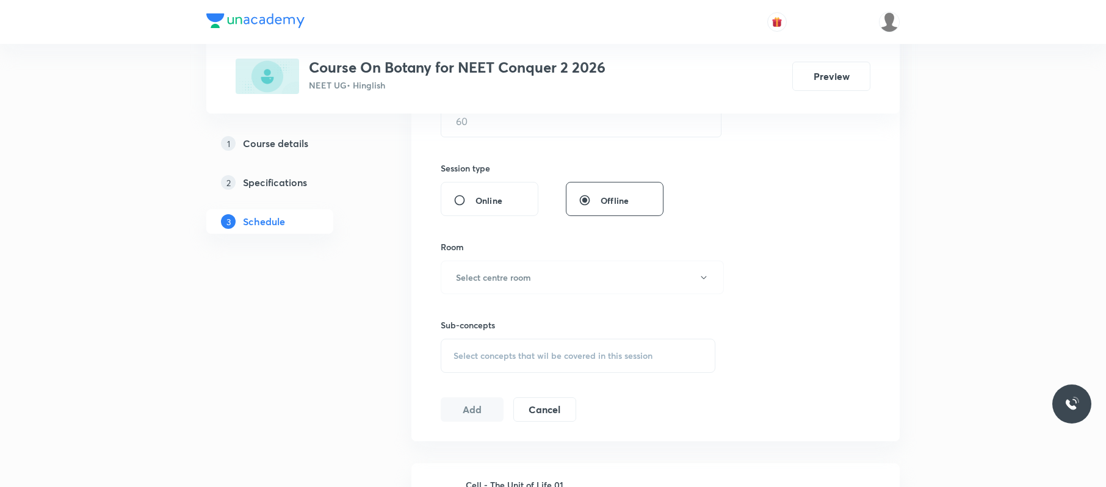
click at [584, 364] on div "Select concepts that wil be covered in this session" at bounding box center [578, 356] width 275 height 34
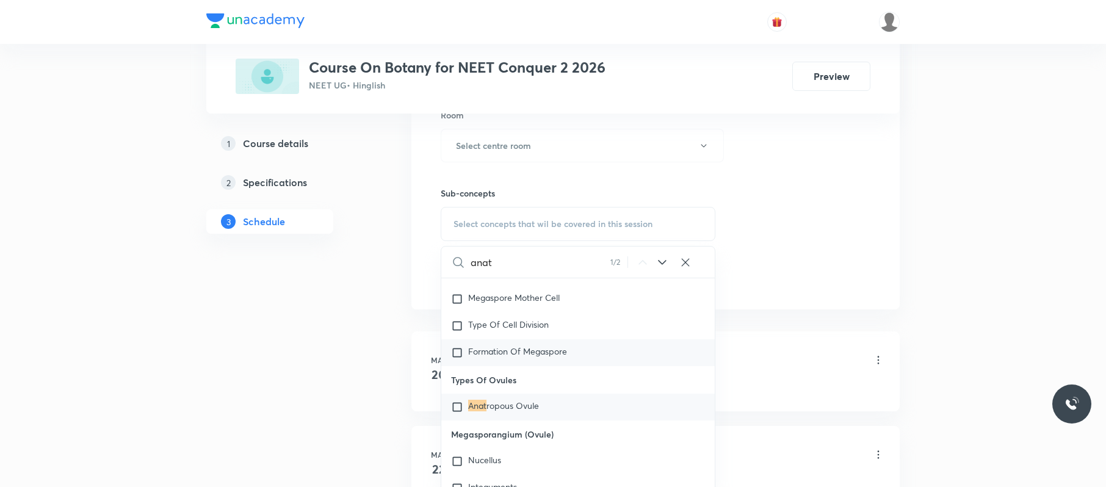
scroll to position [14022, 0]
type input "anat"
click at [659, 267] on icon at bounding box center [662, 262] width 15 height 15
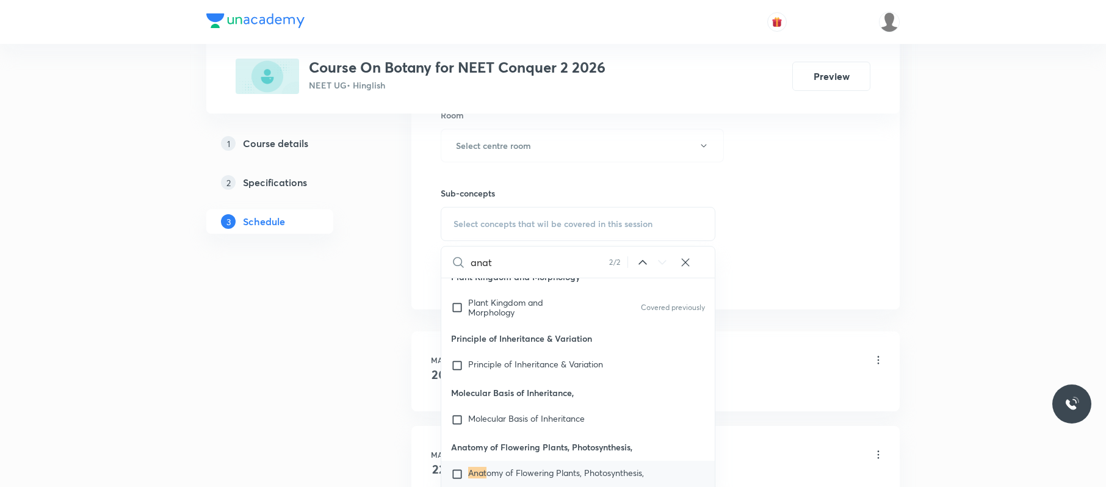
scroll to position [26418, 0]
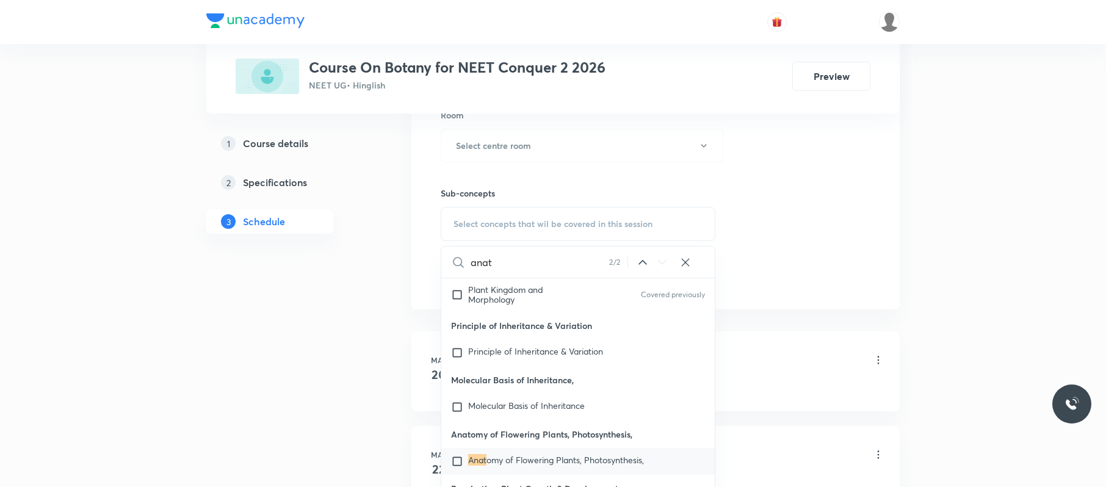
click at [553, 454] on span "omy of Flowering Plants, Photosynthesis," at bounding box center [565, 460] width 157 height 12
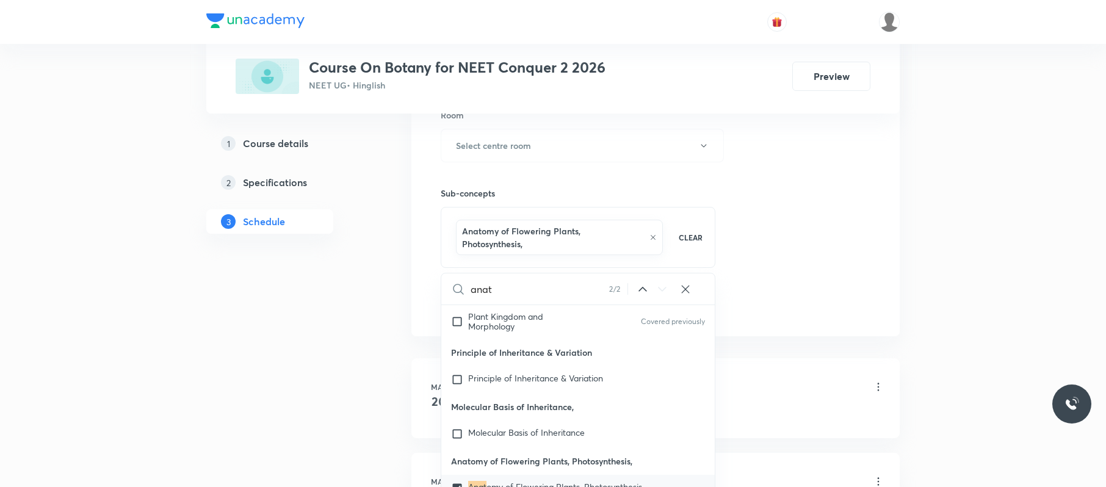
checkbox input "true"
drag, startPoint x: 576, startPoint y: 227, endPoint x: 461, endPoint y: 234, distance: 115.0
click at [461, 234] on div "Anatomy of Flowering Plants, Photosynthesis," at bounding box center [559, 237] width 207 height 35
copy h6 "Anatomy of Flowering Plants"
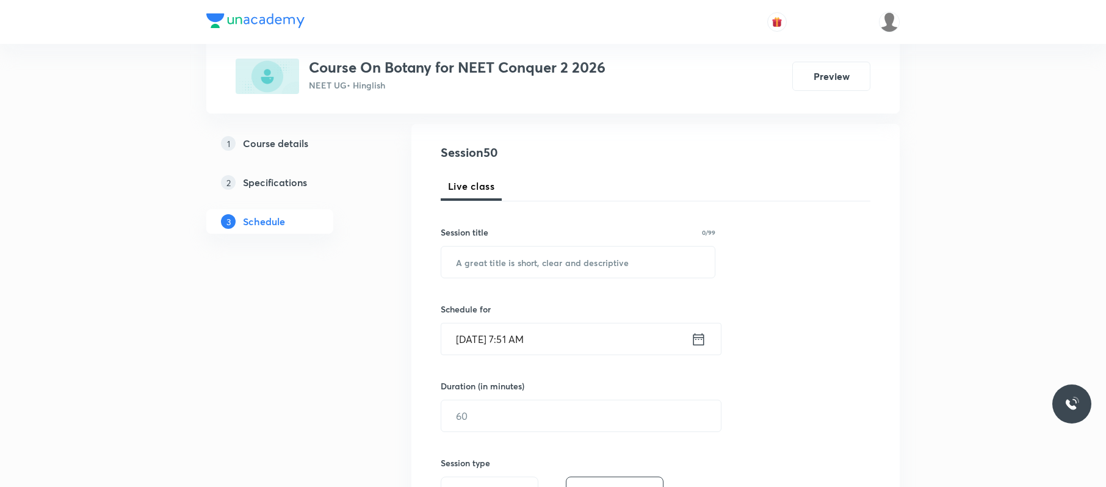
click at [461, 234] on h6 "Session title" at bounding box center [465, 232] width 48 height 13
paste input "Anatomy of Flowering Plants"
click at [482, 272] on input "Anatomy of Flowering Plants" at bounding box center [577, 262] width 273 height 31
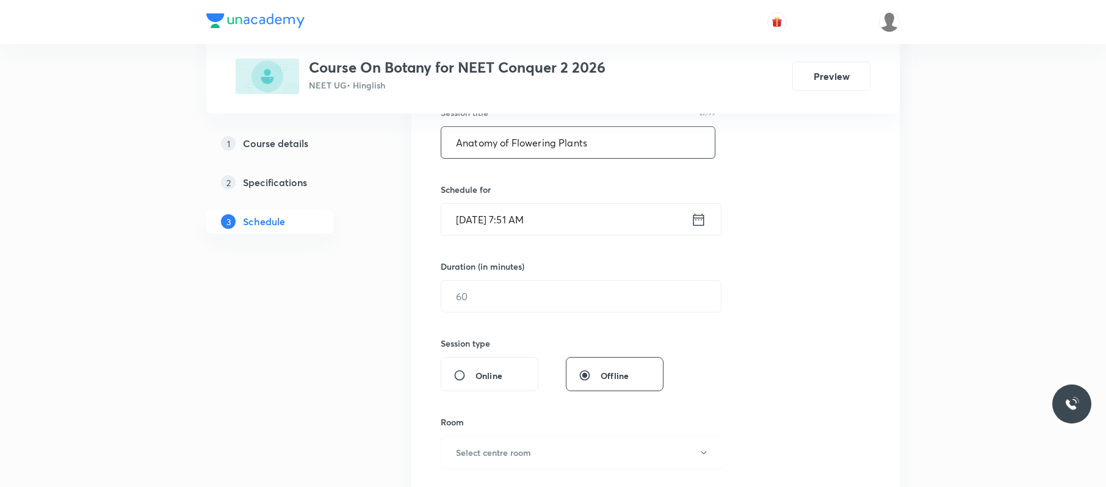
scroll to position [243, 0]
type input "Anatomy of Flowering Plants"
click at [557, 228] on input "Sep 3, 2025, 7:51 AM" at bounding box center [566, 216] width 250 height 31
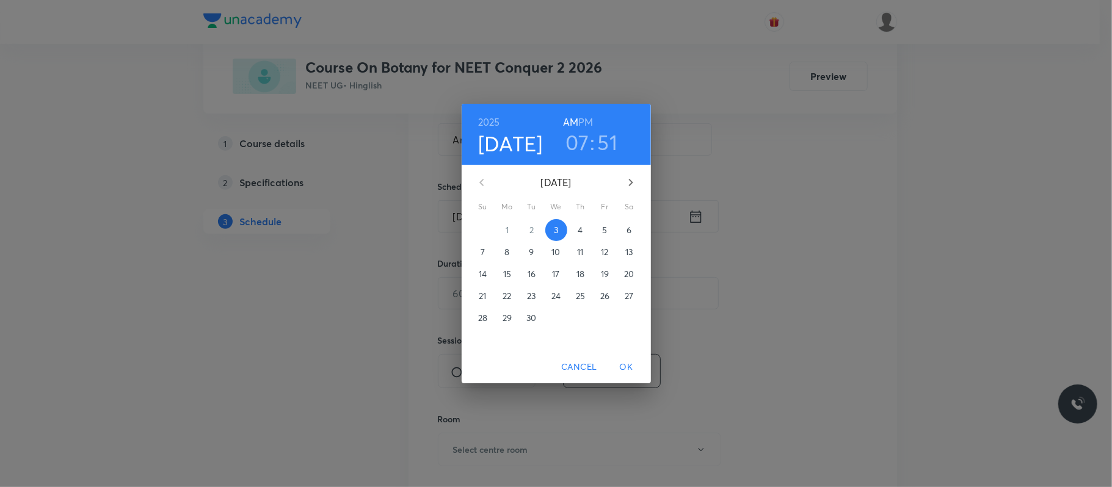
click at [587, 125] on h6 "PM" at bounding box center [585, 122] width 15 height 17
click at [575, 147] on h3 "07" at bounding box center [577, 142] width 24 height 26
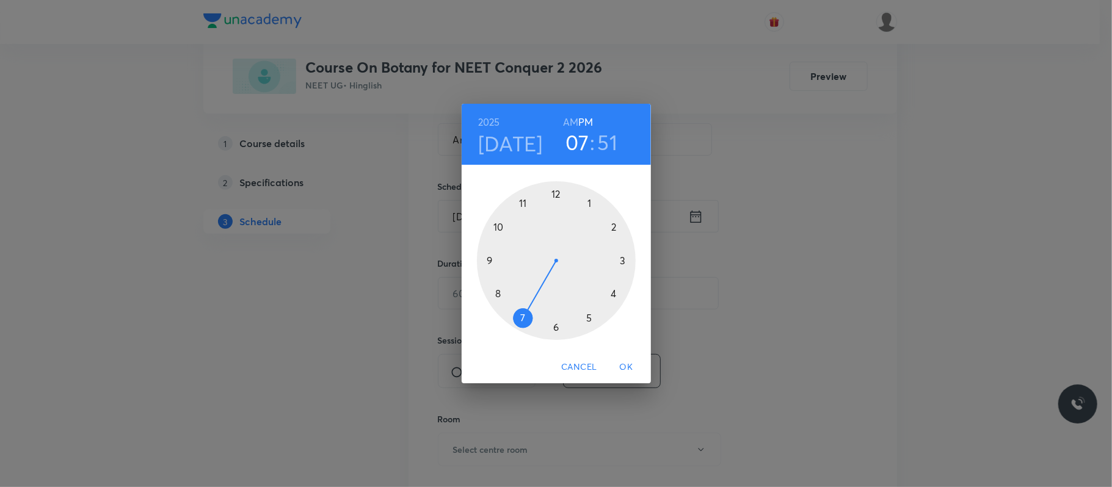
click at [591, 201] on div at bounding box center [556, 260] width 159 height 159
click at [613, 226] on div at bounding box center [556, 260] width 159 height 159
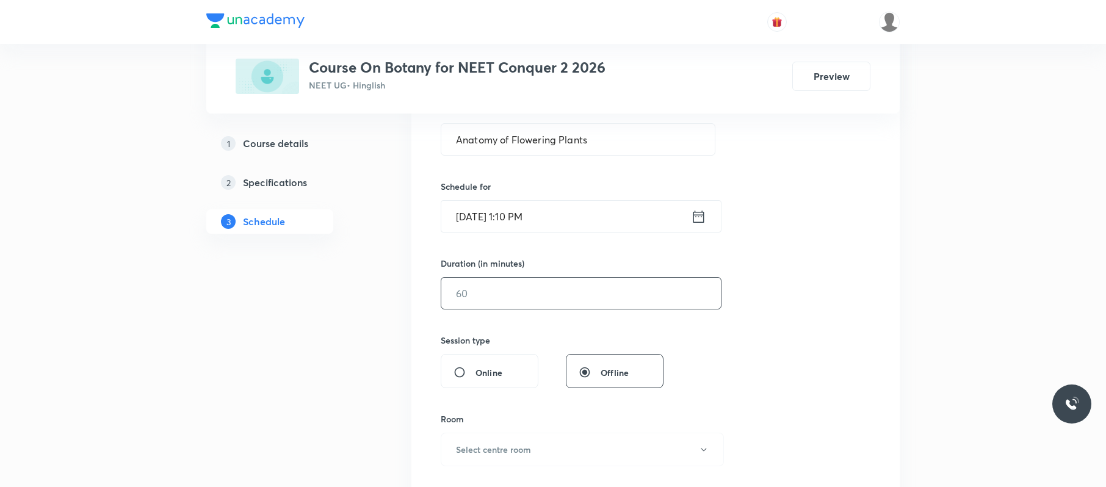
click at [592, 279] on input "text" at bounding box center [581, 293] width 280 height 31
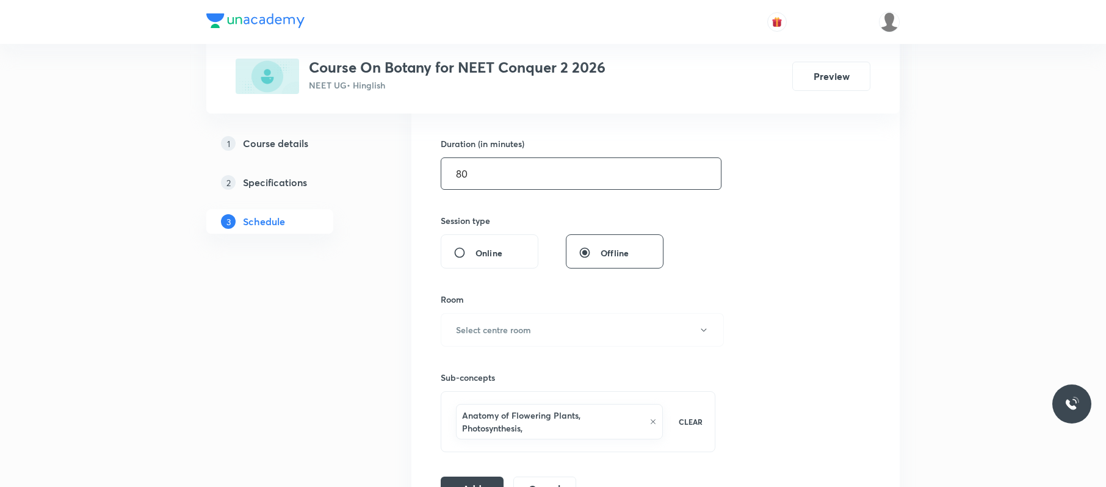
scroll to position [364, 0]
type input "80"
click at [570, 337] on button "Select centre room" at bounding box center [582, 329] width 283 height 34
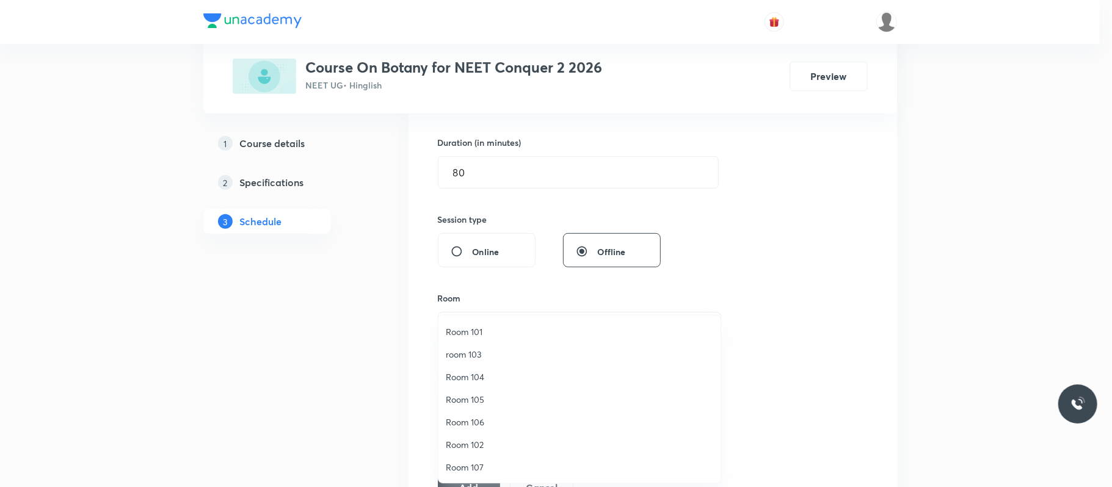
click at [488, 328] on span "Room 101" at bounding box center [579, 331] width 267 height 13
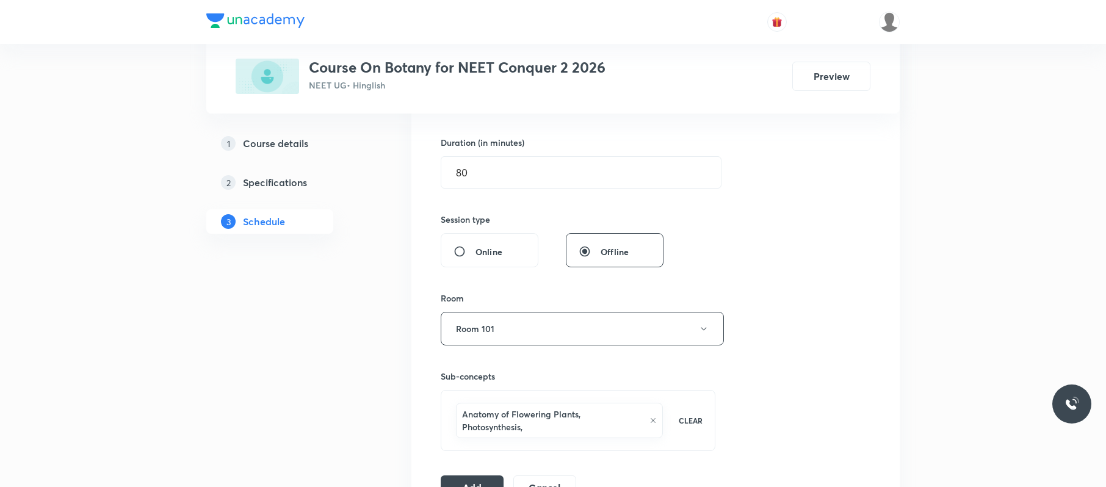
scroll to position [645, 0]
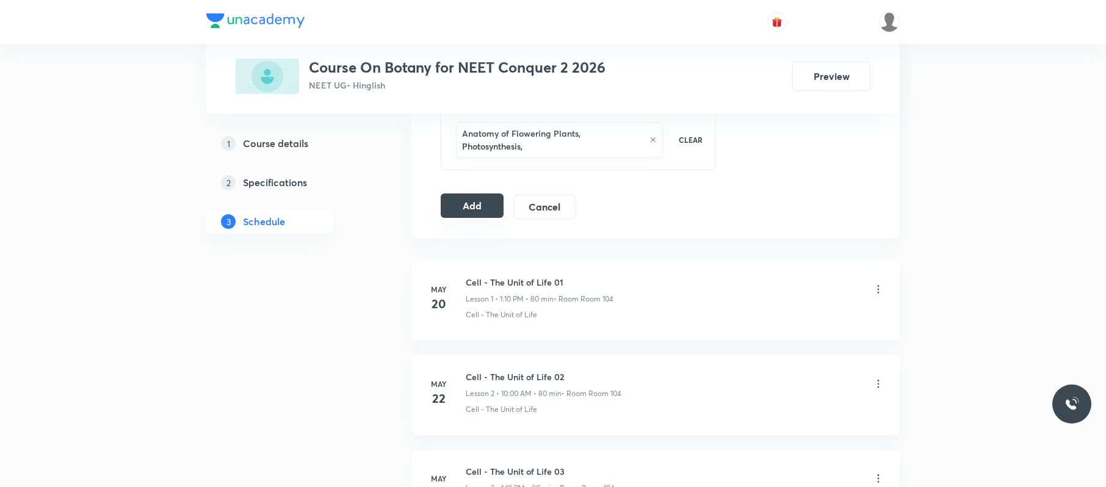
click at [472, 206] on button "Add" at bounding box center [472, 206] width 63 height 24
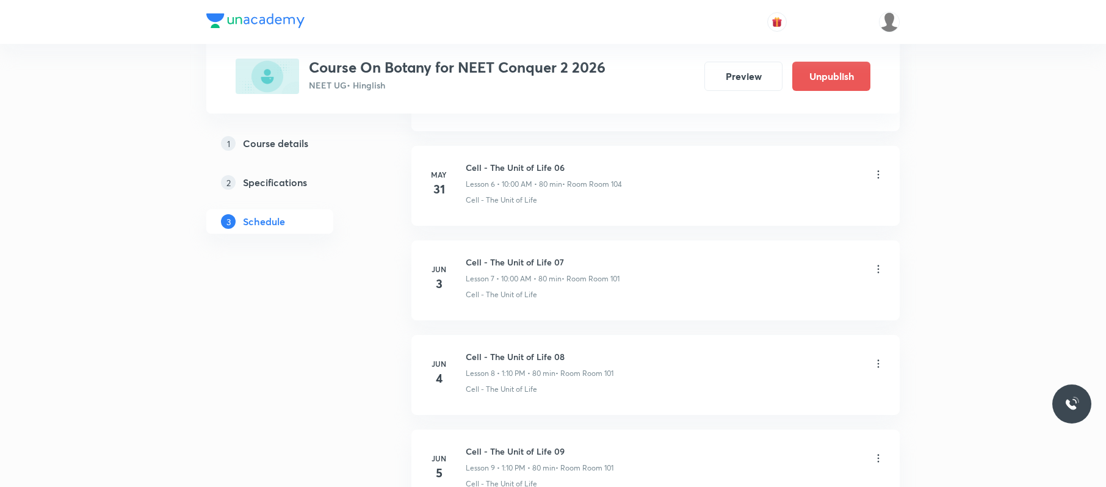
scroll to position [4683, 0]
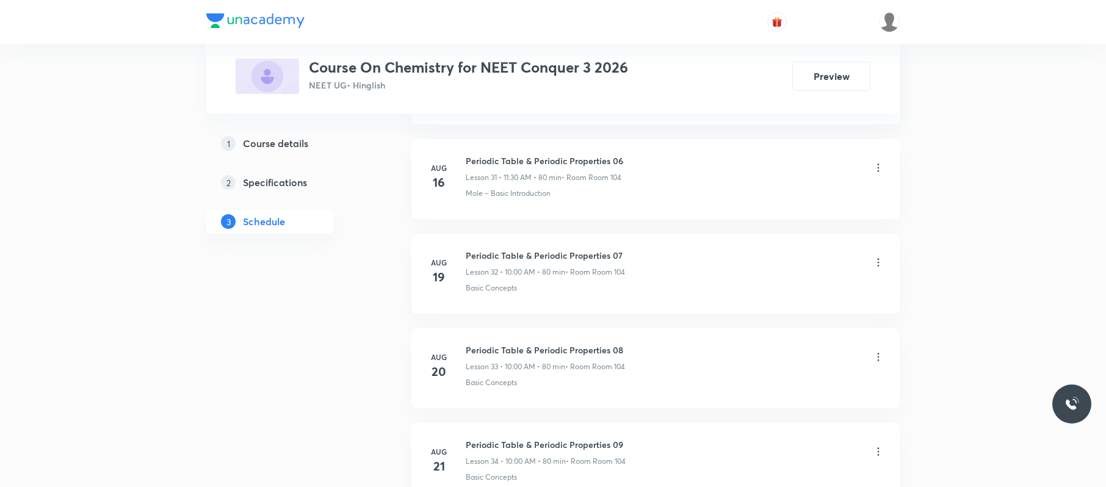
scroll to position [4388, 0]
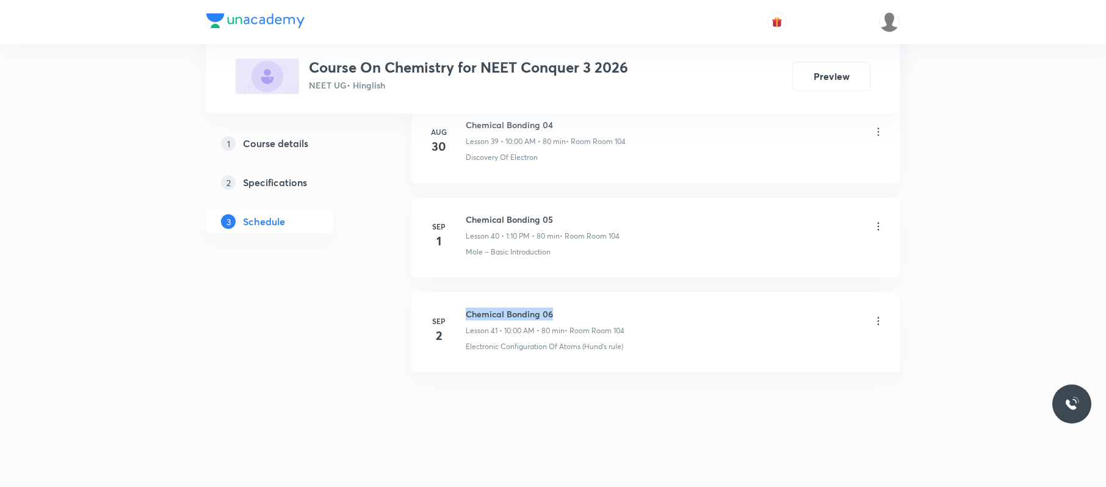
drag, startPoint x: 575, startPoint y: 311, endPoint x: 469, endPoint y: 298, distance: 107.1
click at [469, 298] on li "[DATE] Chemical Bonding 06 Lesson 41 • 10:00 AM • 80 min • Room Room 104 Electr…" at bounding box center [655, 332] width 488 height 80
copy h6 "Chemical Bonding 06"
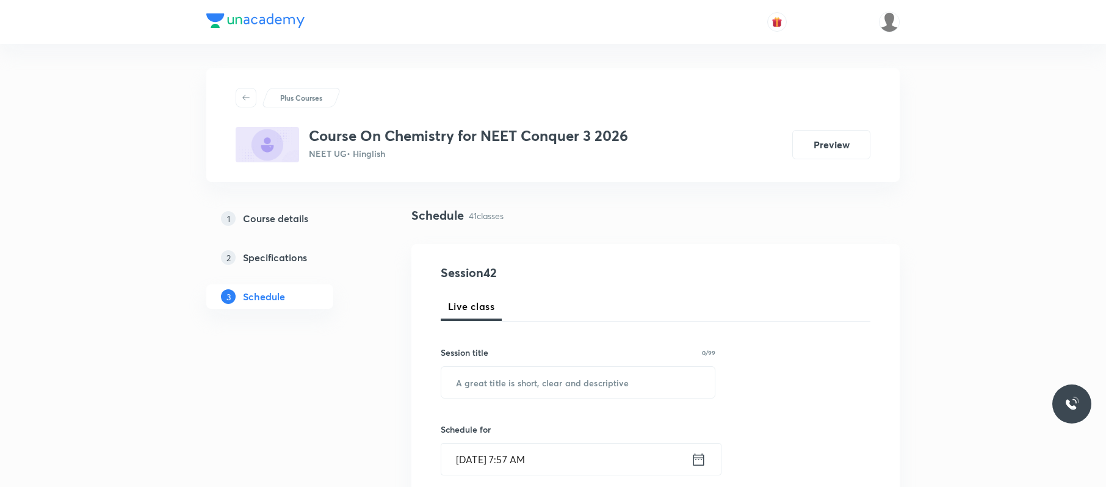
scroll to position [78, 0]
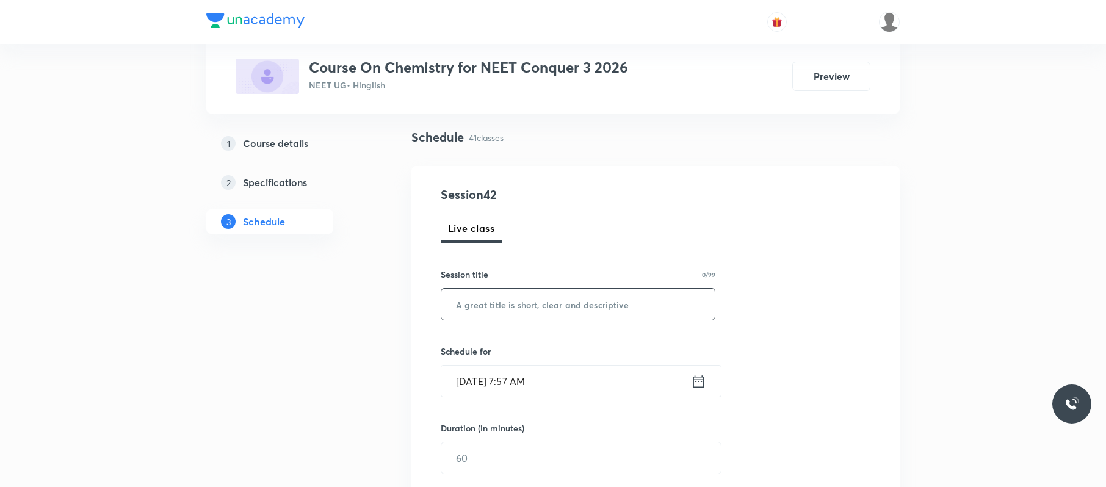
click at [553, 303] on input "text" at bounding box center [577, 304] width 273 height 31
paste input "Chemical Bonding 06"
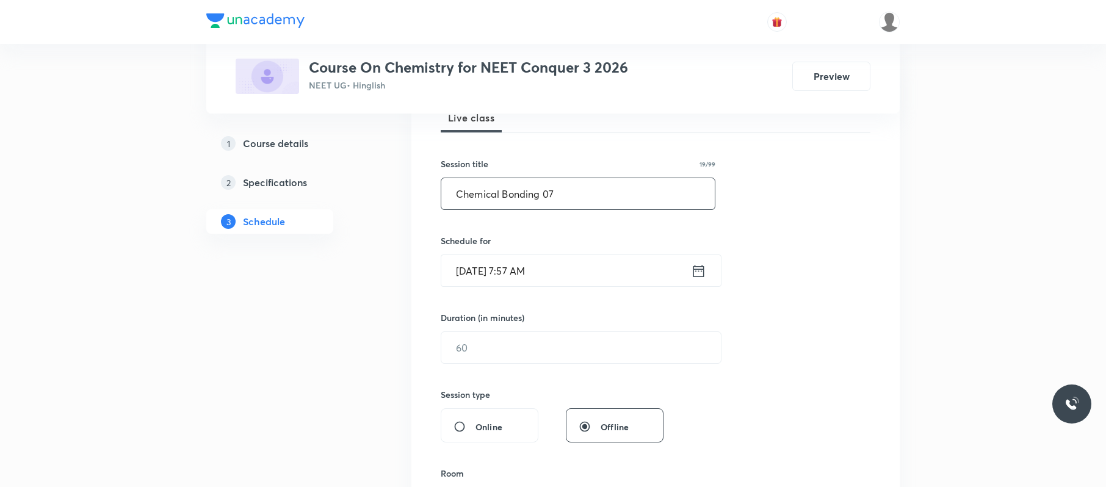
scroll to position [219, 0]
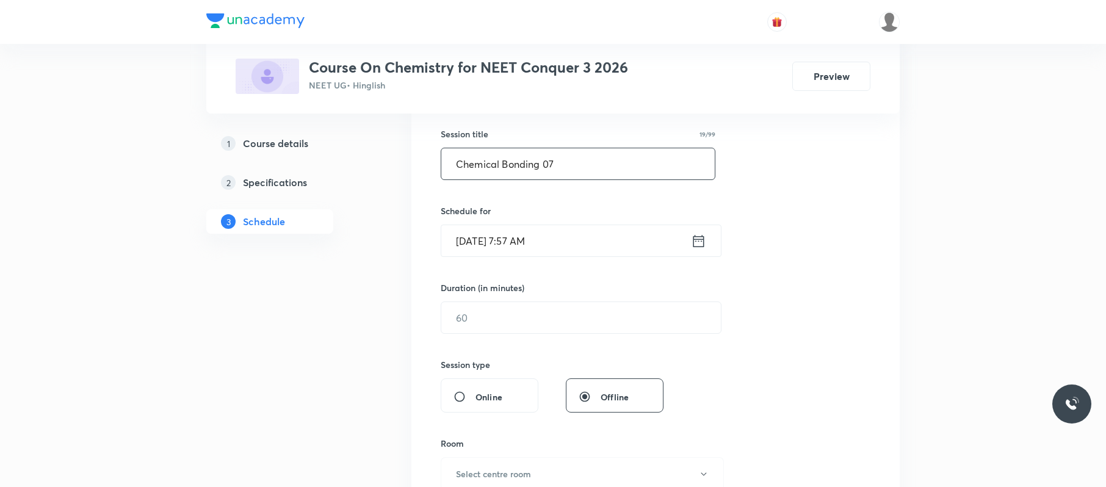
type input "Chemical Bonding 07"
click at [590, 243] on input "[DATE] 7:57 AM" at bounding box center [566, 240] width 250 height 31
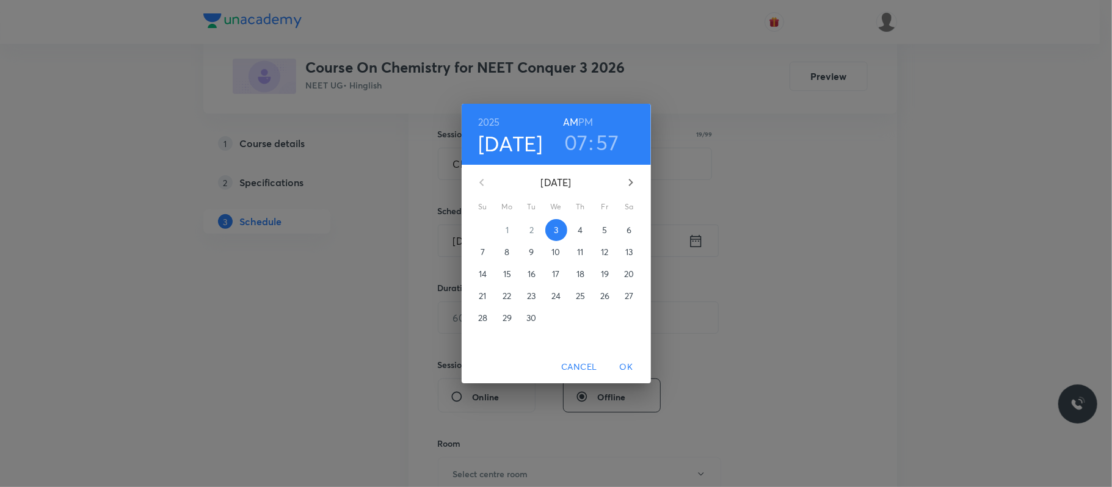
click at [575, 142] on h3 "07" at bounding box center [576, 142] width 24 height 26
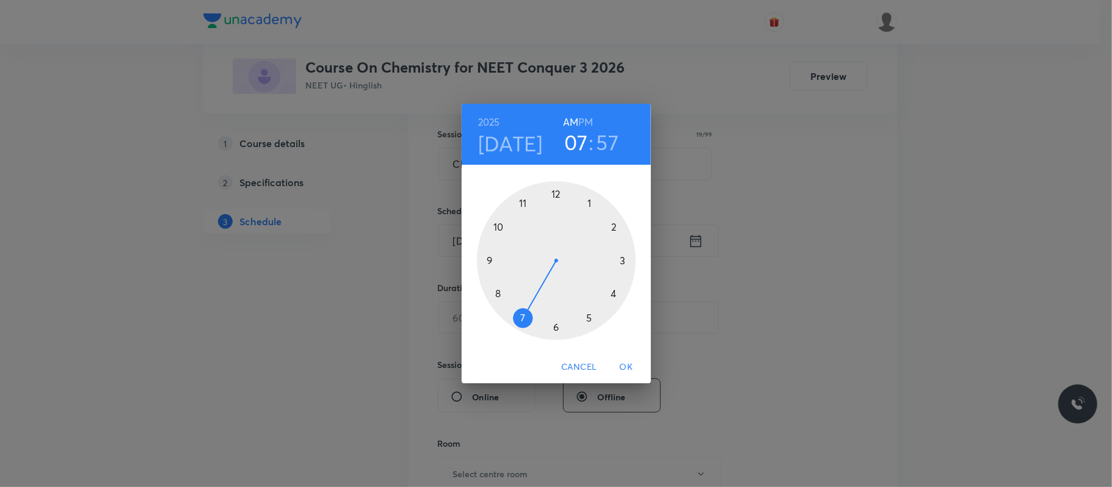
click at [499, 225] on div at bounding box center [556, 260] width 159 height 159
click at [557, 192] on div at bounding box center [556, 260] width 159 height 159
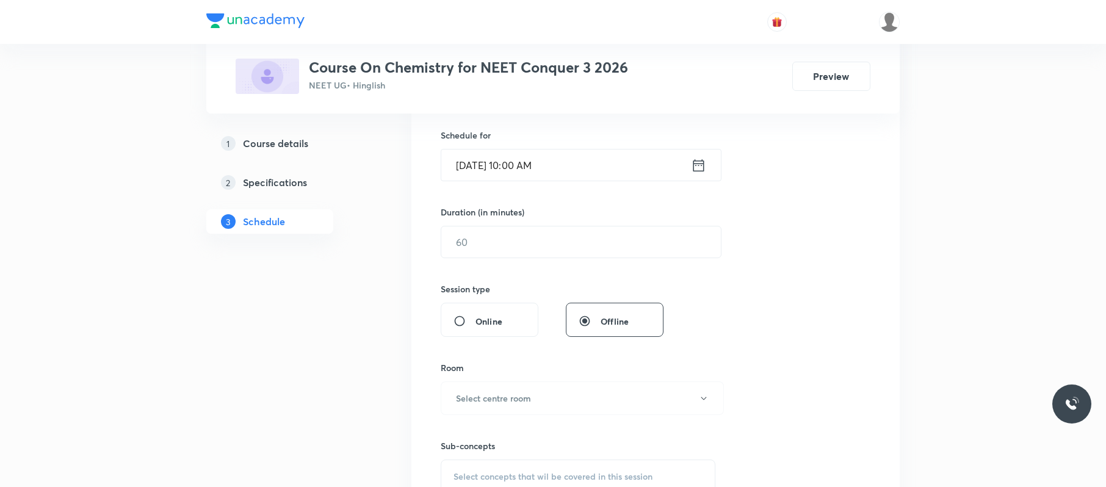
scroll to position [295, 0]
click at [551, 247] on input "text" at bounding box center [581, 240] width 280 height 31
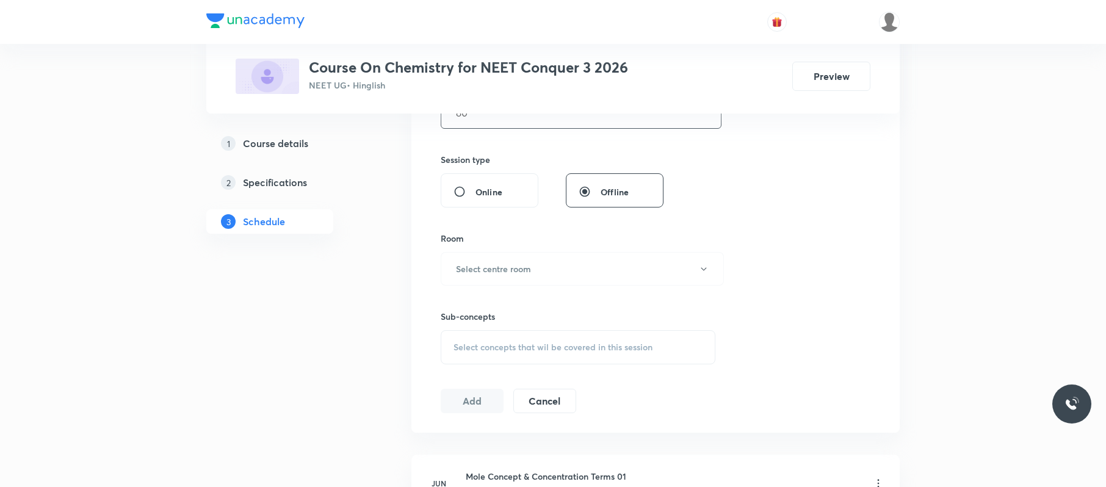
scroll to position [425, 0]
type input "80"
click at [551, 266] on button "Select centre room" at bounding box center [582, 267] width 283 height 34
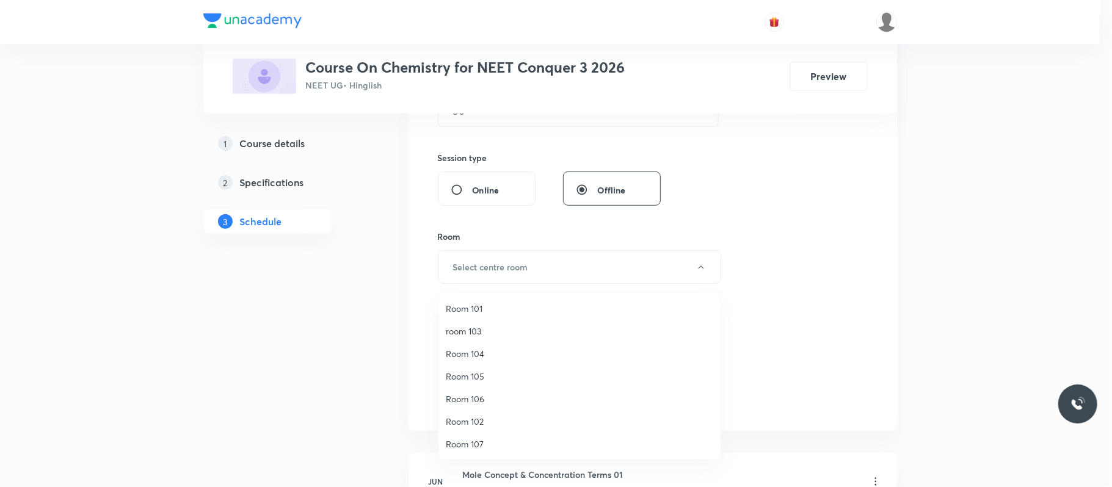
click at [497, 353] on span "Room 104" at bounding box center [579, 353] width 267 height 13
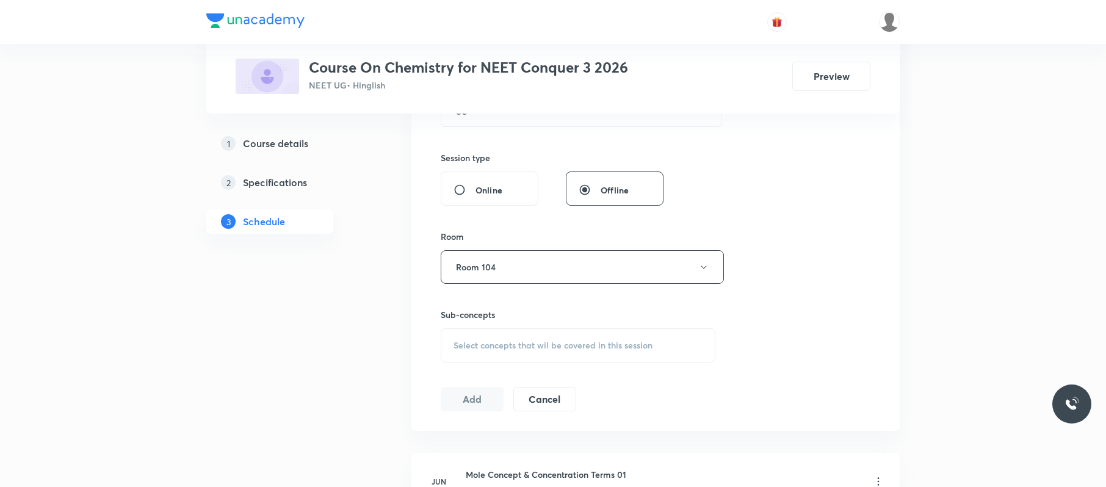
click at [604, 349] on span "Select concepts that wil be covered in this session" at bounding box center [553, 346] width 199 height 10
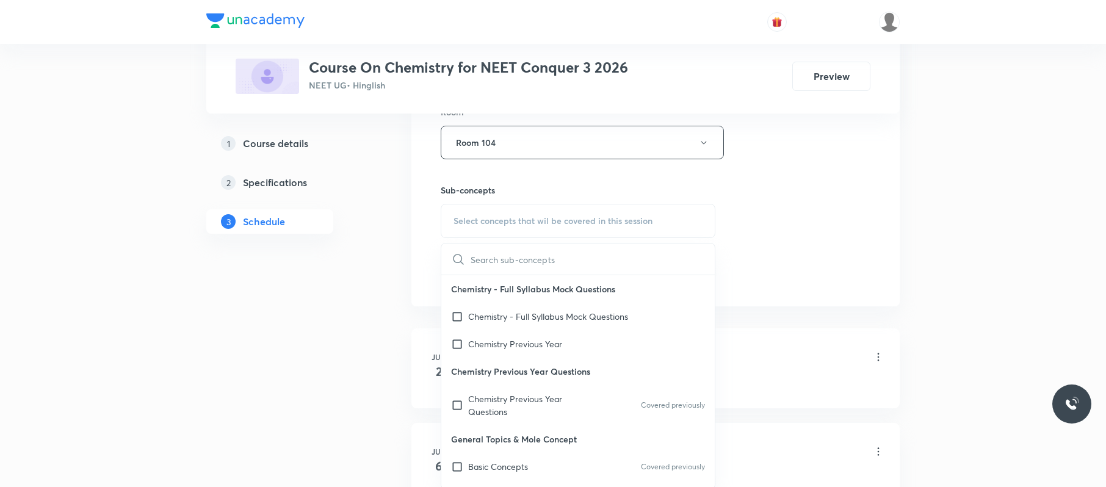
scroll to position [558, 0]
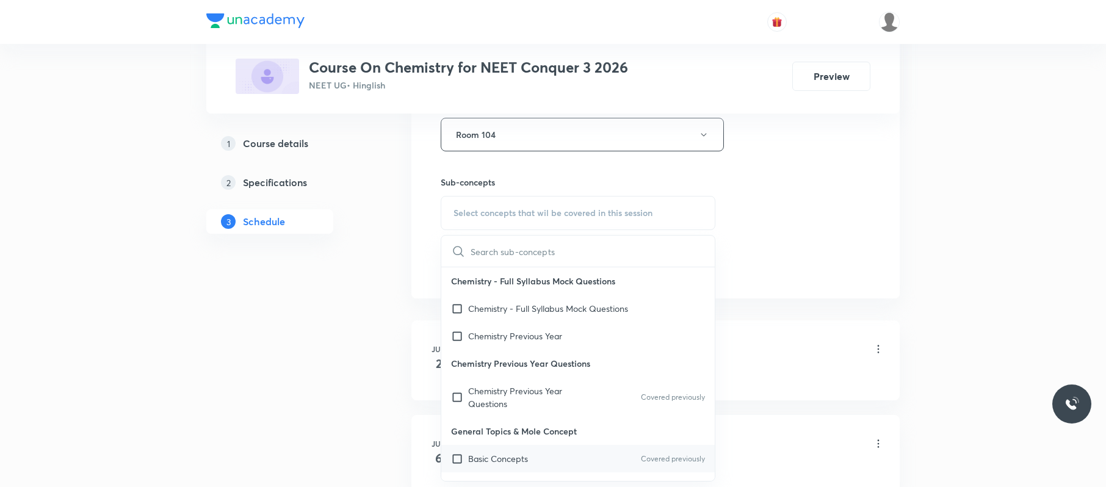
click at [553, 464] on div "Basic Concepts Covered previously" at bounding box center [577, 458] width 273 height 27
checkbox input "true"
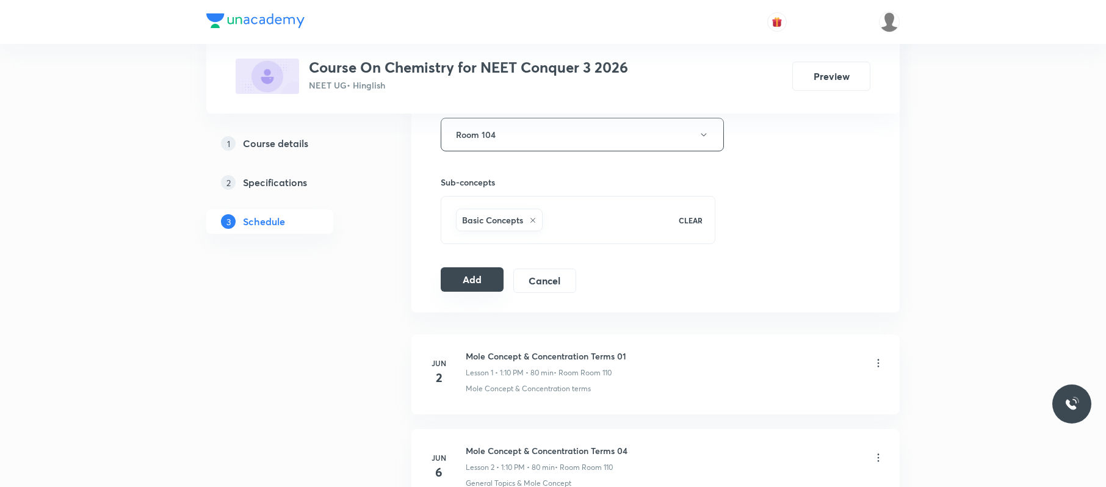
click at [479, 281] on button "Add" at bounding box center [472, 279] width 63 height 24
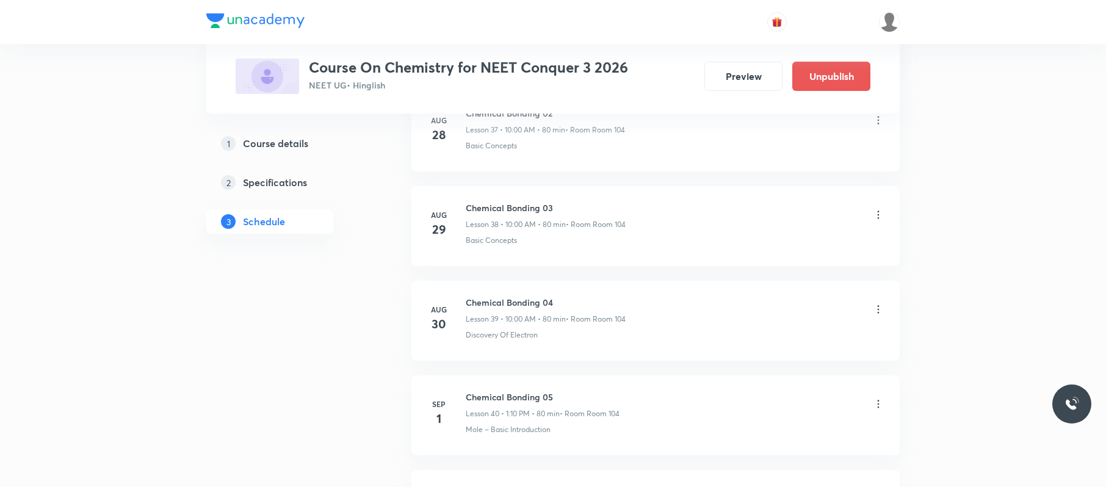
scroll to position [3921, 0]
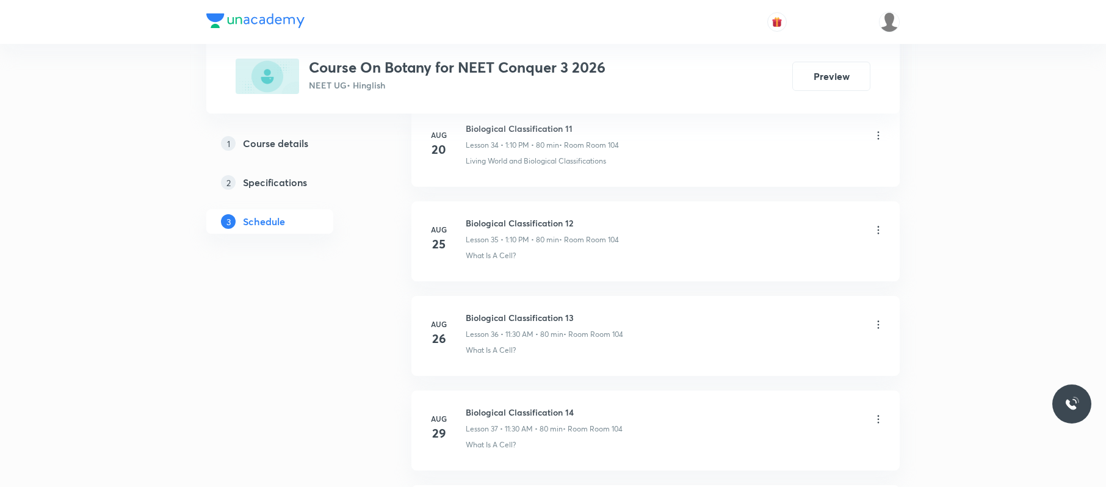
scroll to position [4295, 0]
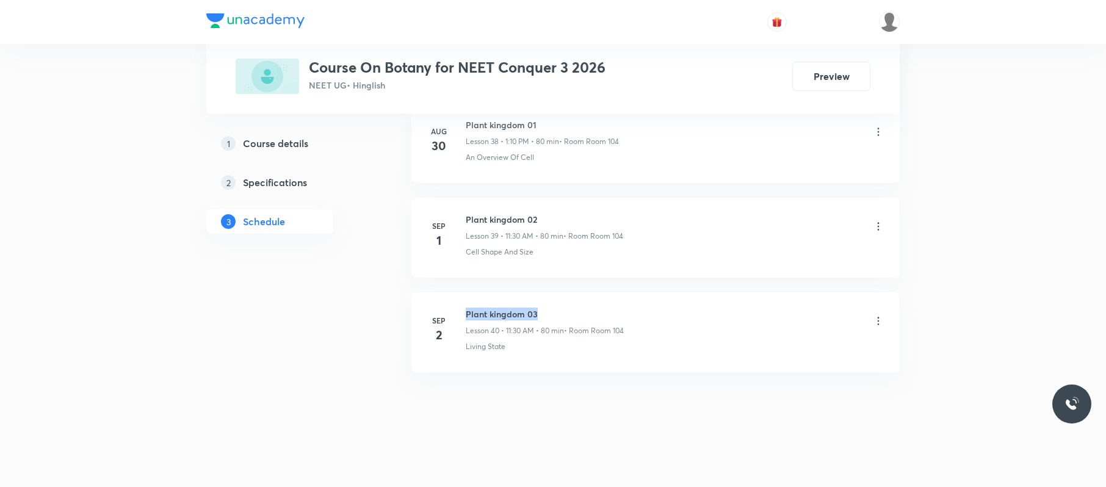
drag, startPoint x: 574, startPoint y: 310, endPoint x: 463, endPoint y: 289, distance: 113.7
copy h6 "Plant kingdom 03"
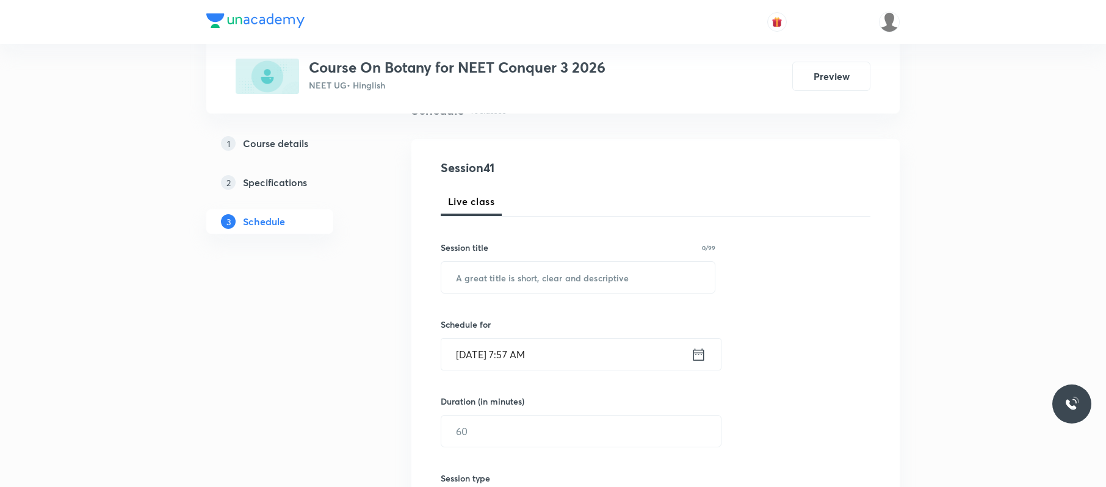
scroll to position [0, 0]
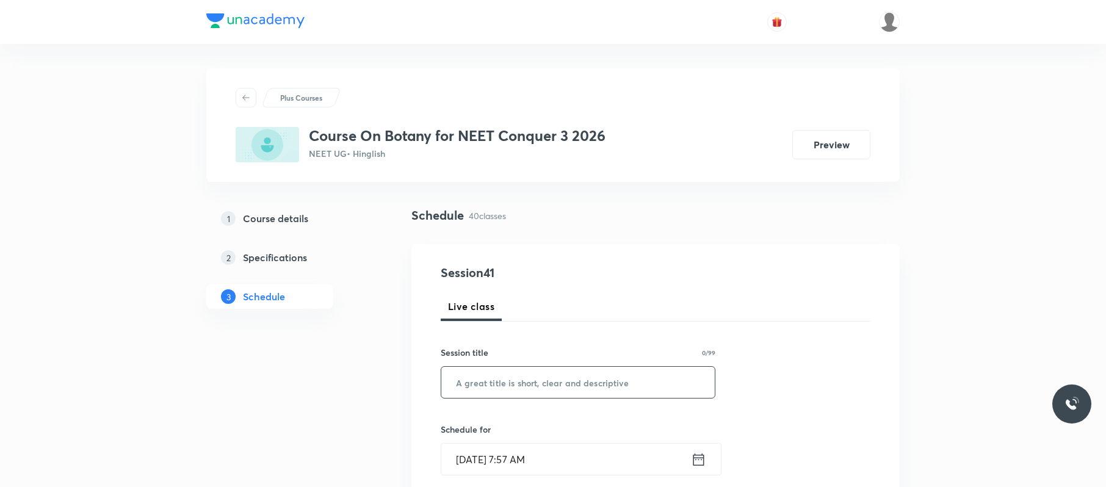
click at [596, 393] on input "text" at bounding box center [577, 382] width 273 height 31
paste input "Plant kingdom 03"
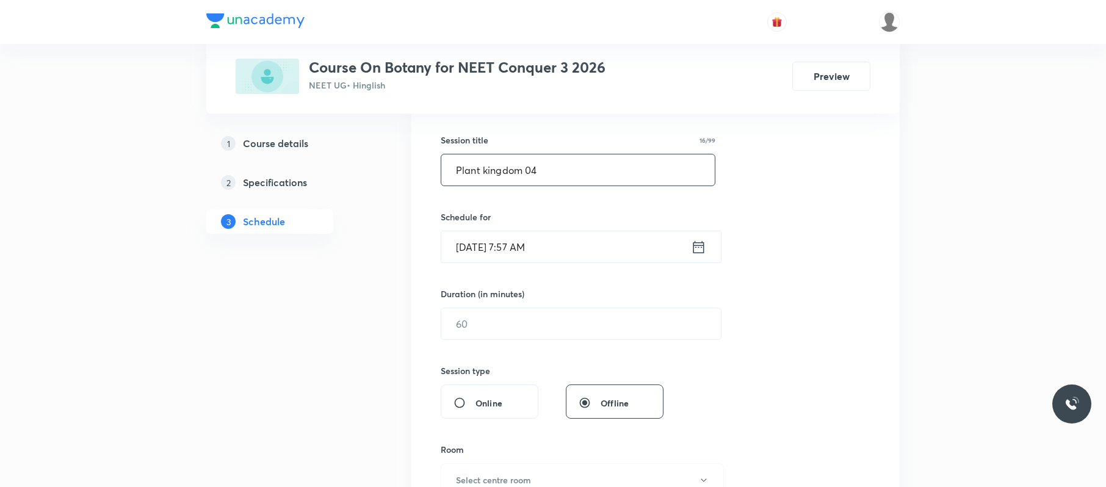
scroll to position [214, 0]
type input "Plant kingdom 04"
click at [609, 242] on input "[DATE] 7:57 AM" at bounding box center [566, 245] width 250 height 31
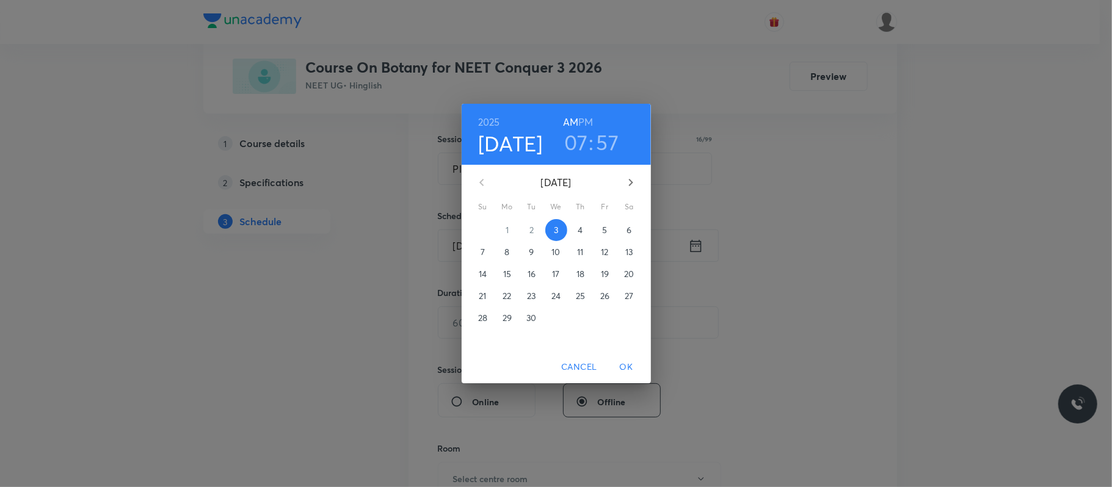
click at [582, 145] on h3 "07" at bounding box center [576, 142] width 24 height 26
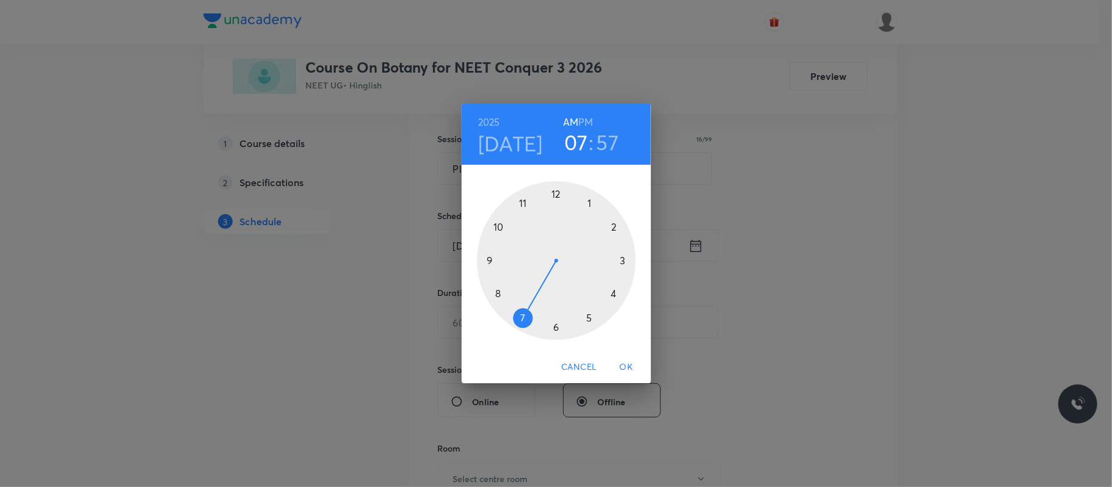
click at [521, 200] on div at bounding box center [556, 260] width 159 height 159
click at [555, 326] on div at bounding box center [556, 260] width 159 height 159
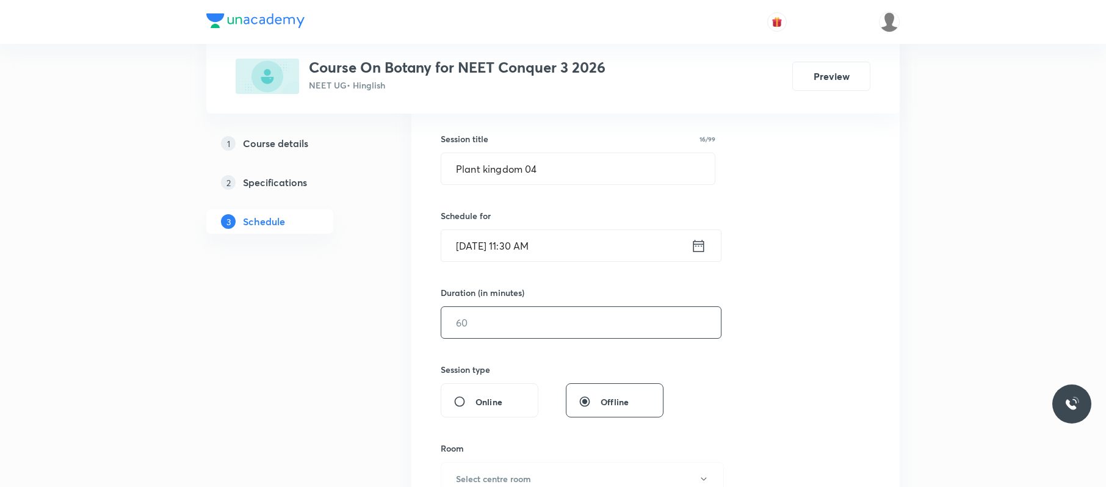
click at [520, 328] on input "text" at bounding box center [581, 322] width 280 height 31
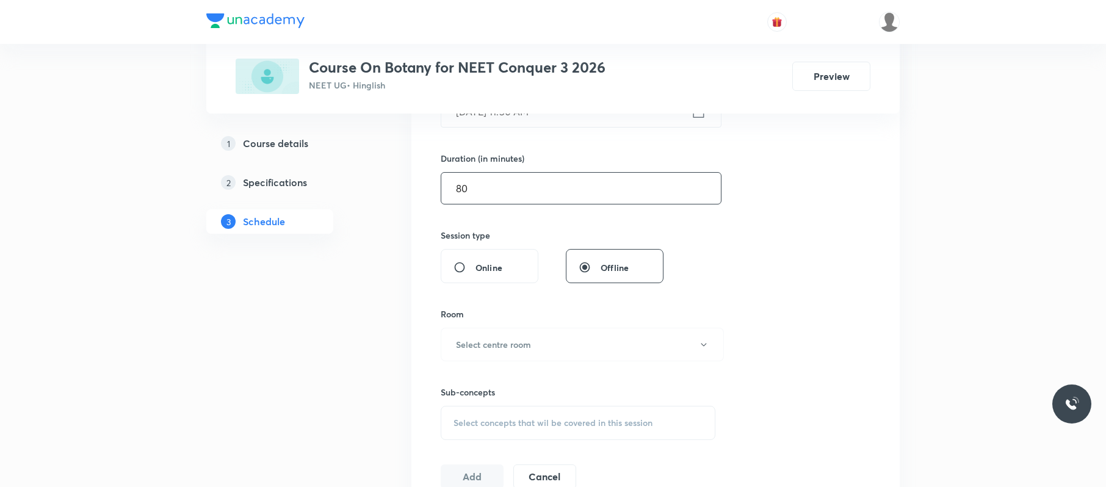
scroll to position [350, 0]
type input "80"
click at [520, 335] on button "Select centre room" at bounding box center [582, 342] width 283 height 34
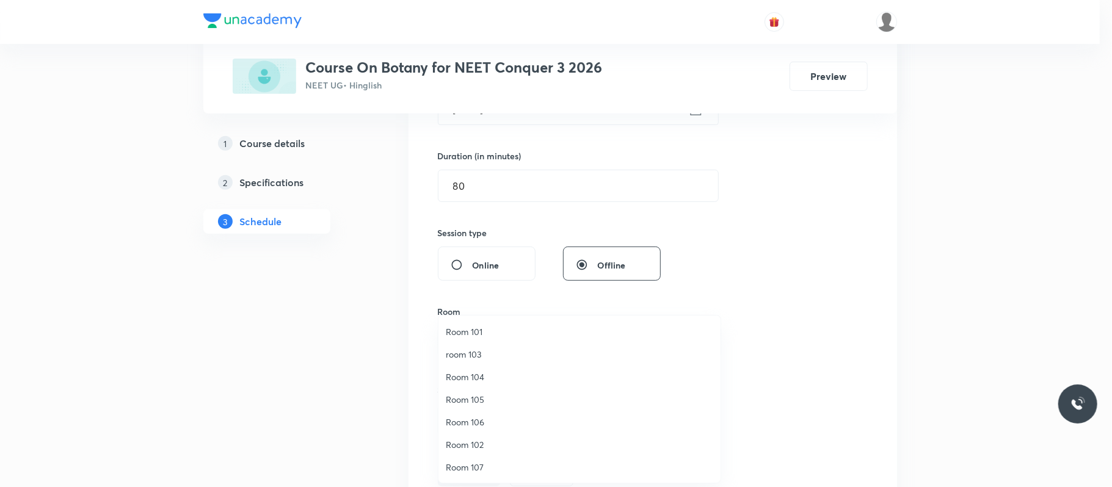
click at [494, 374] on span "Room 104" at bounding box center [579, 377] width 267 height 13
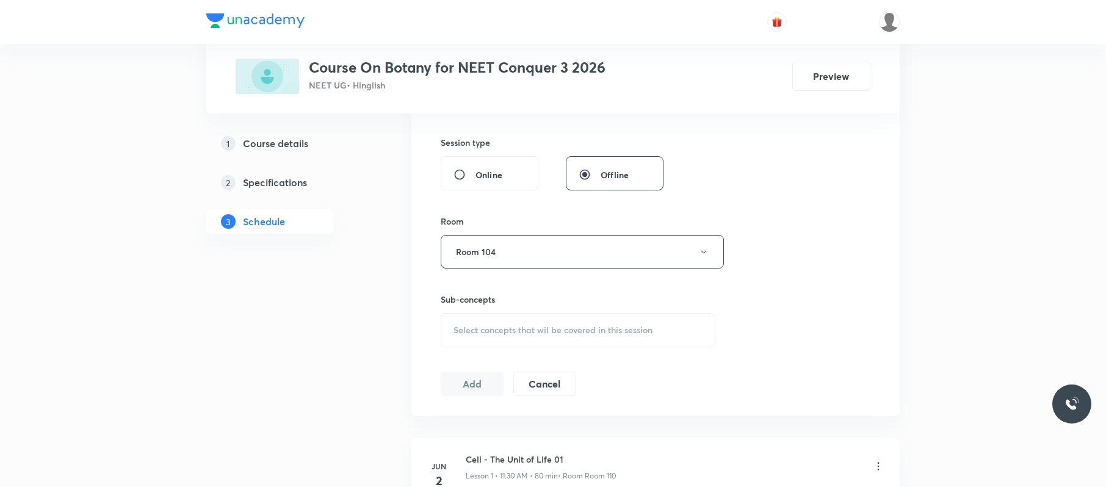
scroll to position [442, 0]
click at [555, 336] on div "Select concepts that wil be covered in this session" at bounding box center [578, 329] width 275 height 34
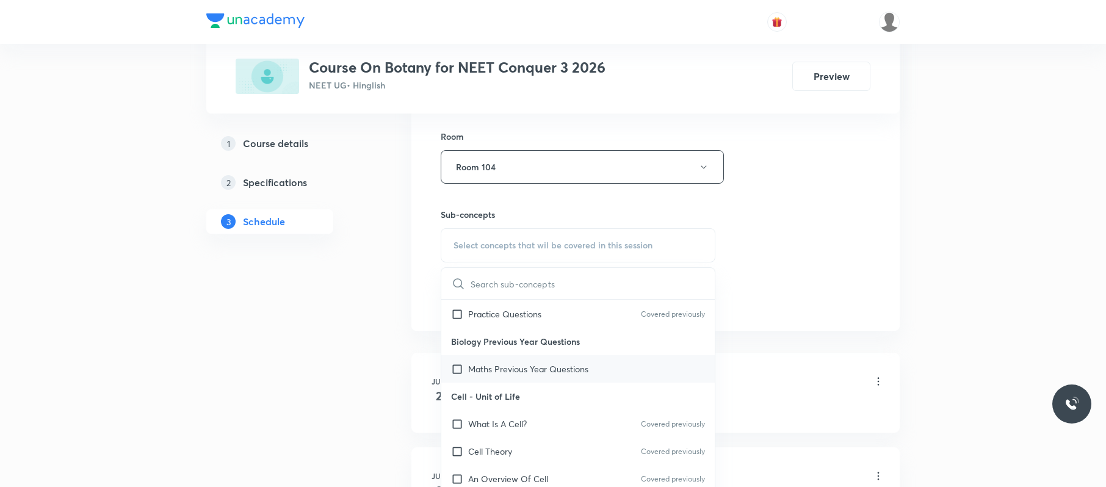
scroll to position [89, 0]
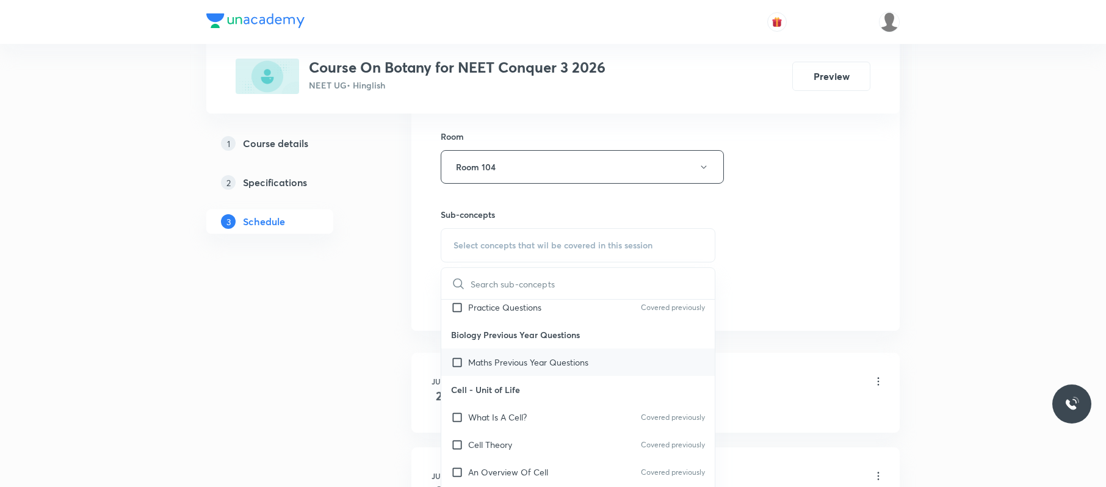
click at [536, 444] on div "Cell Theory Covered previously" at bounding box center [577, 444] width 273 height 27
checkbox input "true"
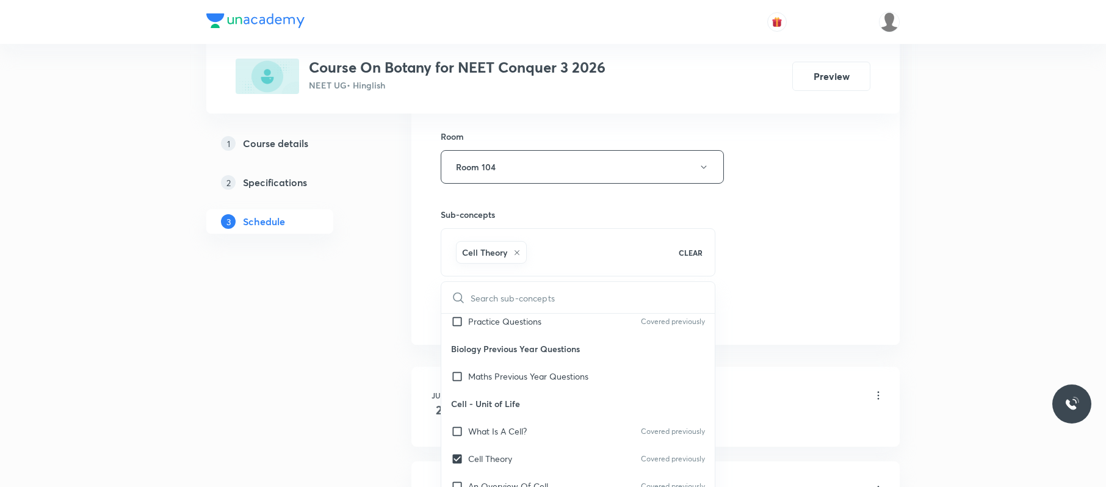
click at [777, 273] on div "Session 41 Live class Session title 16/99 Plant kingdom 04 ​ Schedule for Sep 3…" at bounding box center [656, 31] width 430 height 587
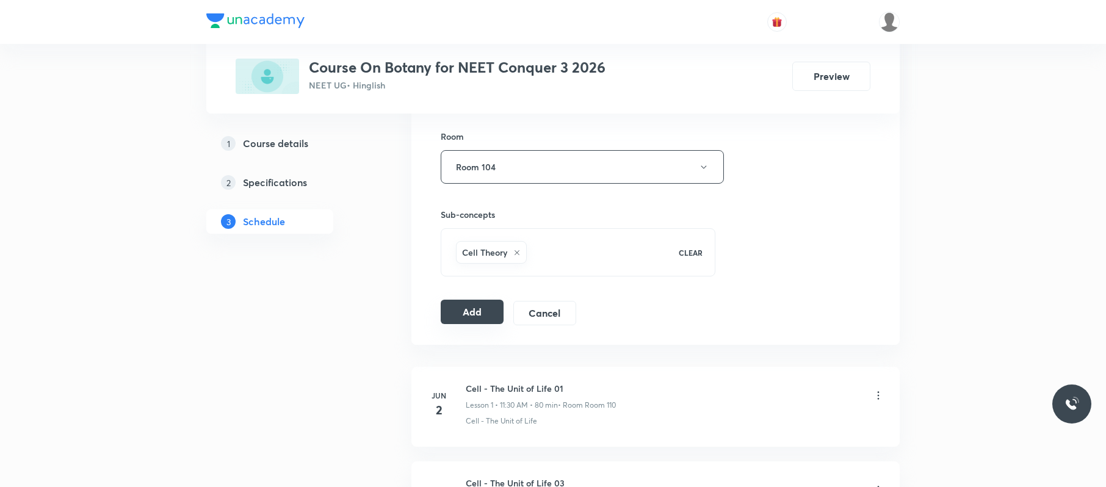
click at [468, 316] on button "Add" at bounding box center [472, 312] width 63 height 24
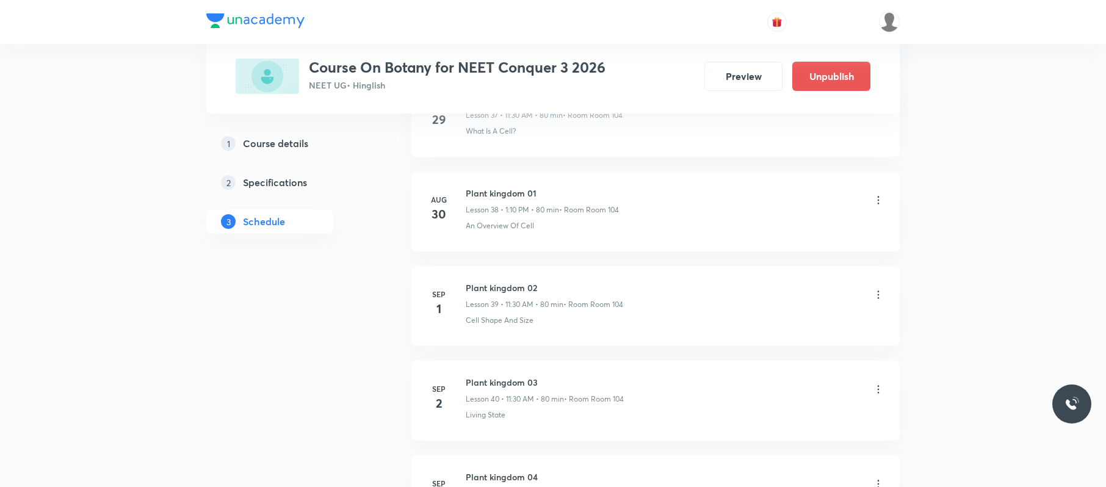
scroll to position [3827, 0]
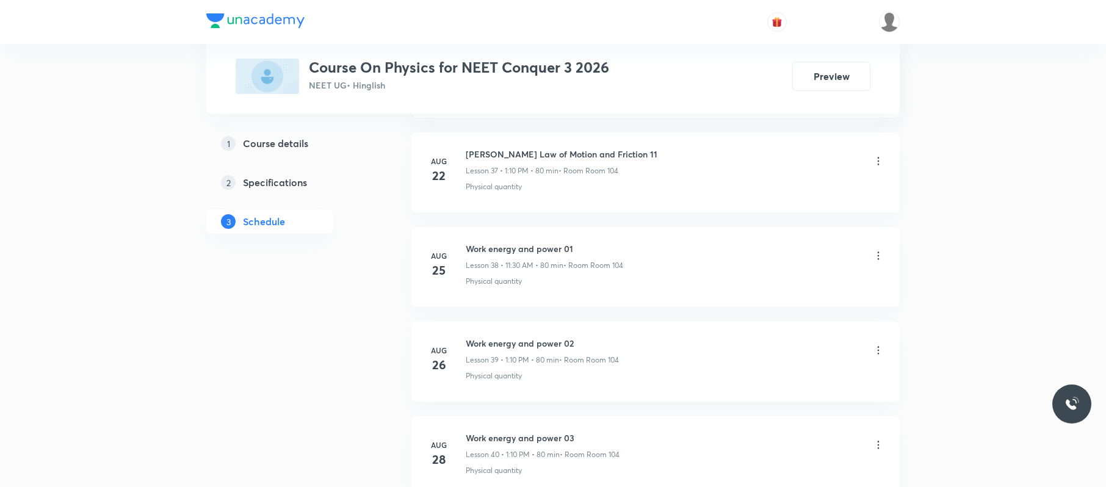
scroll to position [4484, 0]
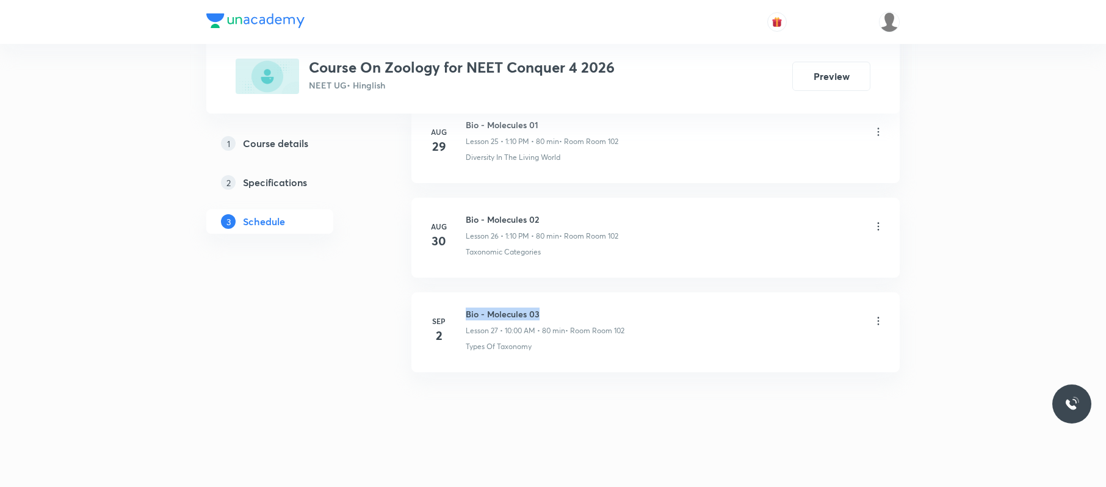
drag, startPoint x: 580, startPoint y: 298, endPoint x: 466, endPoint y: 286, distance: 114.1
copy h6 "Bio - Molecules 03"
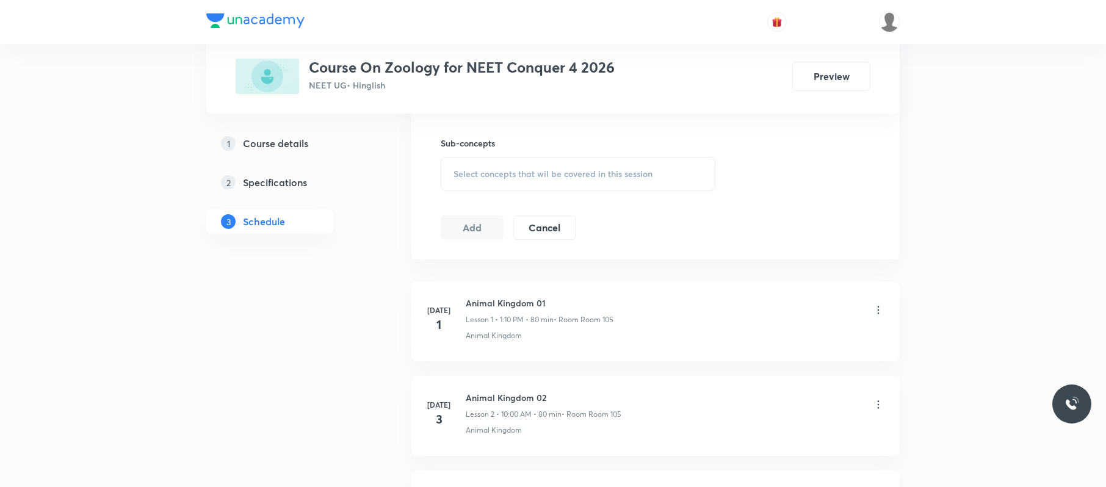
scroll to position [0, 0]
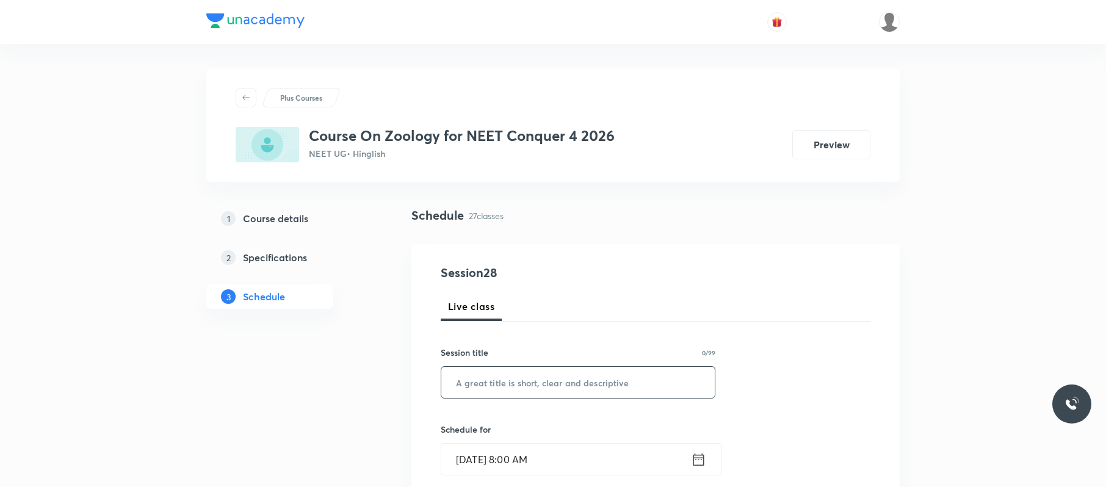
paste input "Bio - Molecules 03"
click at [543, 378] on input "Bio - Molecules 03" at bounding box center [577, 382] width 273 height 31
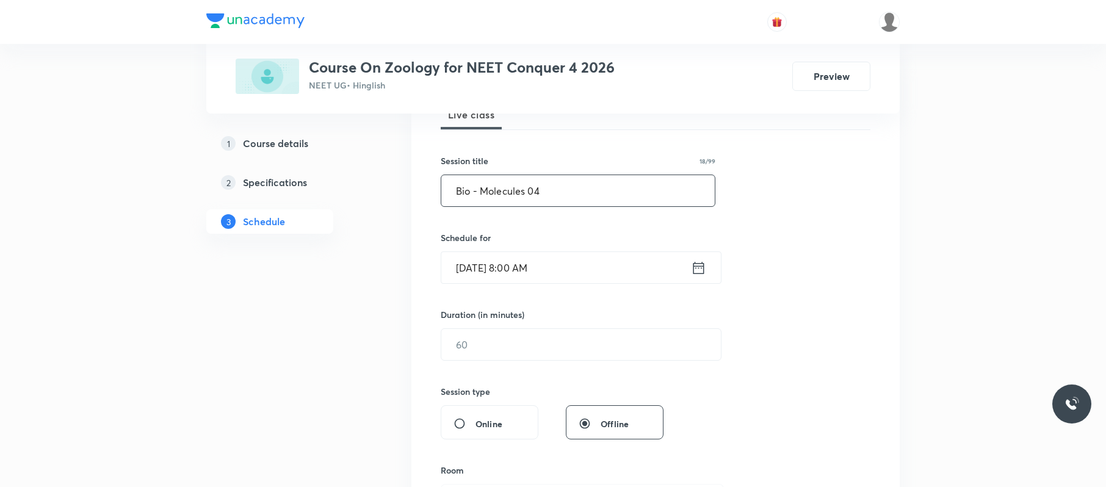
type input "Bio - Molecules 04"
click at [599, 255] on input "[DATE] 8:00 AM" at bounding box center [566, 267] width 250 height 31
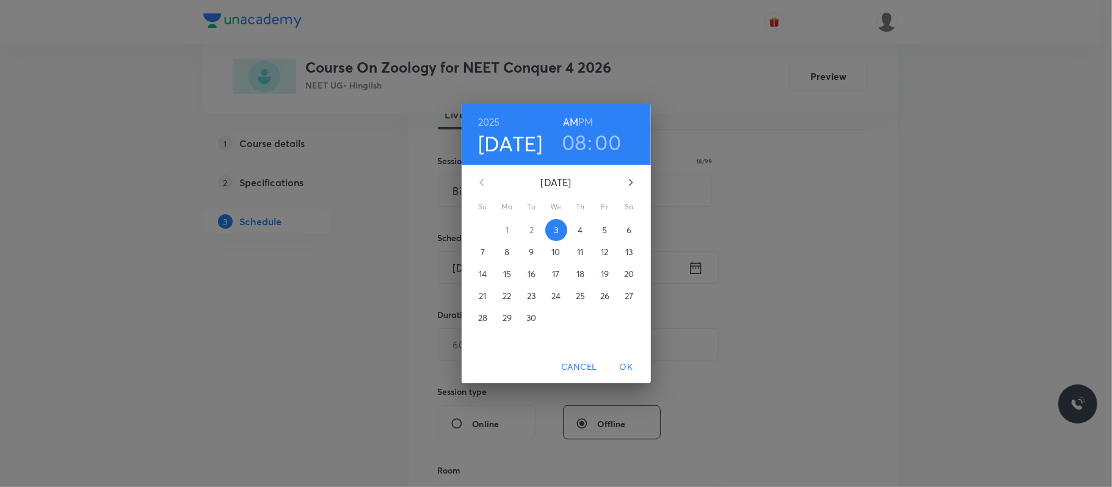
click at [589, 137] on h3 ":" at bounding box center [589, 142] width 5 height 26
click at [580, 142] on h3 "08" at bounding box center [574, 142] width 25 height 26
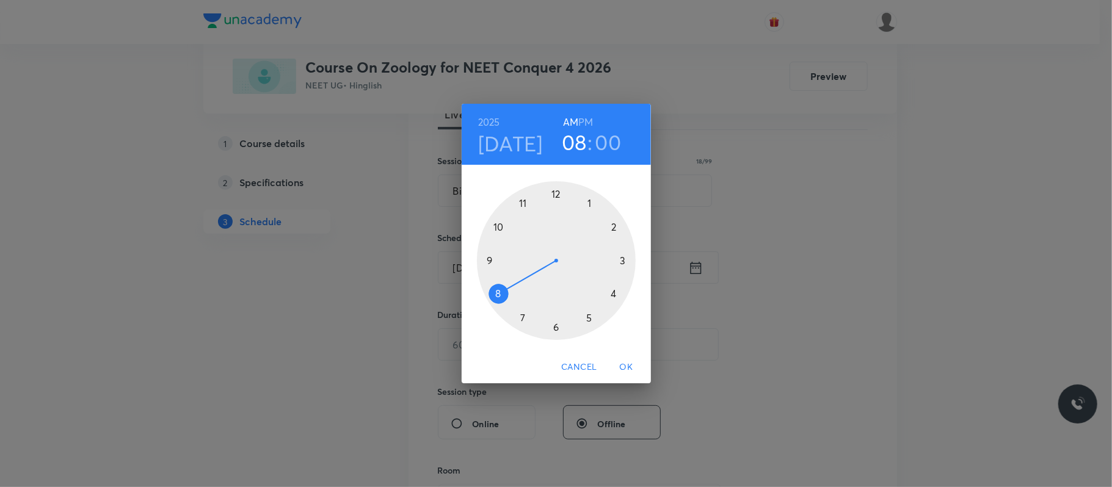
click at [496, 226] on div at bounding box center [556, 260] width 159 height 159
click at [560, 198] on div at bounding box center [556, 260] width 159 height 159
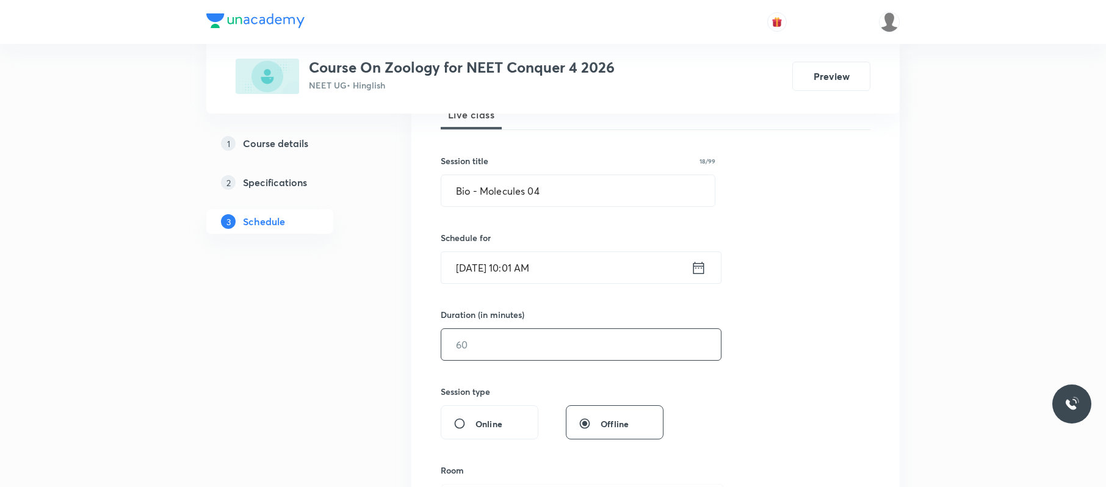
click at [519, 356] on input "text" at bounding box center [581, 344] width 280 height 31
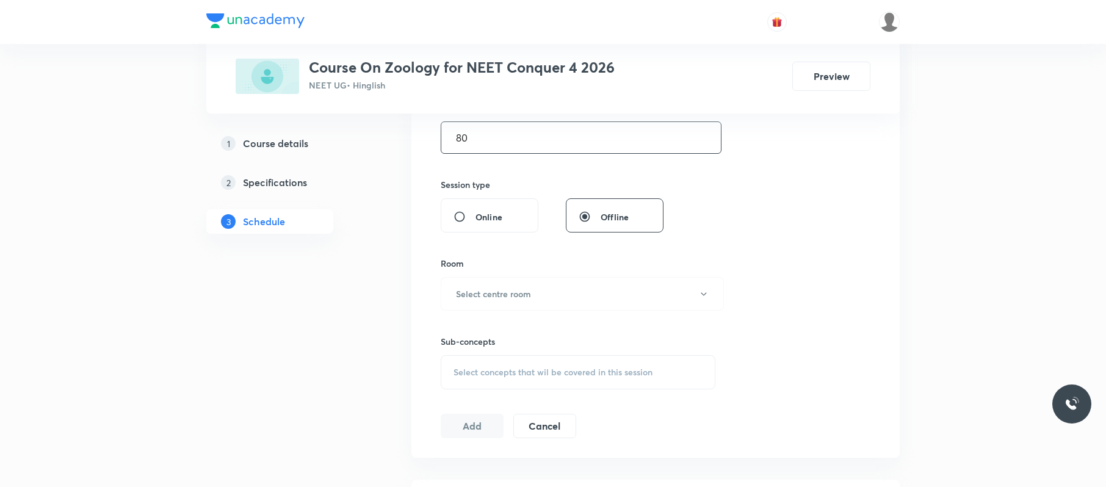
scroll to position [399, 0]
type input "80"
click at [547, 294] on button "Select centre room" at bounding box center [582, 294] width 283 height 34
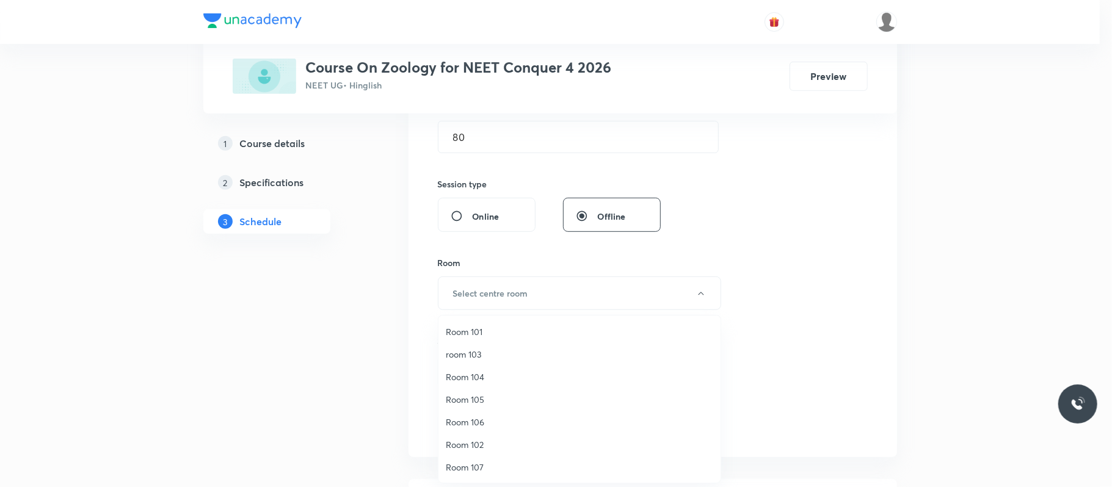
click at [485, 443] on span "Room 102" at bounding box center [579, 444] width 267 height 13
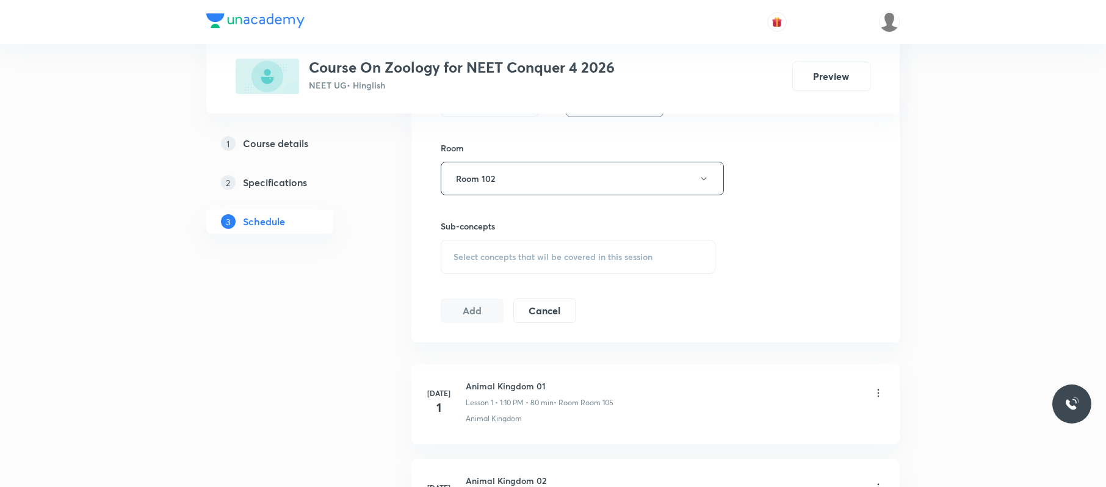
scroll to position [515, 0]
click at [596, 244] on div "Select concepts that wil be covered in this session" at bounding box center [578, 256] width 275 height 34
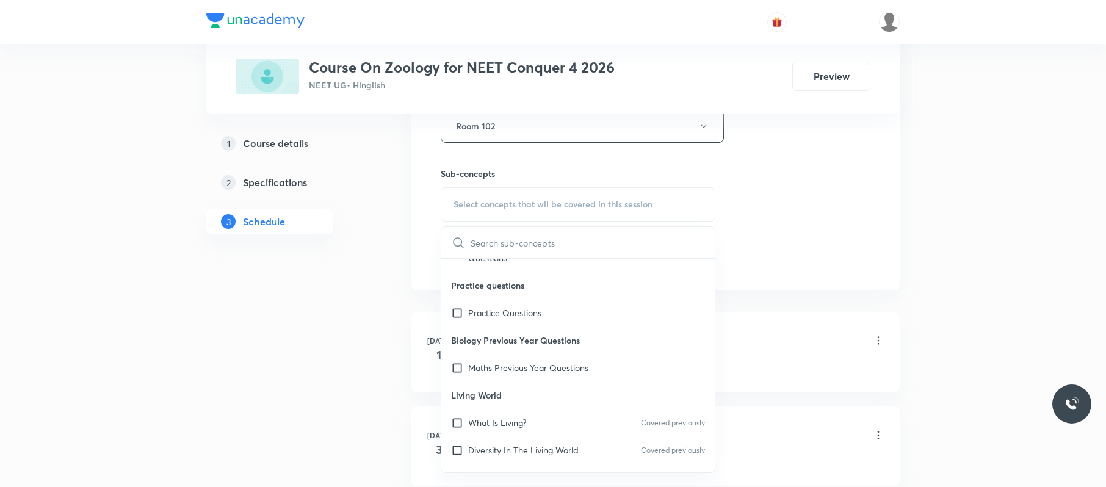
scroll to position [56, 0]
click at [535, 423] on div "What Is Living? Covered previously" at bounding box center [577, 421] width 273 height 27
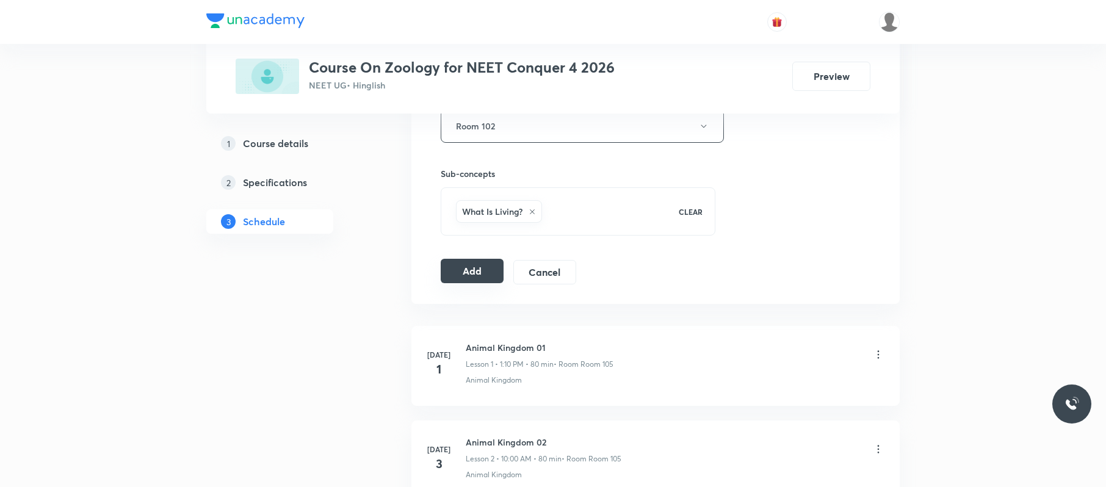
click at [489, 279] on button "Add" at bounding box center [472, 271] width 63 height 24
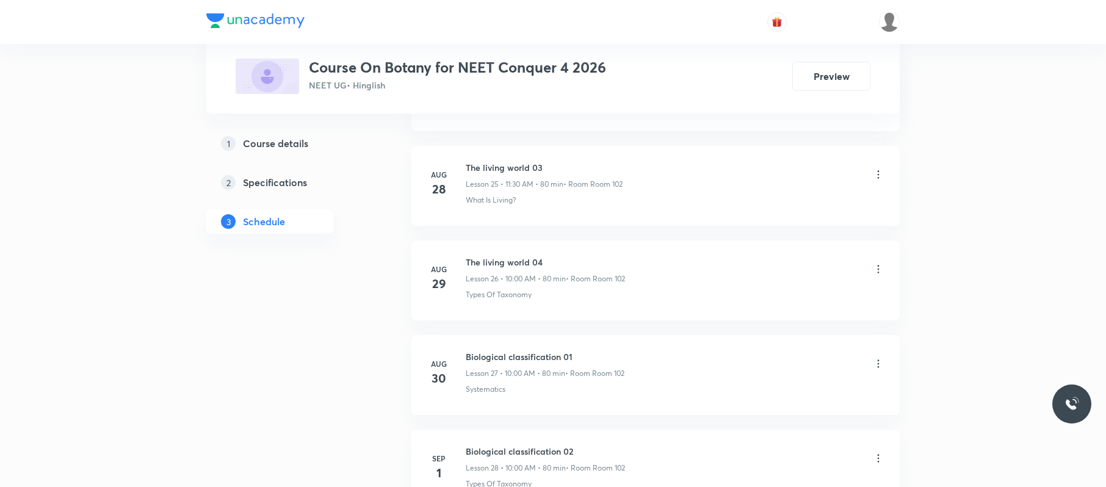
scroll to position [3154, 0]
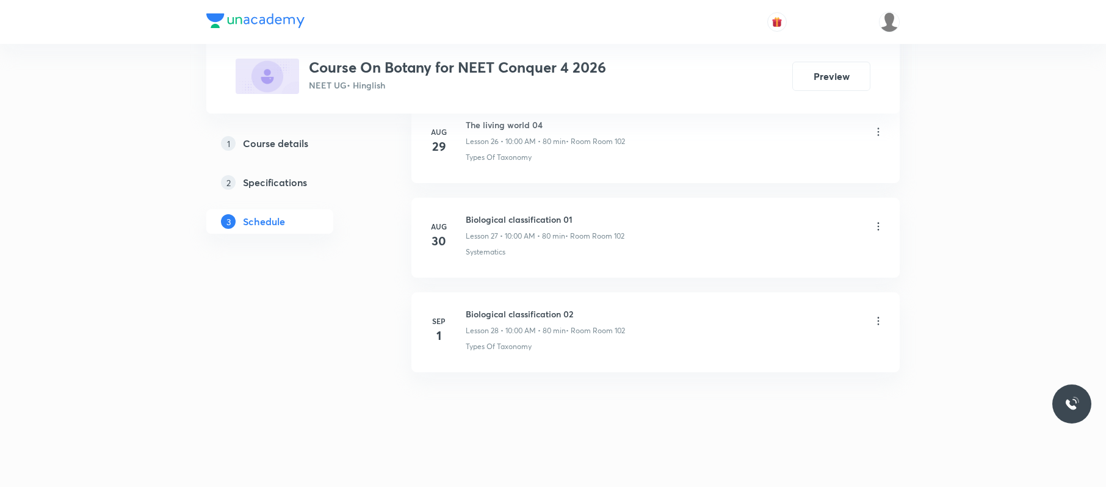
click at [596, 300] on li "Sep 1 Biological classification 02 Lesson 28 • 10:00 AM • 80 min • Room Room 10…" at bounding box center [655, 332] width 488 height 80
drag, startPoint x: 460, startPoint y: 301, endPoint x: 581, endPoint y: 299, distance: 121.5
click at [581, 299] on li "Sep 1 Biological classification 02 Lesson 28 • 10:00 AM • 80 min • Room Room 10…" at bounding box center [655, 332] width 488 height 80
copy h6 "Biological classification 02"
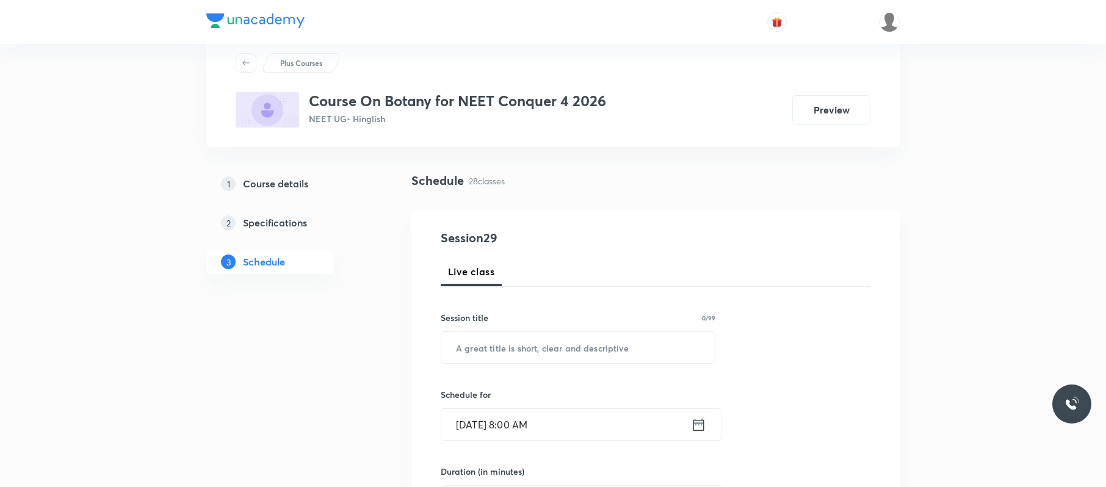
scroll to position [0, 0]
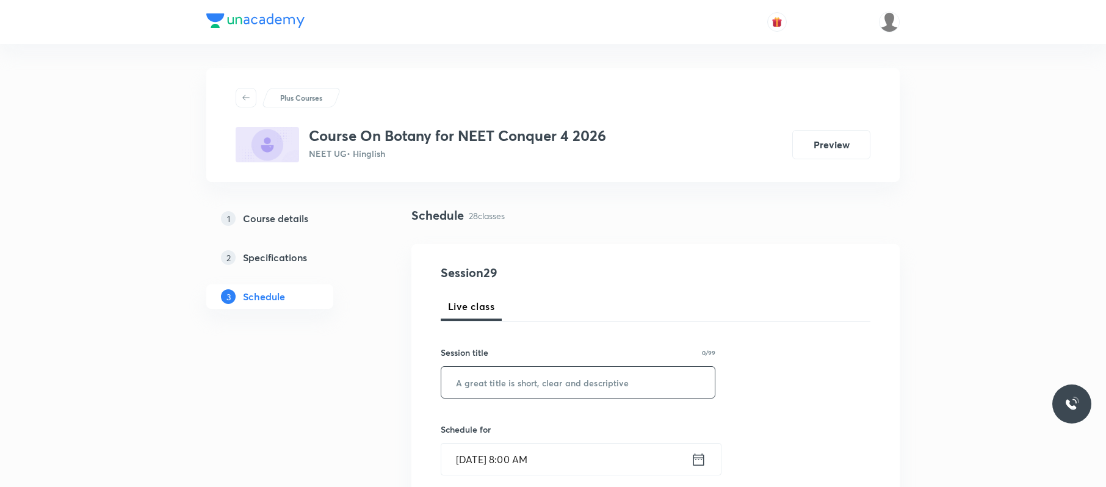
paste input "Biological classification 02"
click at [588, 382] on input "Biological classification 02" at bounding box center [577, 382] width 273 height 31
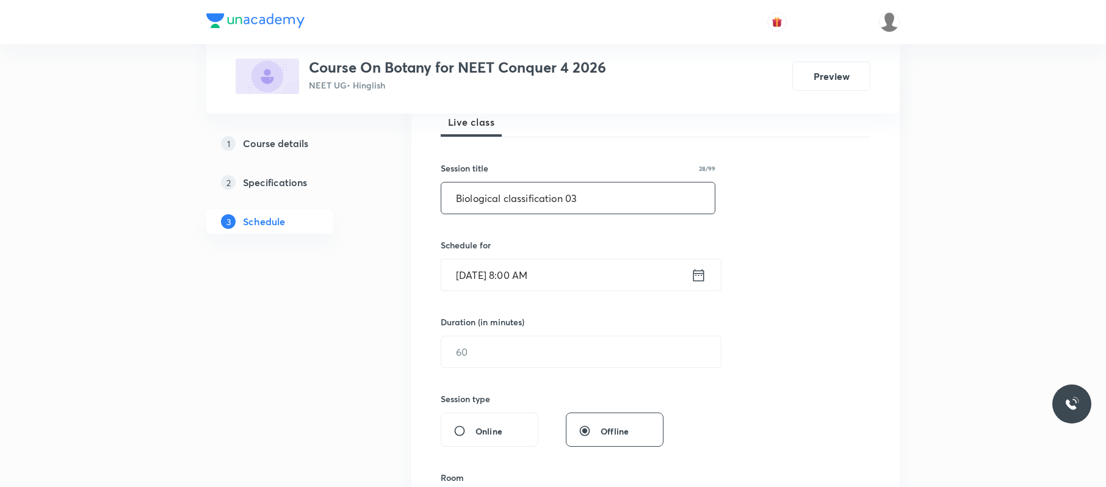
scroll to position [187, 0]
type input "Biological classification 03"
click at [581, 281] on input "[DATE] 8:00 AM" at bounding box center [566, 272] width 250 height 31
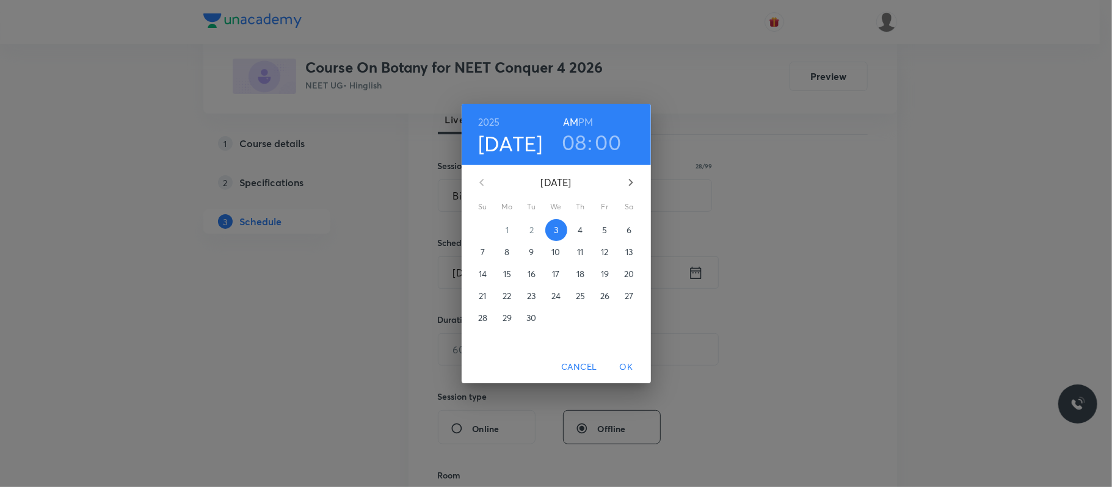
click at [575, 137] on h3 "08" at bounding box center [574, 142] width 25 height 26
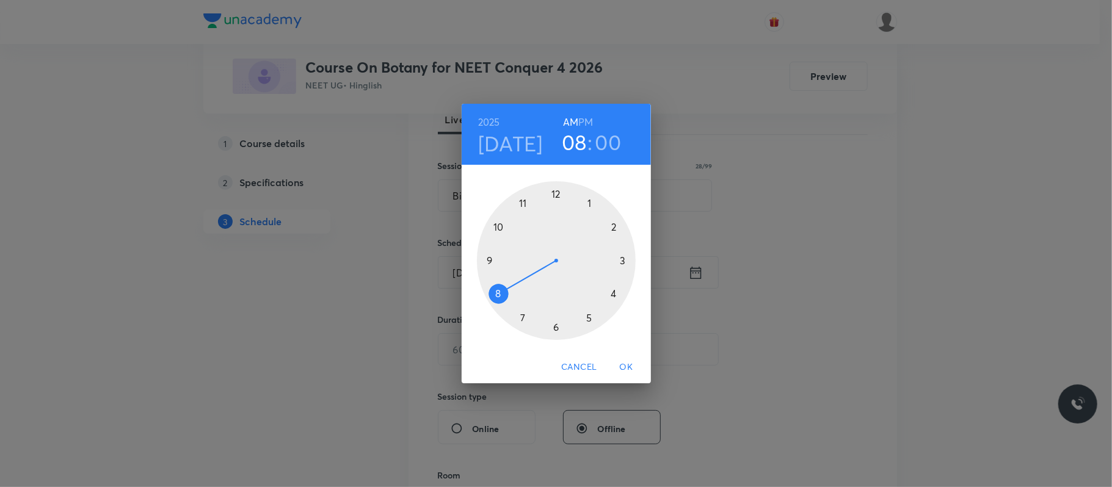
click at [588, 199] on div at bounding box center [556, 260] width 159 height 159
click at [590, 120] on h6 "PM" at bounding box center [585, 122] width 15 height 17
click at [616, 227] on div at bounding box center [556, 260] width 159 height 159
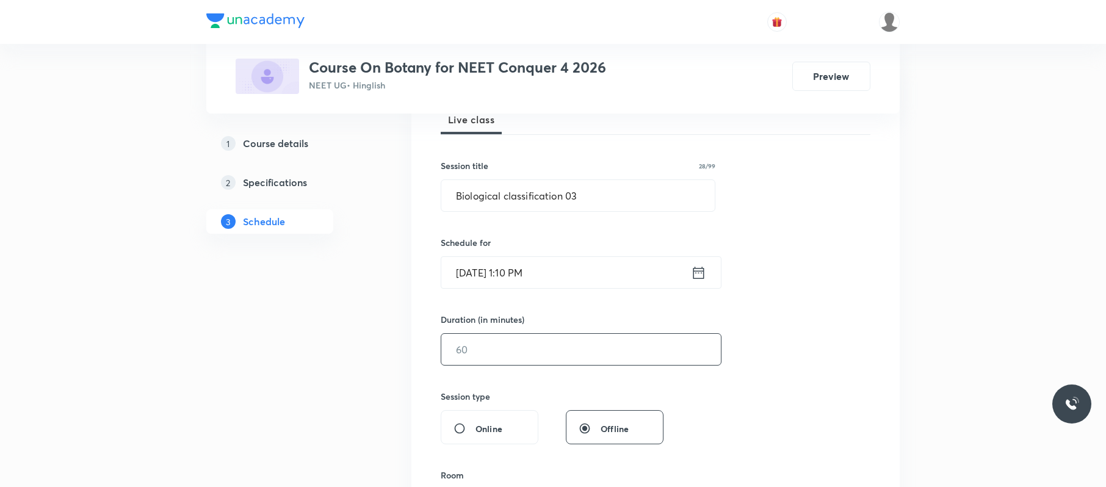
click at [535, 338] on input "text" at bounding box center [581, 349] width 280 height 31
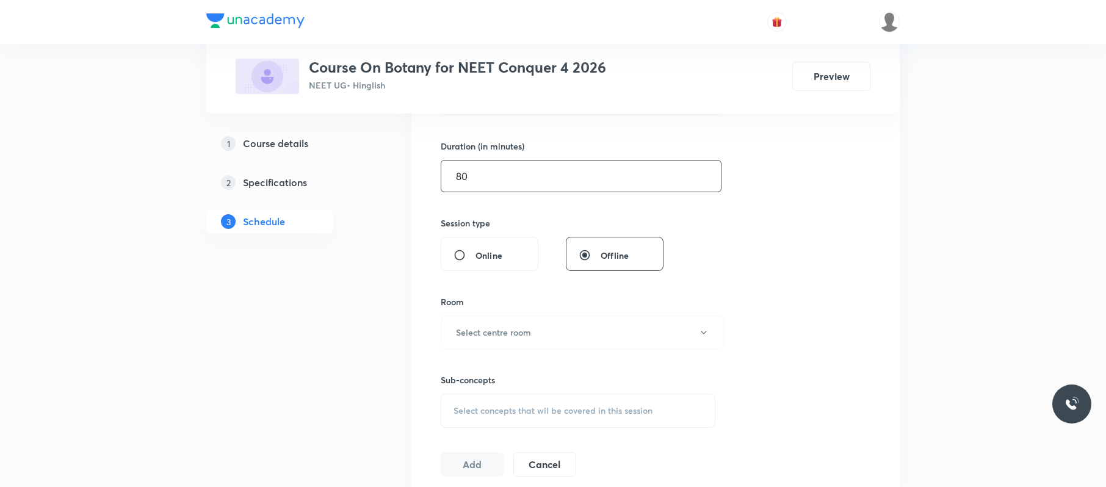
type input "80"
click at [535, 338] on button "Select centre room" at bounding box center [582, 333] width 283 height 34
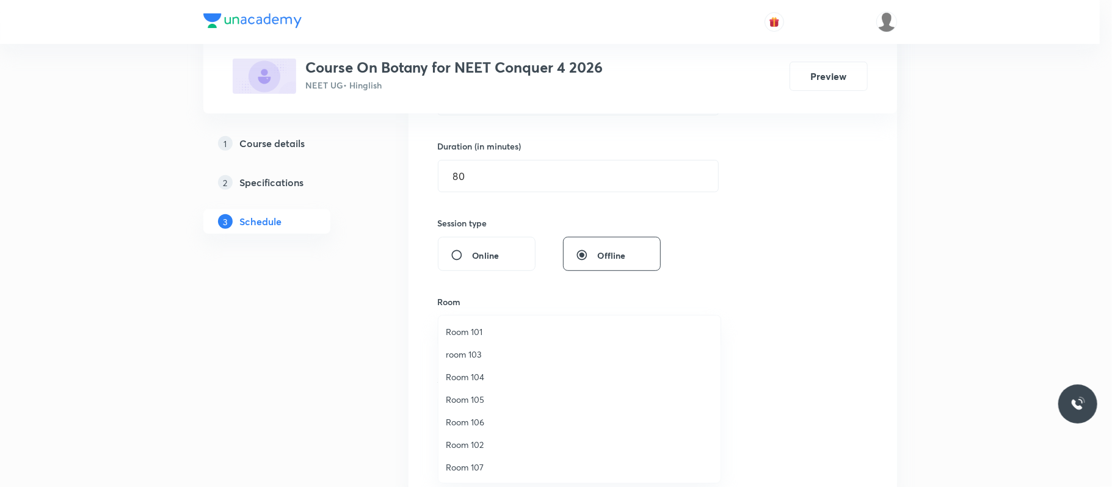
click at [472, 440] on span "Room 102" at bounding box center [579, 444] width 267 height 13
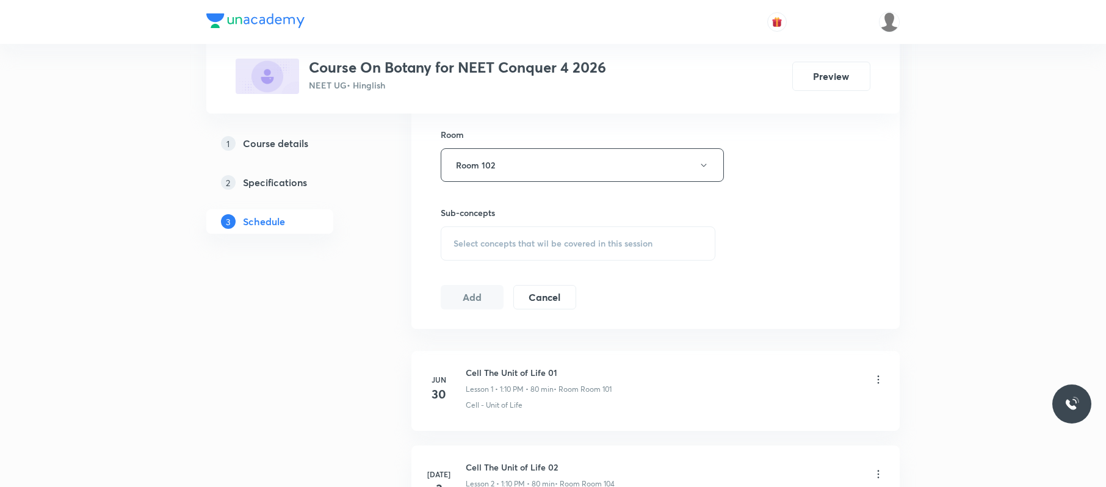
scroll to position [529, 0]
click at [545, 250] on div "Select concepts that wil be covered in this session" at bounding box center [578, 242] width 275 height 34
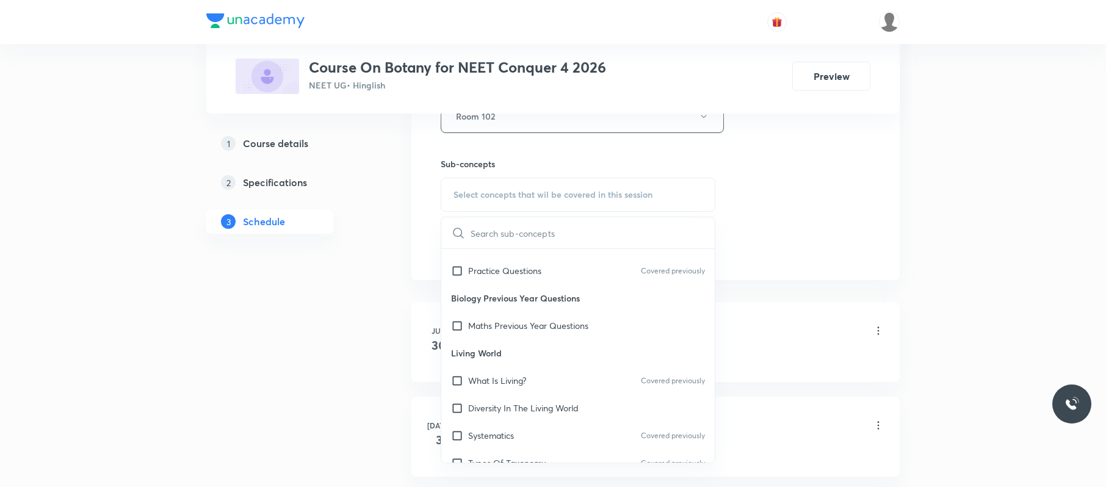
scroll to position [76, 0]
click at [542, 377] on div "What Is Living? Covered previously" at bounding box center [577, 379] width 273 height 27
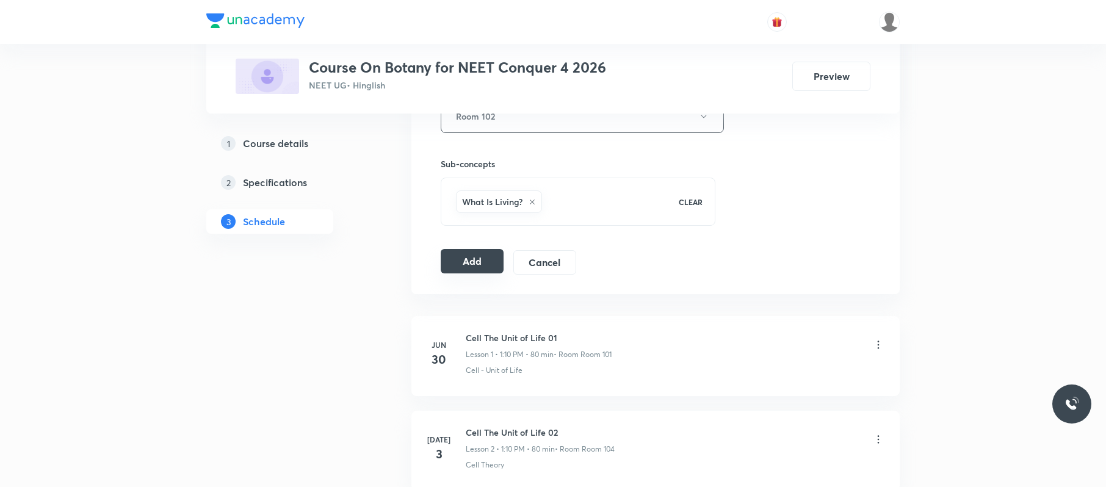
click at [472, 259] on button "Add" at bounding box center [472, 261] width 63 height 24
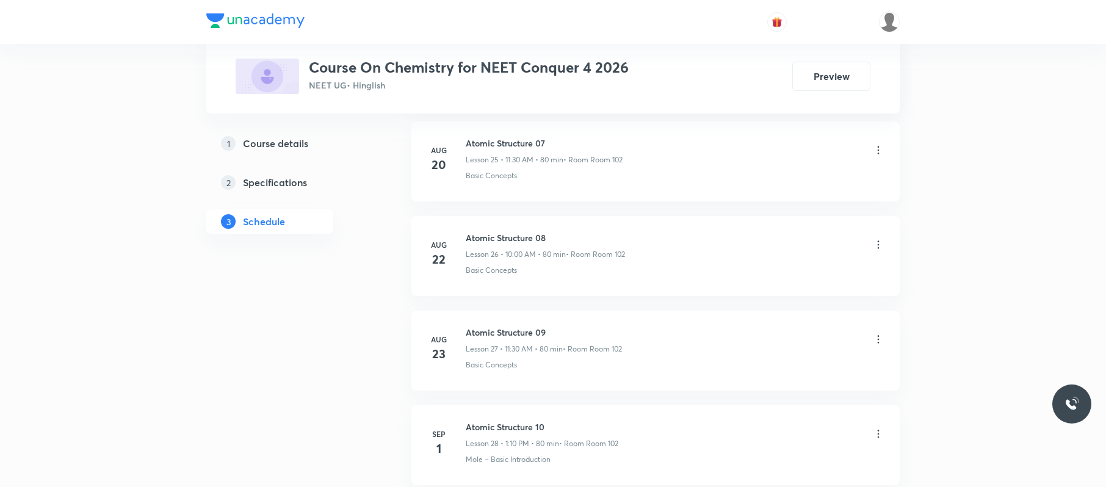
scroll to position [3249, 0]
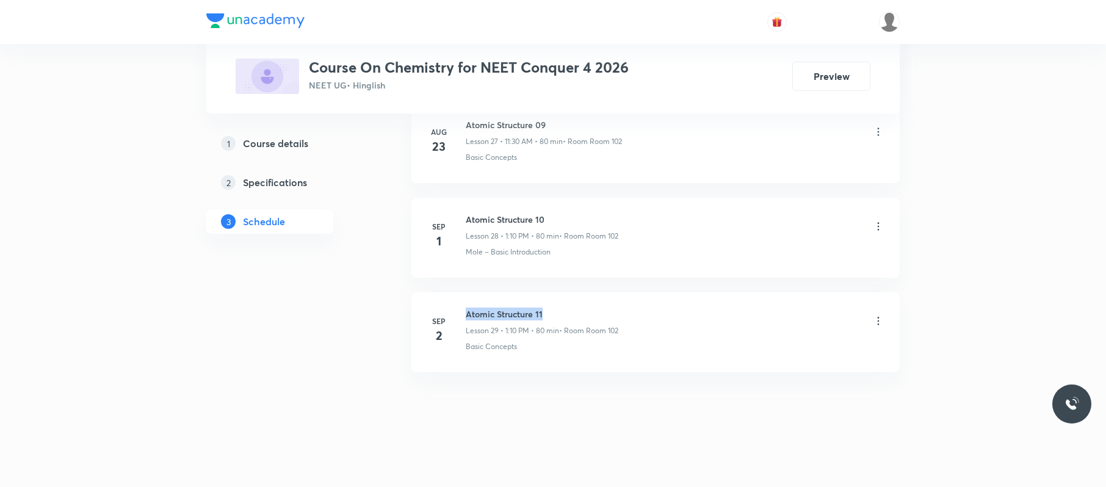
drag, startPoint x: 553, startPoint y: 297, endPoint x: 458, endPoint y: 293, distance: 95.3
click at [458, 293] on li "[DATE] Atomic Structure 11 Lesson 29 • 1:10 PM • 80 min • Room Room 102 Basic C…" at bounding box center [655, 332] width 488 height 80
copy h6 "Atomic Structure 11"
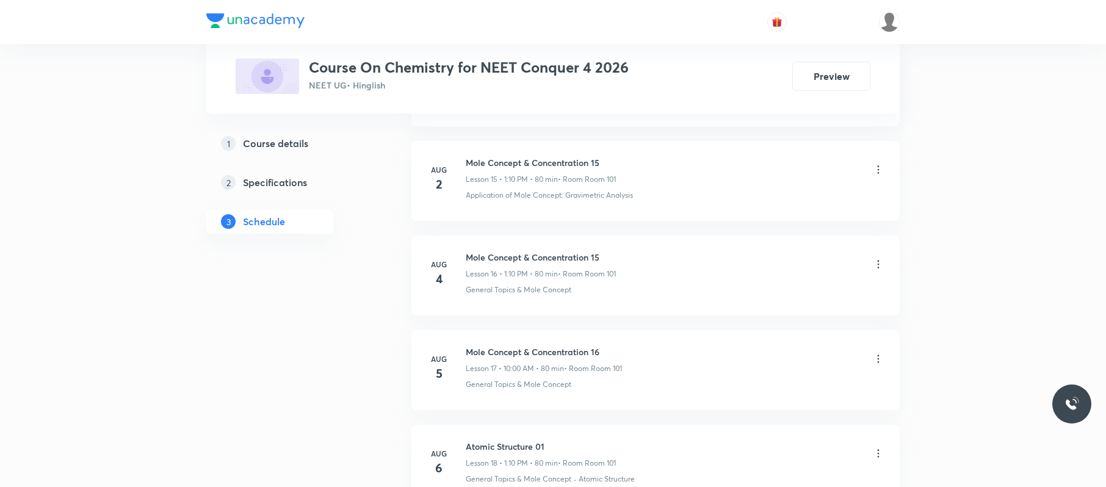
scroll to position [0, 0]
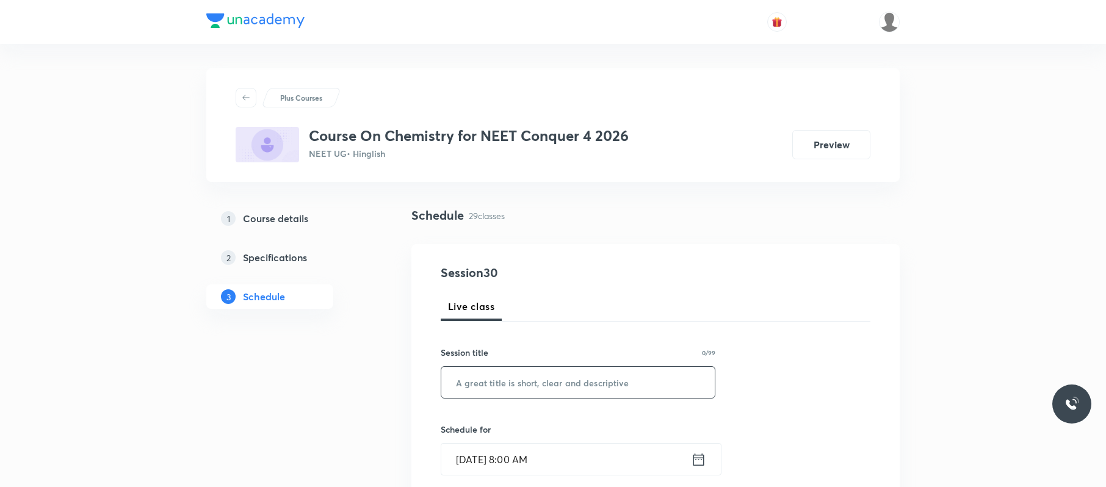
click at [540, 391] on input "text" at bounding box center [577, 382] width 273 height 31
paste input "Atomic Structure 11"
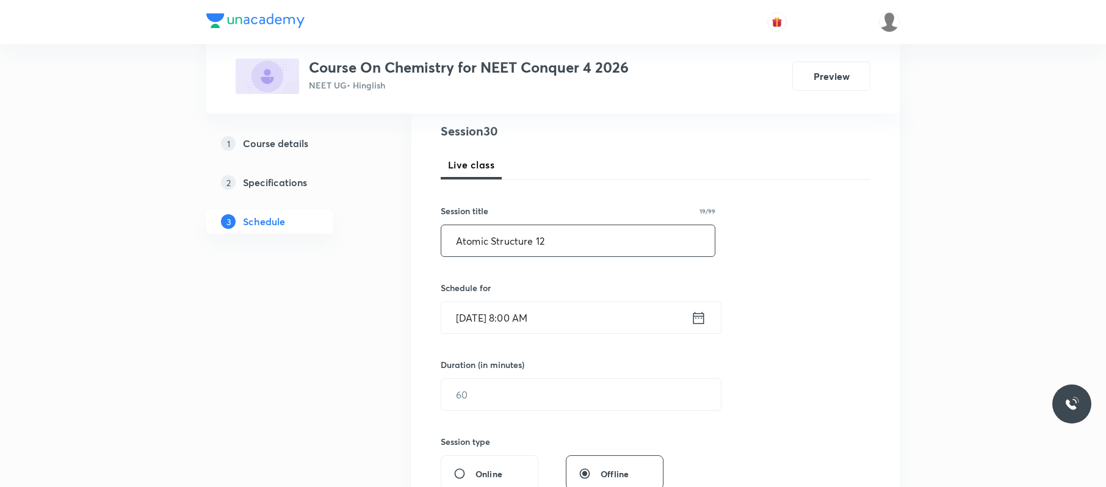
scroll to position [142, 0]
type input "Atomic Structure 12"
click at [574, 325] on input "[DATE] 8:00 AM" at bounding box center [566, 317] width 250 height 31
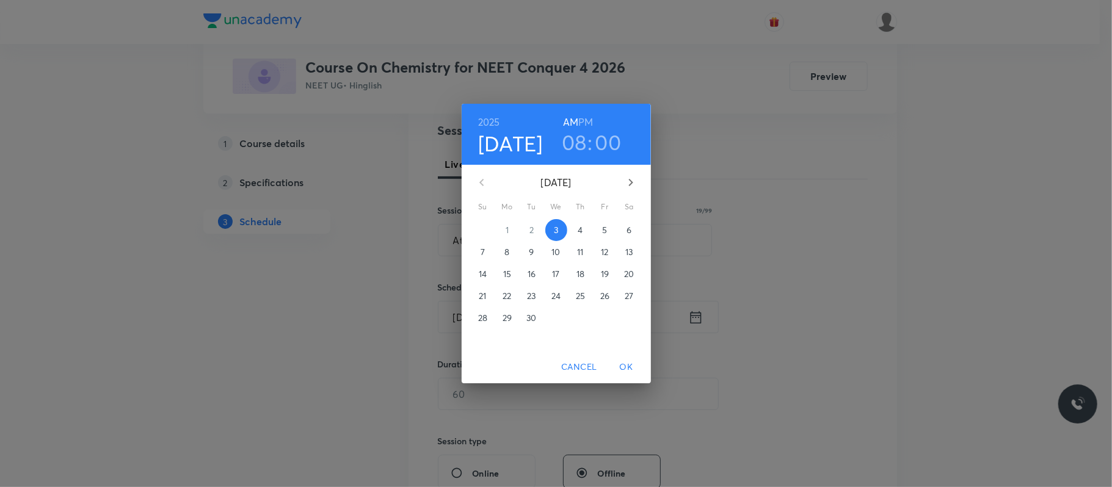
click at [576, 142] on h3 "08" at bounding box center [574, 142] width 25 height 26
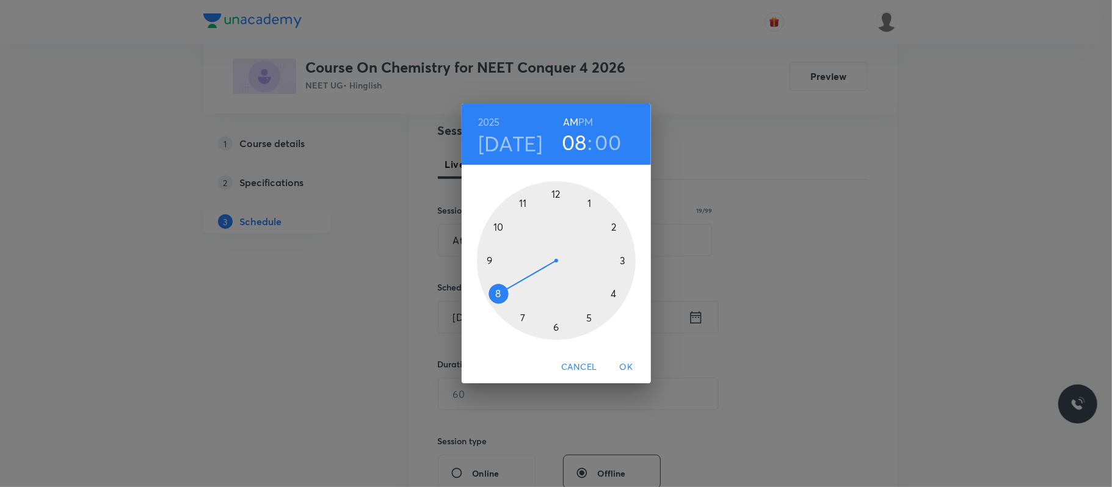
click at [523, 203] on div at bounding box center [556, 260] width 159 height 159
click at [555, 322] on div at bounding box center [556, 260] width 159 height 159
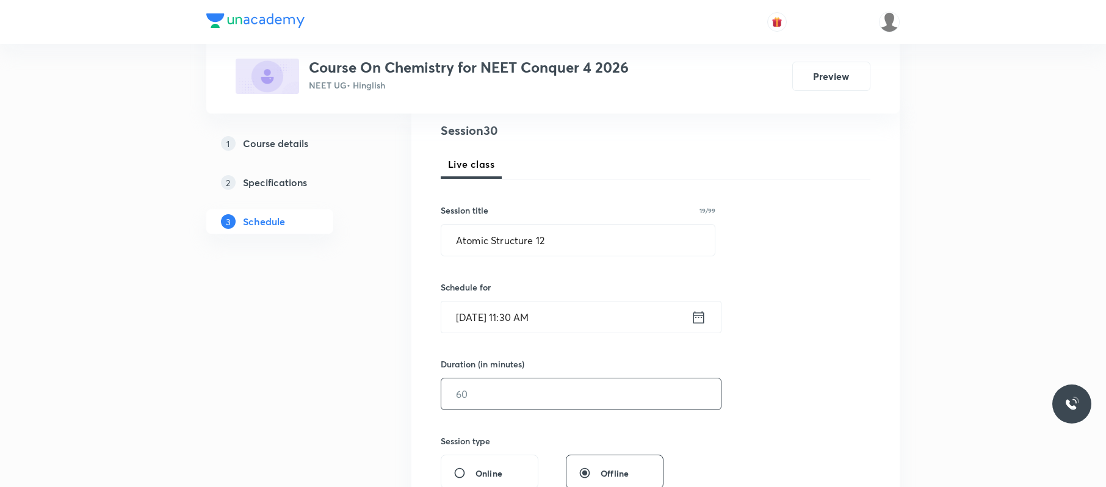
click at [526, 391] on input "text" at bounding box center [581, 393] width 280 height 31
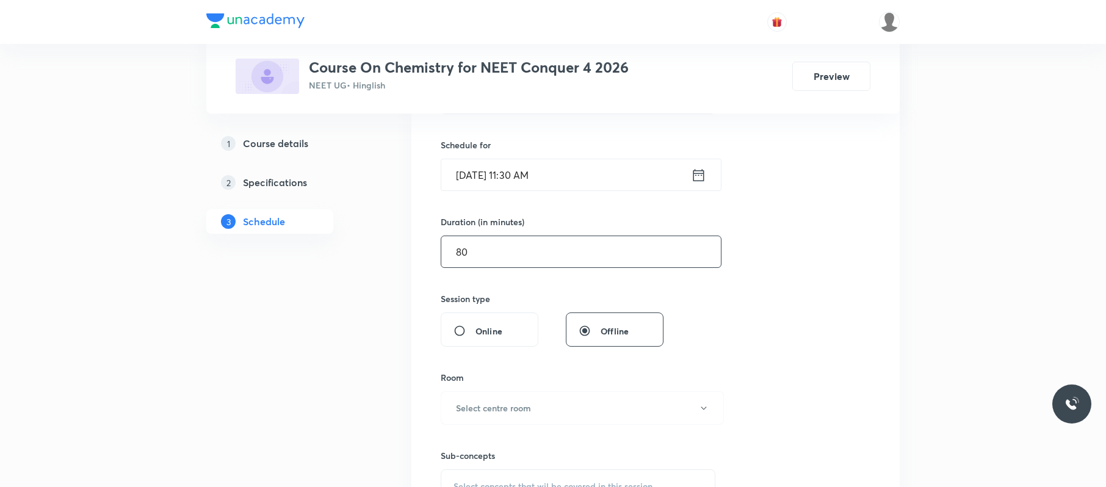
scroll to position [286, 0]
type input "80"
click at [526, 391] on button "Select centre room" at bounding box center [582, 407] width 283 height 34
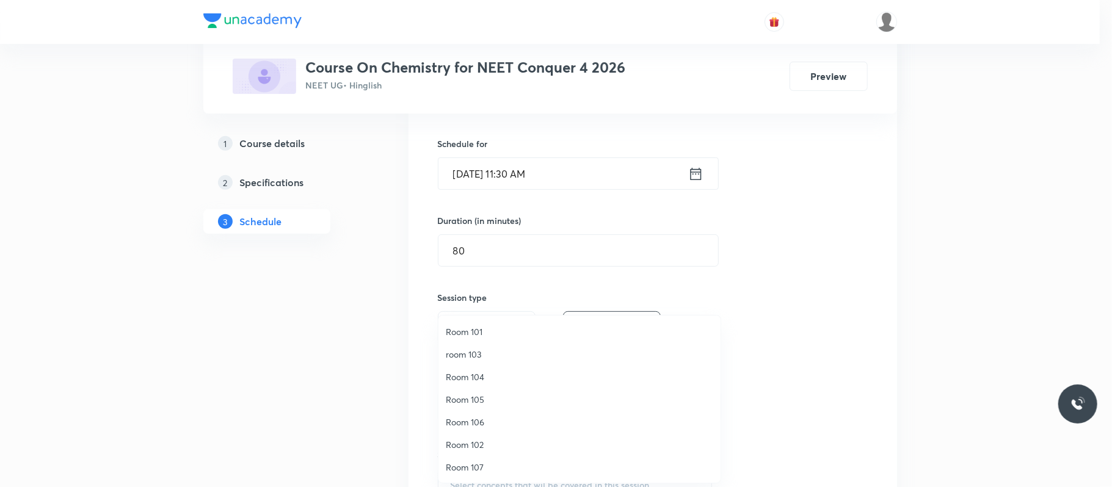
click at [470, 444] on span "Room 102" at bounding box center [579, 444] width 267 height 13
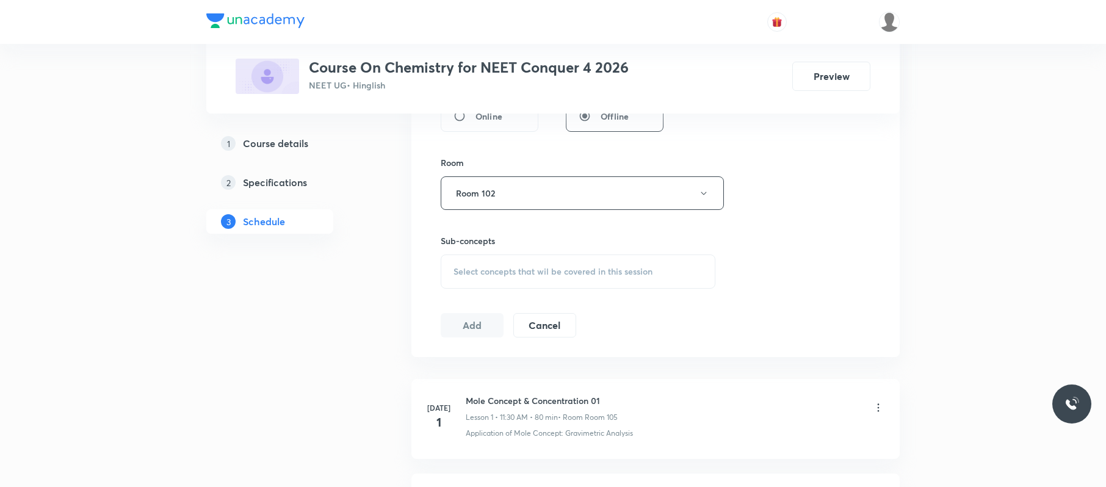
scroll to position [501, 0]
click at [609, 275] on span "Select concepts that wil be covered in this session" at bounding box center [553, 271] width 199 height 10
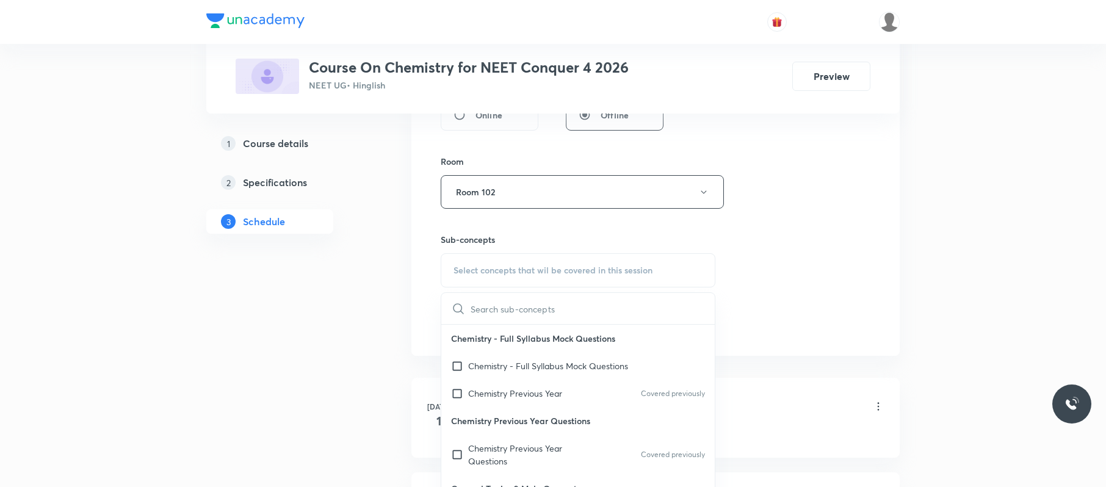
scroll to position [632, 0]
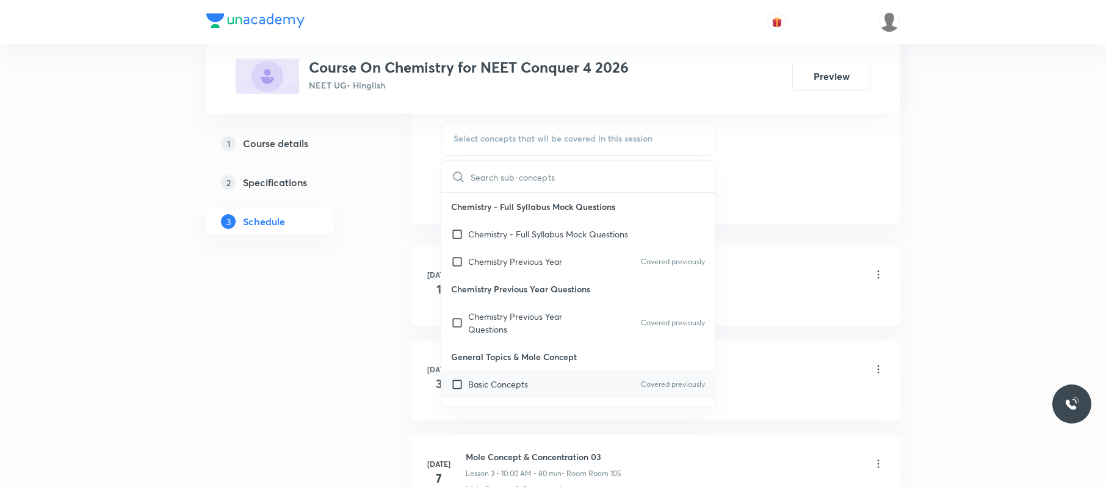
click at [557, 378] on div "Basic Concepts Covered previously" at bounding box center [577, 384] width 273 height 27
checkbox input "true"
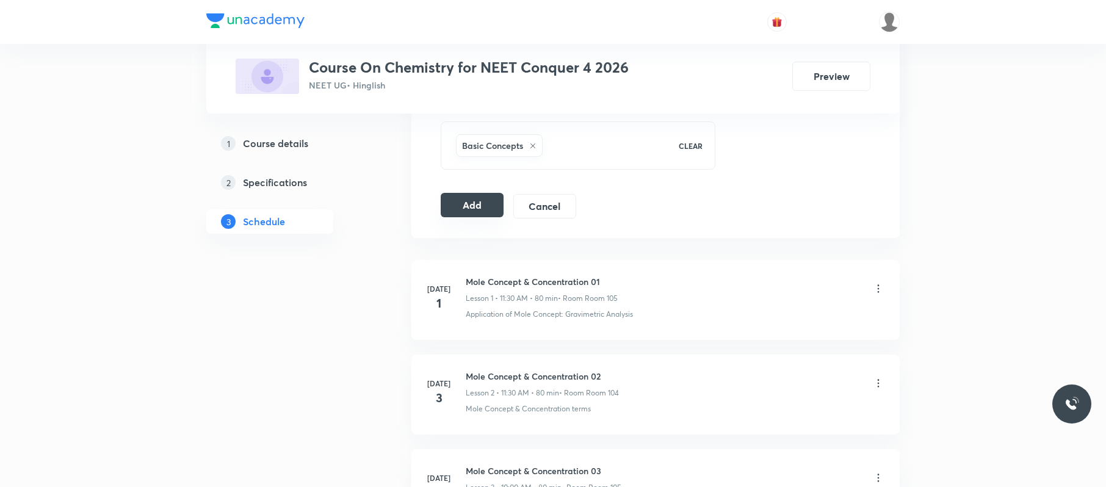
click at [491, 201] on button "Add" at bounding box center [472, 205] width 63 height 24
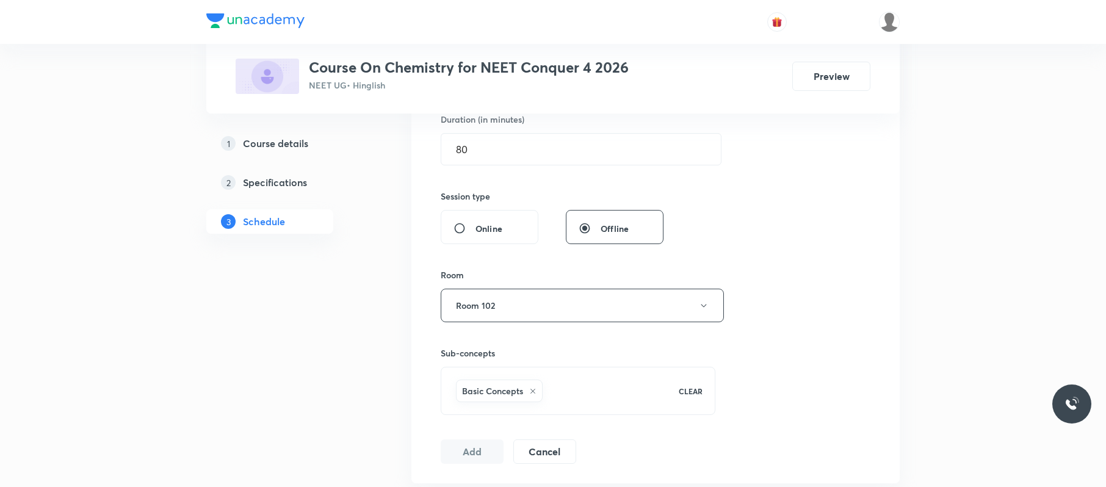
scroll to position [0, 0]
